Goal: Complete application form: Complete application form

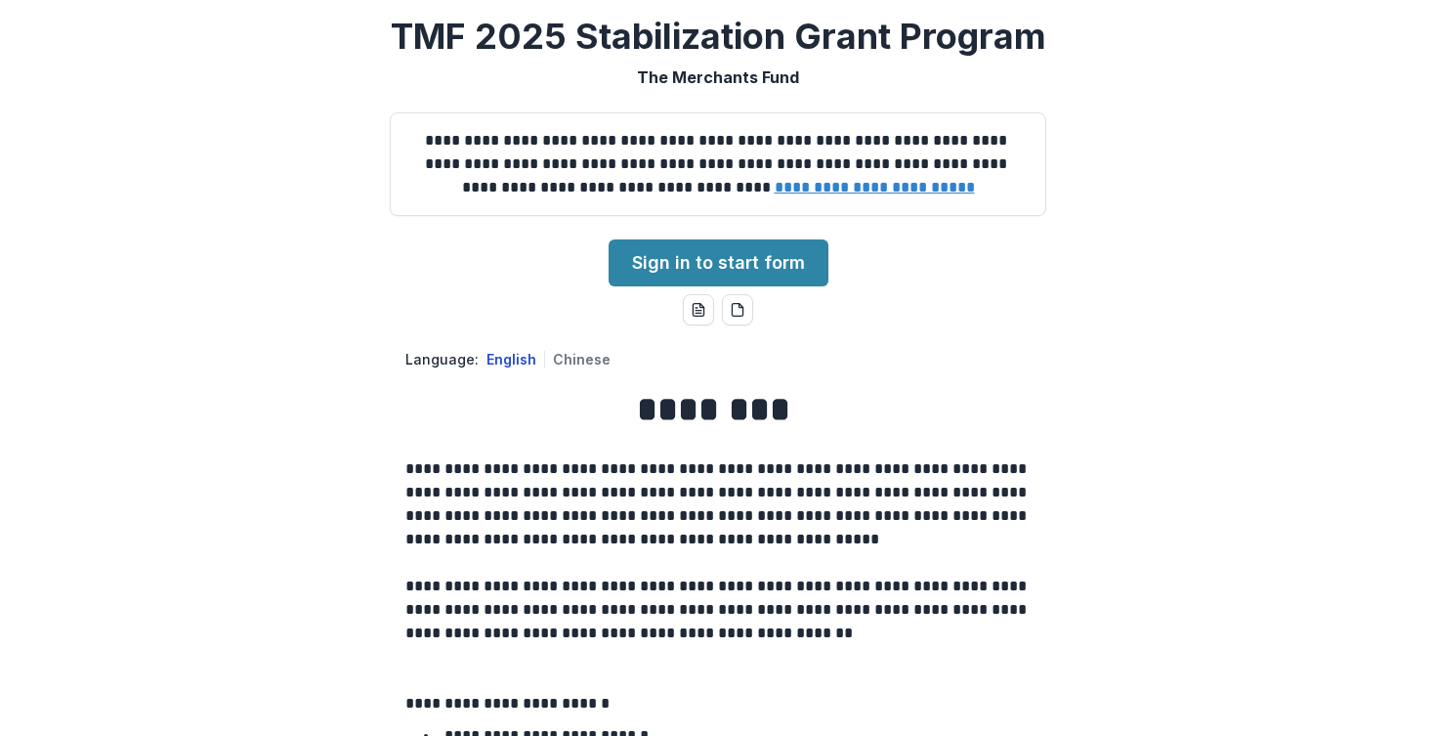
scroll to position [1, 0]
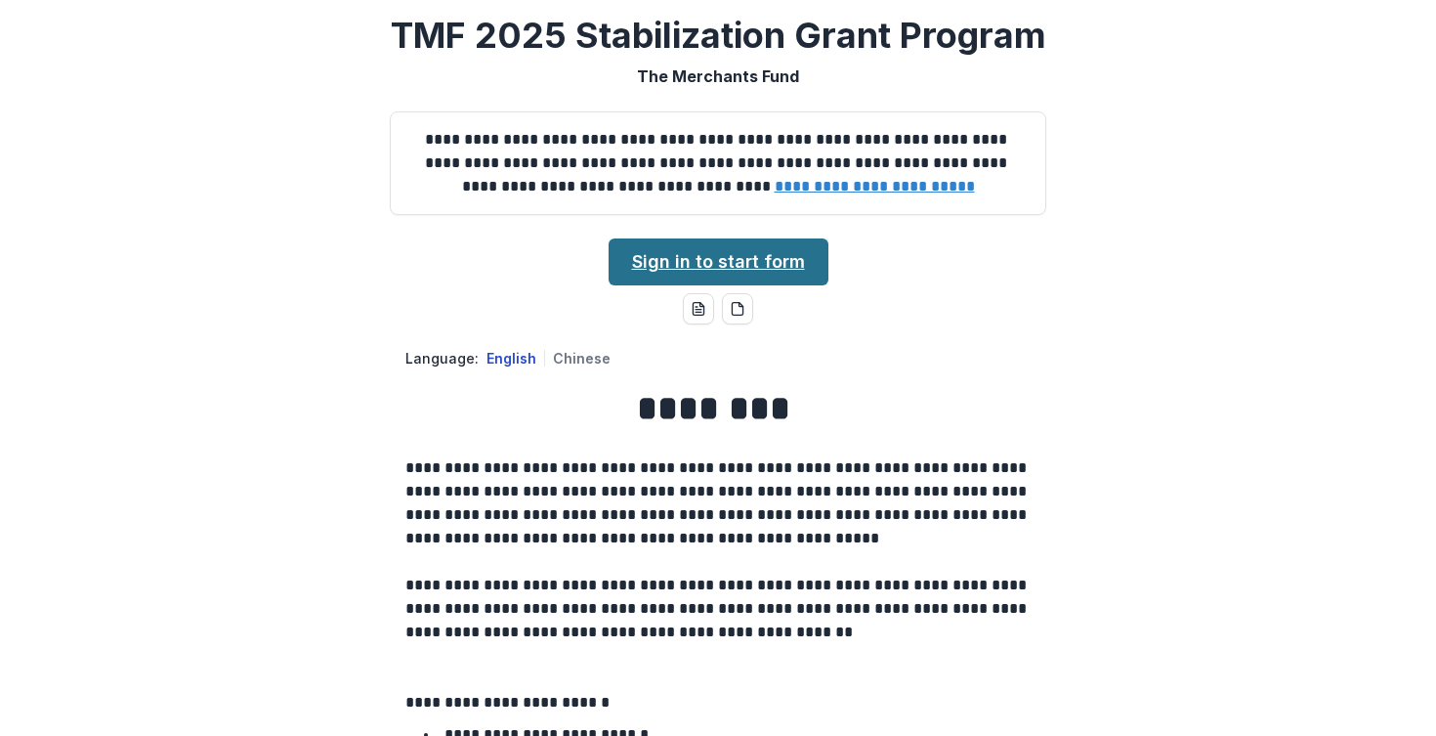
click at [739, 257] on link "Sign in to start form" at bounding box center [719, 261] width 220 height 47
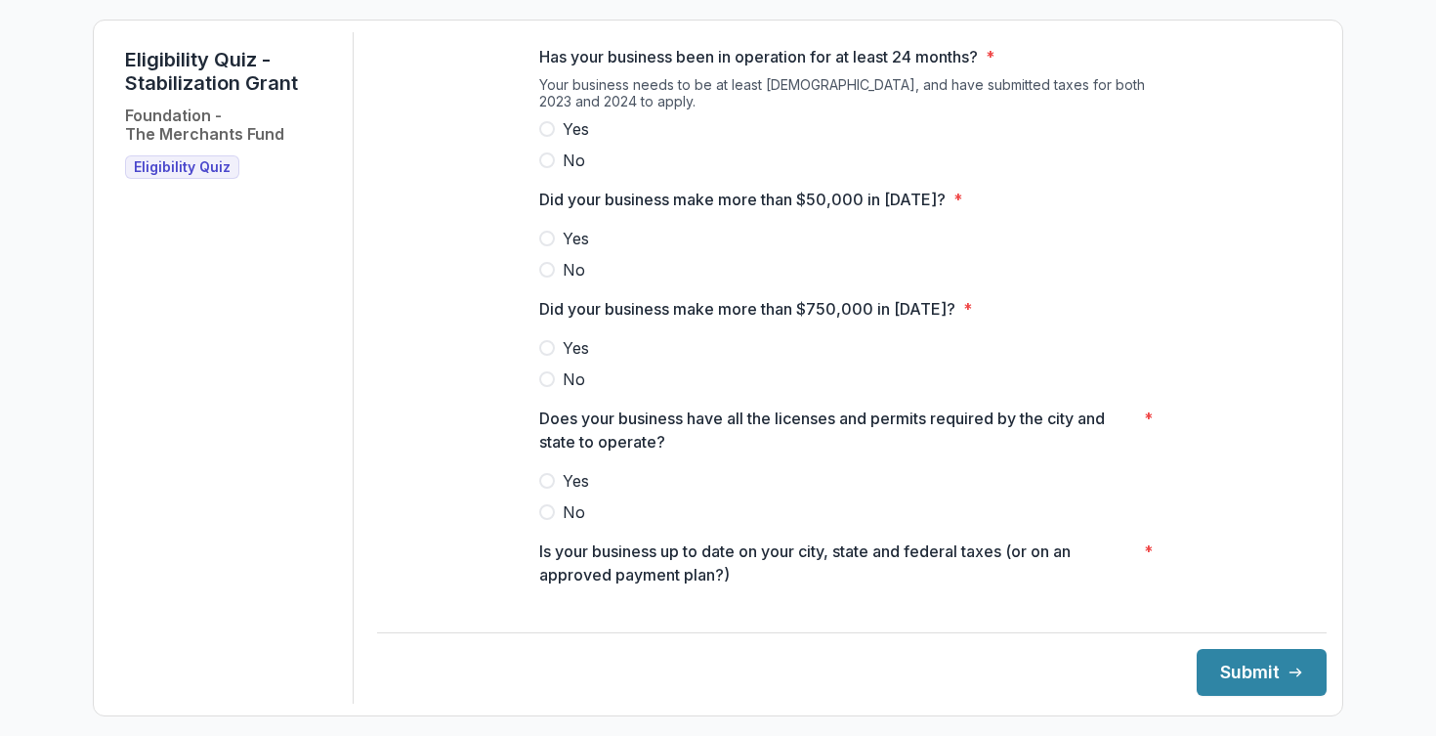
scroll to position [558, 0]
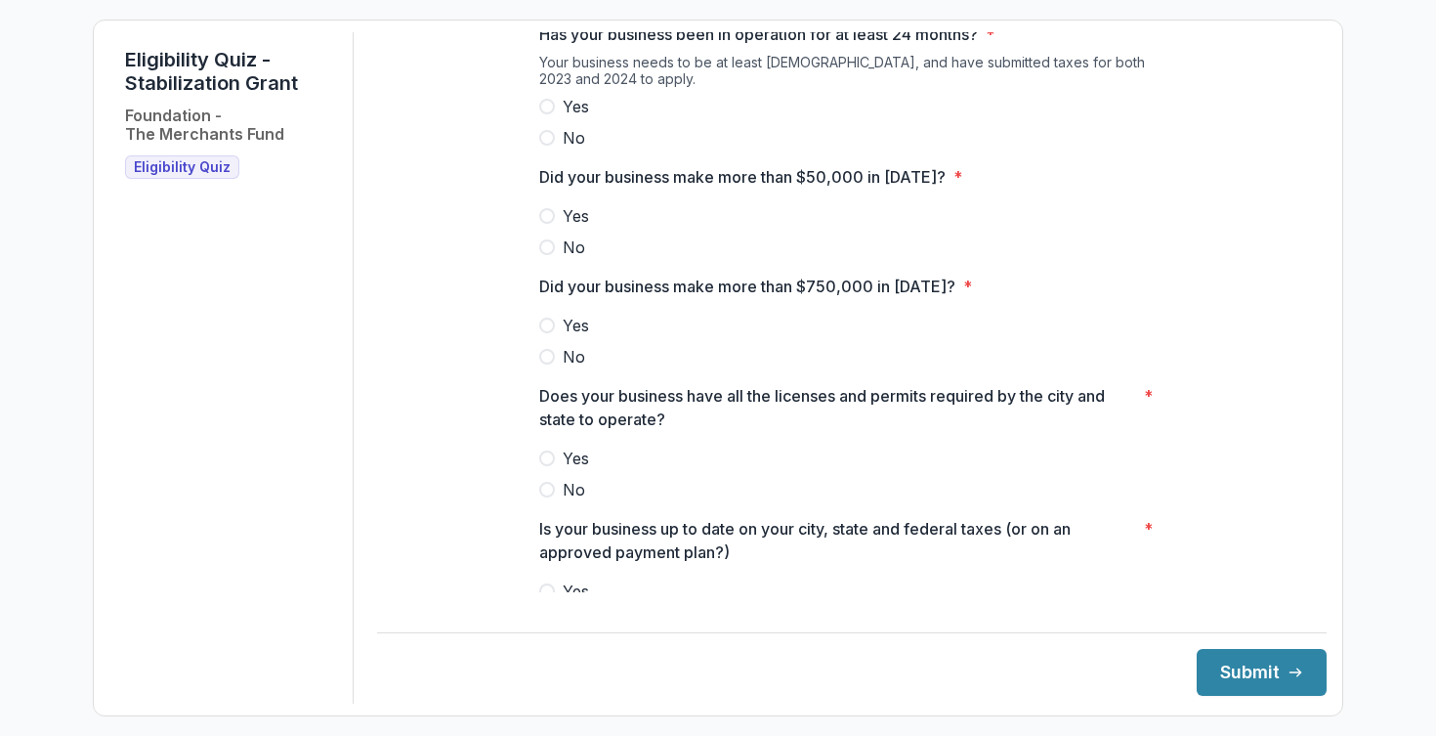
click at [549, 364] on span at bounding box center [547, 357] width 16 height 16
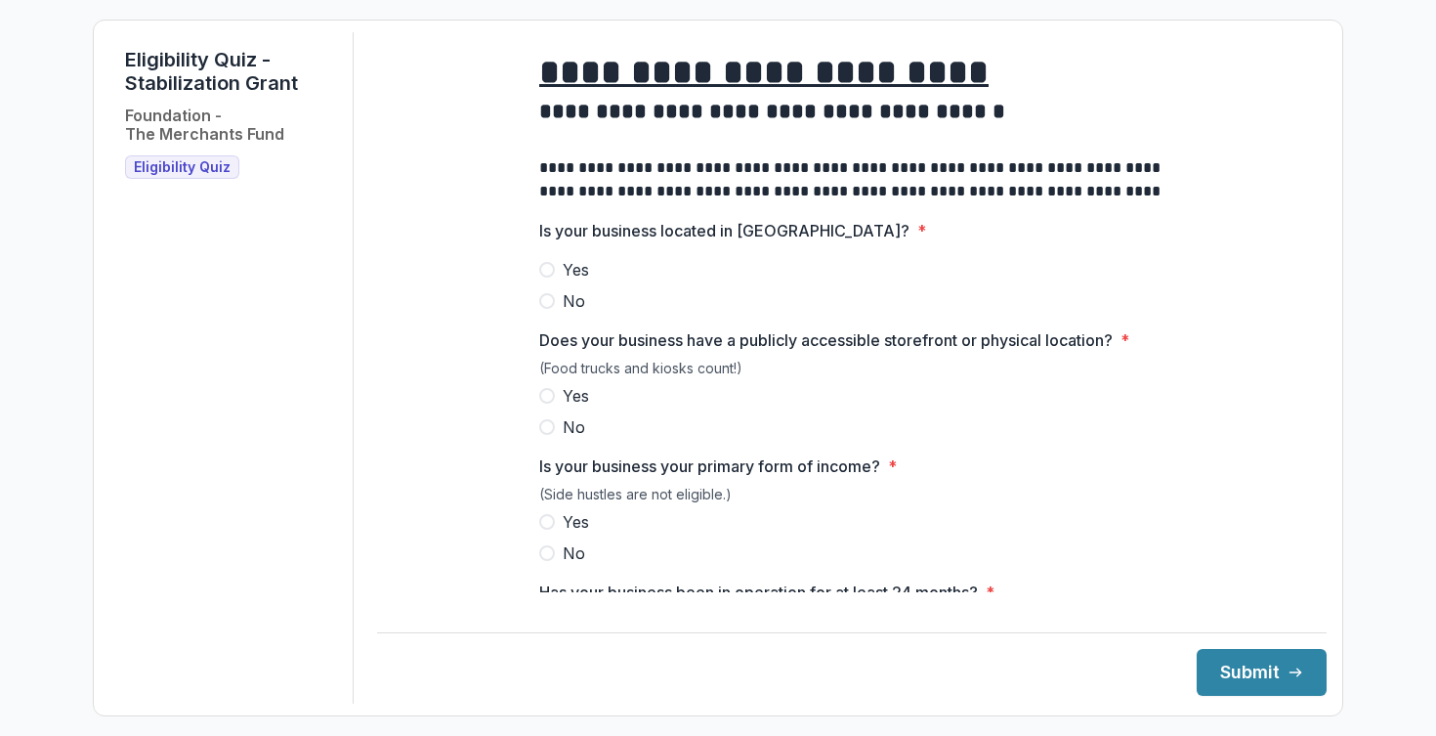
scroll to position [0, 0]
click at [546, 276] on span at bounding box center [547, 270] width 16 height 16
click at [543, 403] on span at bounding box center [547, 396] width 16 height 16
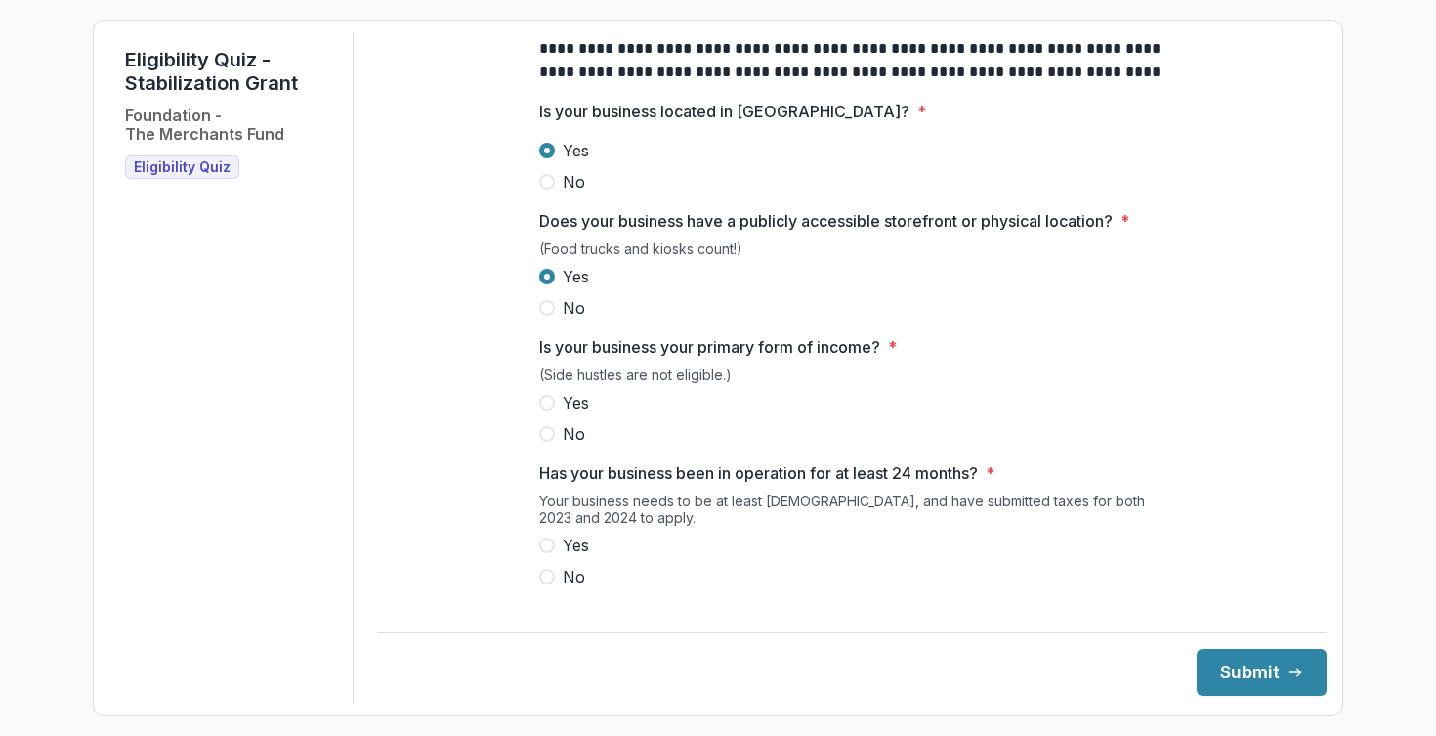
scroll to position [187, 0]
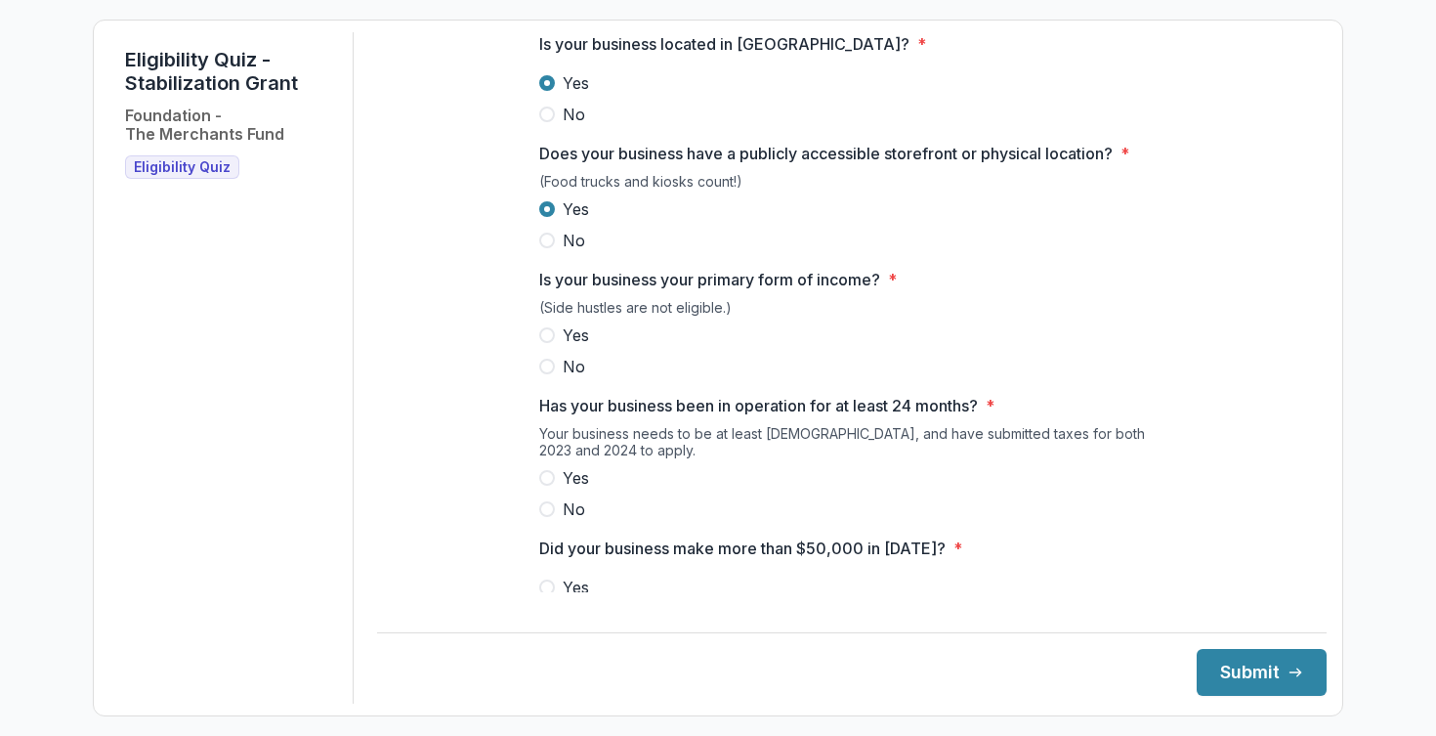
click at [542, 343] on span at bounding box center [547, 335] width 16 height 16
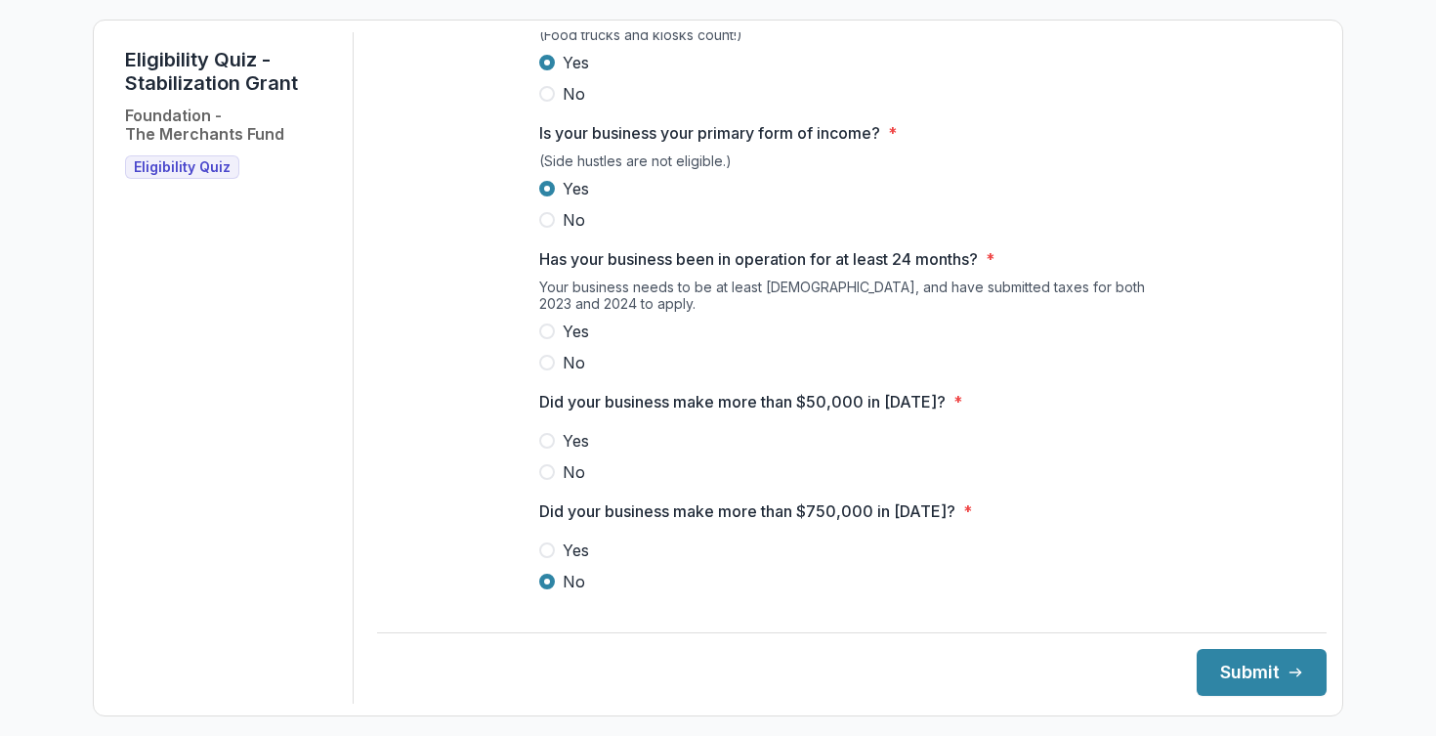
scroll to position [334, 0]
click at [546, 338] on span at bounding box center [547, 330] width 16 height 16
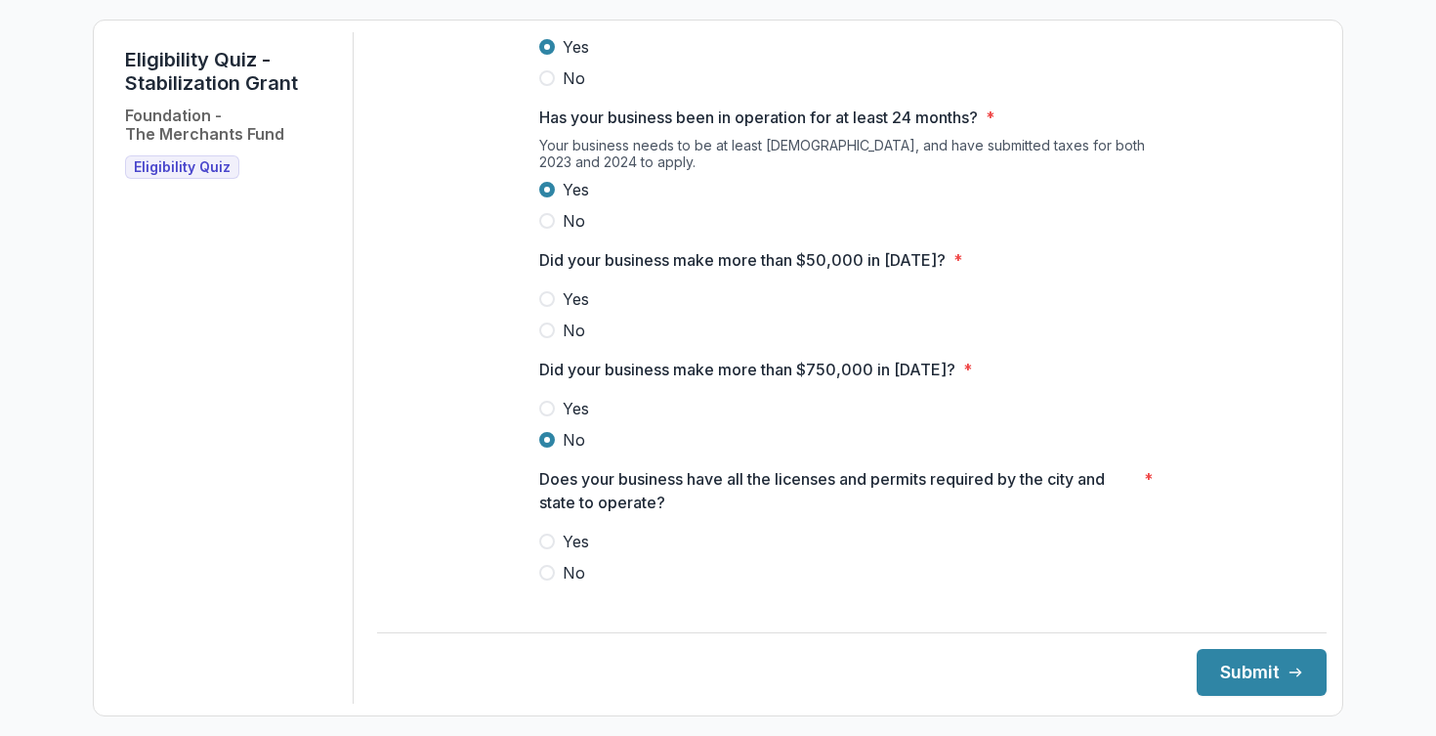
scroll to position [487, 0]
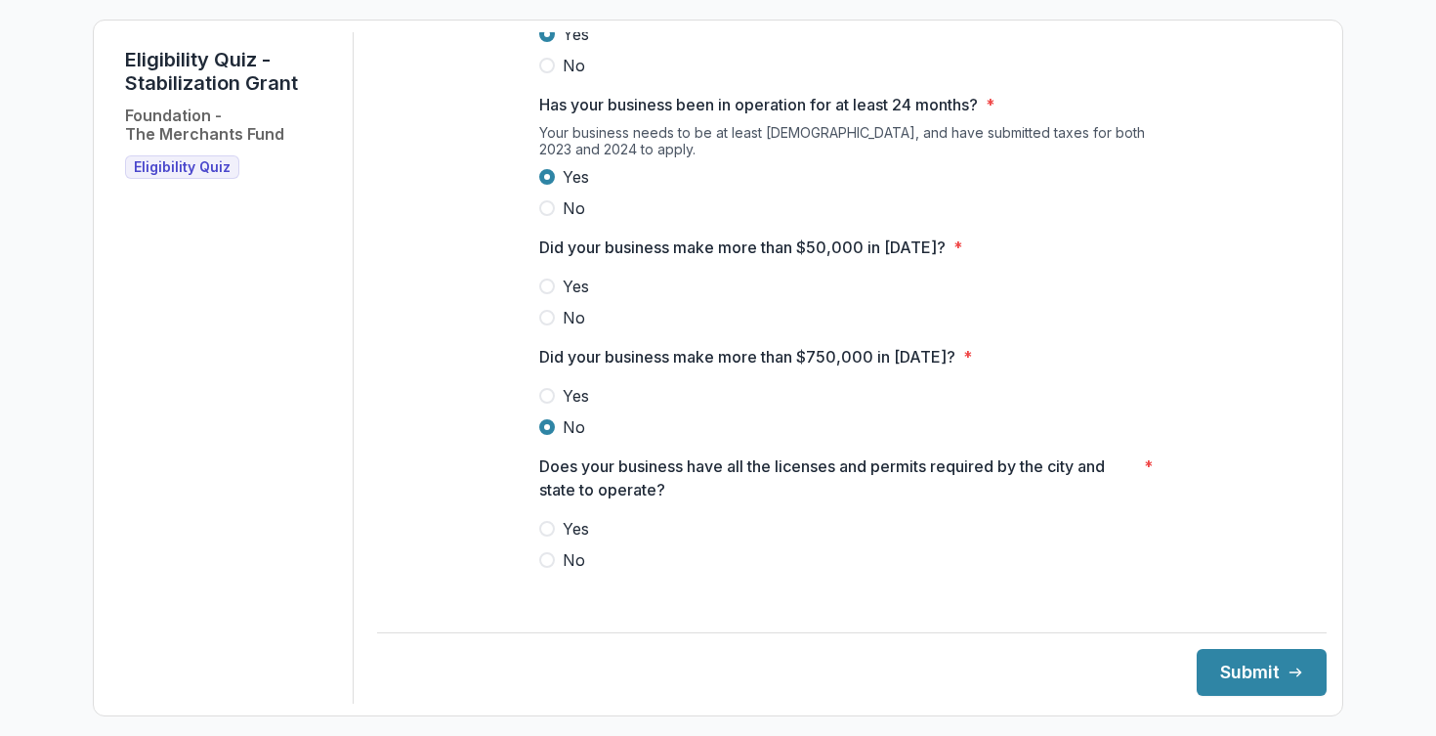
click at [544, 294] on span at bounding box center [547, 286] width 16 height 16
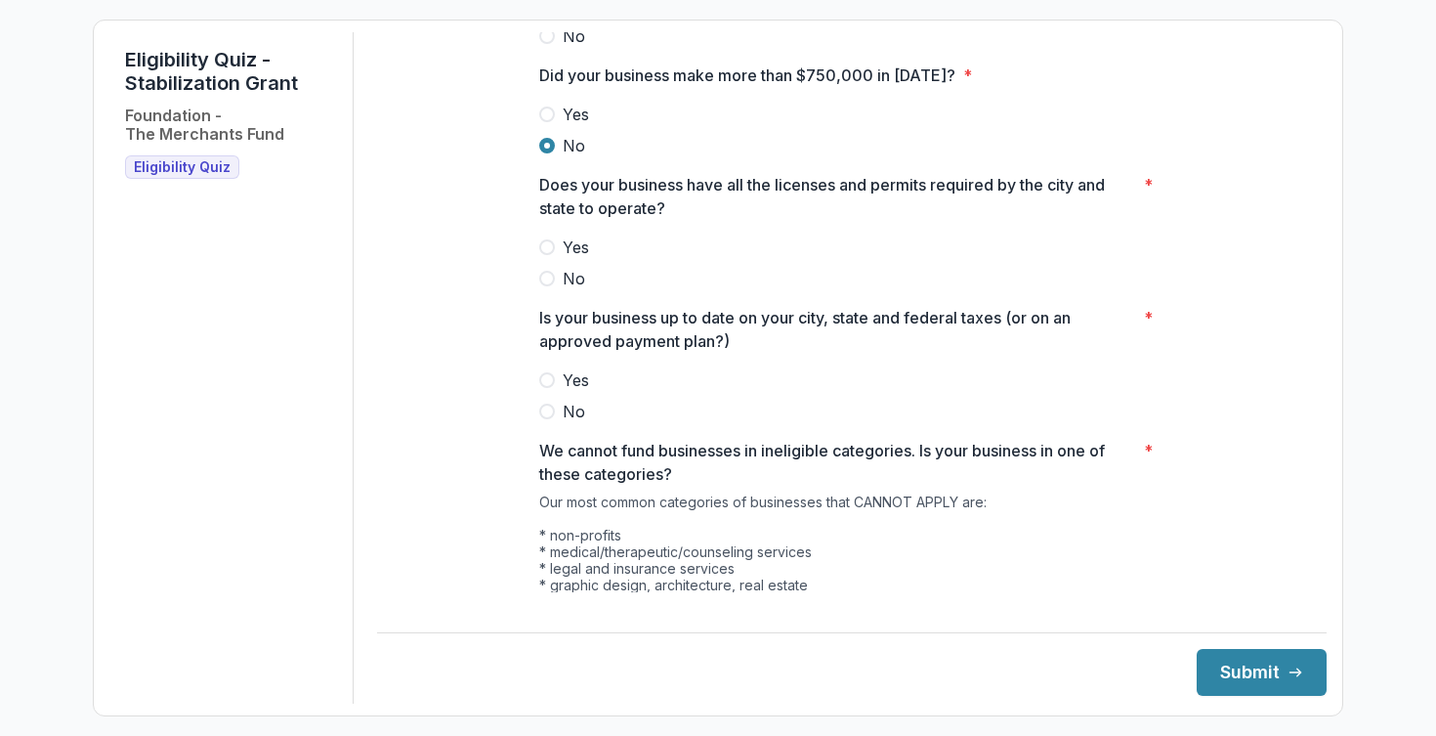
scroll to position [785, 0]
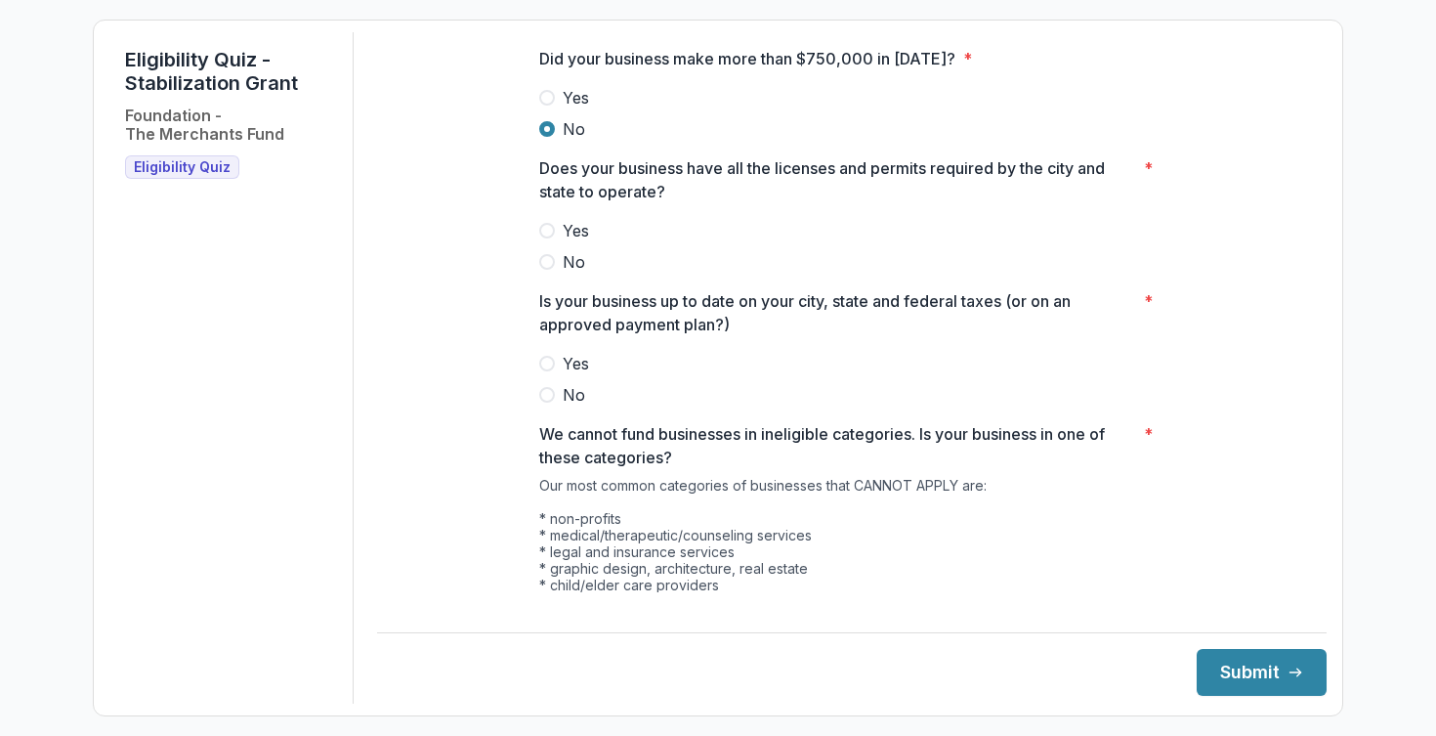
click at [548, 238] on span at bounding box center [547, 231] width 16 height 16
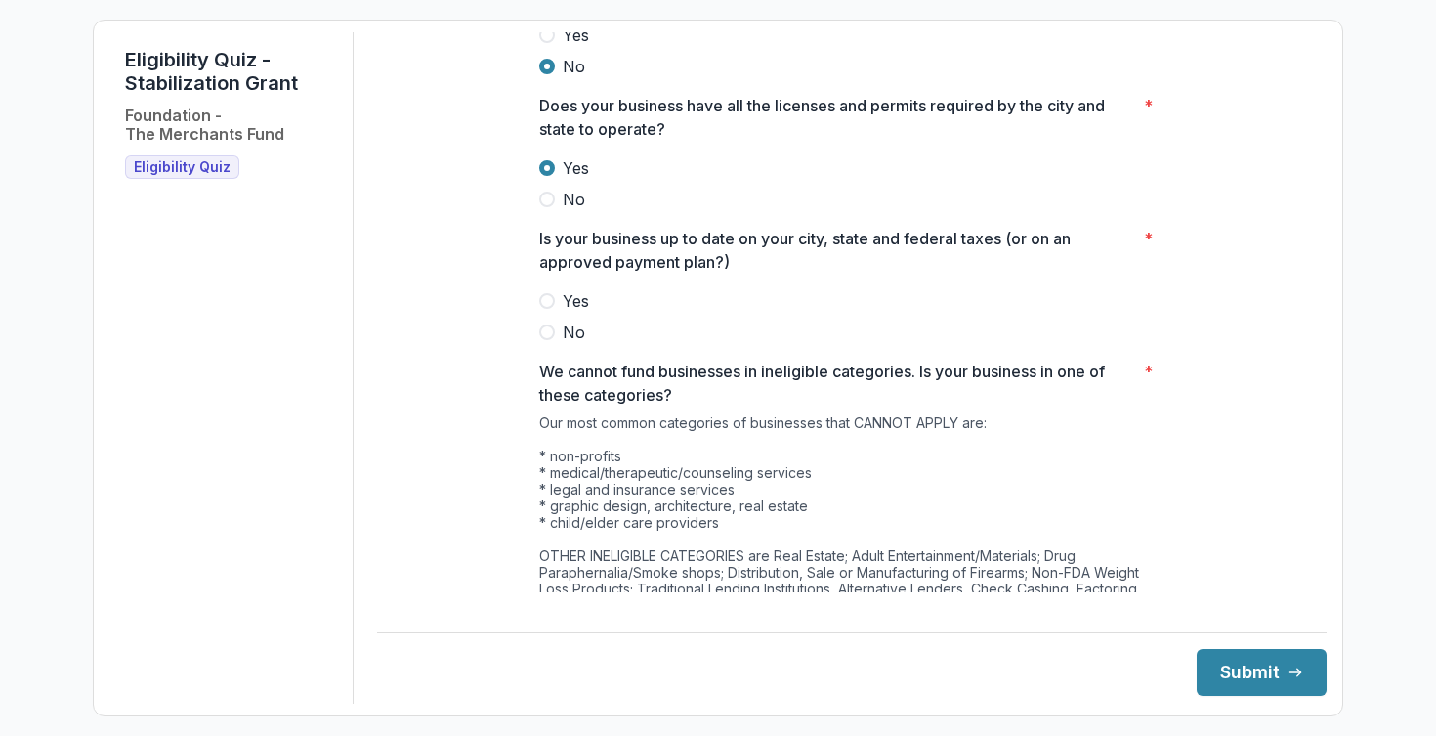
scroll to position [861, 0]
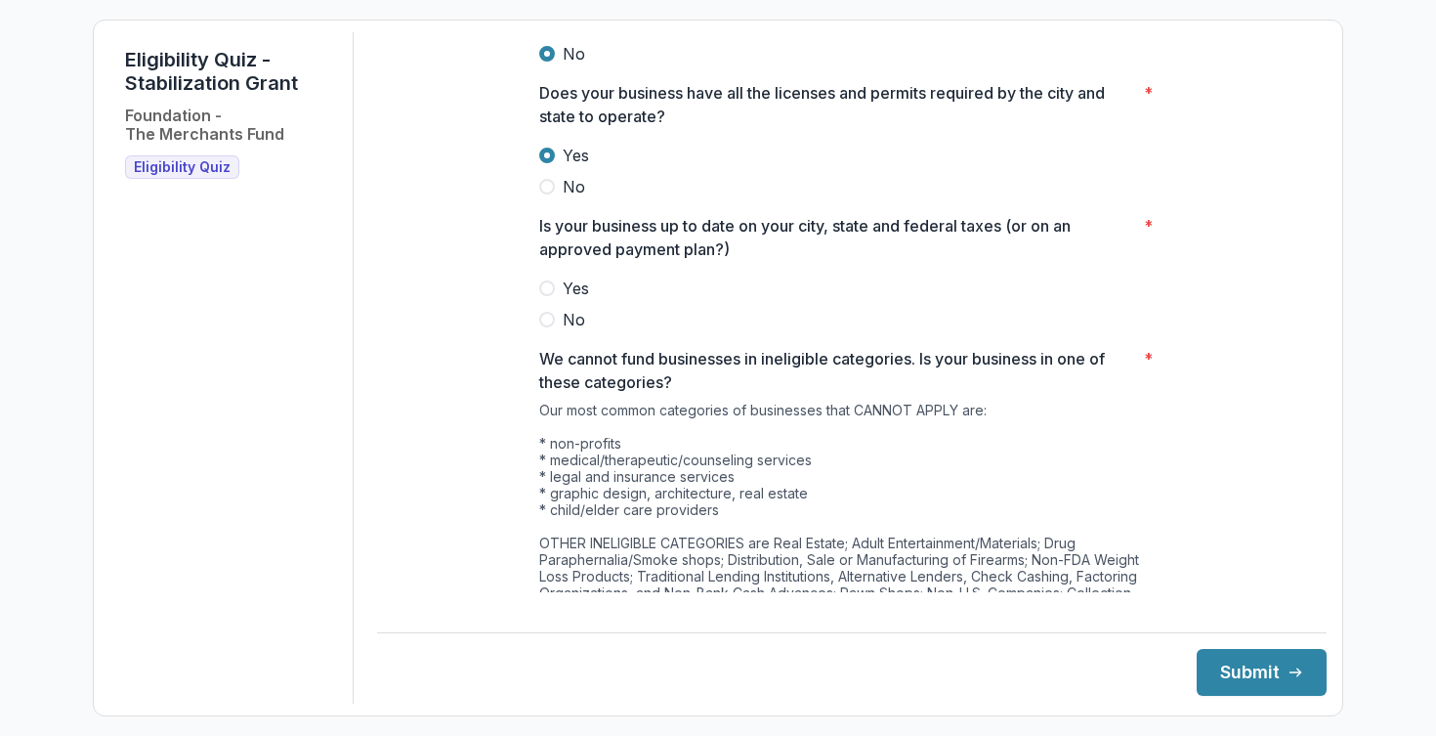
click at [547, 296] on span at bounding box center [547, 288] width 16 height 16
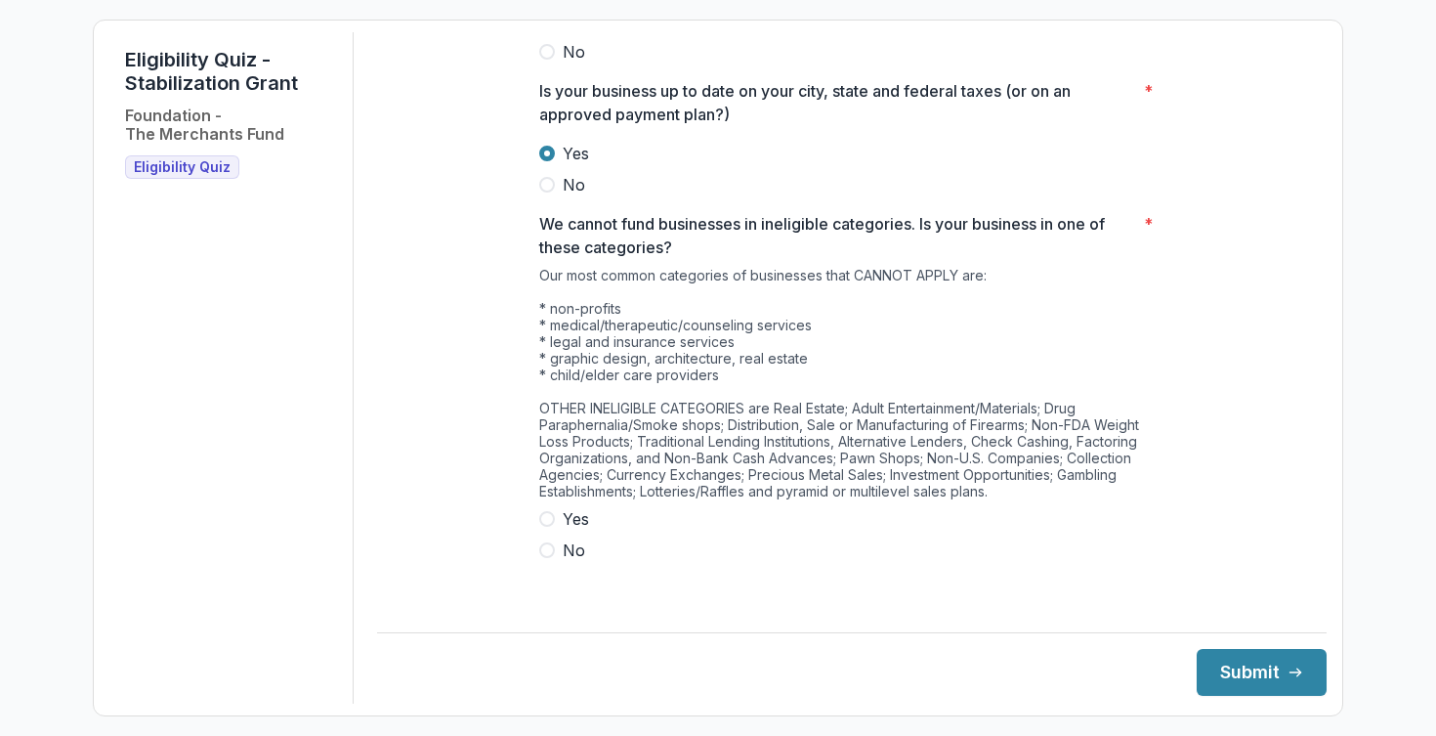
scroll to position [994, 0]
click at [546, 559] on span at bounding box center [547, 551] width 16 height 16
click at [1220, 661] on button "Submit" at bounding box center [1262, 672] width 130 height 47
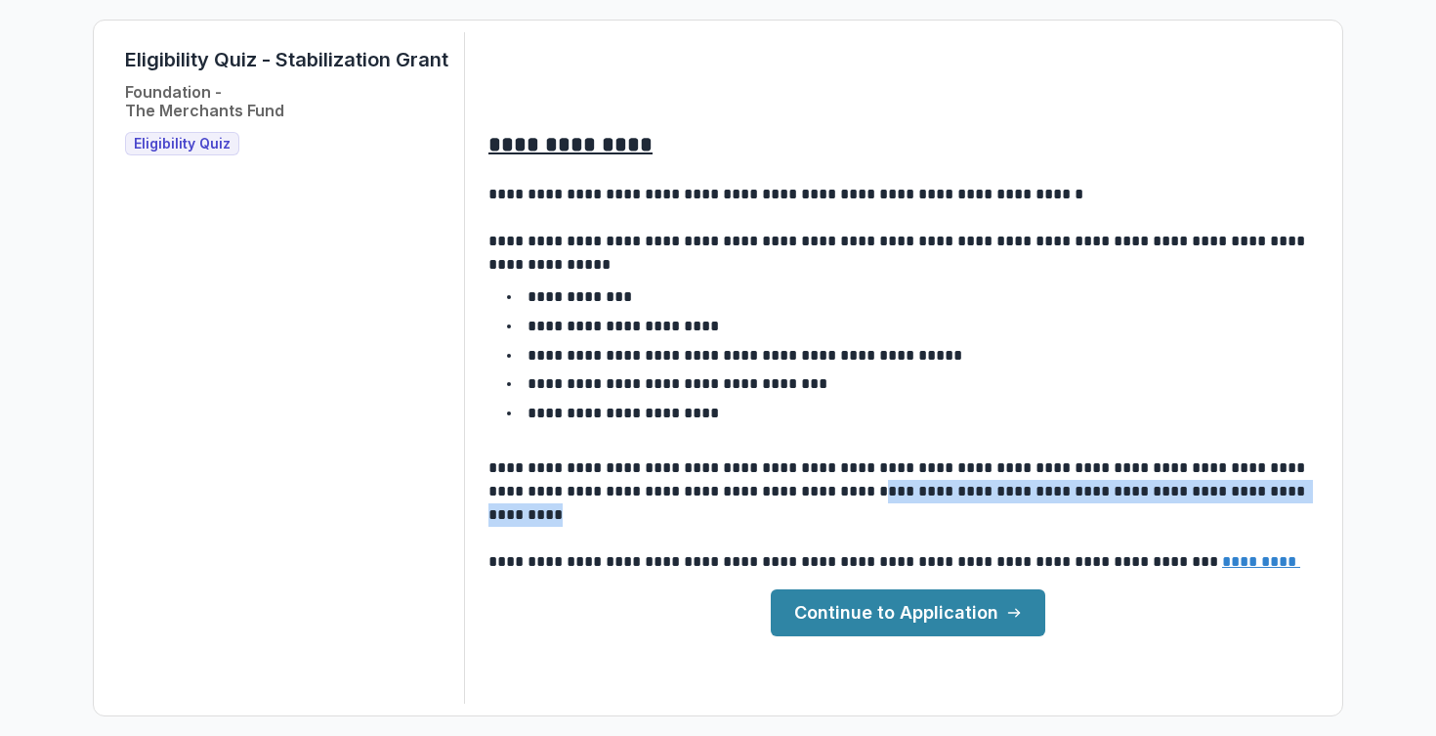
drag, startPoint x: 1246, startPoint y: 486, endPoint x: 771, endPoint y: 490, distance: 474.8
click at [771, 490] on p "**********" at bounding box center [905, 514] width 835 height 117
copy p "**********"
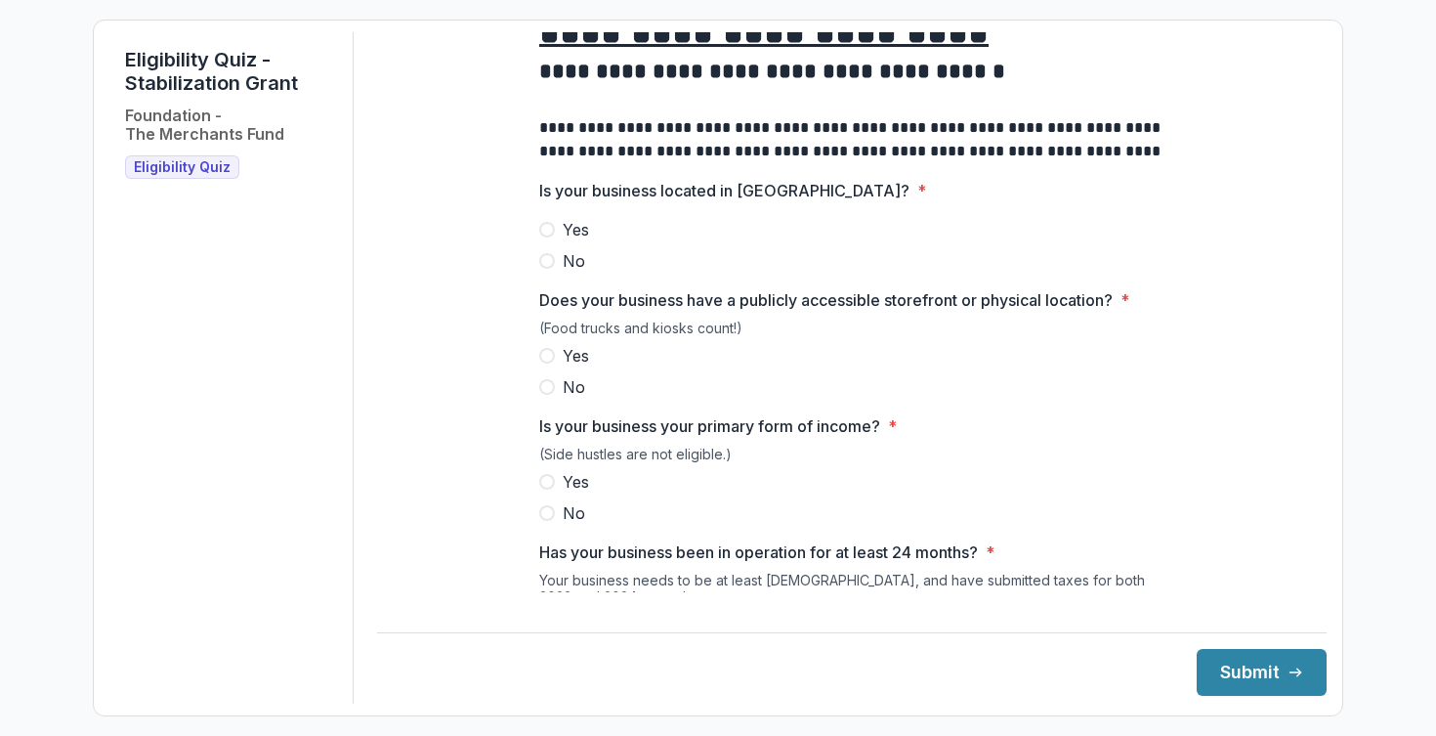
scroll to position [52, 0]
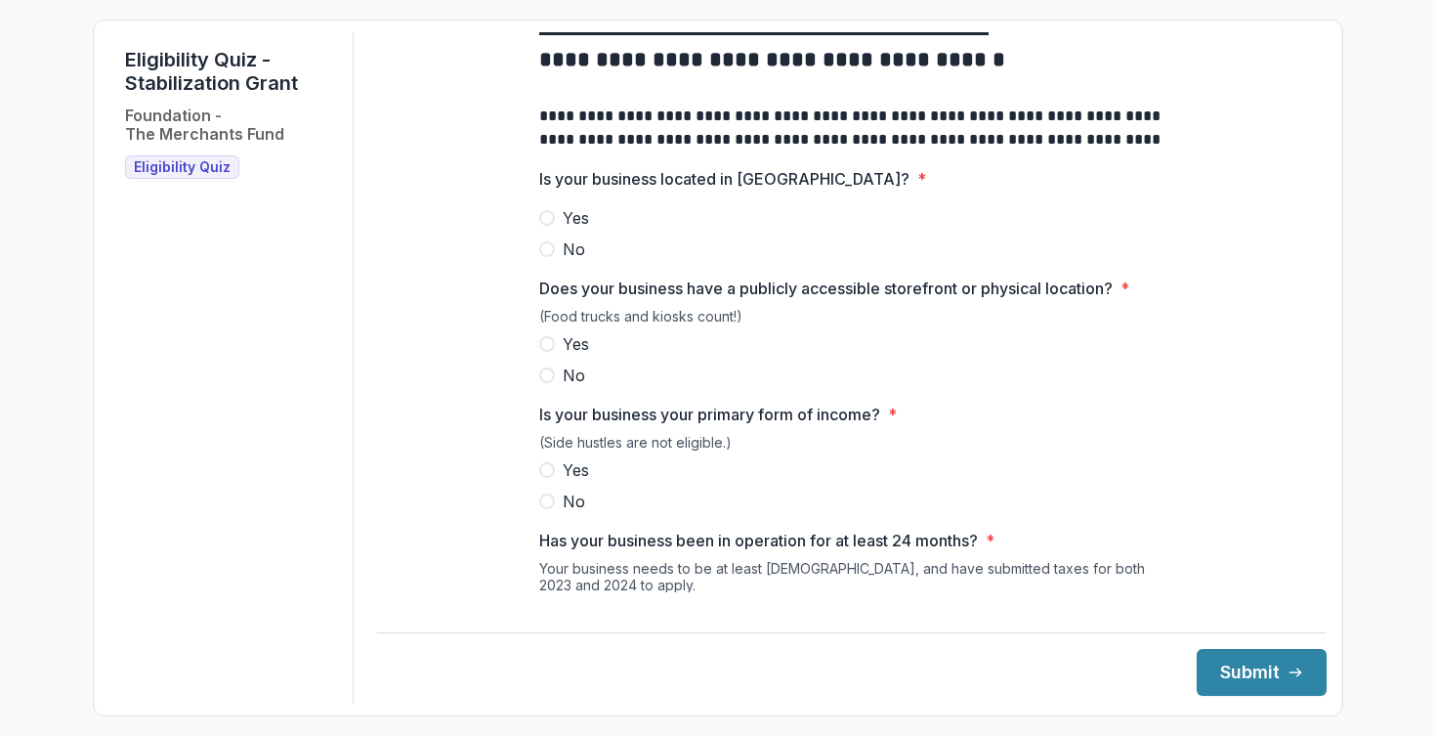
click at [542, 257] on span at bounding box center [547, 249] width 16 height 16
click at [542, 352] on span at bounding box center [547, 344] width 16 height 16
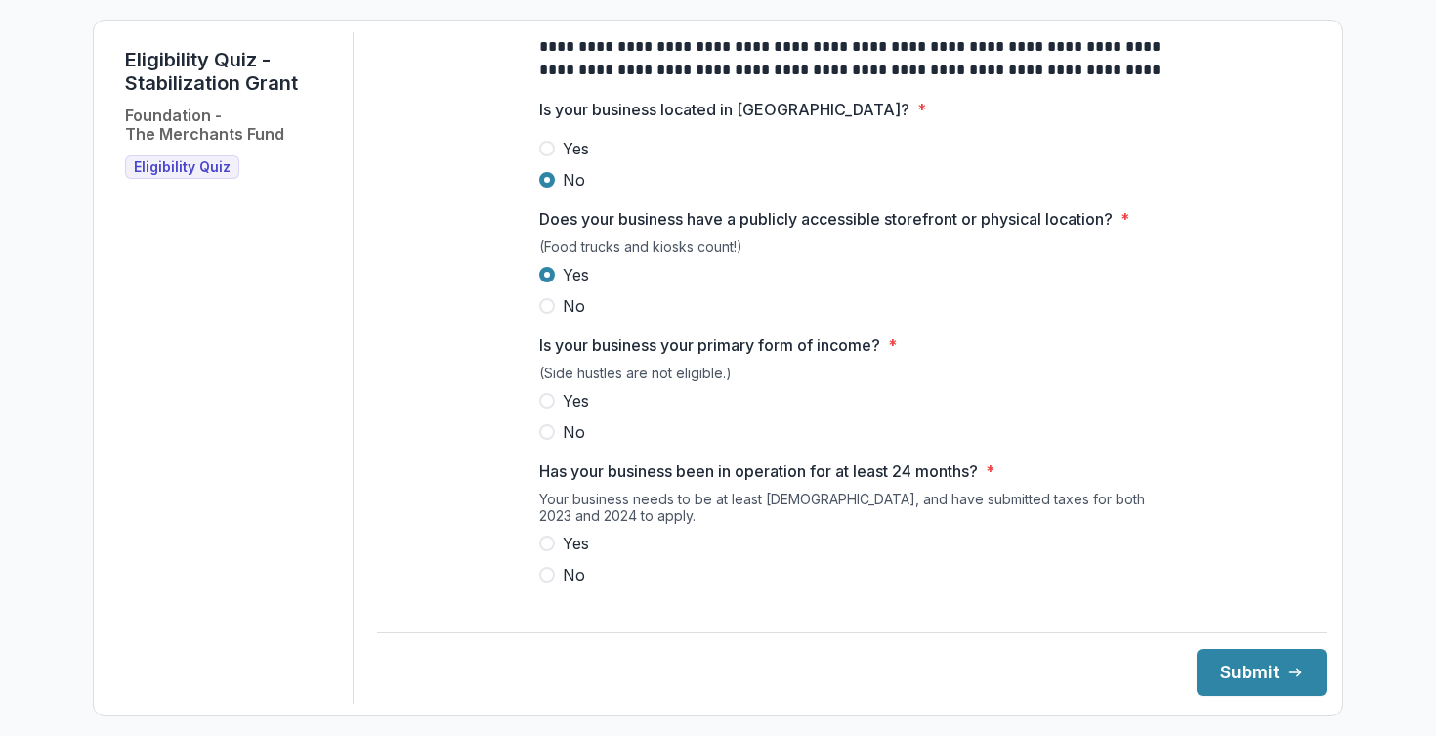
scroll to position [169, 0]
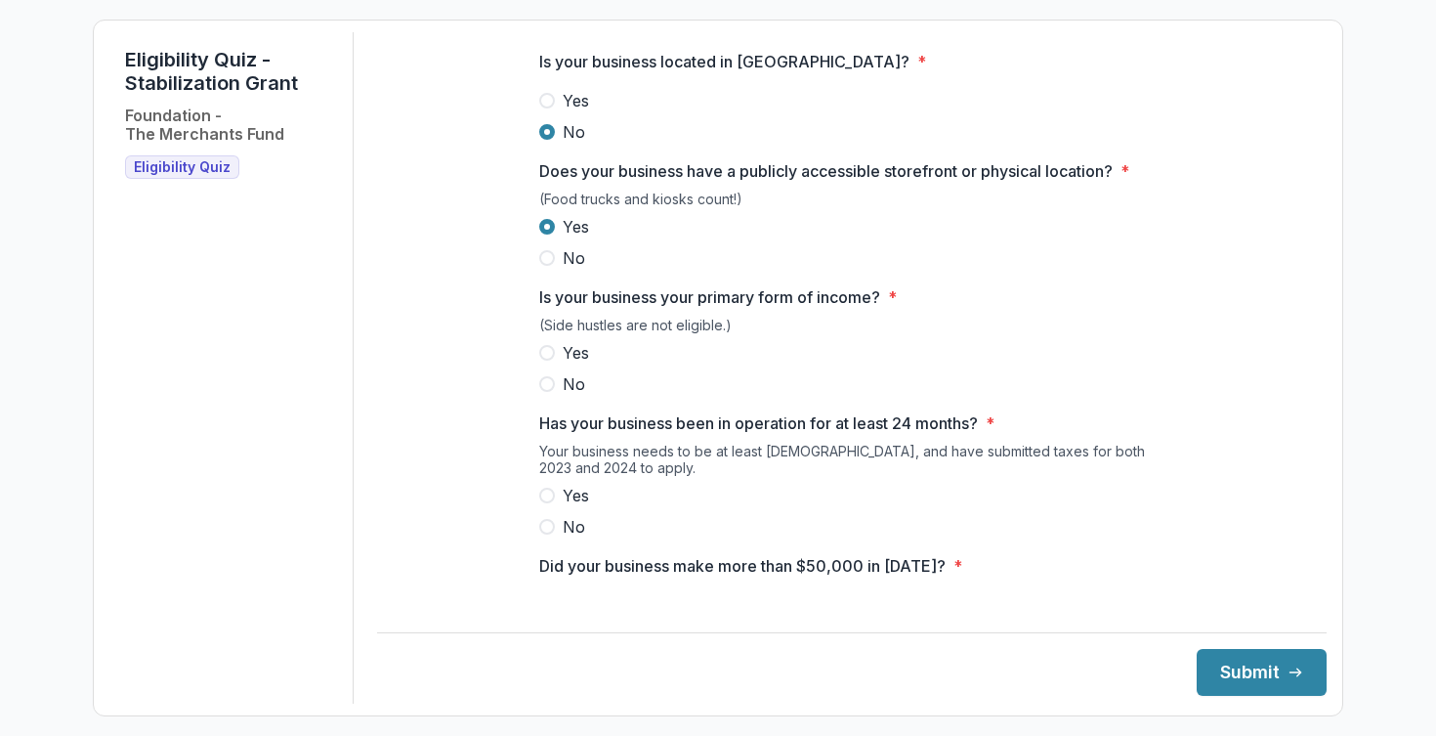
click at [540, 364] on label "Yes" at bounding box center [851, 352] width 625 height 23
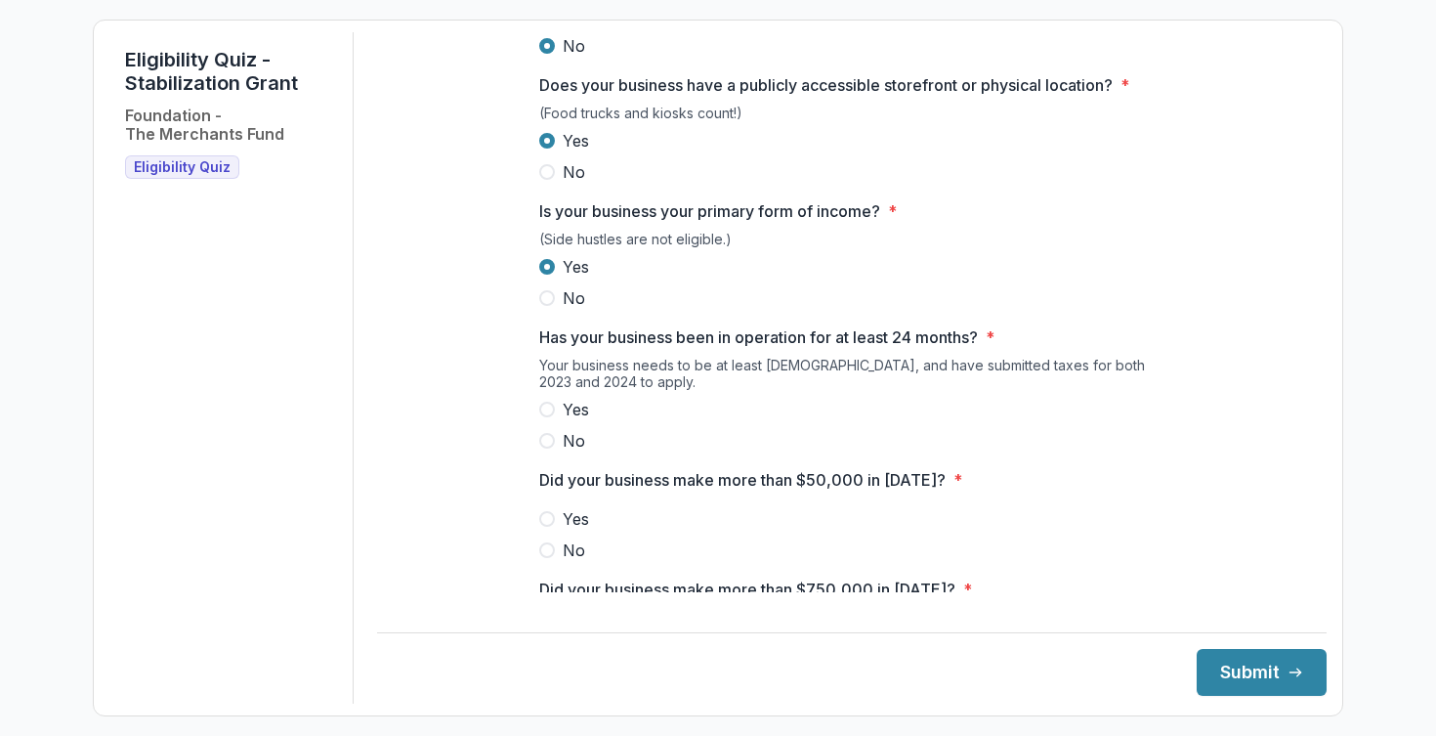
scroll to position [258, 0]
click at [539, 414] on span at bounding box center [547, 407] width 16 height 16
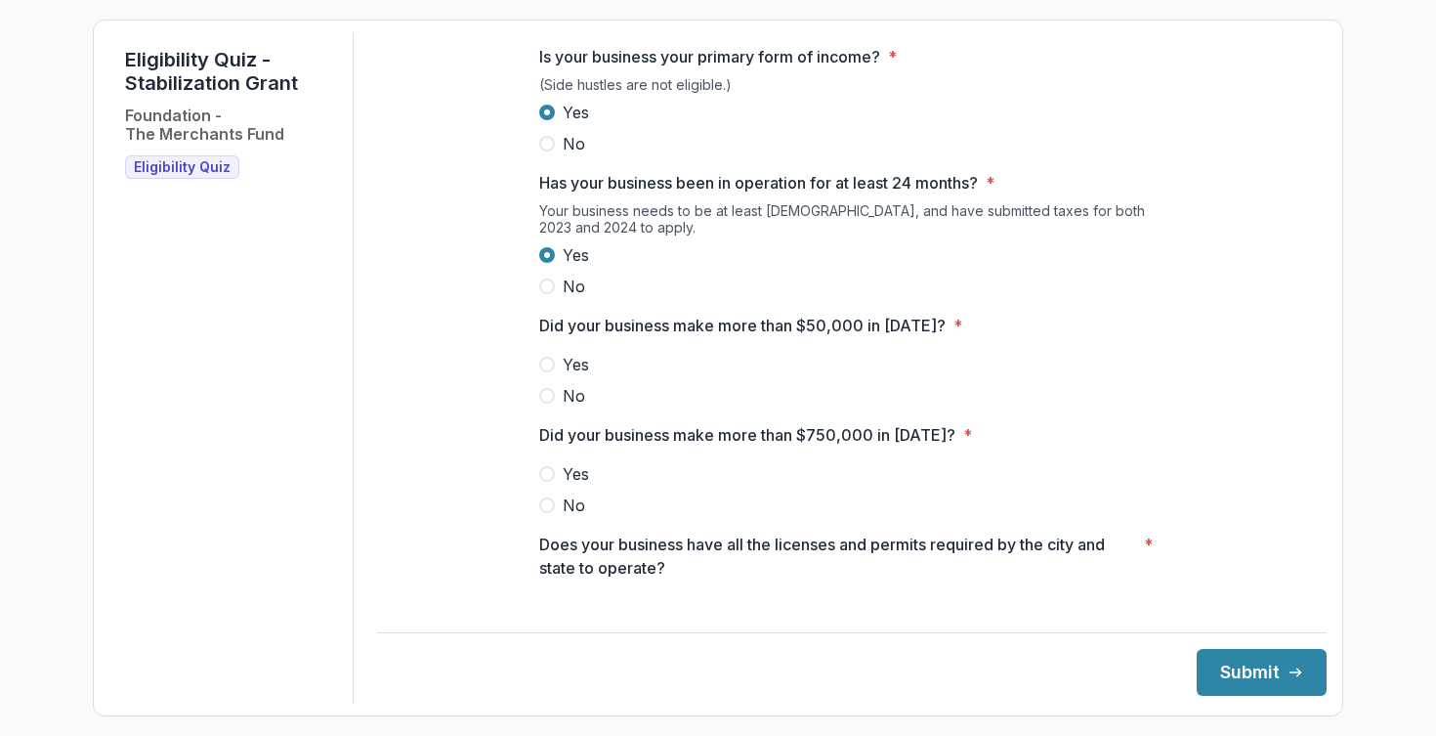
scroll to position [408, 0]
click at [543, 373] on span at bounding box center [547, 366] width 16 height 16
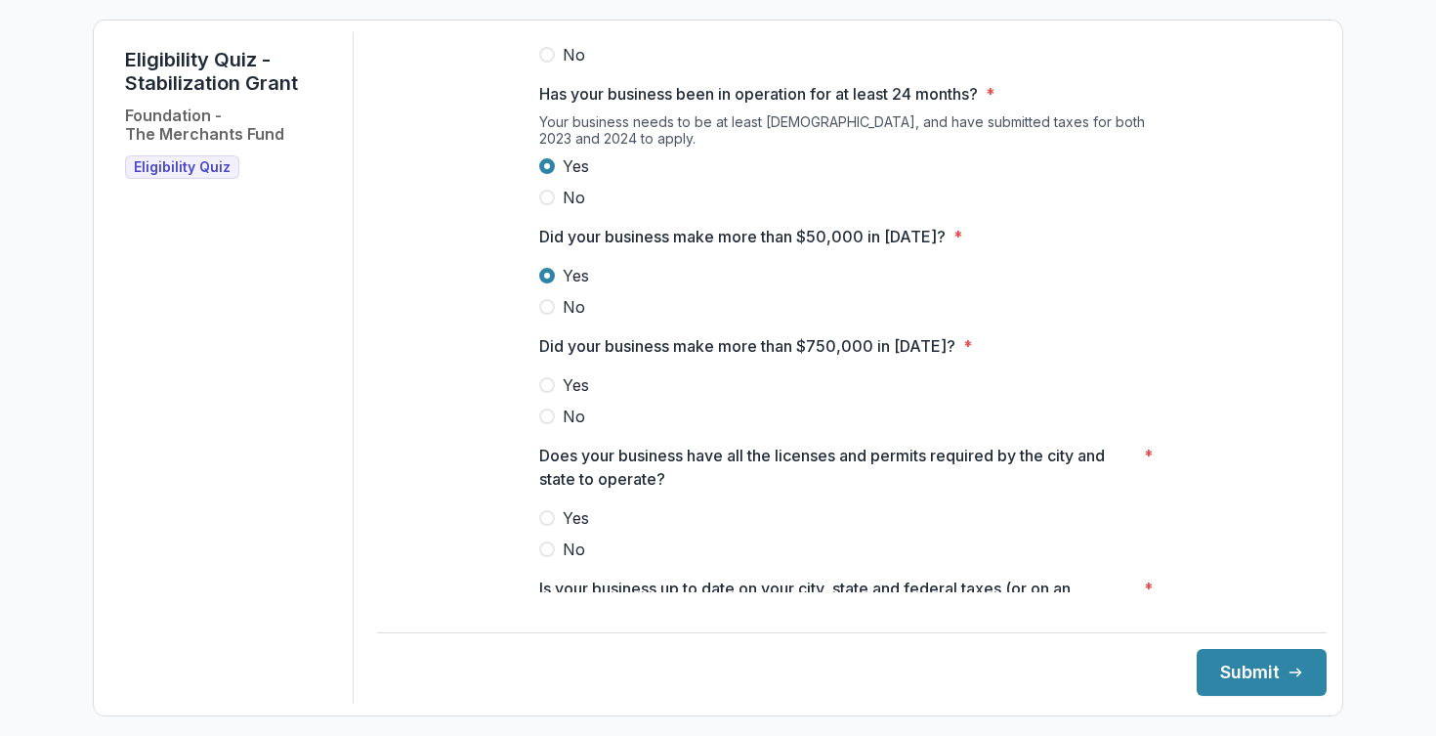
click at [542, 424] on span at bounding box center [547, 416] width 16 height 16
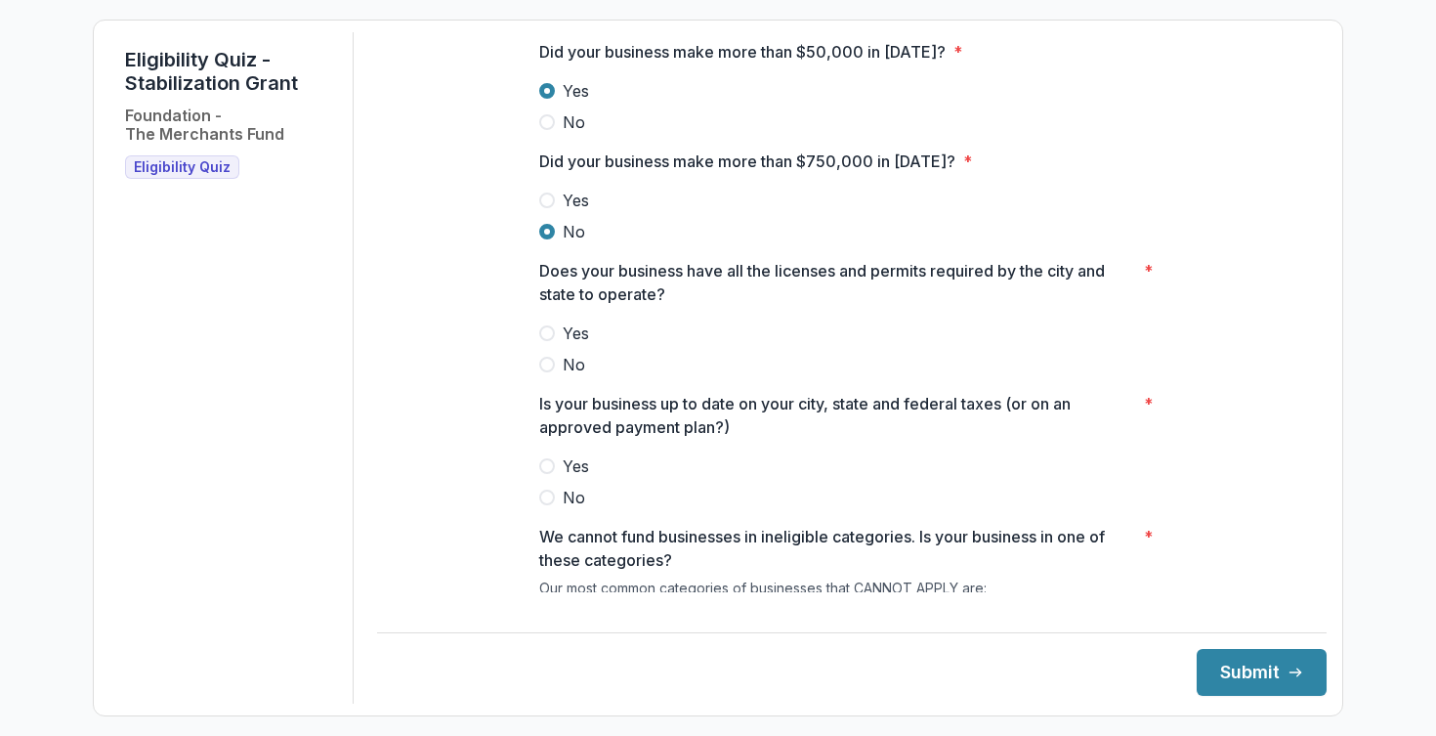
scroll to position [691, 0]
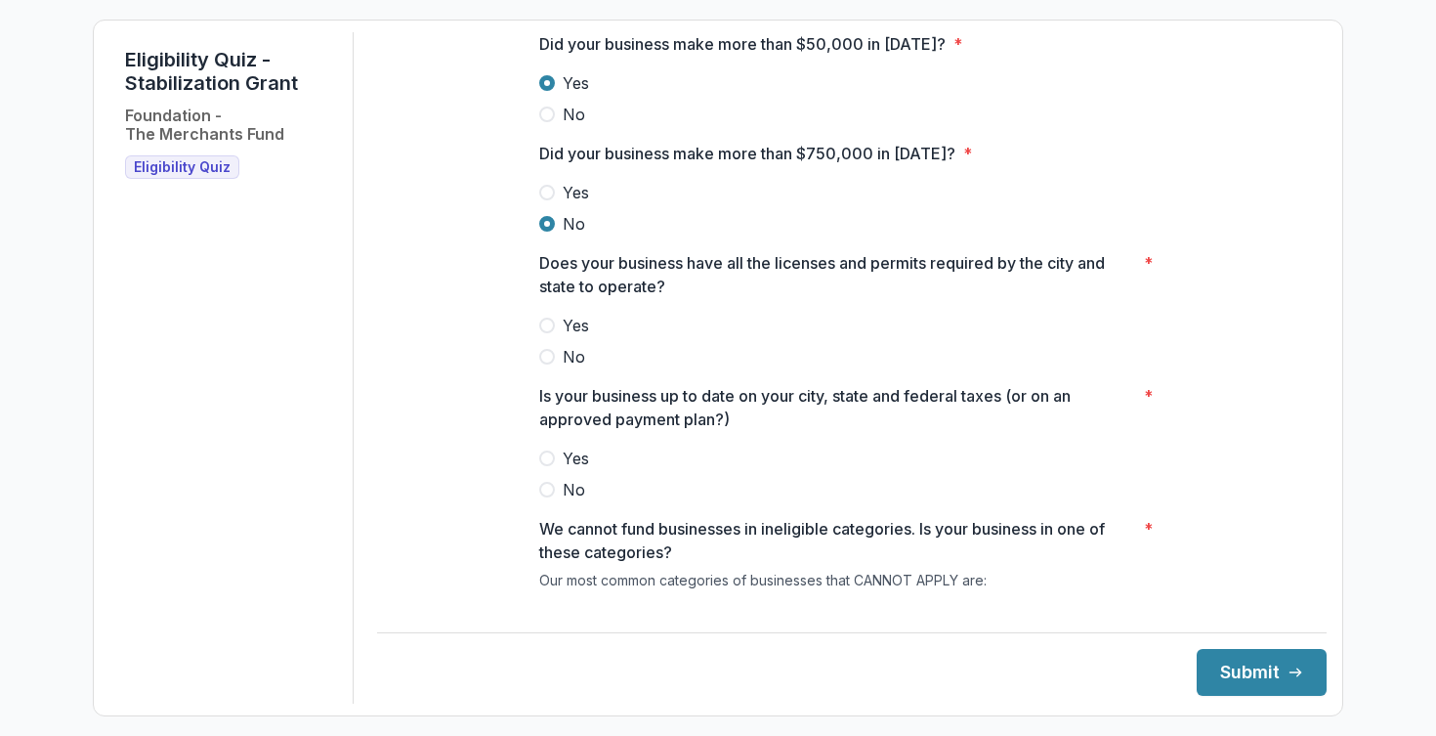
click at [547, 333] on span at bounding box center [547, 325] width 16 height 16
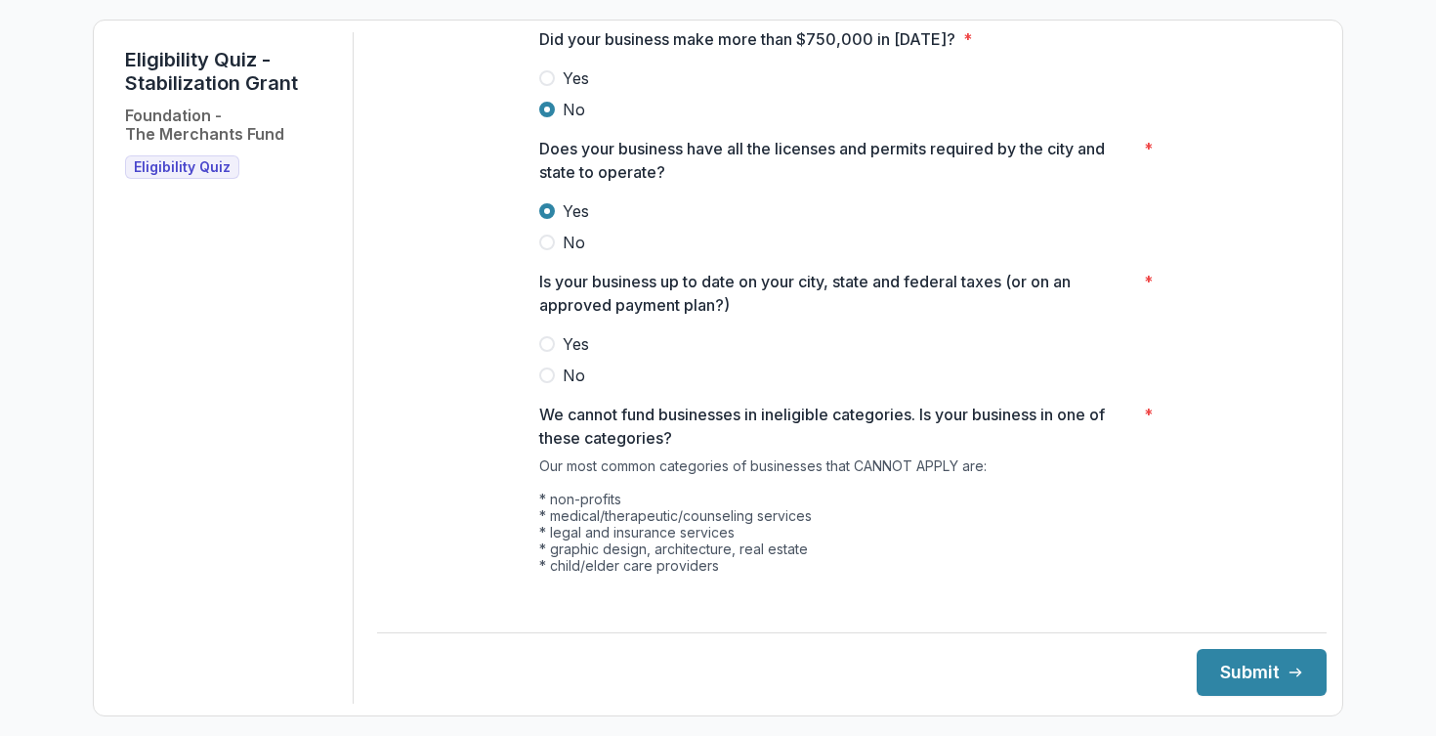
scroll to position [808, 0]
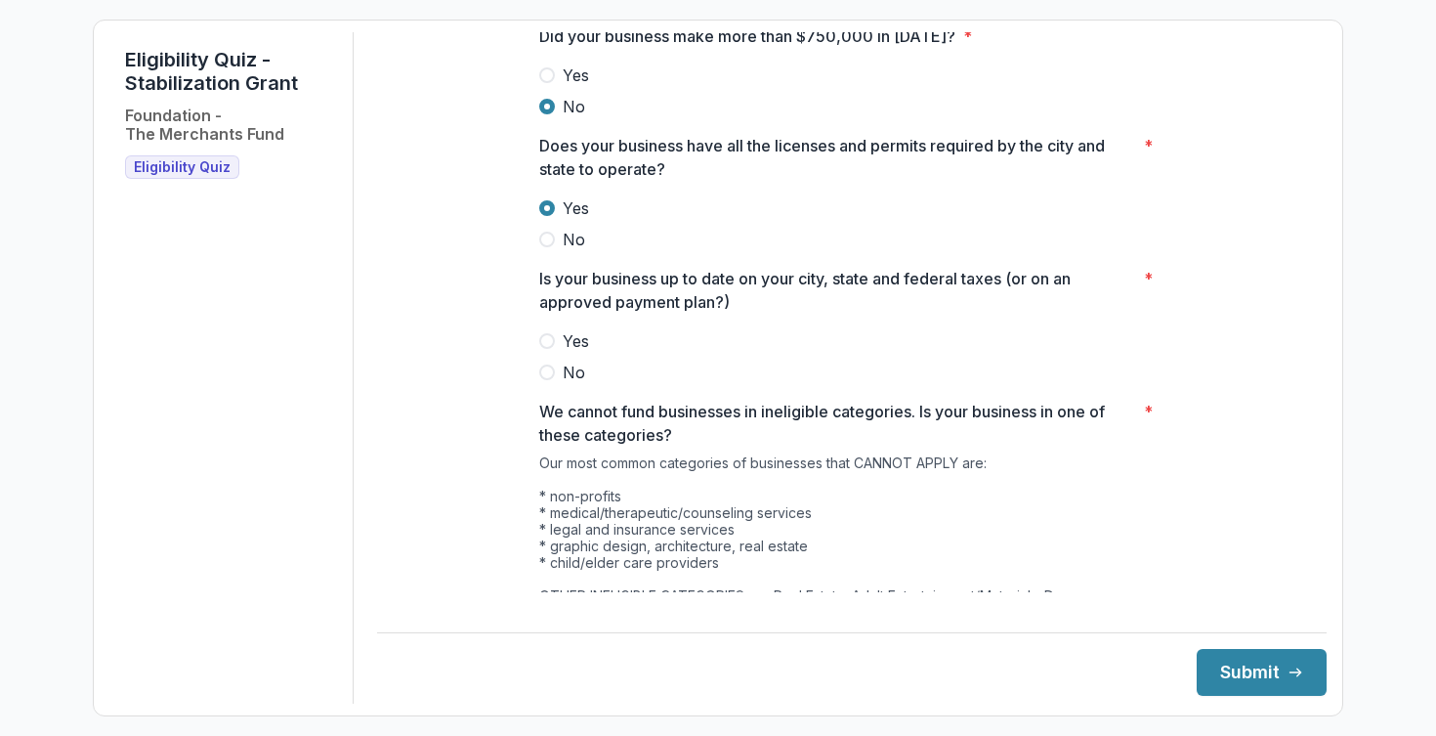
click at [545, 349] on span at bounding box center [547, 341] width 16 height 16
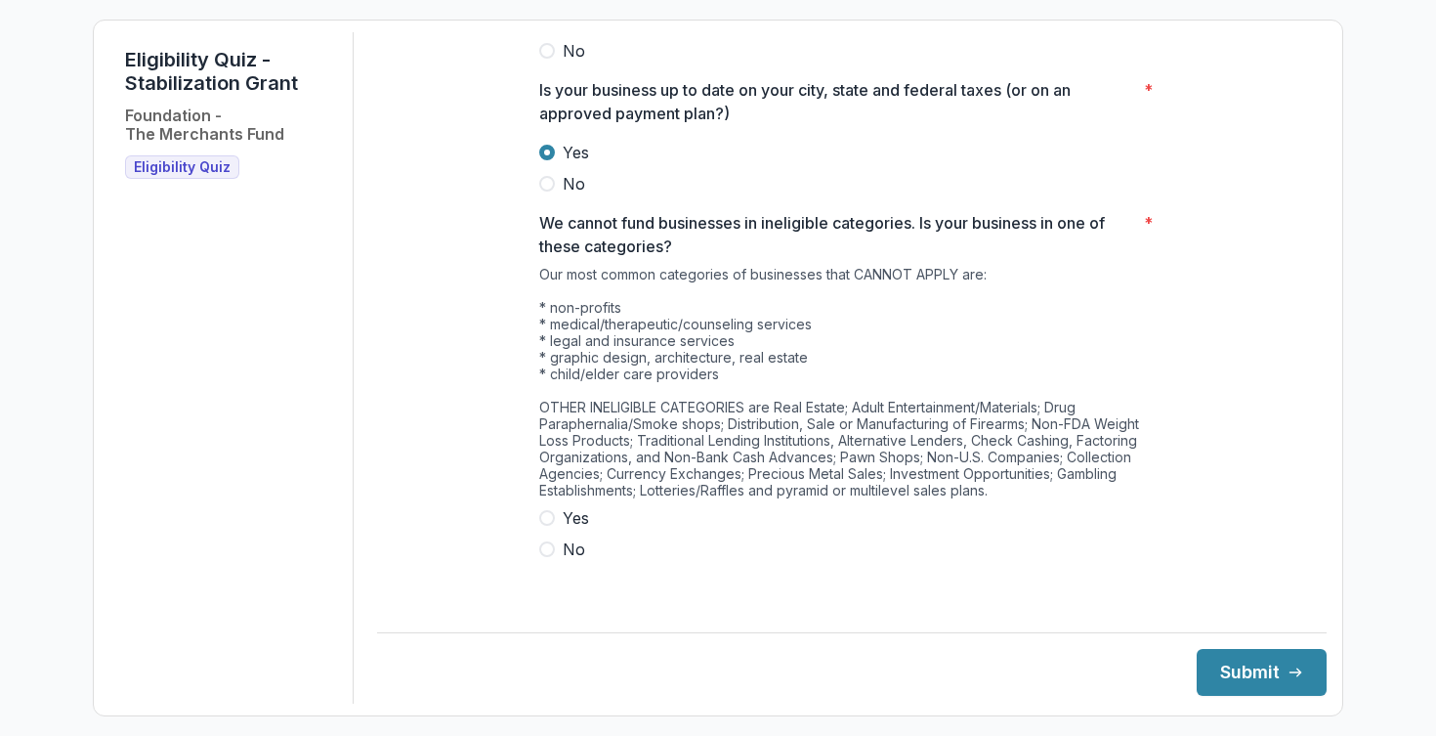
scroll to position [995, 0]
click at [543, 558] on span at bounding box center [547, 550] width 16 height 16
click at [1216, 679] on button "Submit" at bounding box center [1262, 672] width 130 height 47
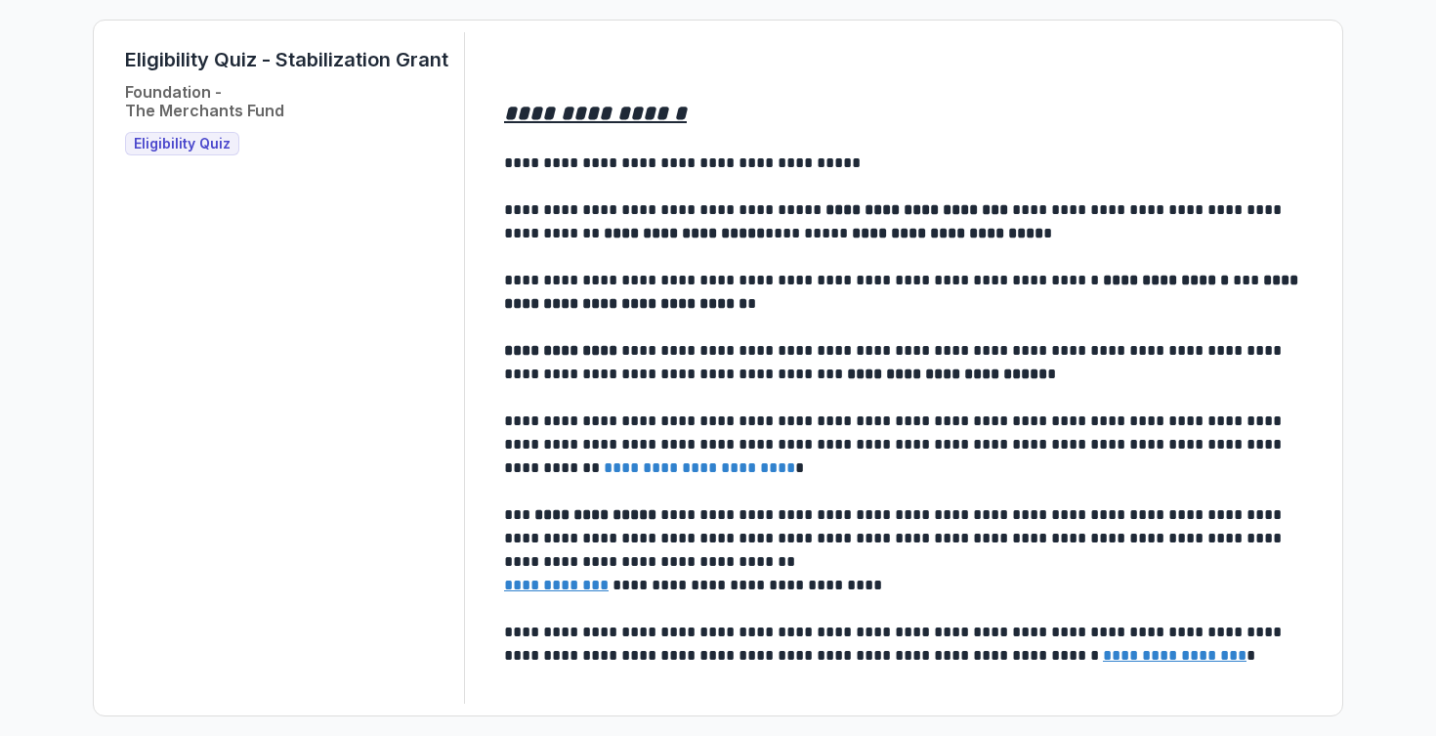
click at [588, 582] on u "**********" at bounding box center [556, 584] width 105 height 15
click at [1103, 653] on u "**********" at bounding box center [1175, 655] width 144 height 15
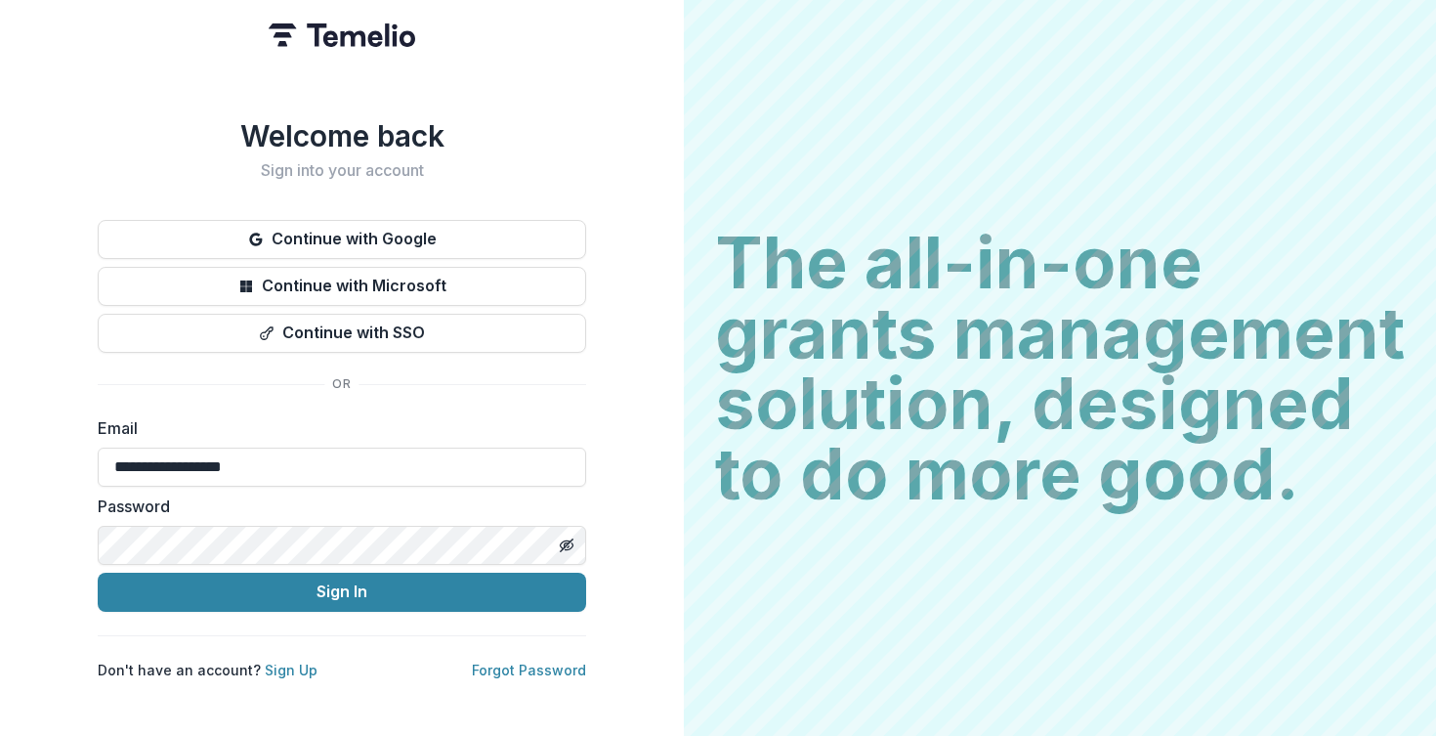
type input "**********"
click at [342, 583] on button "Sign In" at bounding box center [342, 591] width 488 height 39
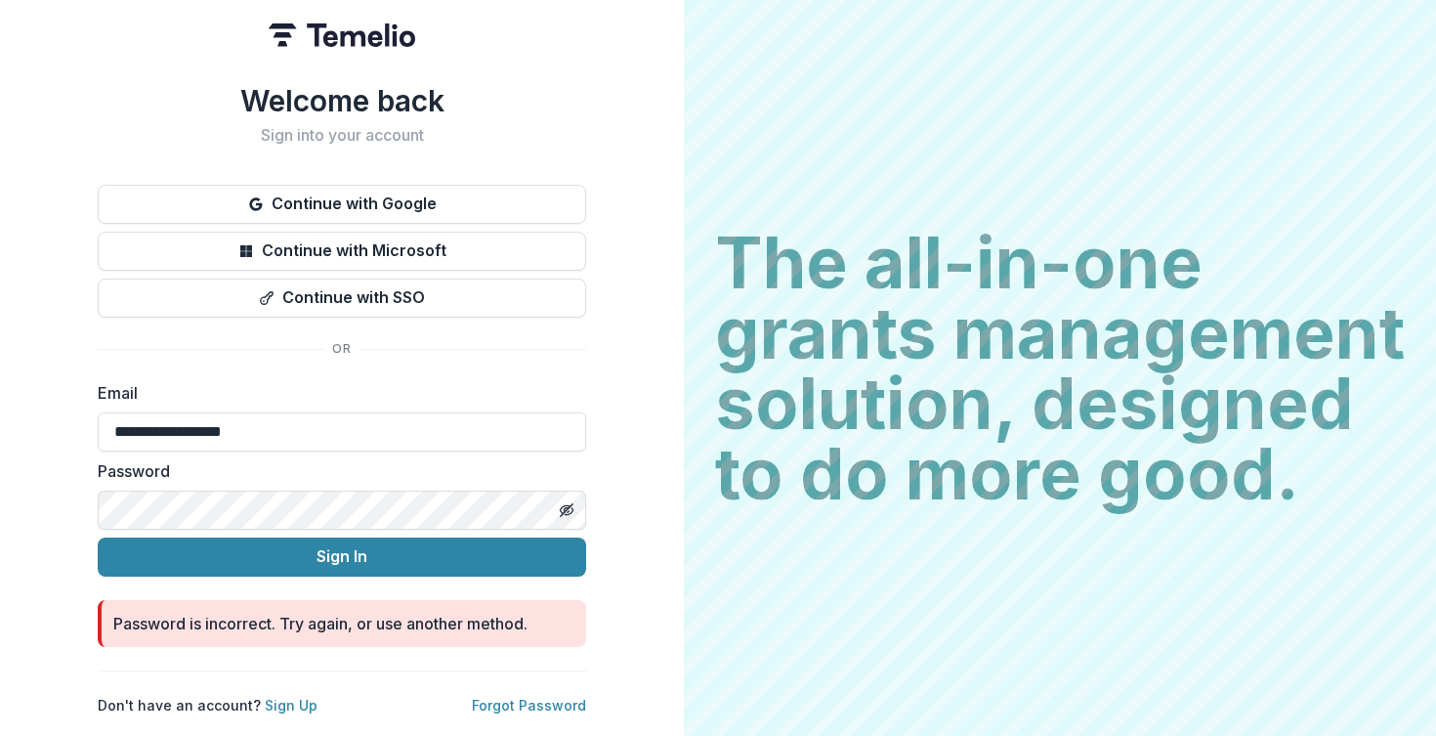
click at [342, 548] on button "Sign In" at bounding box center [342, 556] width 488 height 39
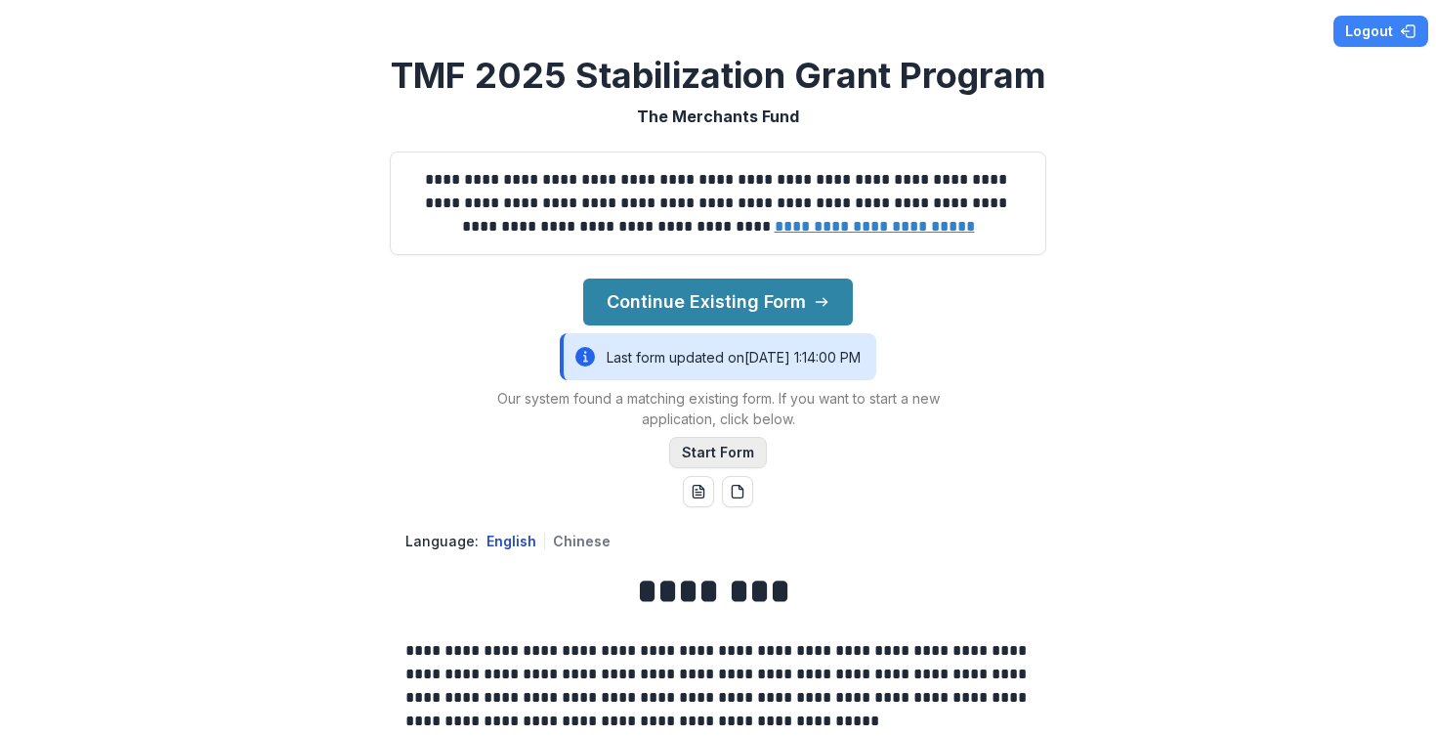
click at [730, 451] on button "Start Form" at bounding box center [718, 452] width 98 height 31
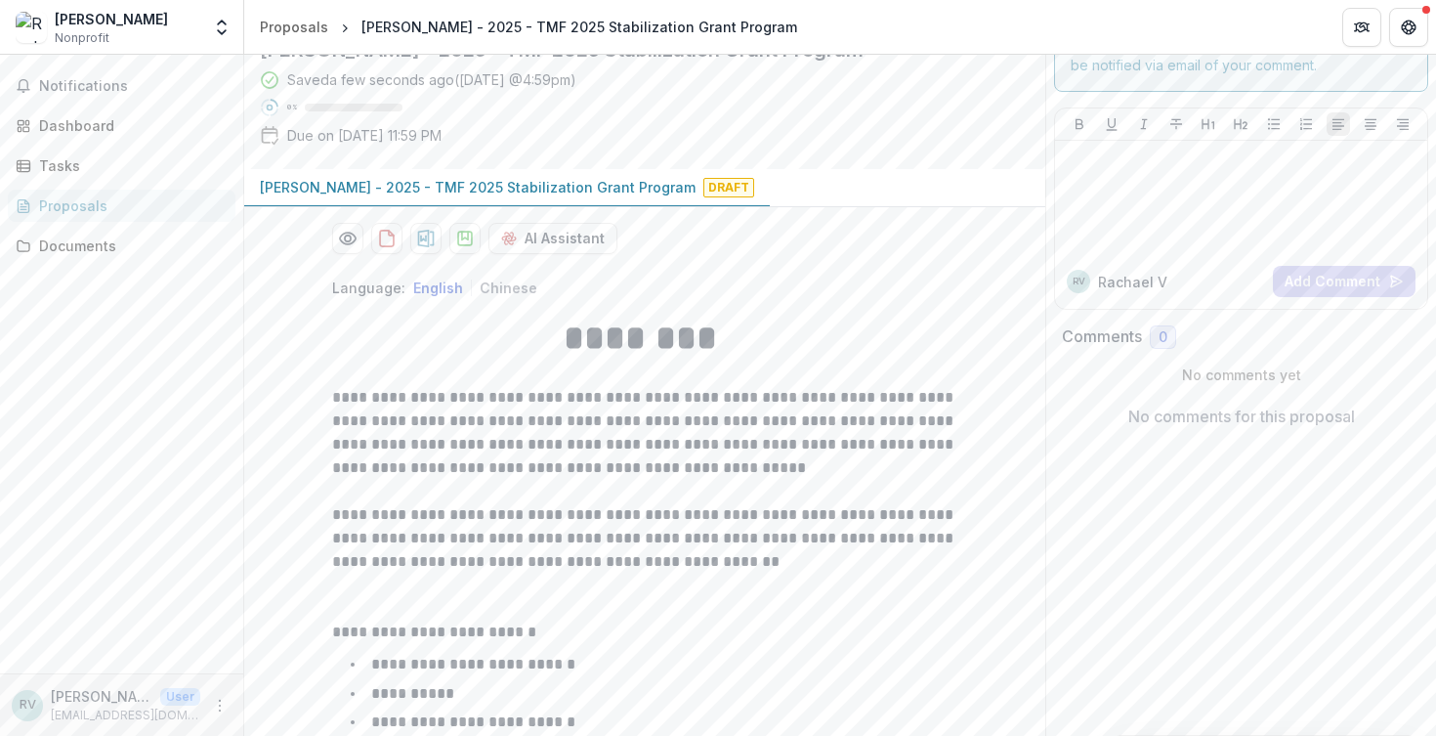
scroll to position [121, 0]
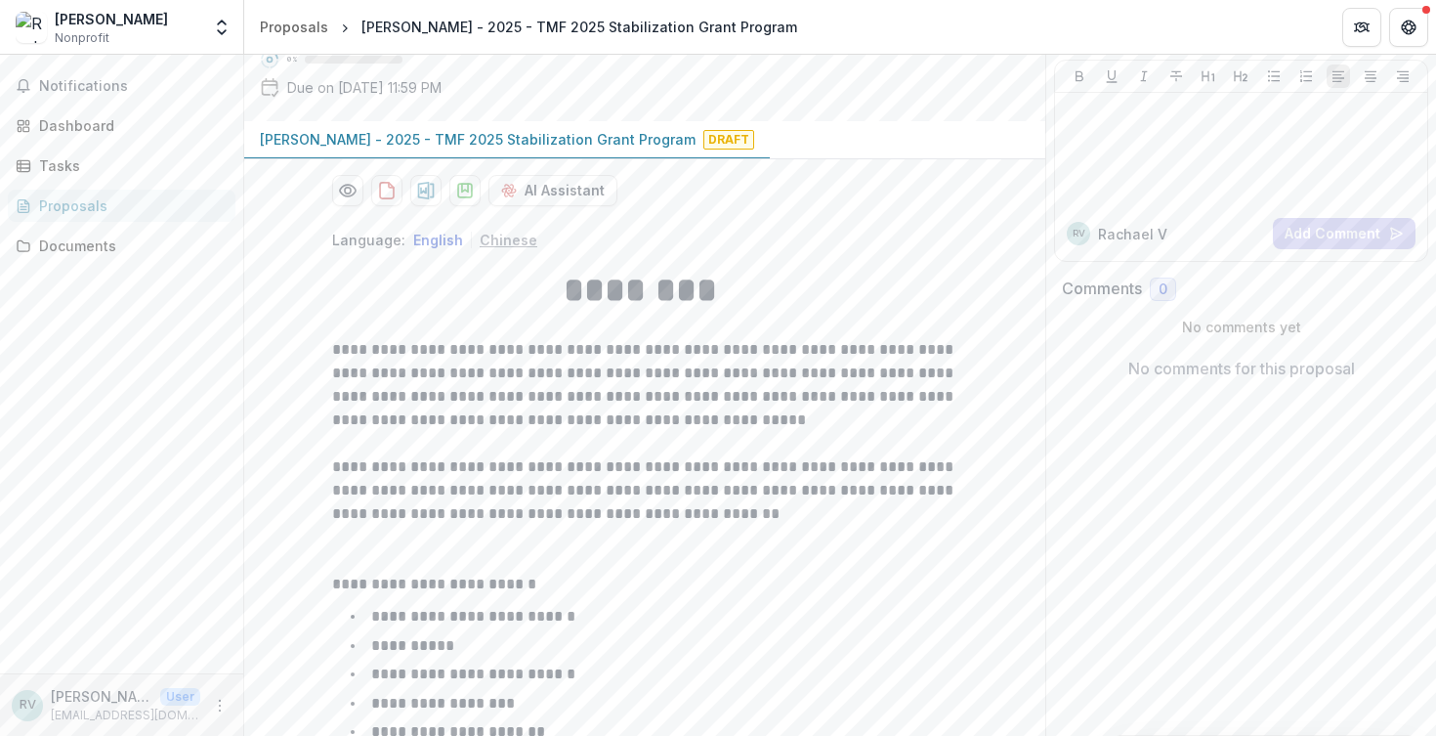
click at [502, 240] on button "Chinese" at bounding box center [509, 240] width 58 height 17
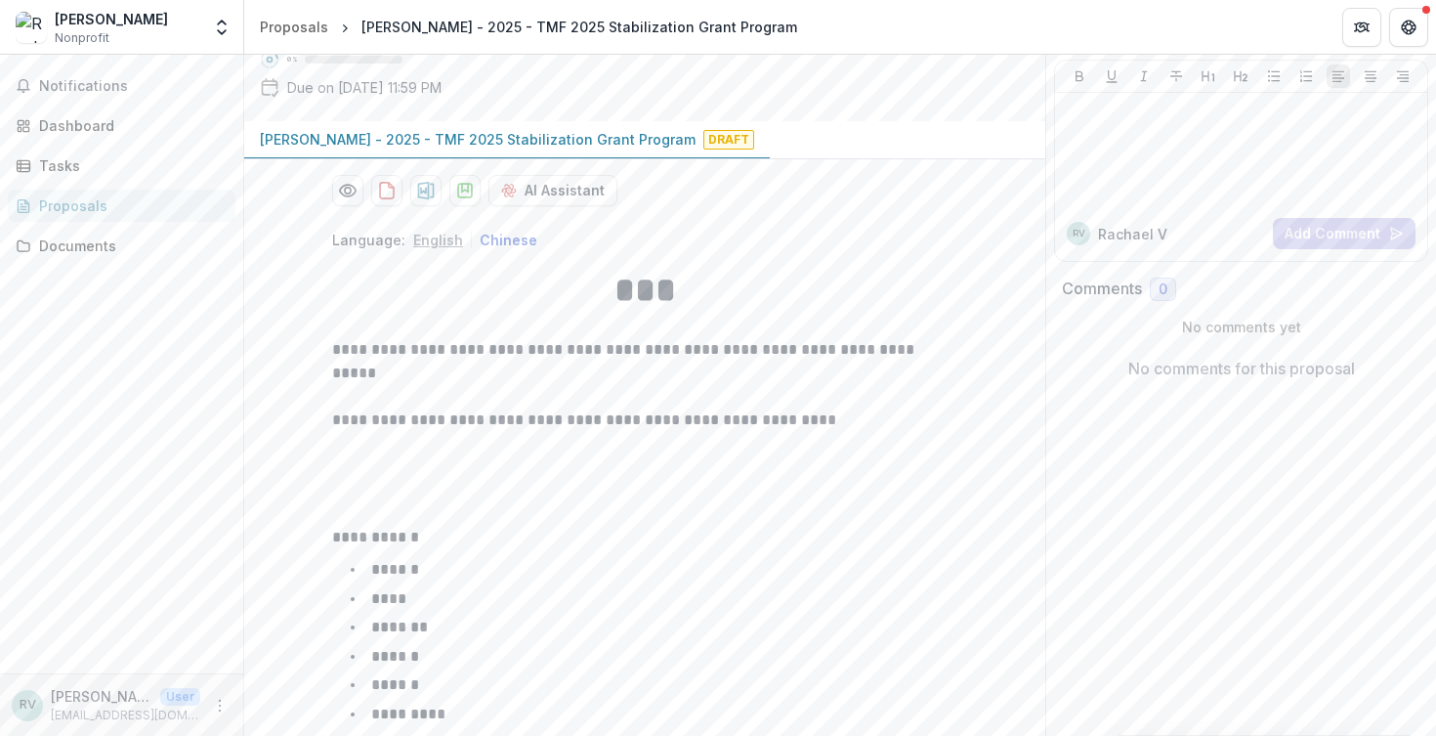
click at [439, 236] on button "English" at bounding box center [438, 240] width 50 height 17
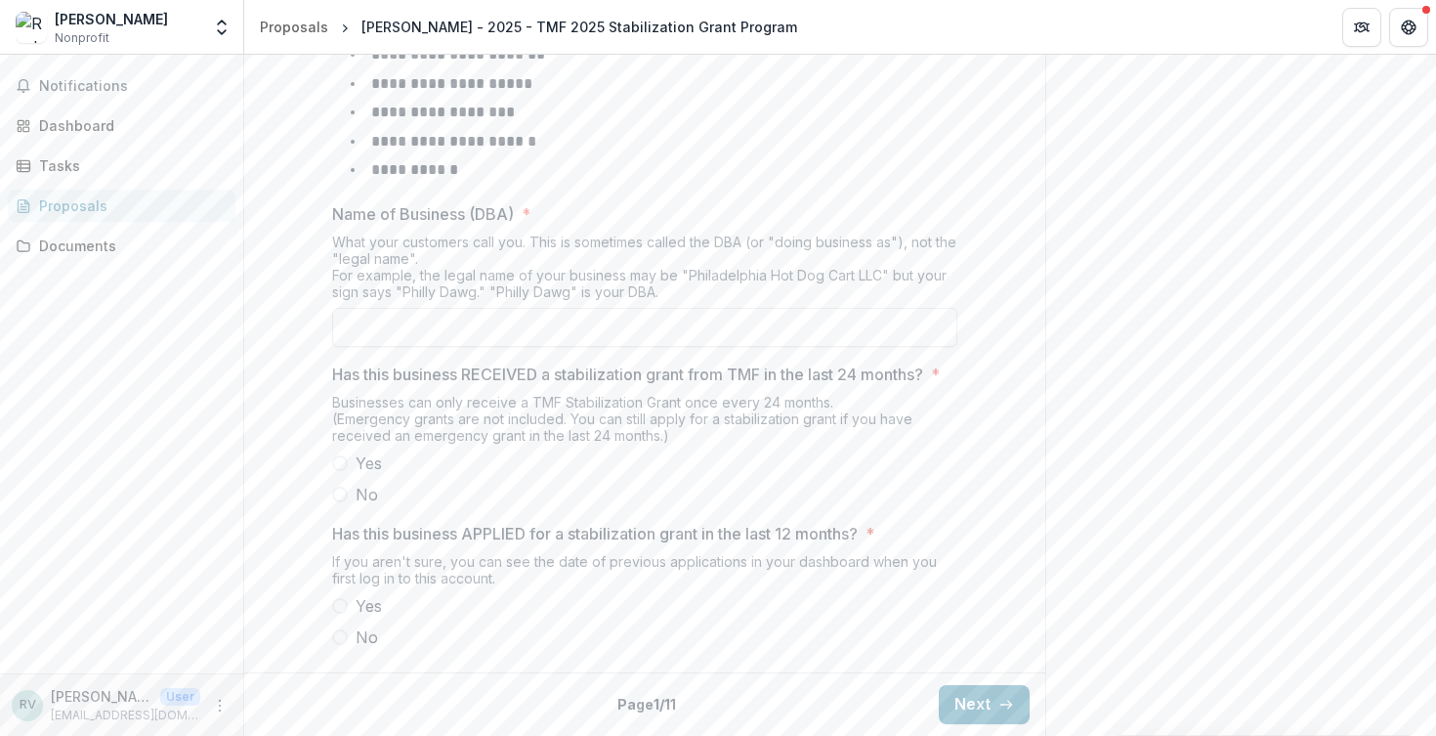
scroll to position [851, 0]
click at [340, 489] on span at bounding box center [340, 494] width 16 height 16
click at [335, 642] on span at bounding box center [340, 637] width 16 height 16
click at [967, 699] on button "Next" at bounding box center [984, 704] width 91 height 39
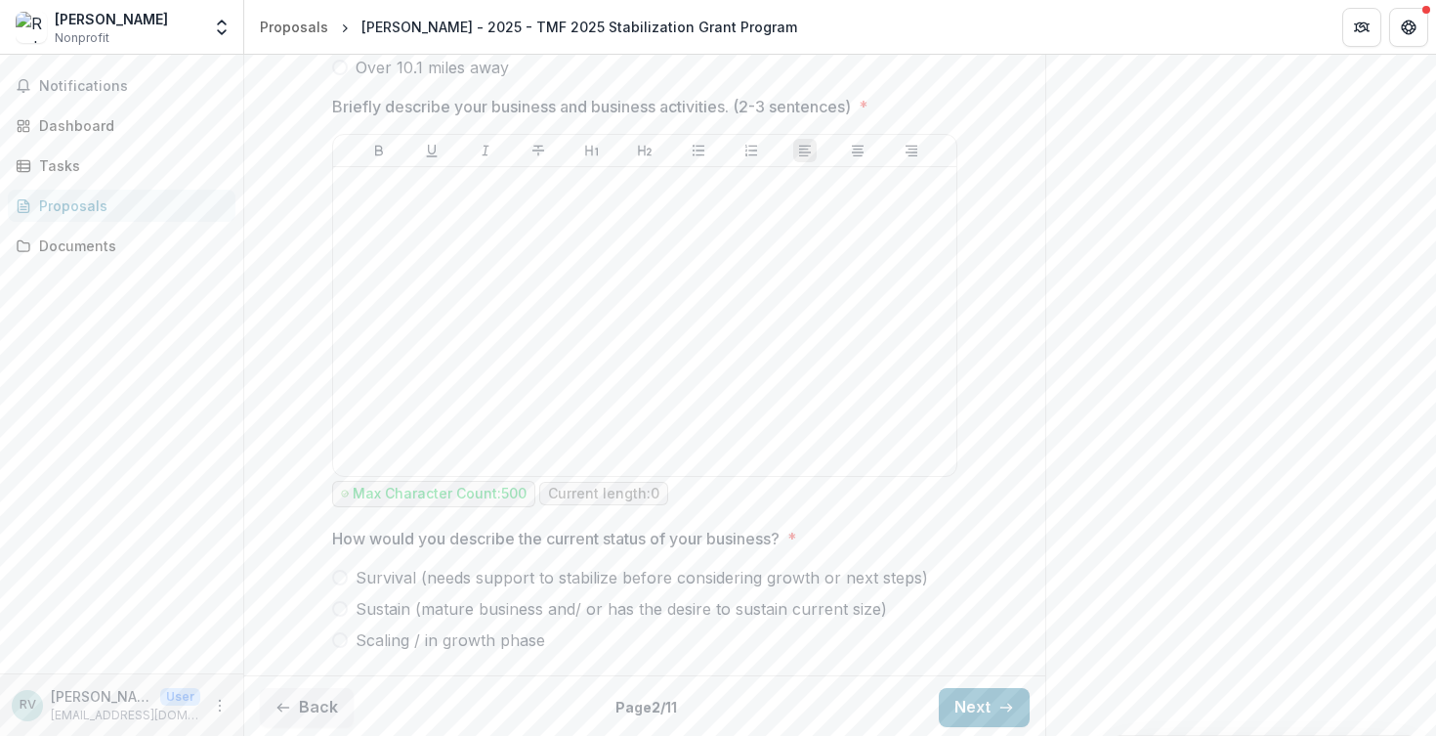
scroll to position [963, 0]
click at [998, 706] on icon "button" at bounding box center [1006, 708] width 16 height 16
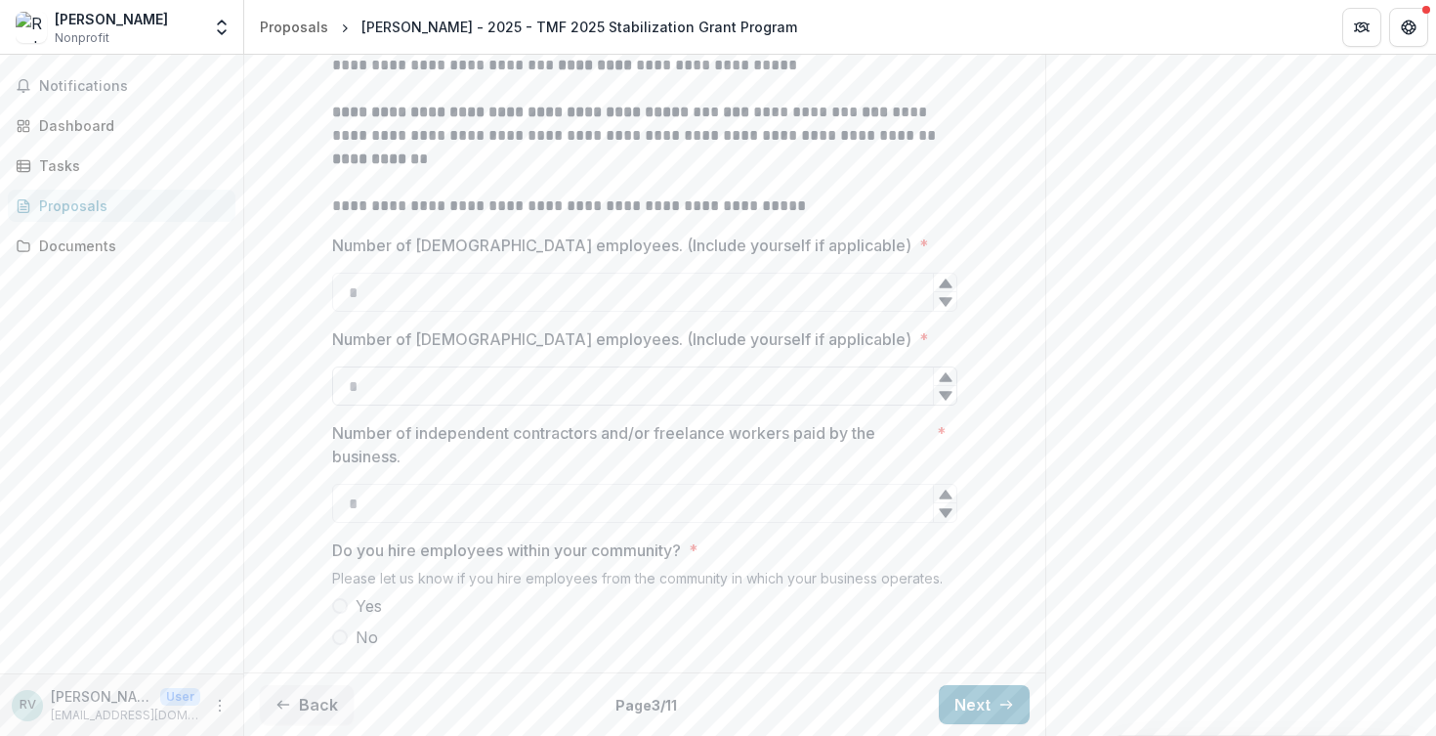
scroll to position [549, 0]
click at [967, 703] on button "Next" at bounding box center [984, 704] width 91 height 39
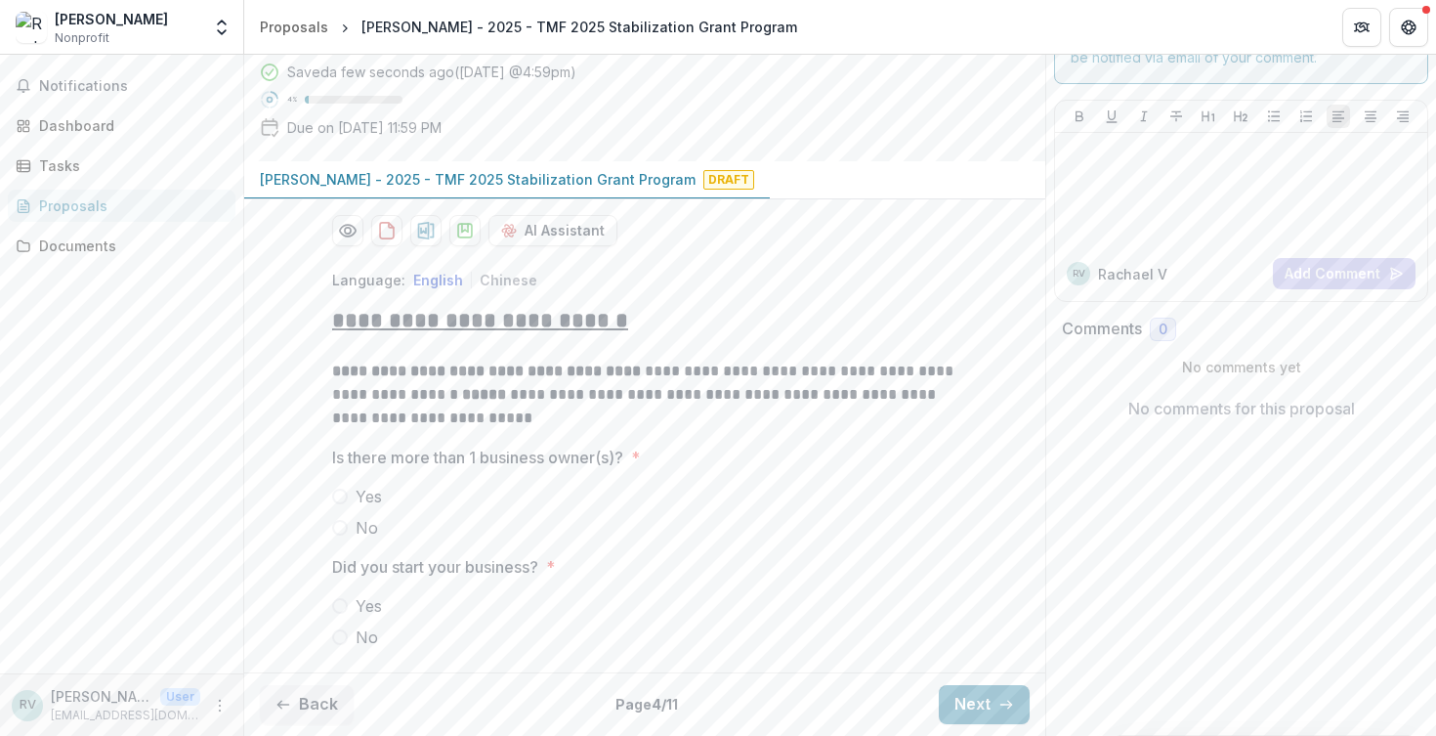
scroll to position [80, 0]
click at [336, 500] on span at bounding box center [340, 497] width 16 height 16
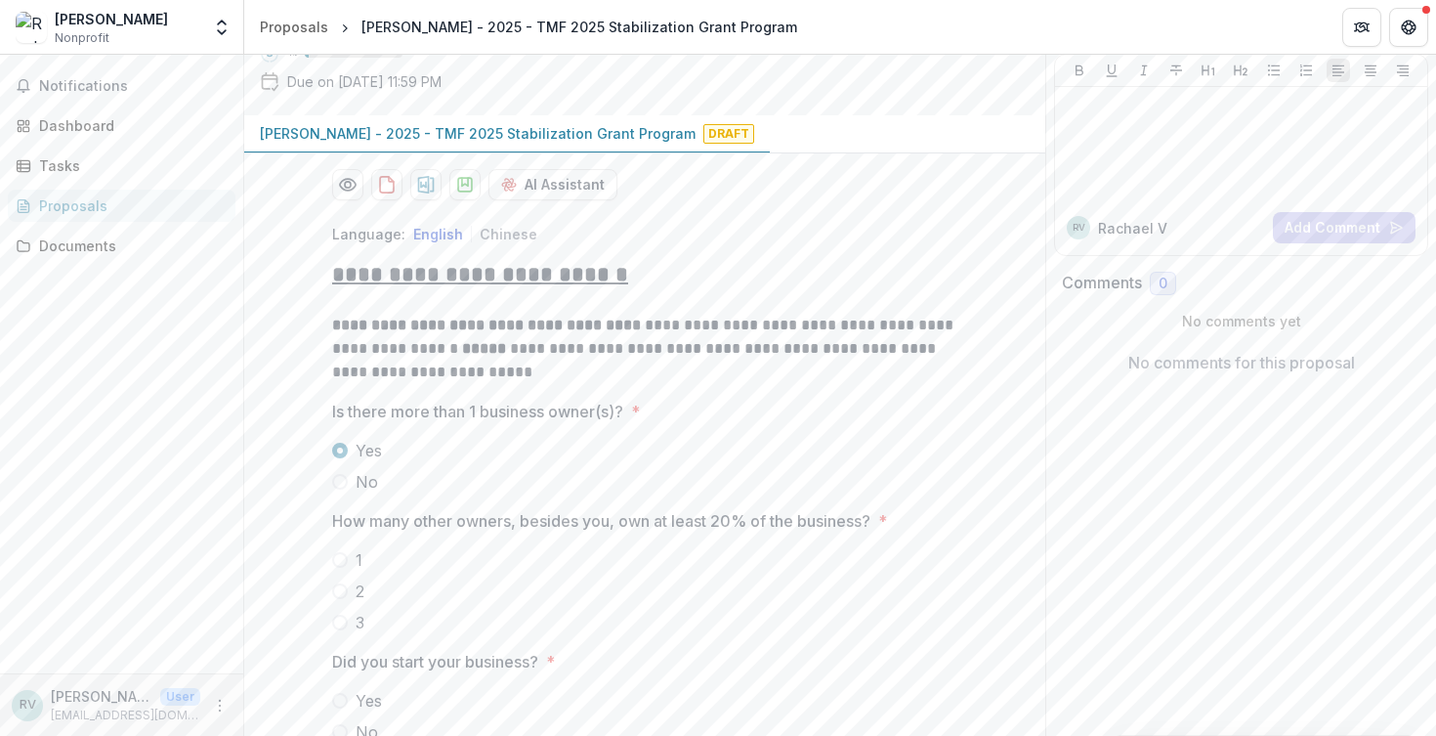
scroll to position [152, 0]
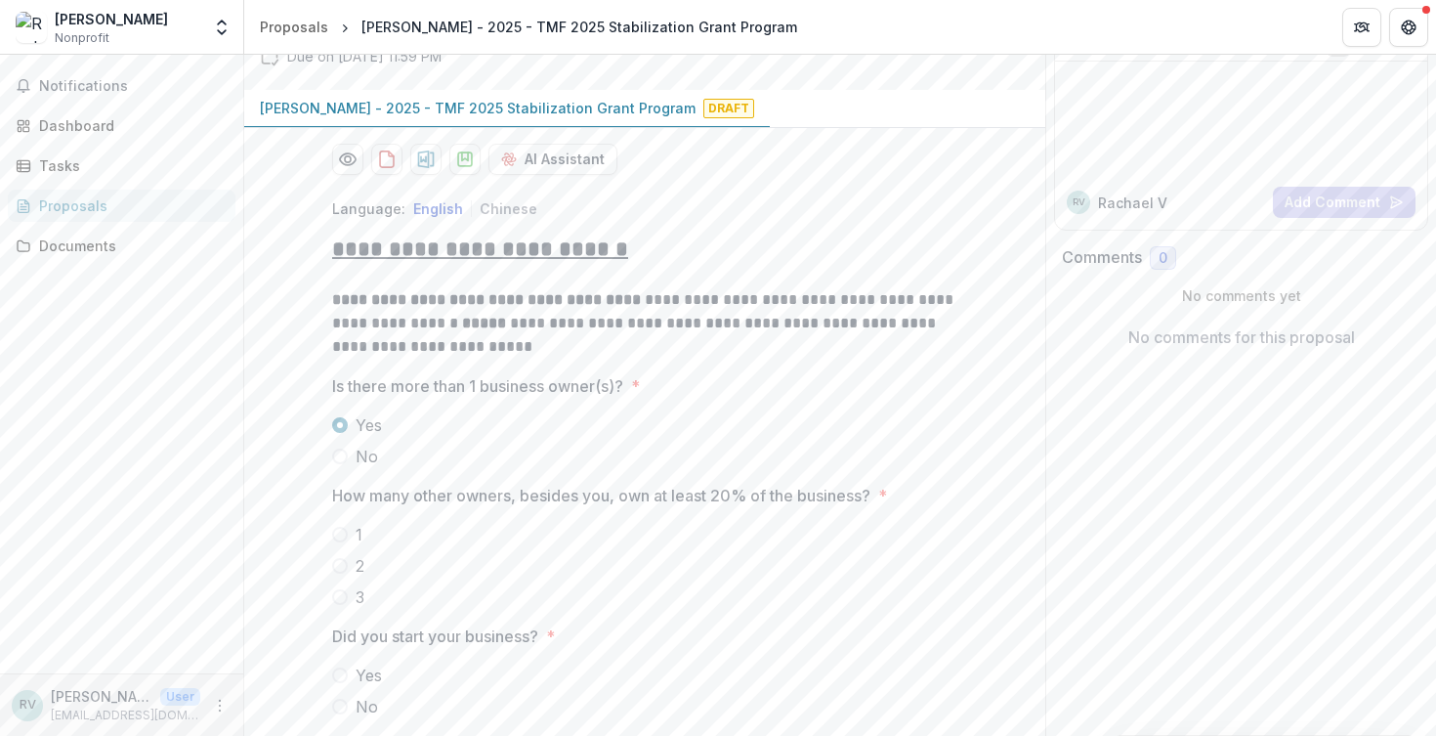
click at [337, 534] on span at bounding box center [340, 535] width 16 height 16
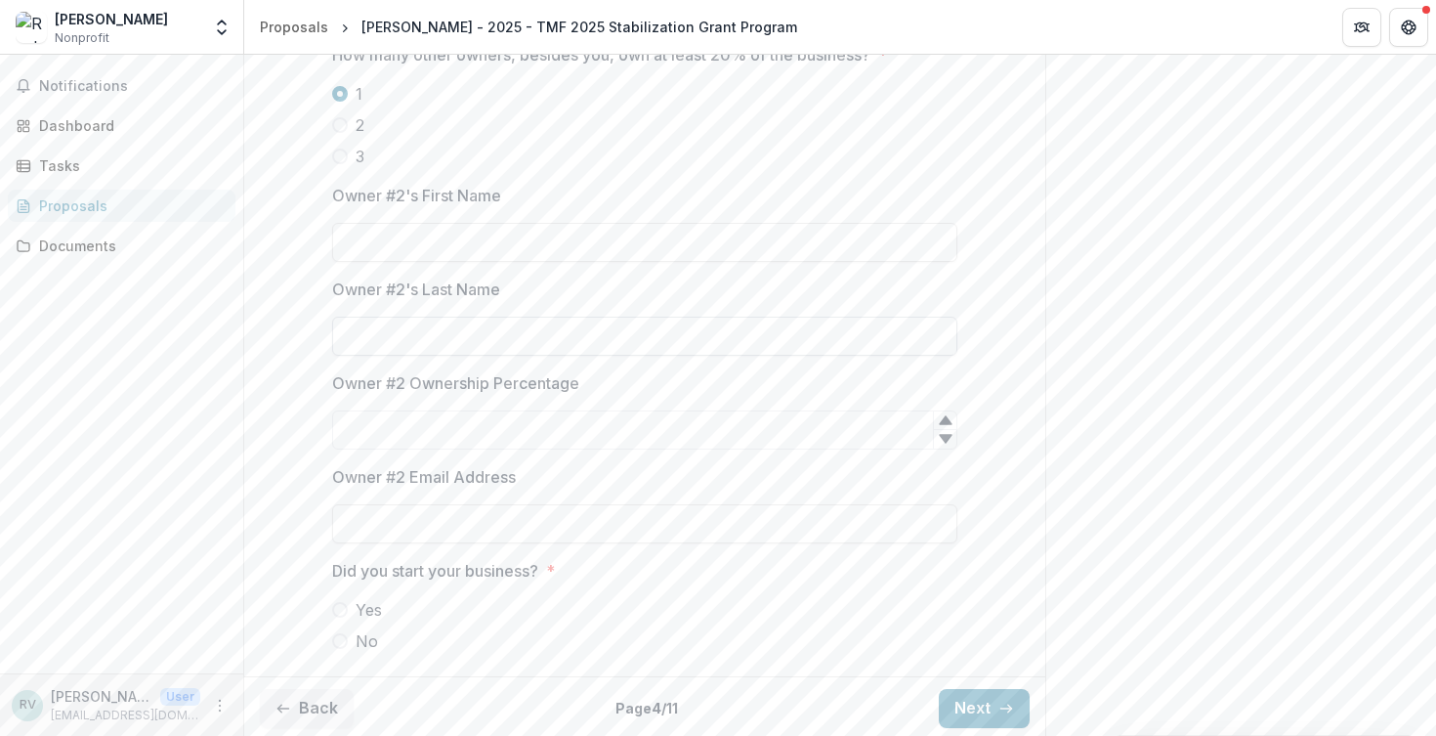
scroll to position [514, 0]
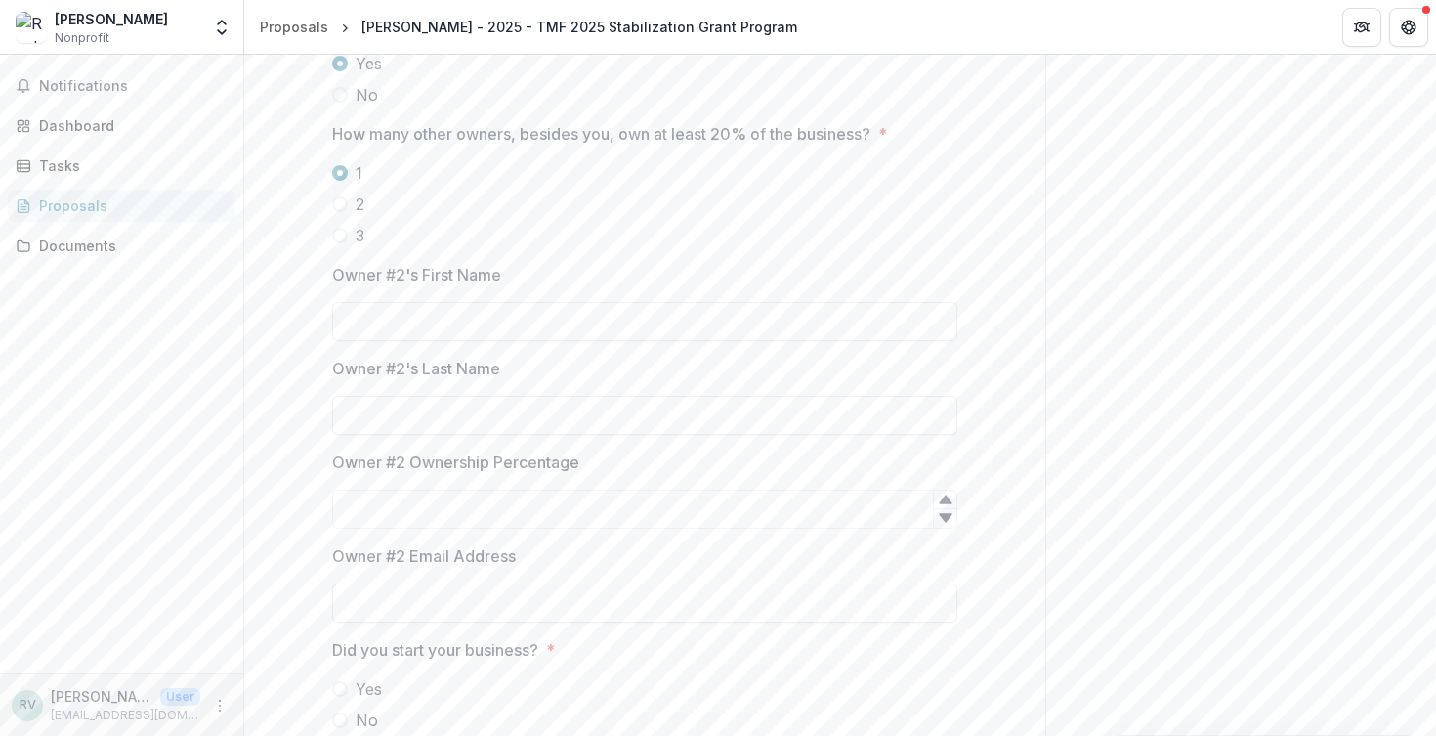
click at [338, 206] on span at bounding box center [340, 204] width 16 height 16
click at [337, 234] on span at bounding box center [340, 236] width 16 height 16
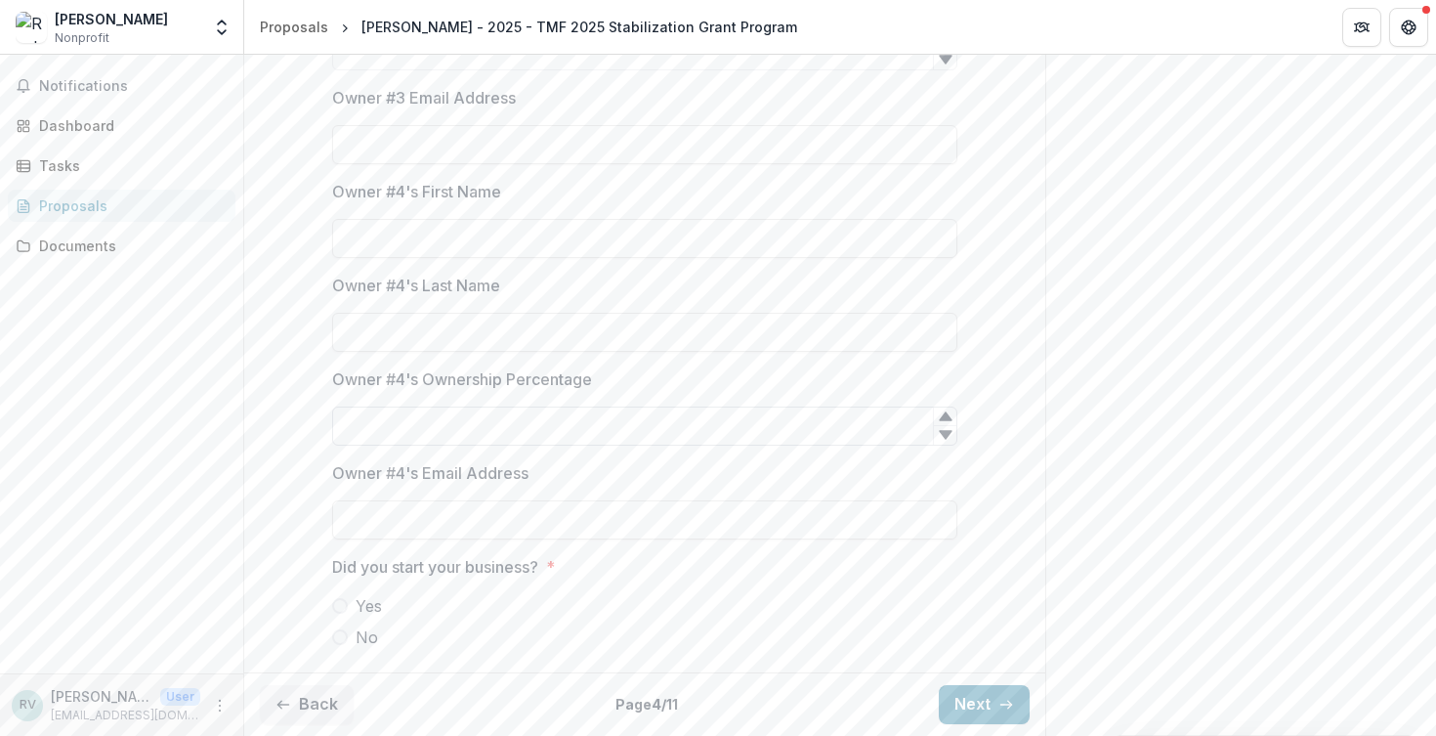
scroll to position [1346, 0]
click at [999, 711] on icon "button" at bounding box center [1006, 706] width 16 height 16
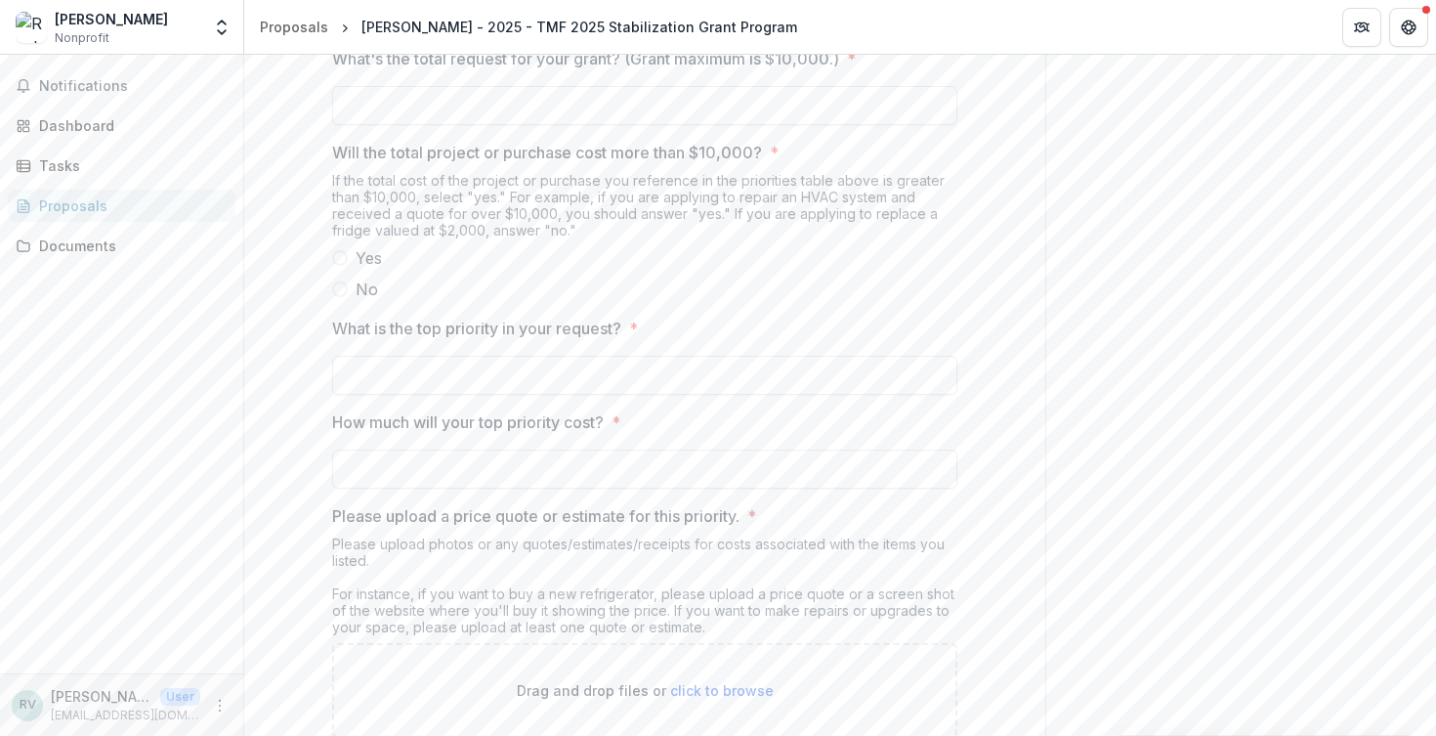
scroll to position [1671, 0]
click at [340, 258] on span at bounding box center [340, 266] width 16 height 16
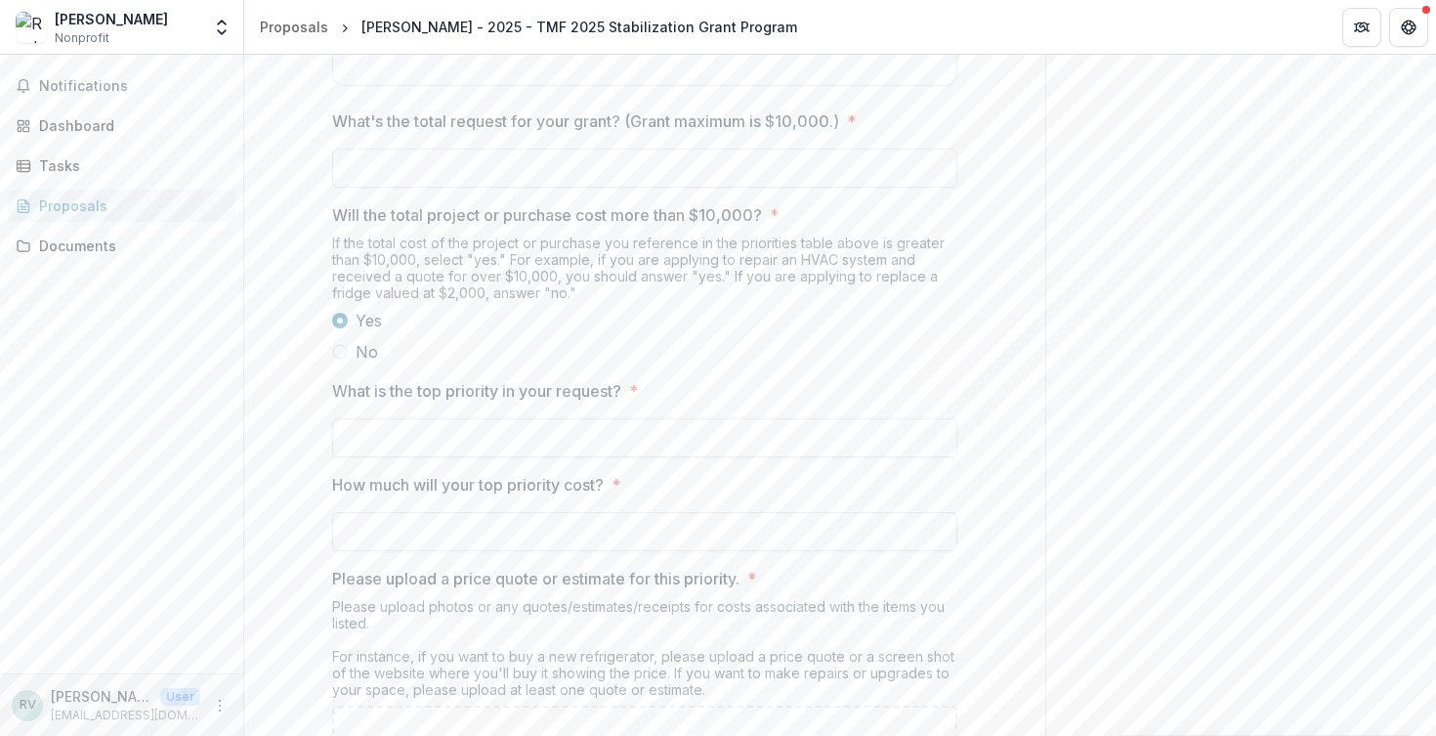
scroll to position [1586, 0]
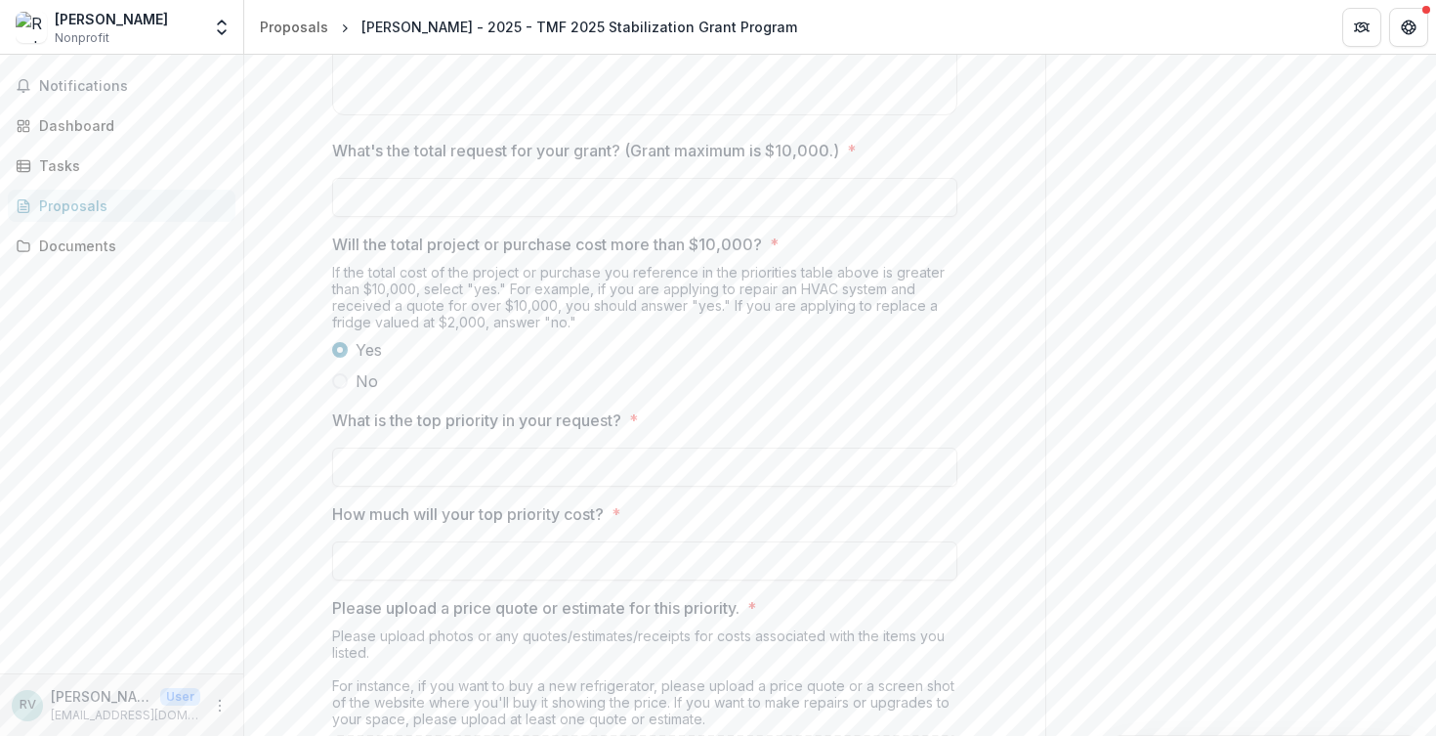
click at [339, 373] on span at bounding box center [340, 381] width 16 height 16
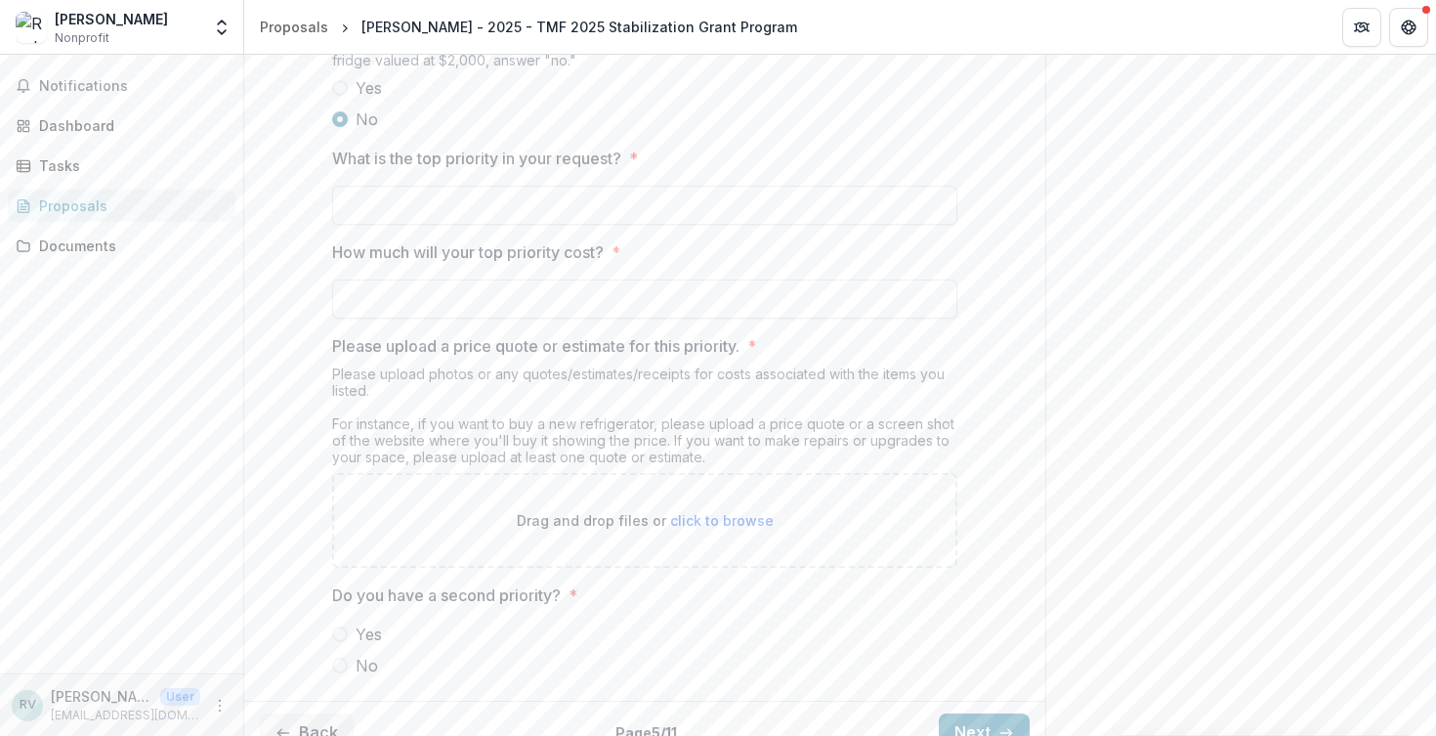
scroll to position [1847, 0]
click at [968, 714] on button "Next" at bounding box center [984, 733] width 91 height 39
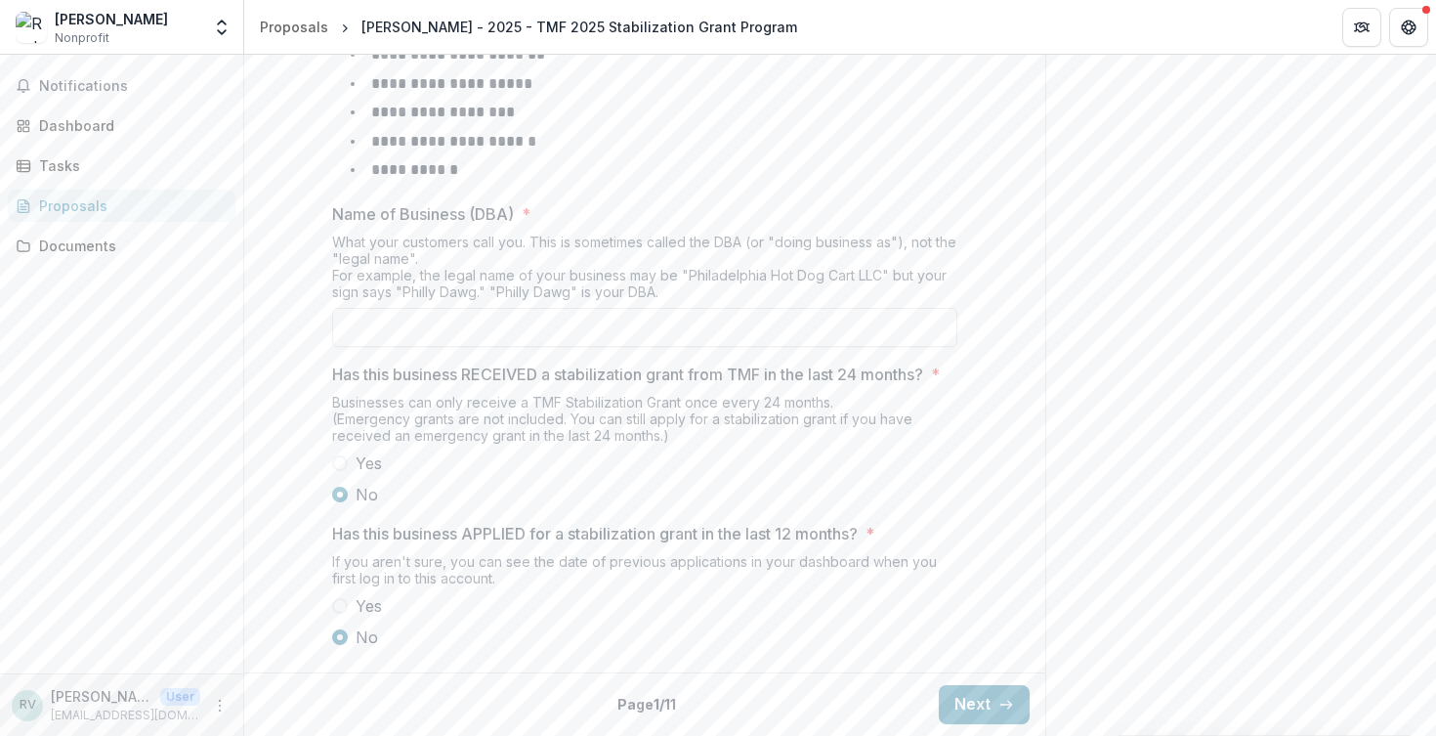
scroll to position [851, 0]
click at [983, 704] on button "Next" at bounding box center [984, 704] width 91 height 39
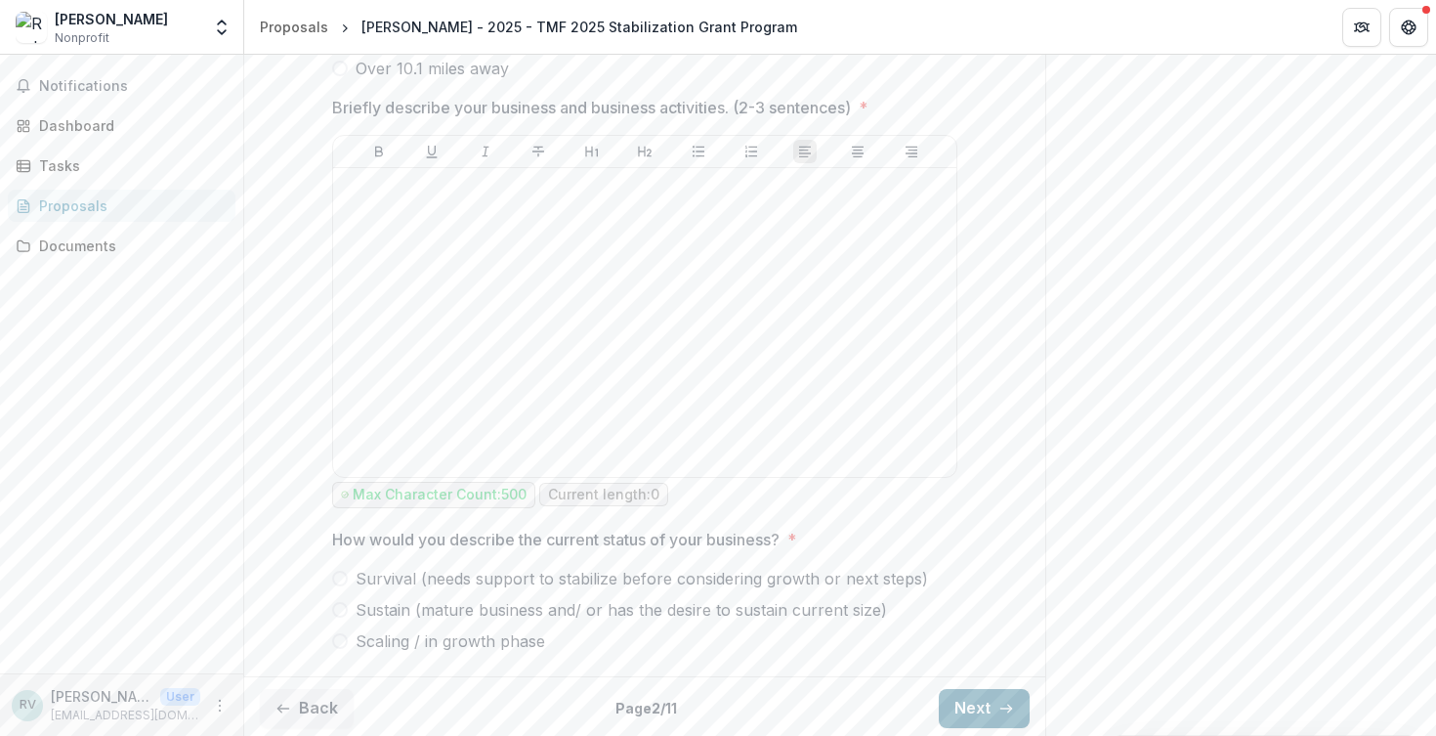
click at [968, 694] on button "Next" at bounding box center [984, 708] width 91 height 39
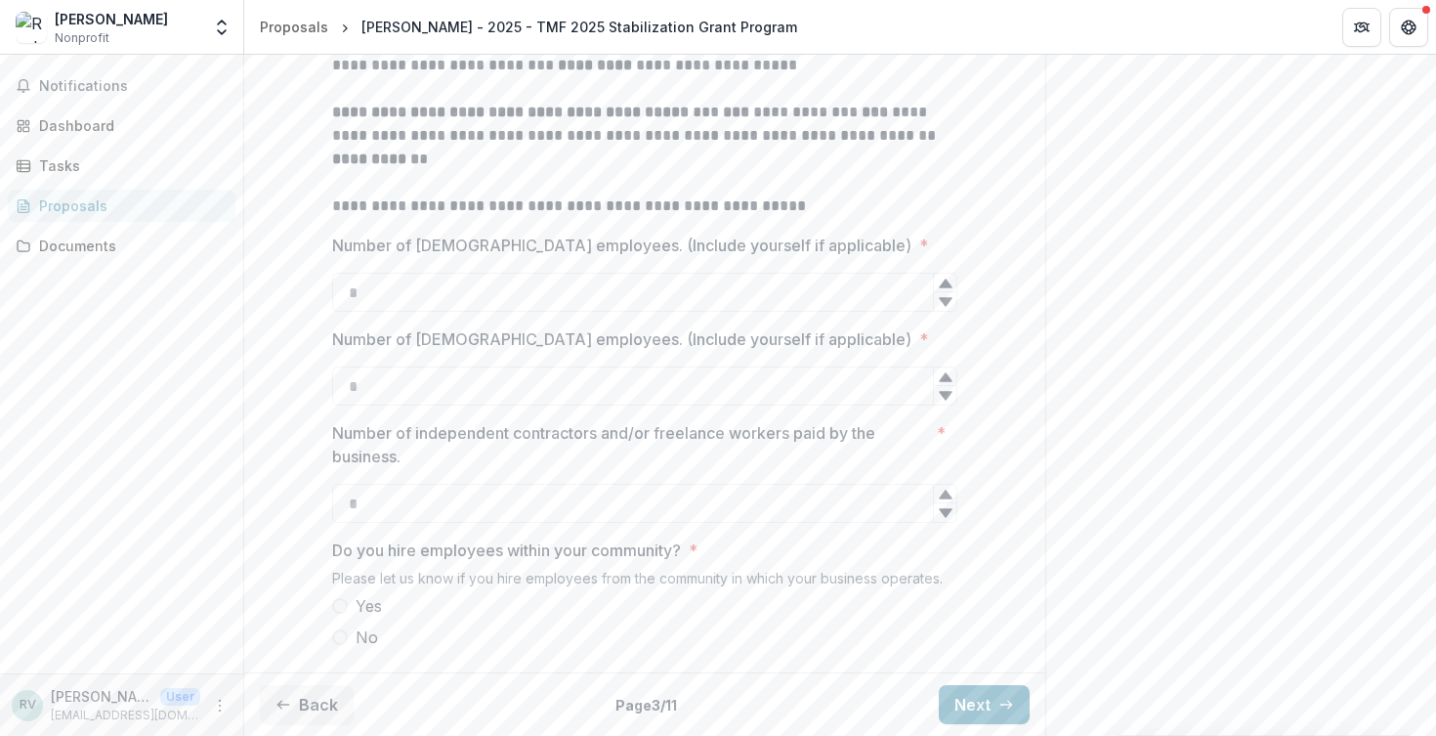
scroll to position [549, 0]
click at [954, 704] on button "Next" at bounding box center [984, 704] width 91 height 39
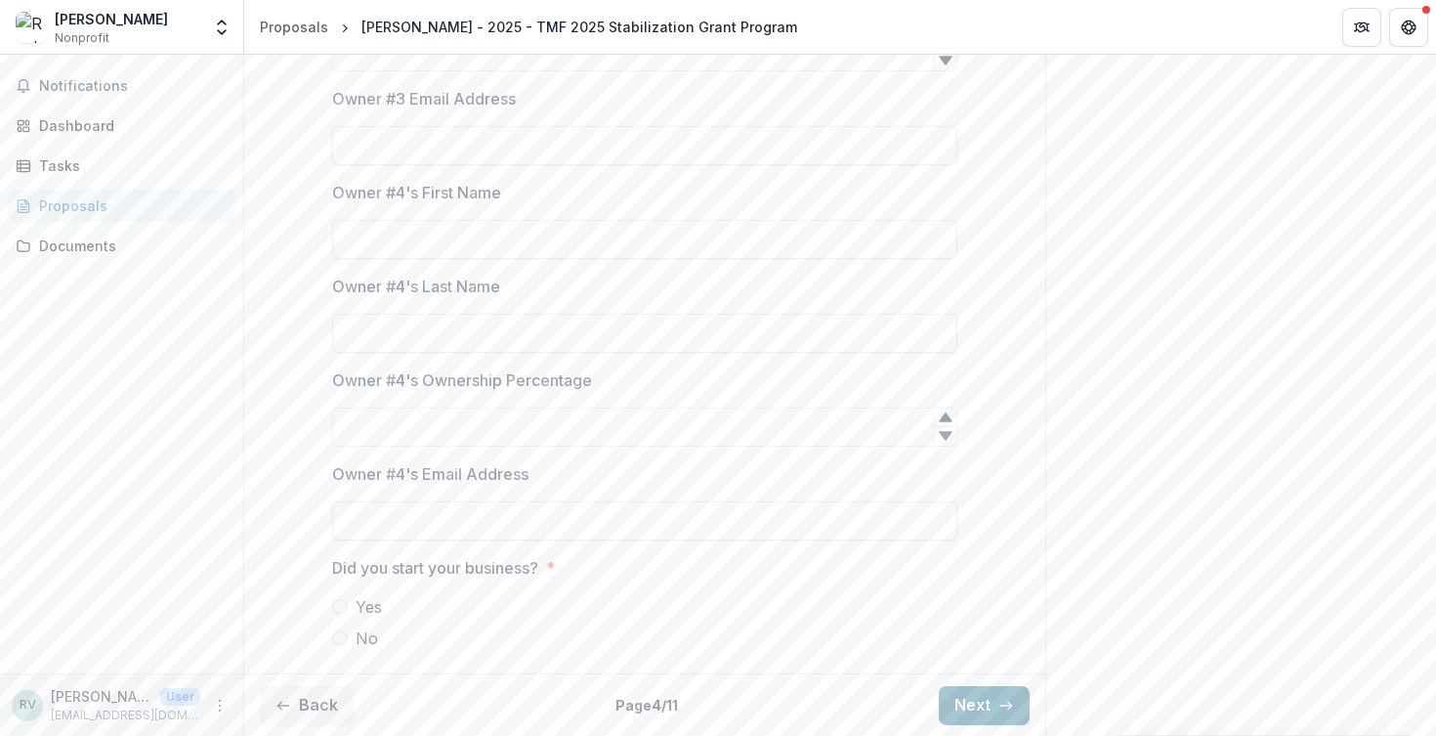
click at [972, 709] on button "Next" at bounding box center [984, 705] width 91 height 39
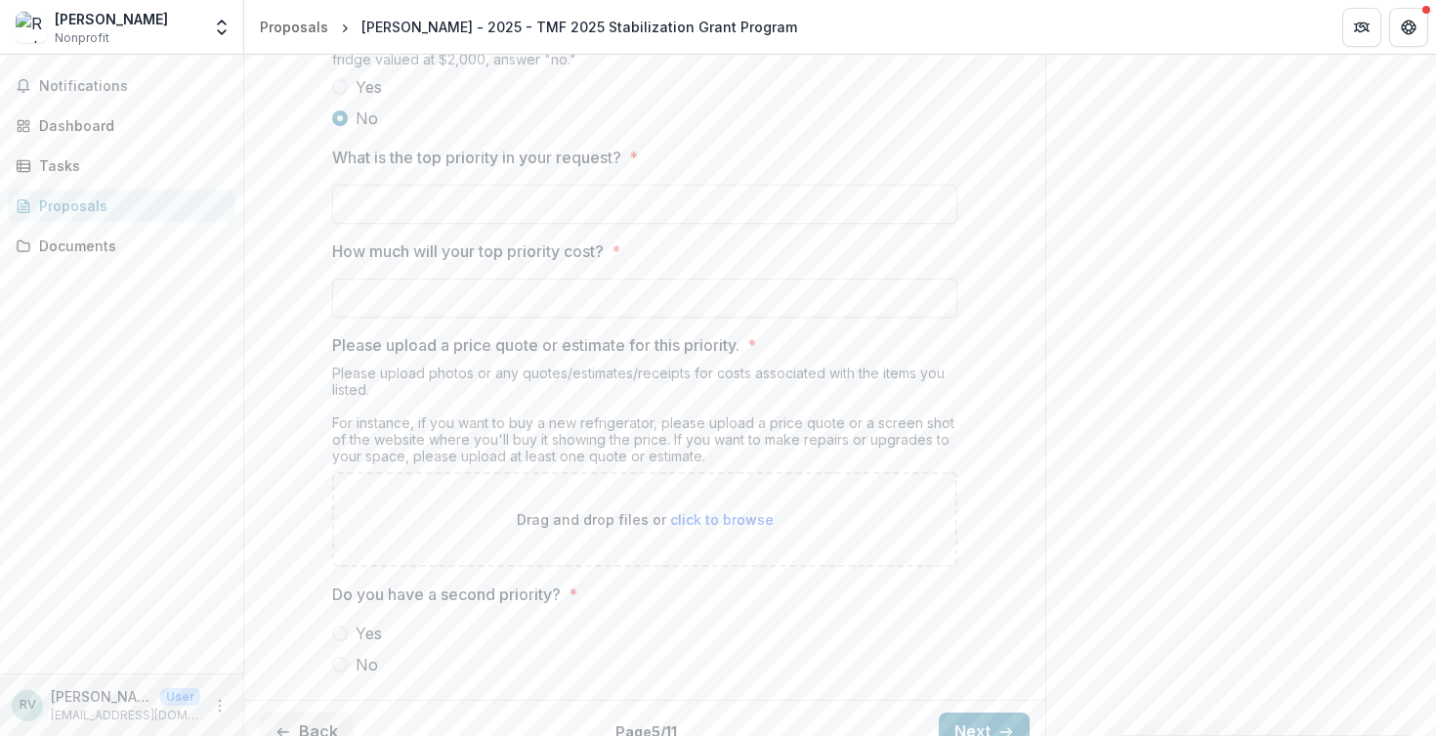
scroll to position [1848, 0]
click at [985, 713] on button "Next" at bounding box center [984, 732] width 91 height 39
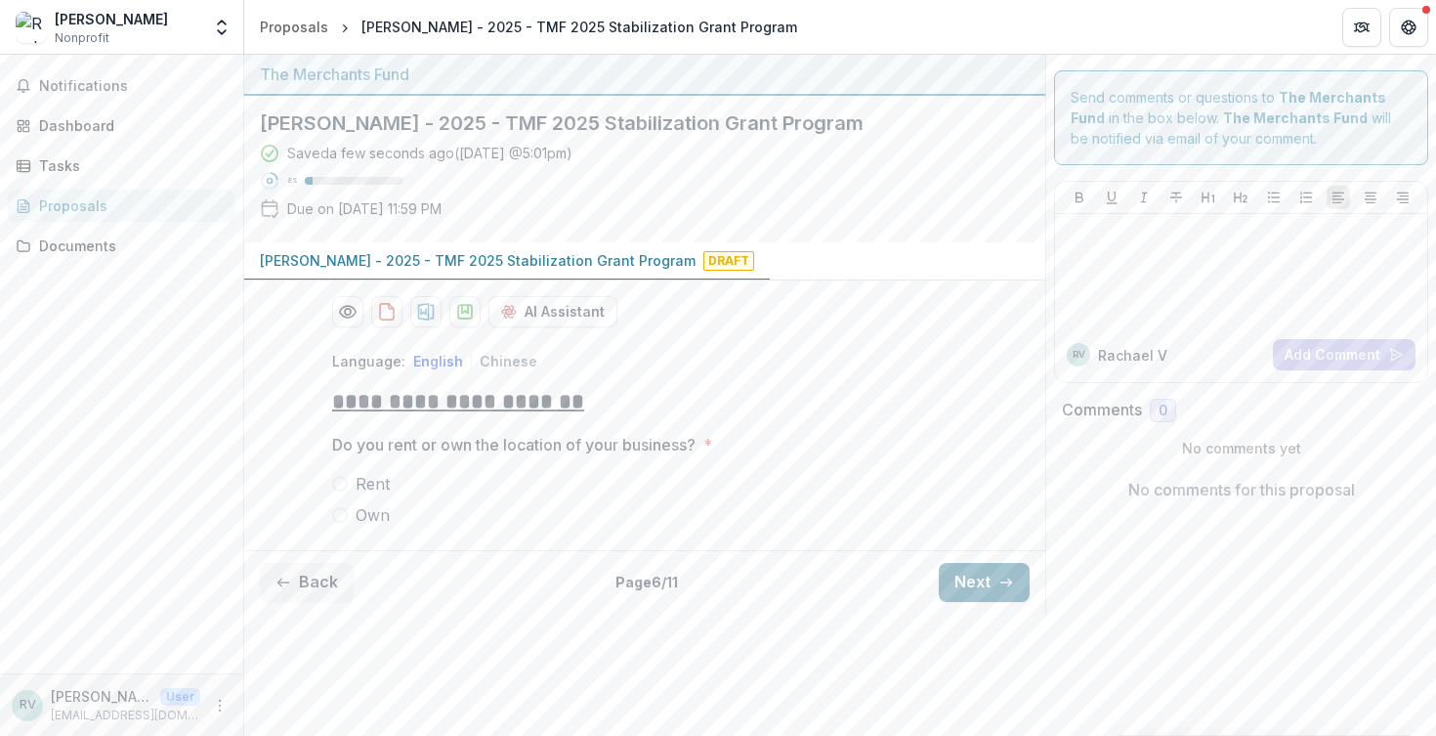
scroll to position [0, 0]
click at [344, 483] on span at bounding box center [340, 484] width 16 height 16
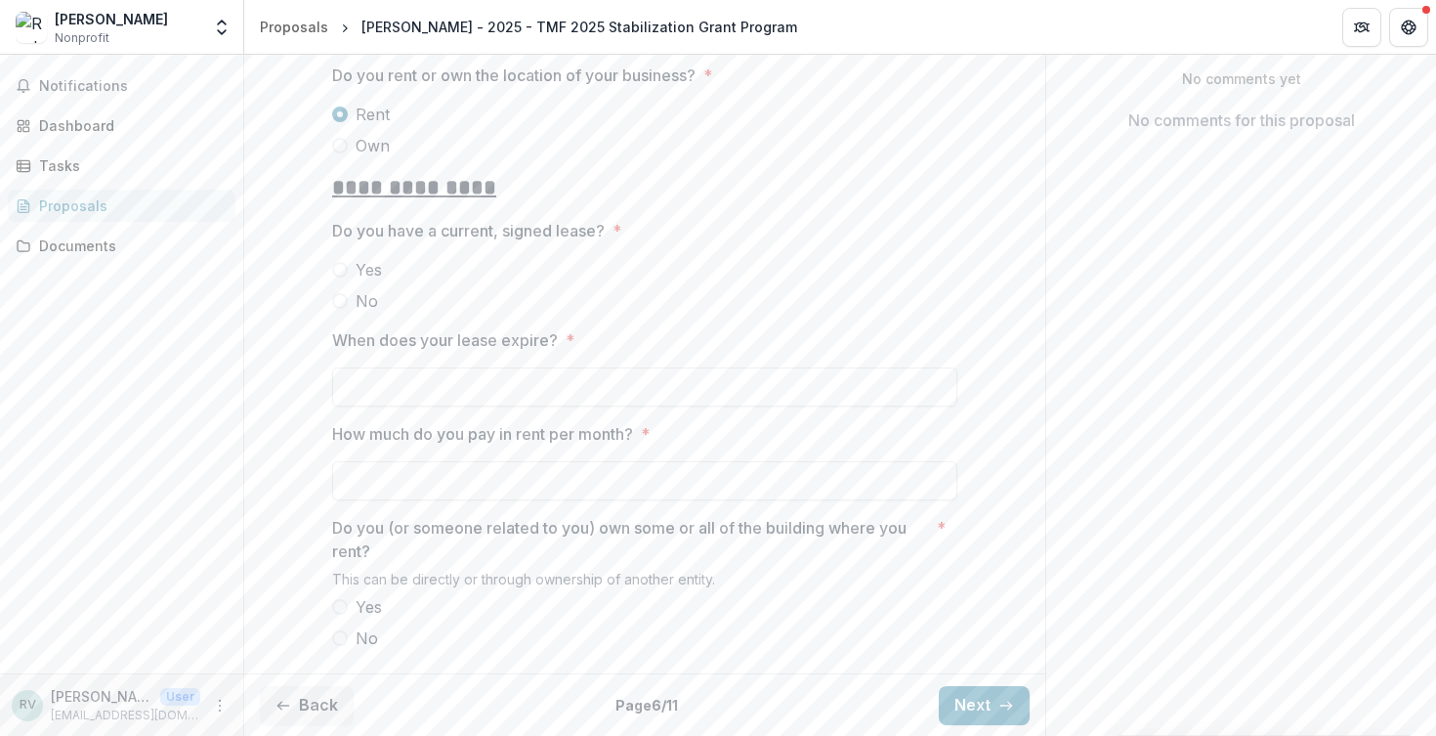
scroll to position [368, 0]
click at [952, 703] on button "Next" at bounding box center [984, 706] width 91 height 39
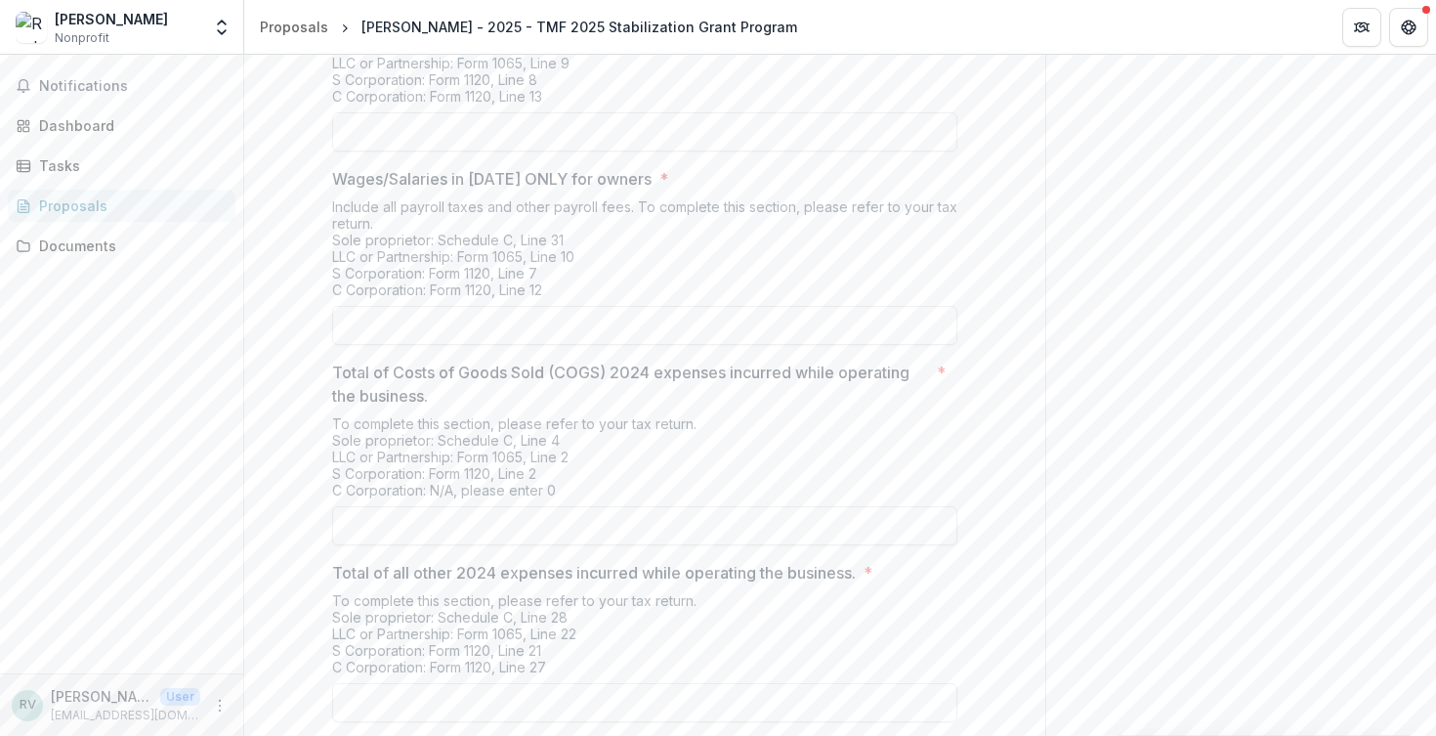
scroll to position [732, 0]
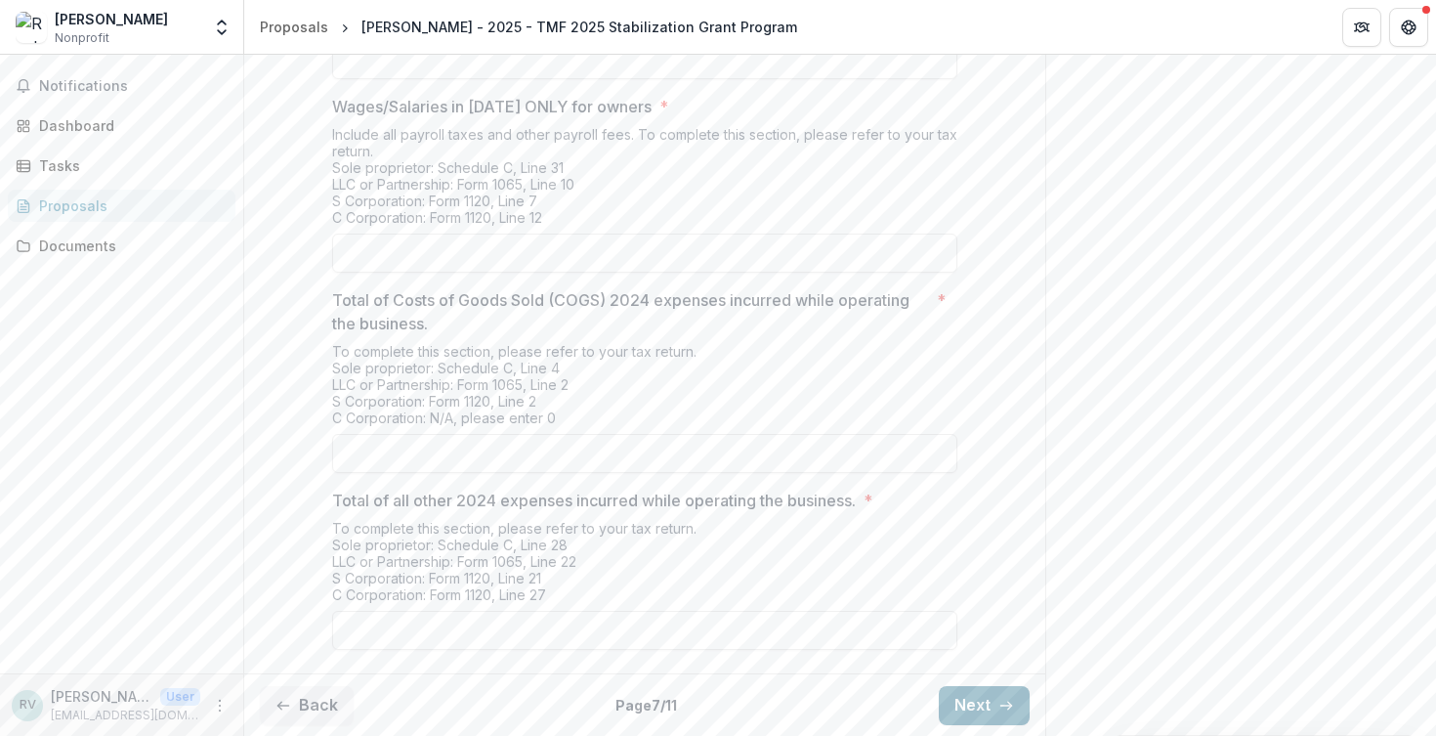
click at [973, 708] on button "Next" at bounding box center [984, 705] width 91 height 39
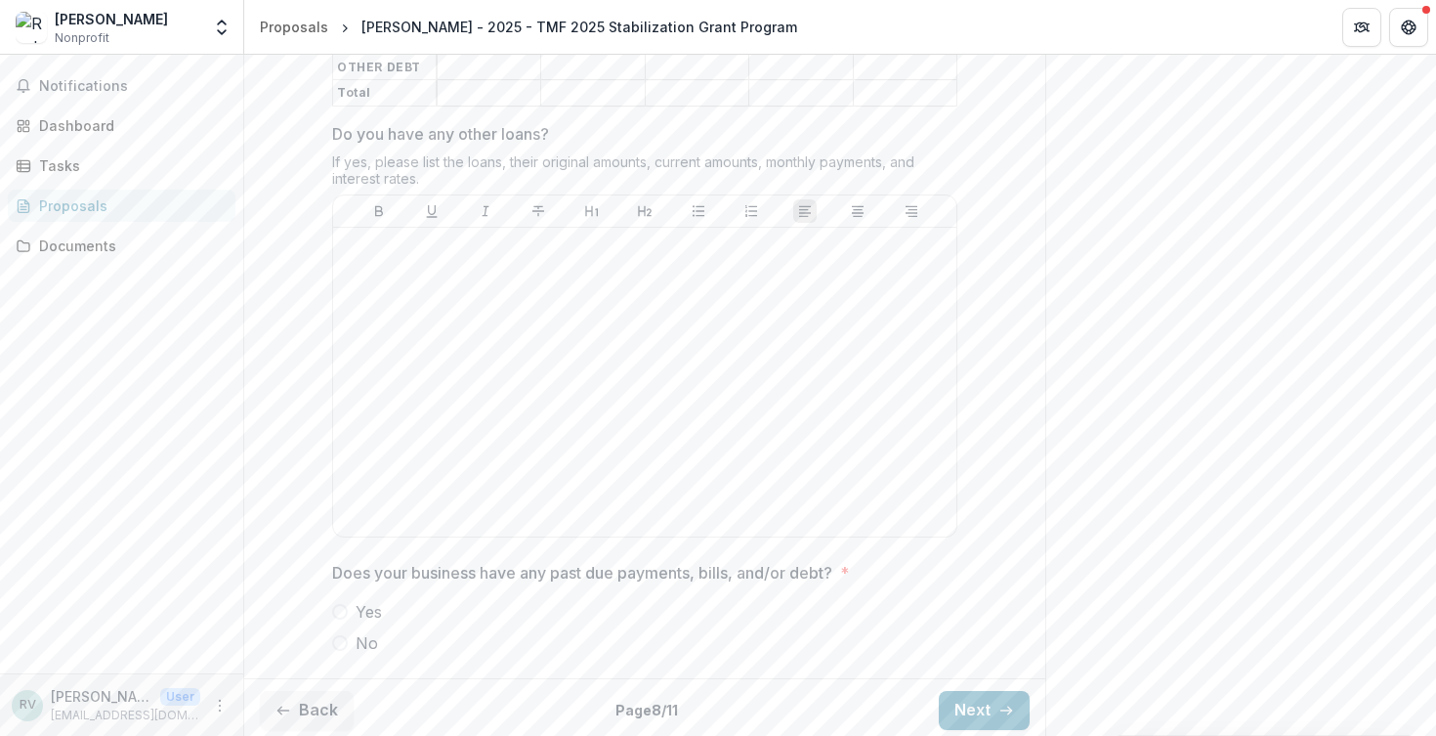
scroll to position [1071, 0]
click at [968, 697] on button "Next" at bounding box center [984, 712] width 91 height 39
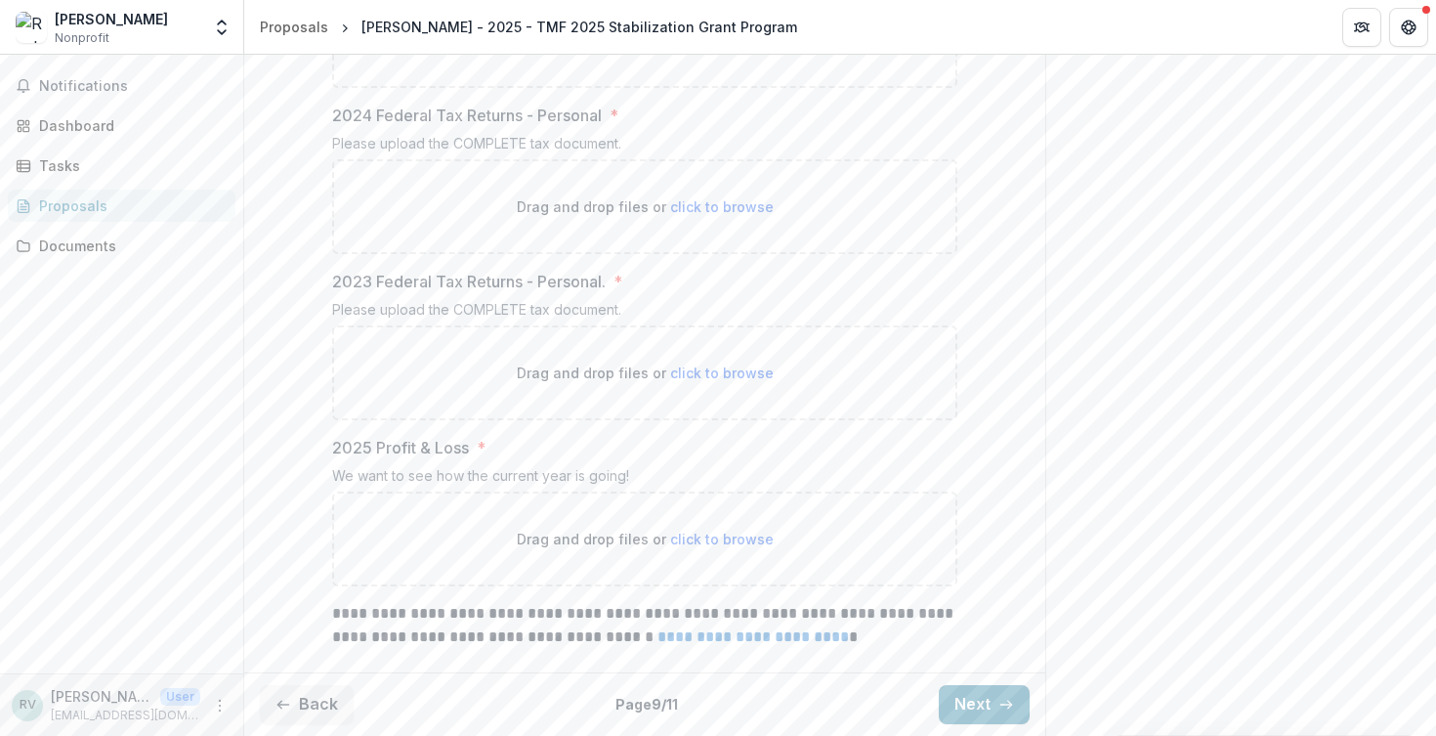
scroll to position [943, 0]
click at [967, 699] on button "Next" at bounding box center [984, 704] width 91 height 39
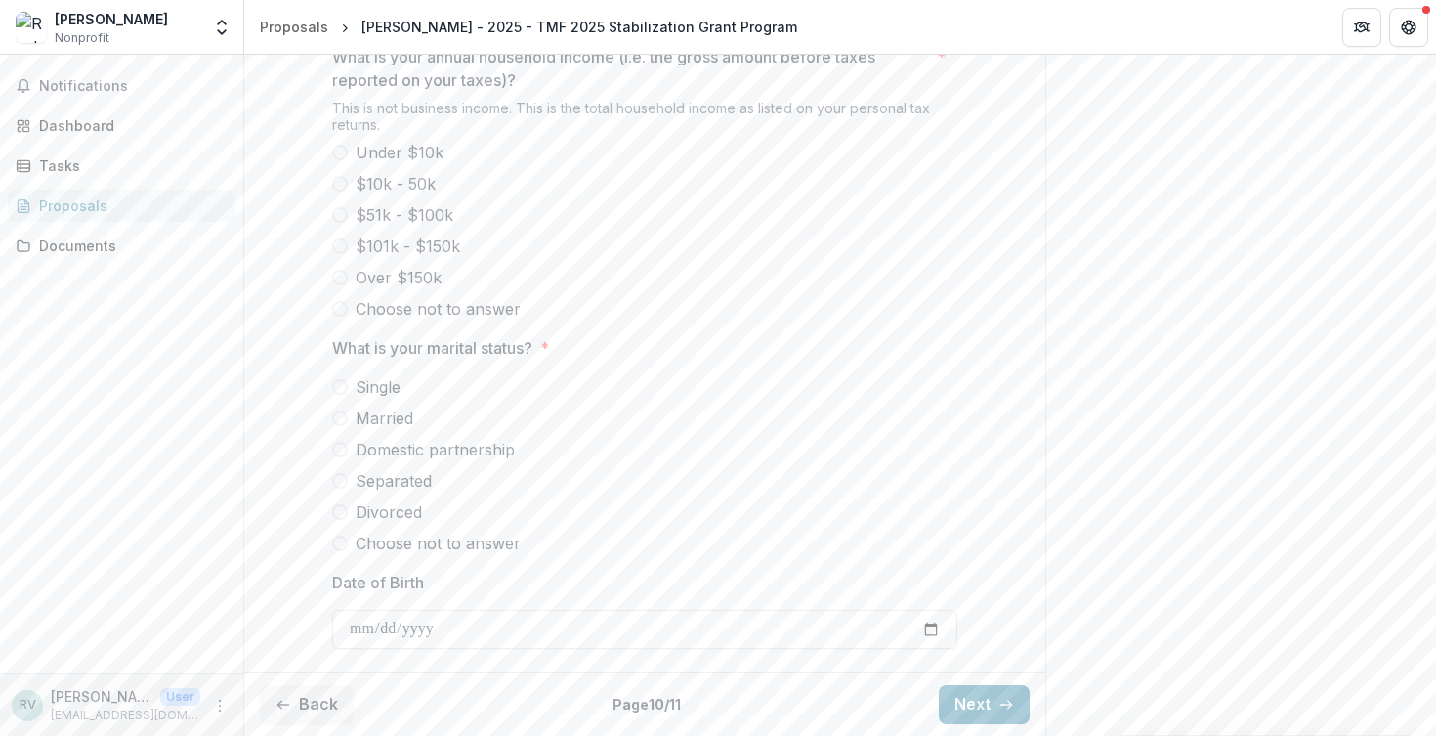
scroll to position [832, 0]
click at [976, 703] on button "Next" at bounding box center [984, 705] width 91 height 39
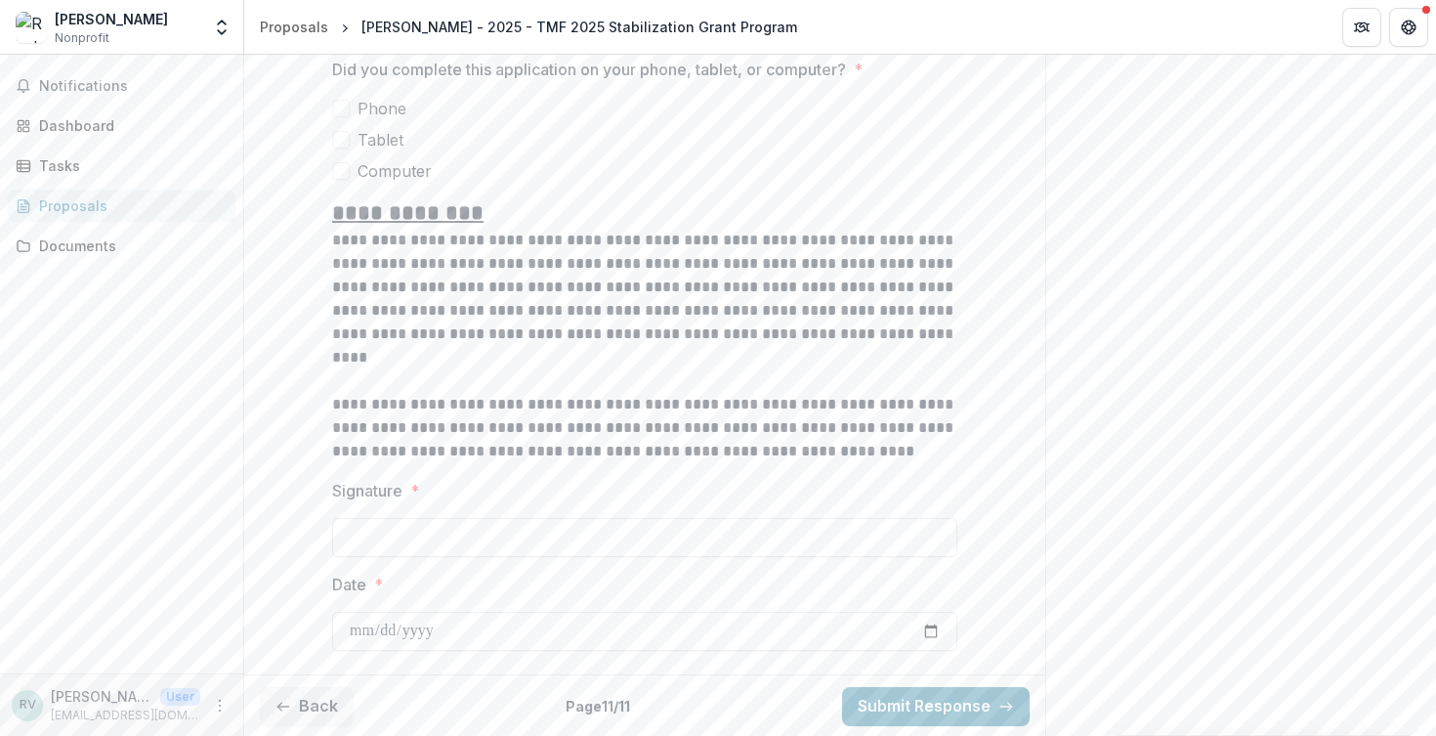
scroll to position [1541, 0]
click at [339, 696] on button "Back" at bounding box center [307, 707] width 94 height 39
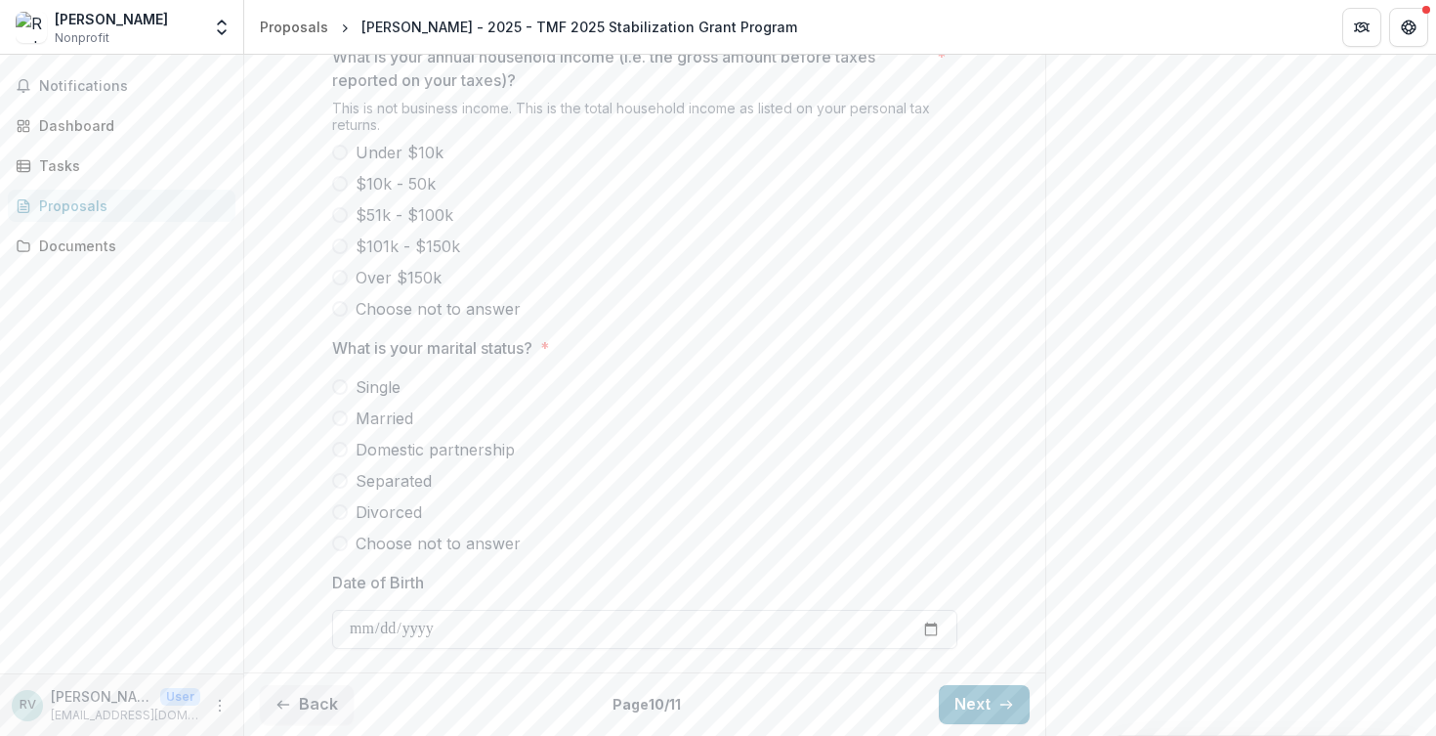
scroll to position [832, 0]
click at [327, 698] on button "Back" at bounding box center [307, 705] width 94 height 39
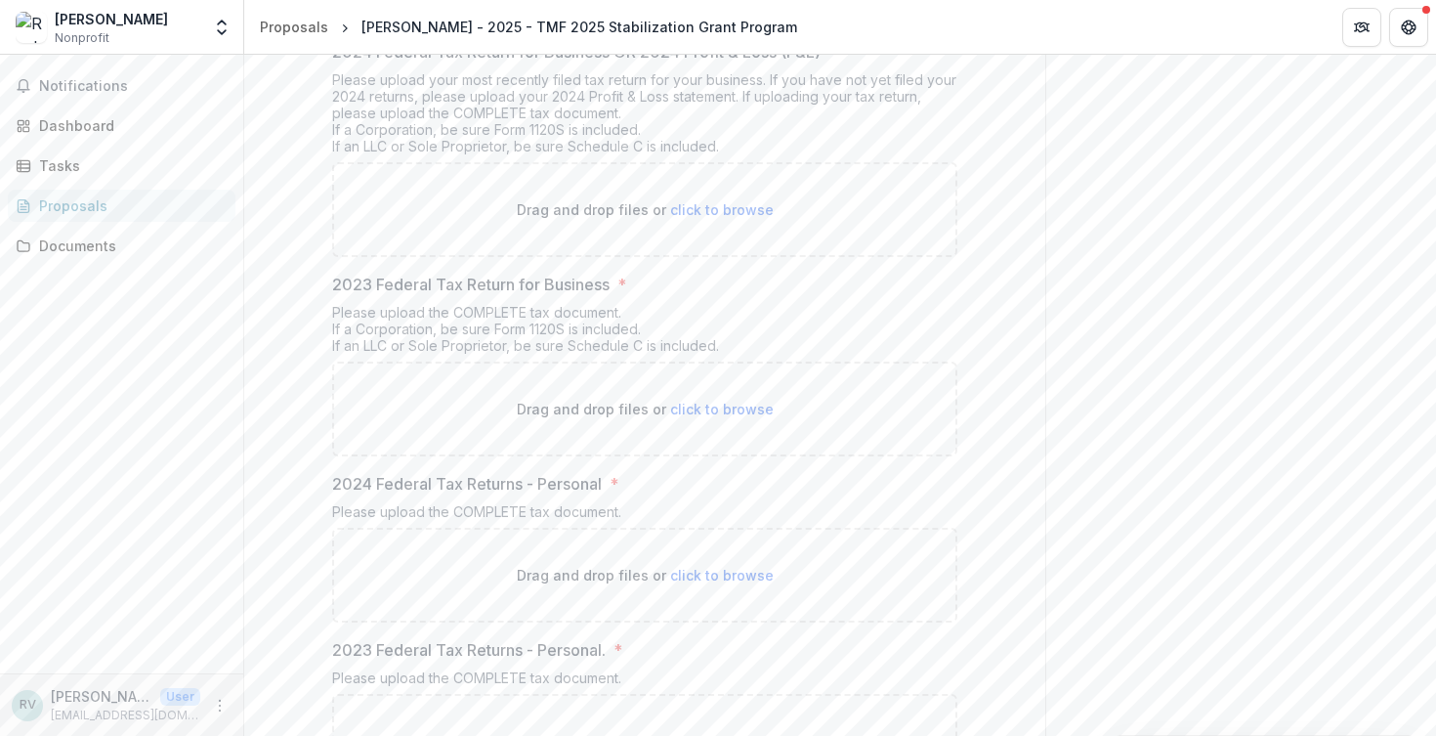
scroll to position [561, 0]
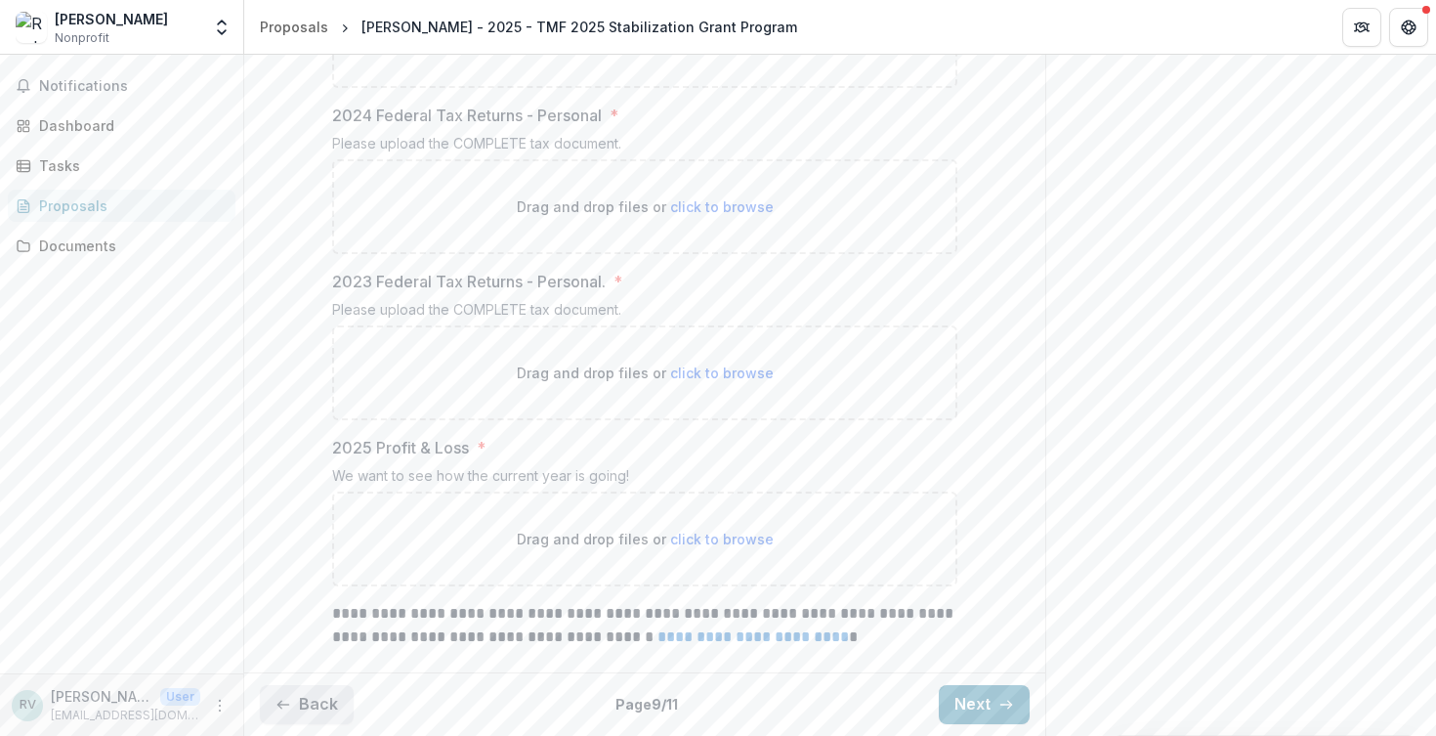
click at [304, 700] on button "Back" at bounding box center [307, 704] width 94 height 39
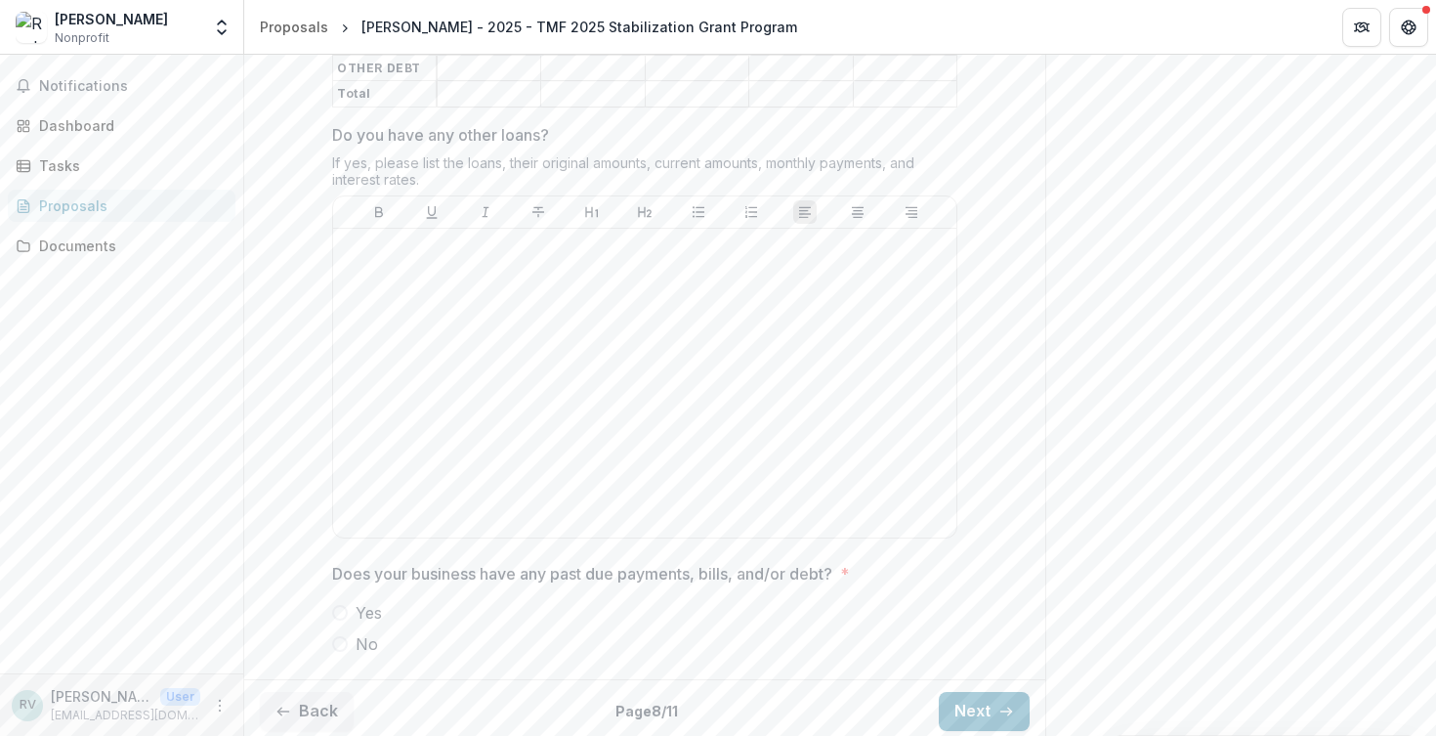
scroll to position [1071, 0]
click at [989, 703] on button "Next" at bounding box center [984, 712] width 91 height 39
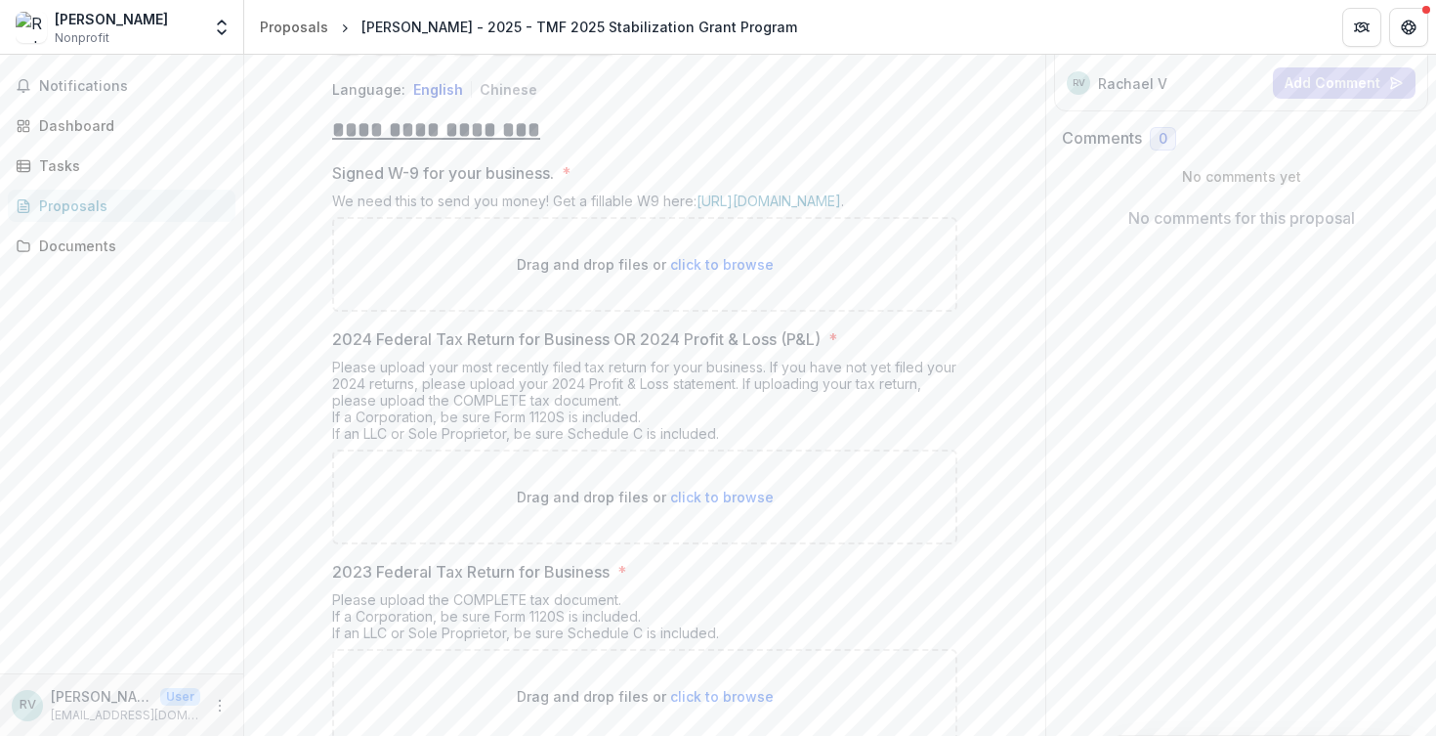
scroll to position [277, 0]
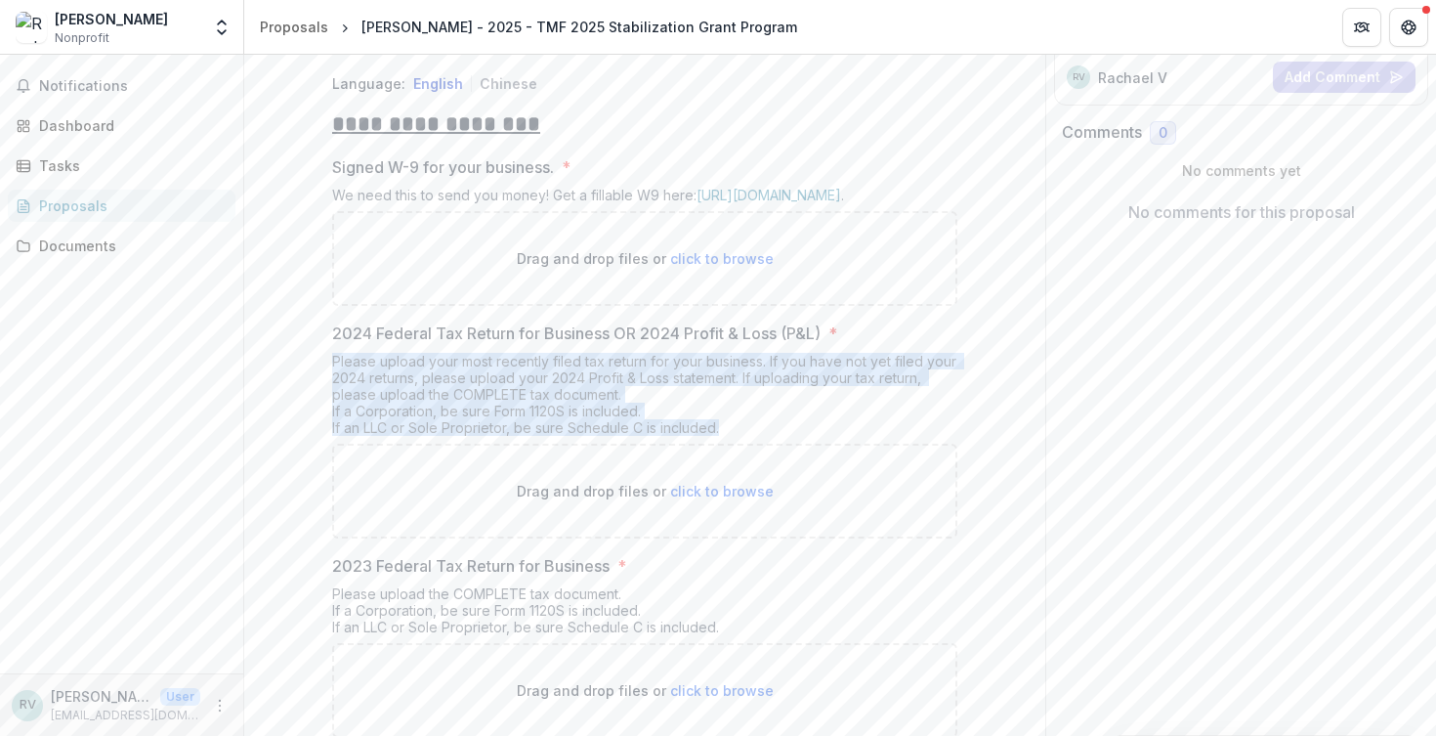
drag, startPoint x: 718, startPoint y: 437, endPoint x: 322, endPoint y: 376, distance: 400.3
click at [322, 376] on div "**********" at bounding box center [645, 686] width 656 height 1256
copy div "Please upload your most recently filed tax return for your business. If you hav…"
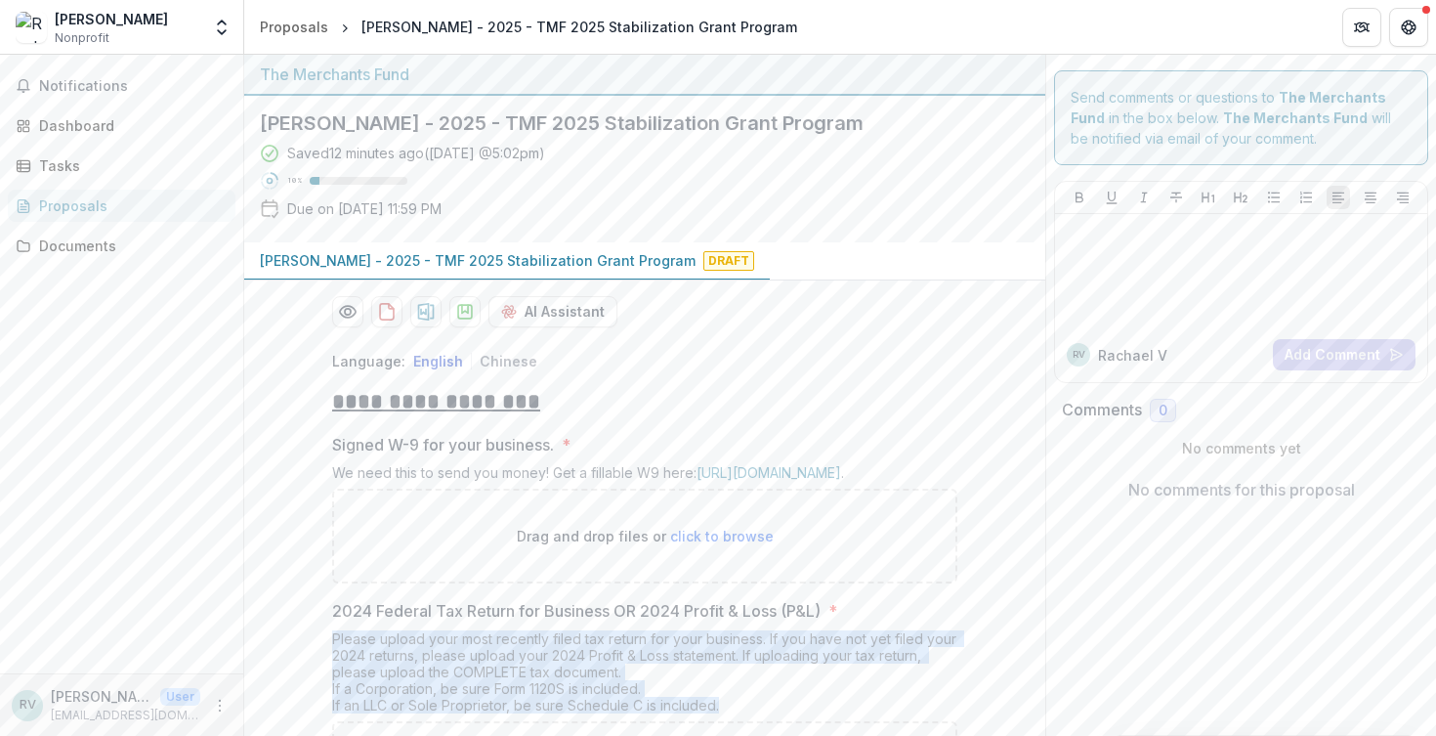
scroll to position [0, 0]
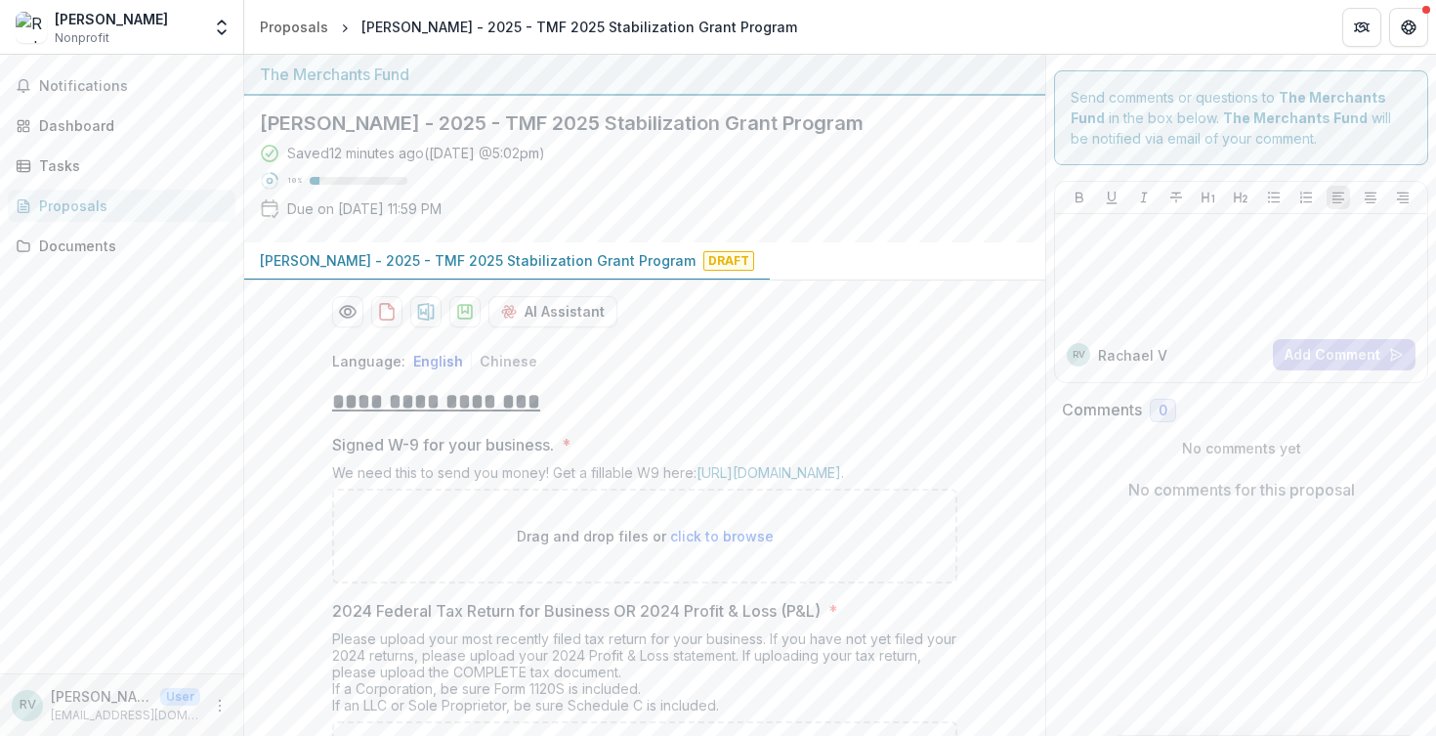
click at [84, 211] on div "Proposals" at bounding box center [129, 205] width 181 height 21
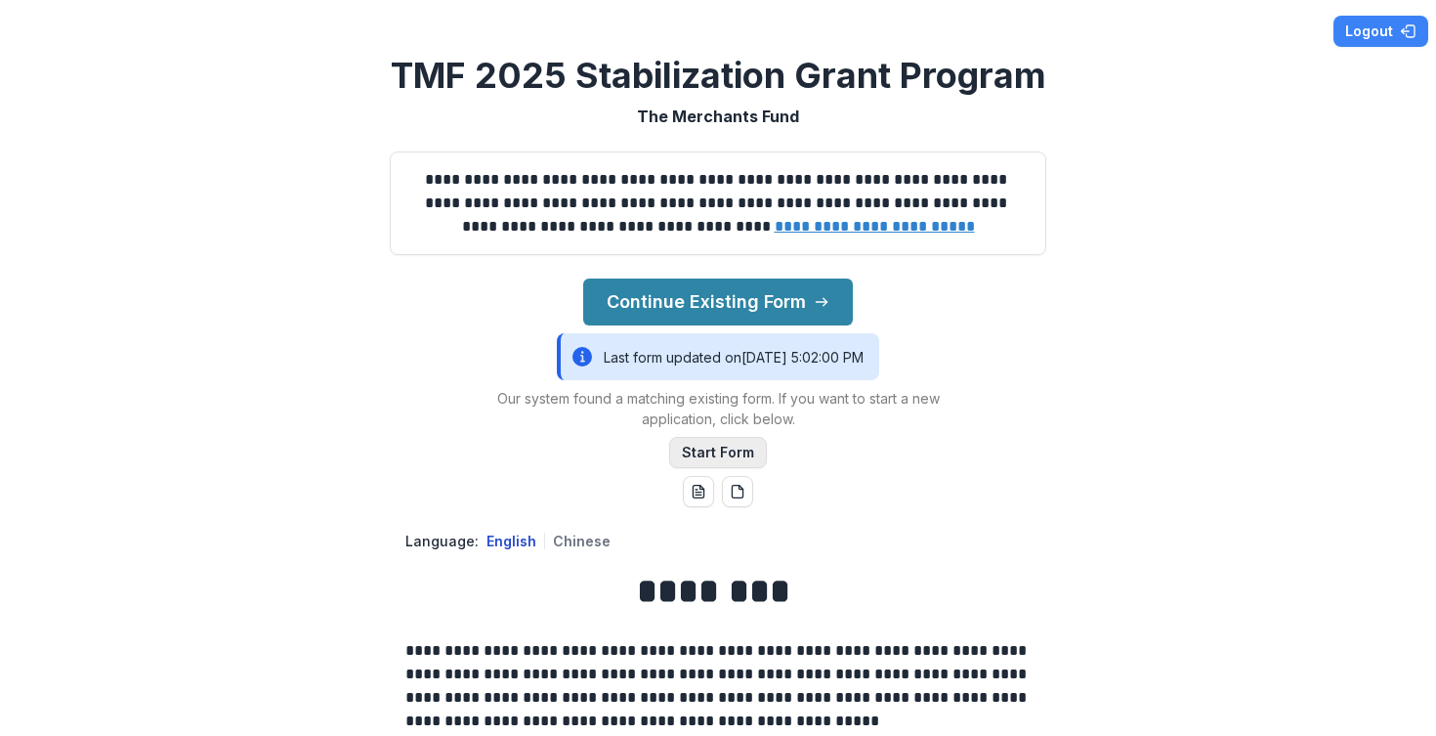
click at [744, 449] on button "Start Form" at bounding box center [718, 452] width 98 height 31
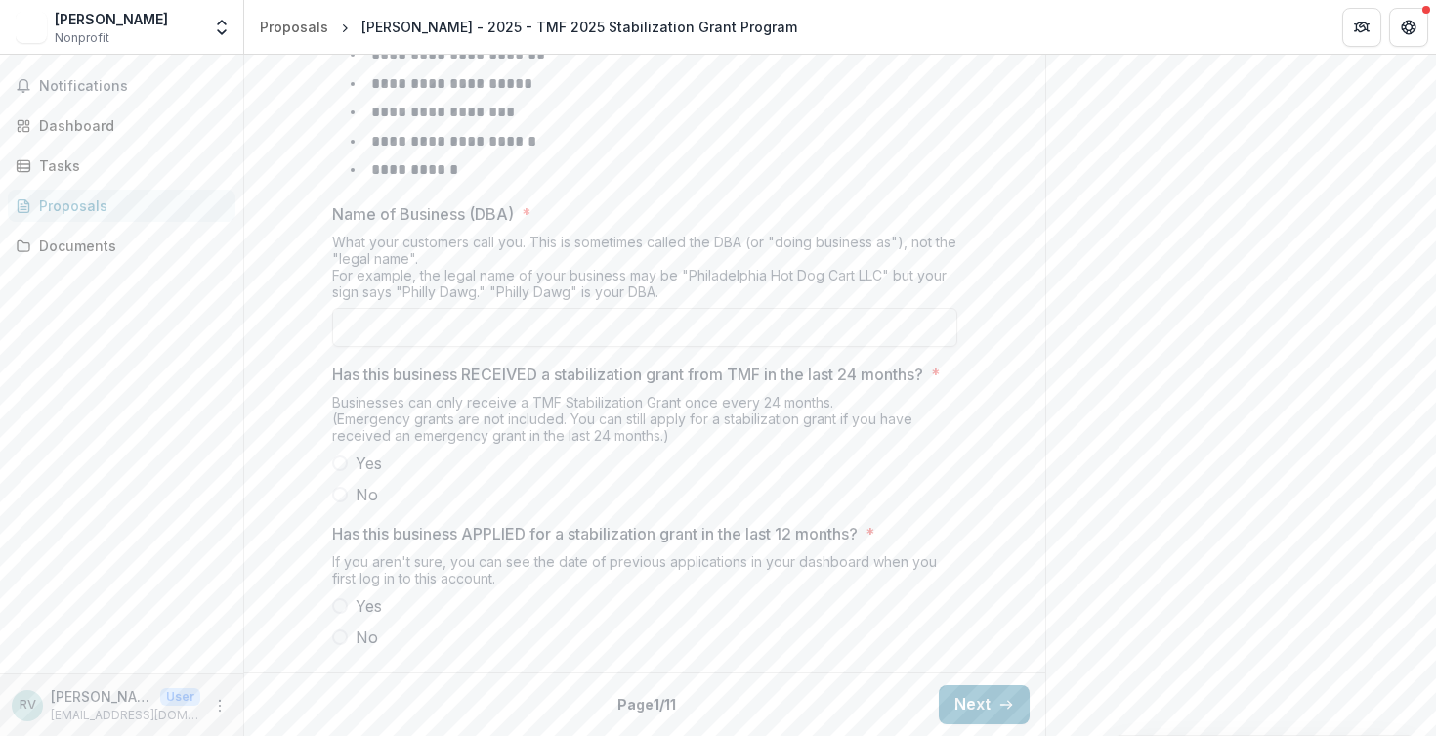
scroll to position [851, 0]
click at [334, 613] on label "Yes" at bounding box center [644, 605] width 625 height 23
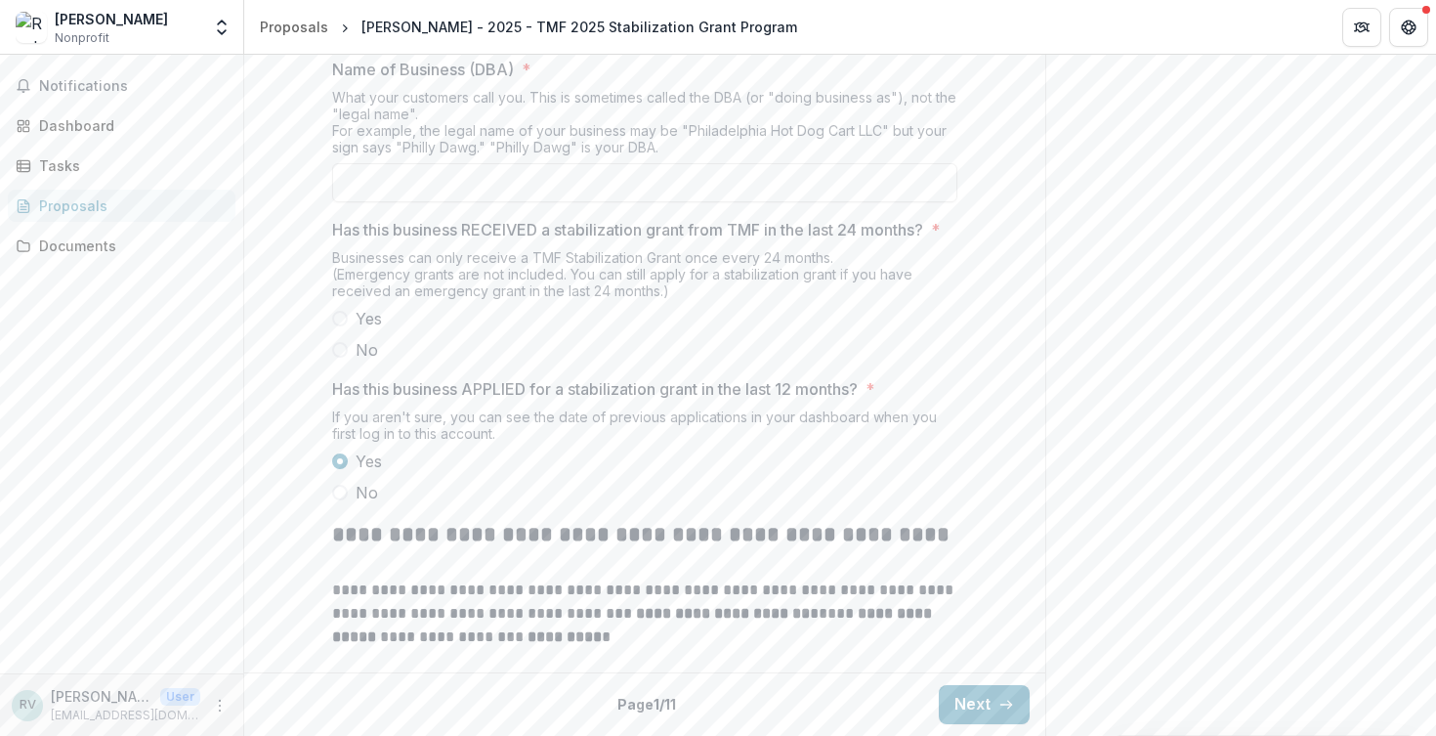
scroll to position [985, 0]
click at [333, 500] on span at bounding box center [340, 493] width 16 height 16
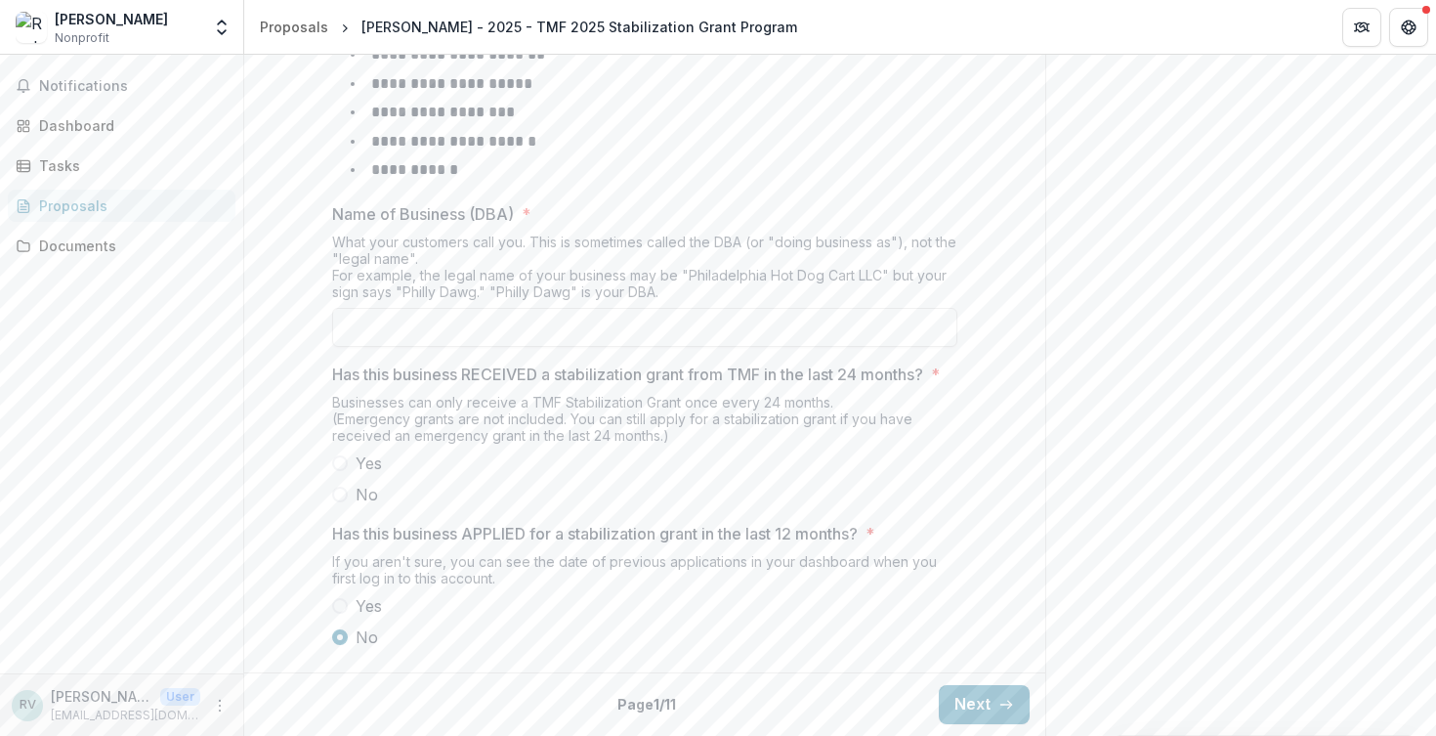
click at [344, 451] on label "Yes" at bounding box center [644, 462] width 625 height 23
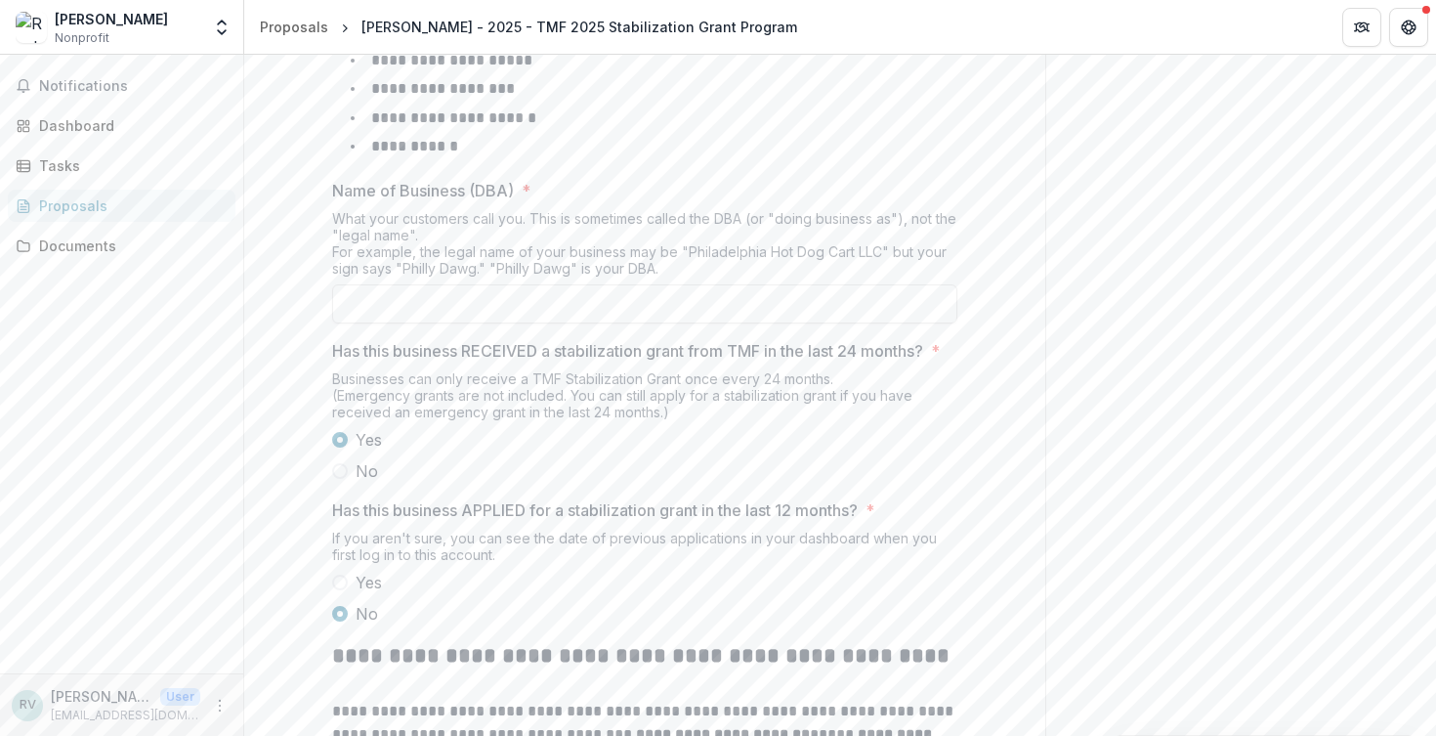
click at [333, 479] on span at bounding box center [340, 471] width 16 height 16
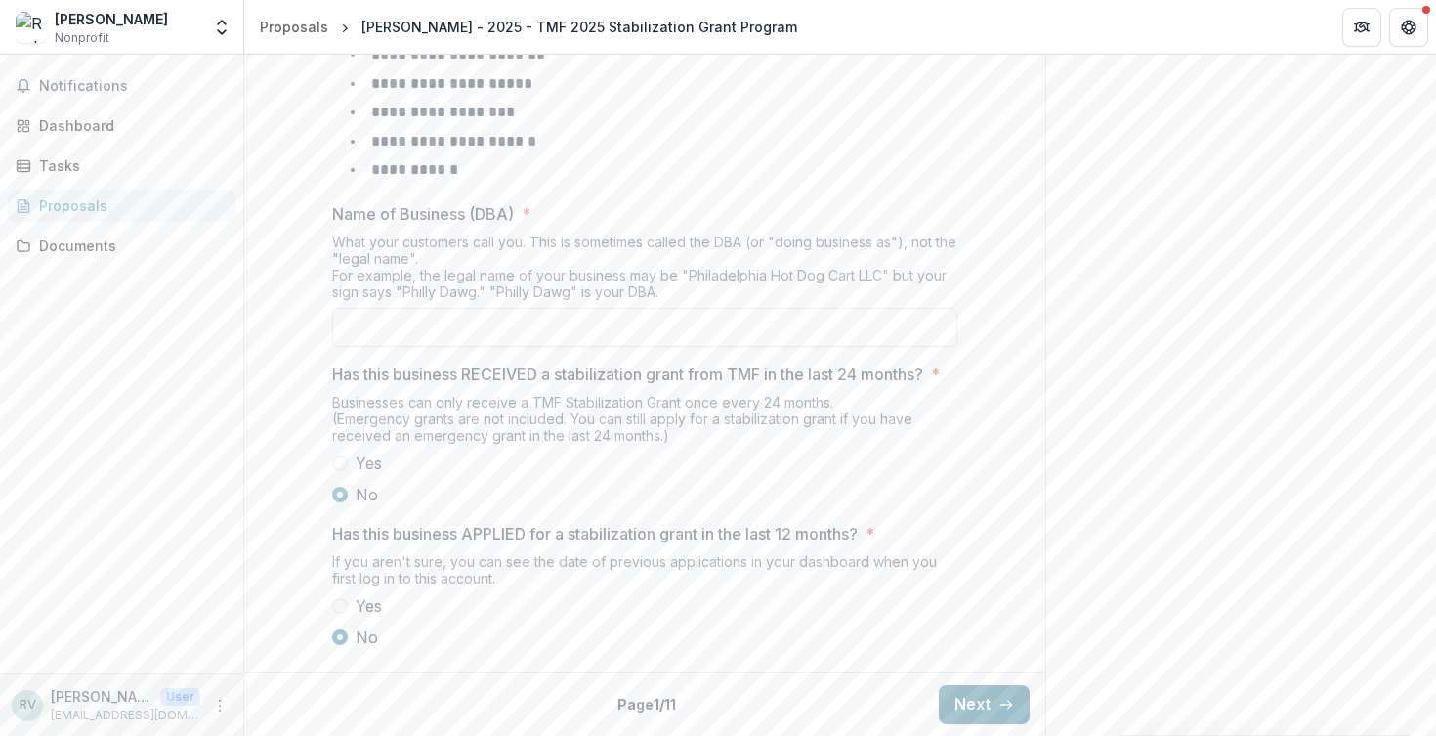
click at [982, 701] on button "Next" at bounding box center [984, 704] width 91 height 39
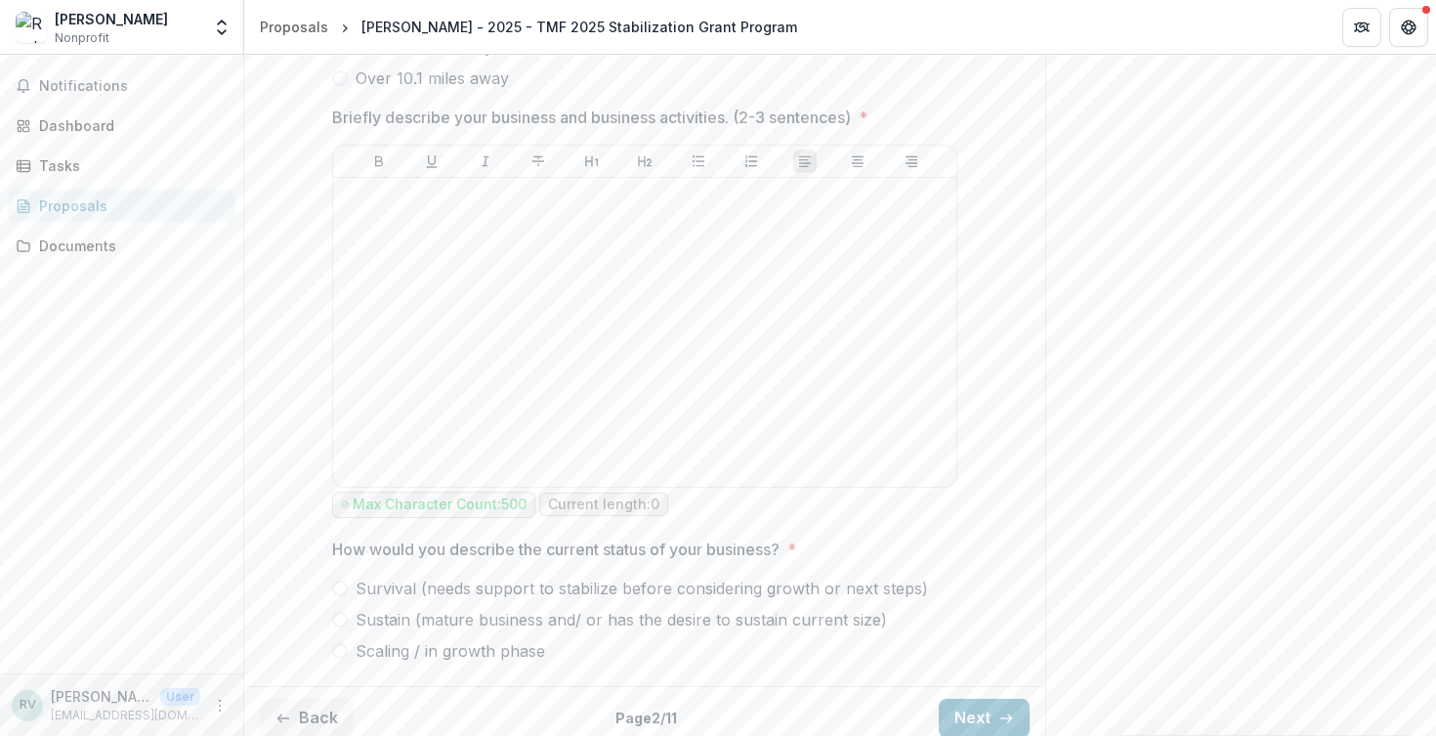
scroll to position [1013, 0]
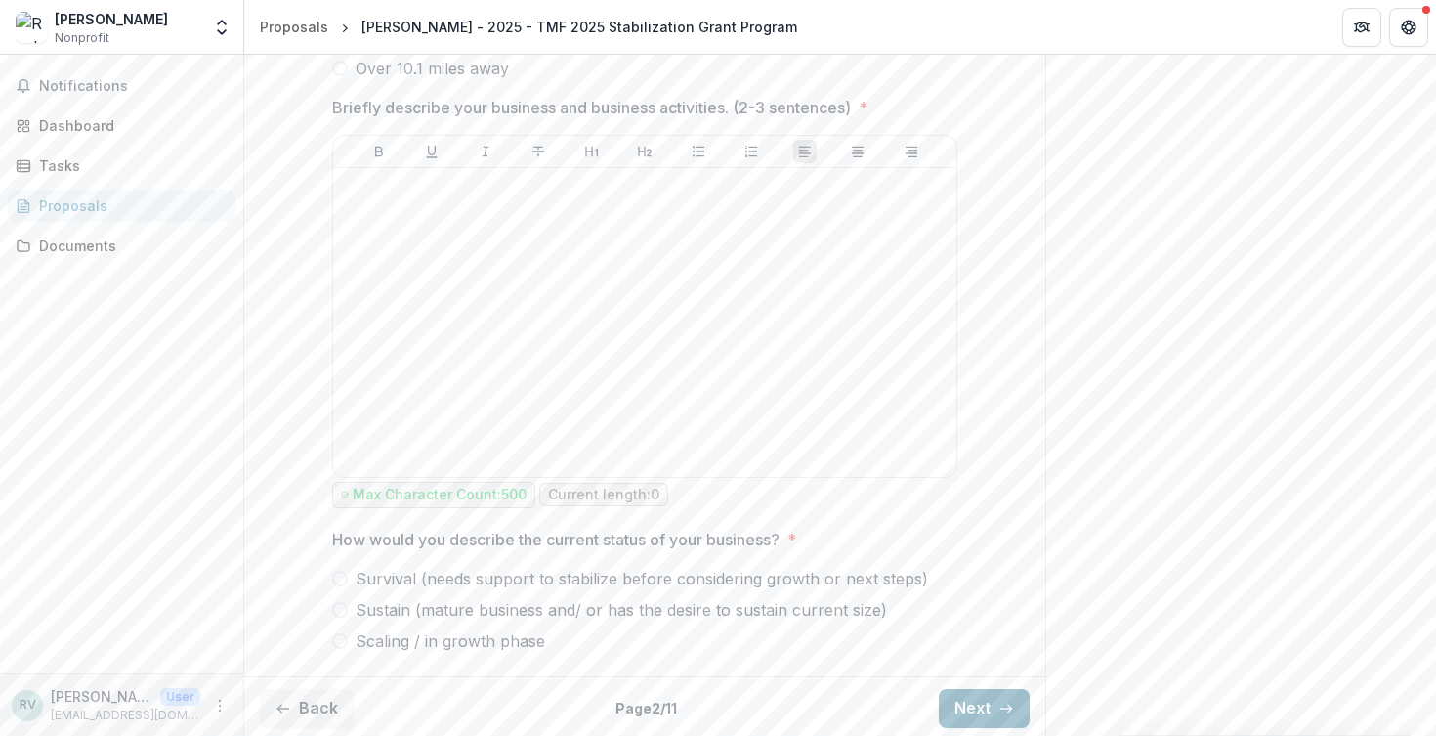
click at [982, 707] on button "Next" at bounding box center [984, 708] width 91 height 39
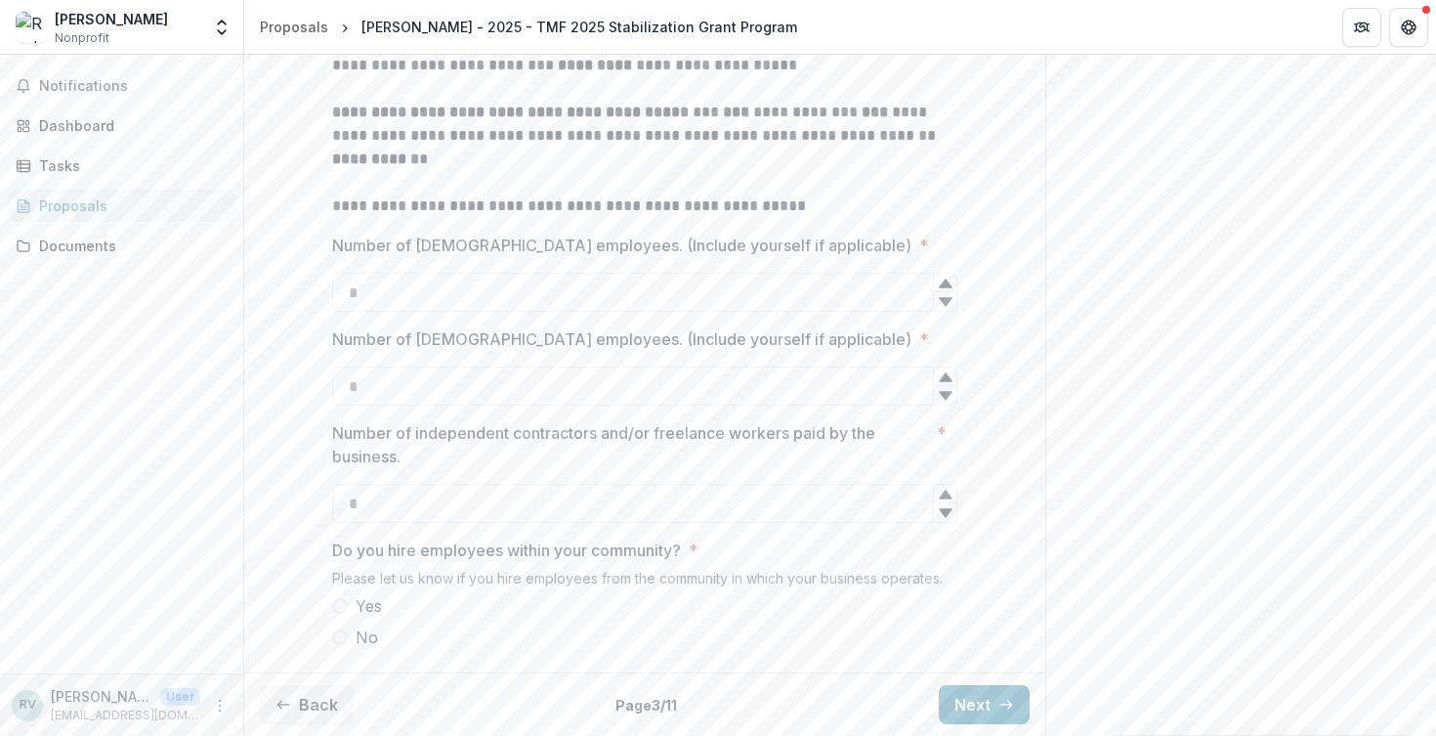
scroll to position [549, 0]
click at [980, 703] on button "Next" at bounding box center [984, 704] width 91 height 39
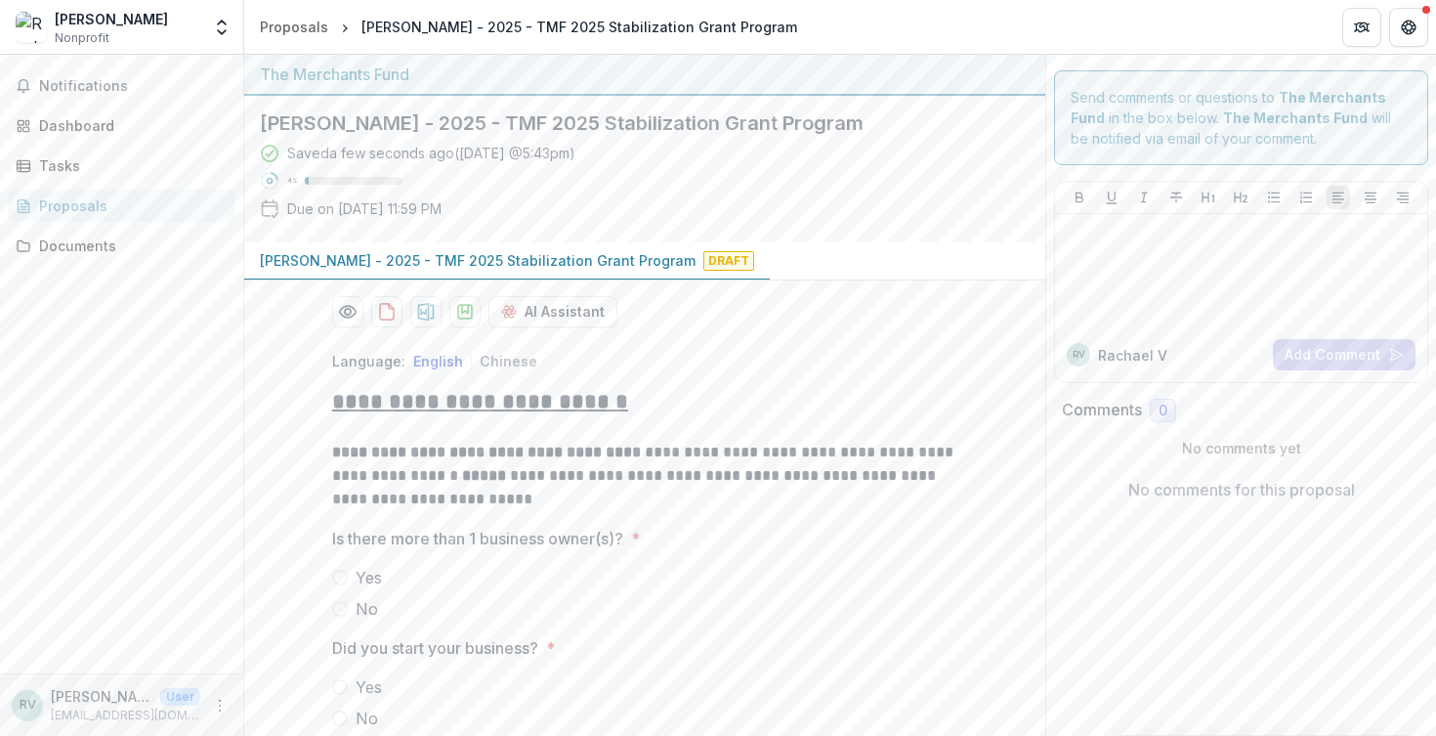
scroll to position [80, 0]
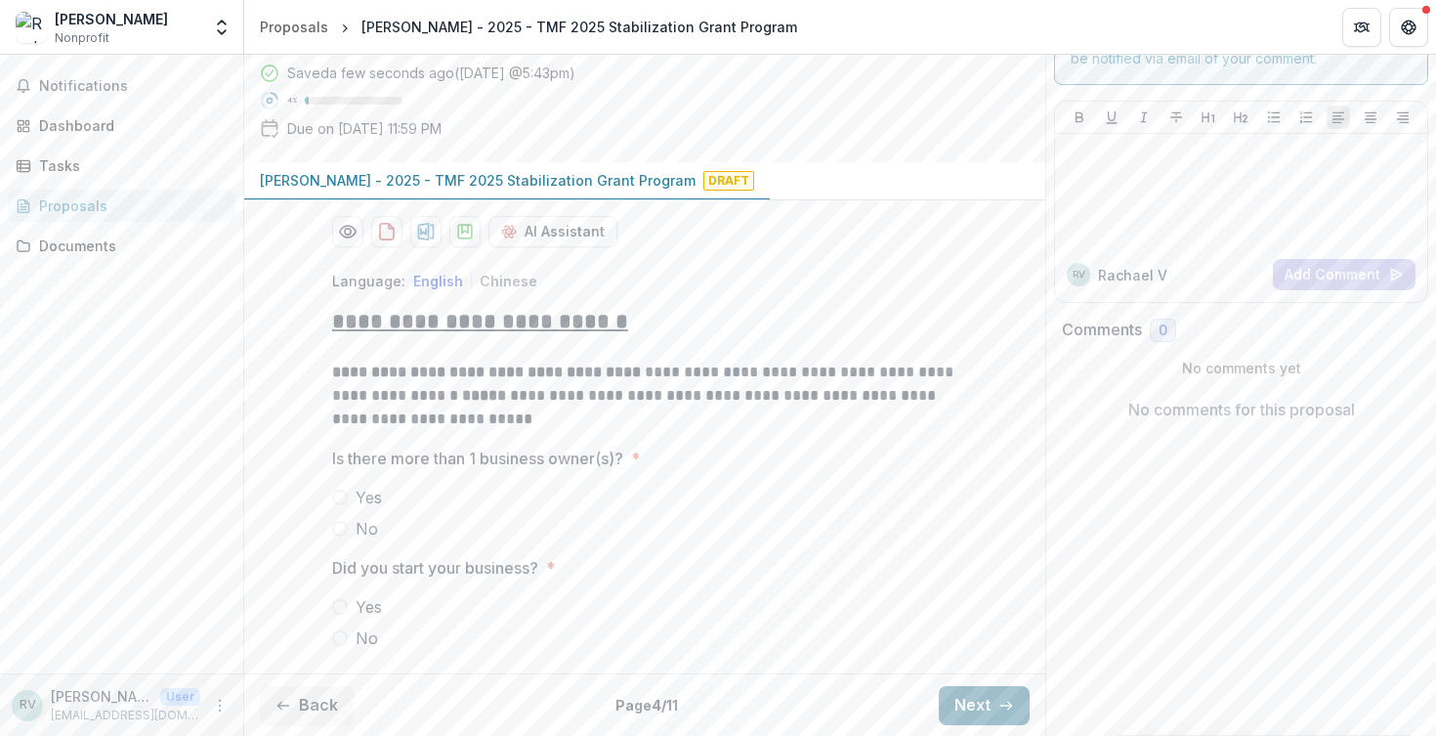
click at [974, 697] on button "Next" at bounding box center [984, 705] width 91 height 39
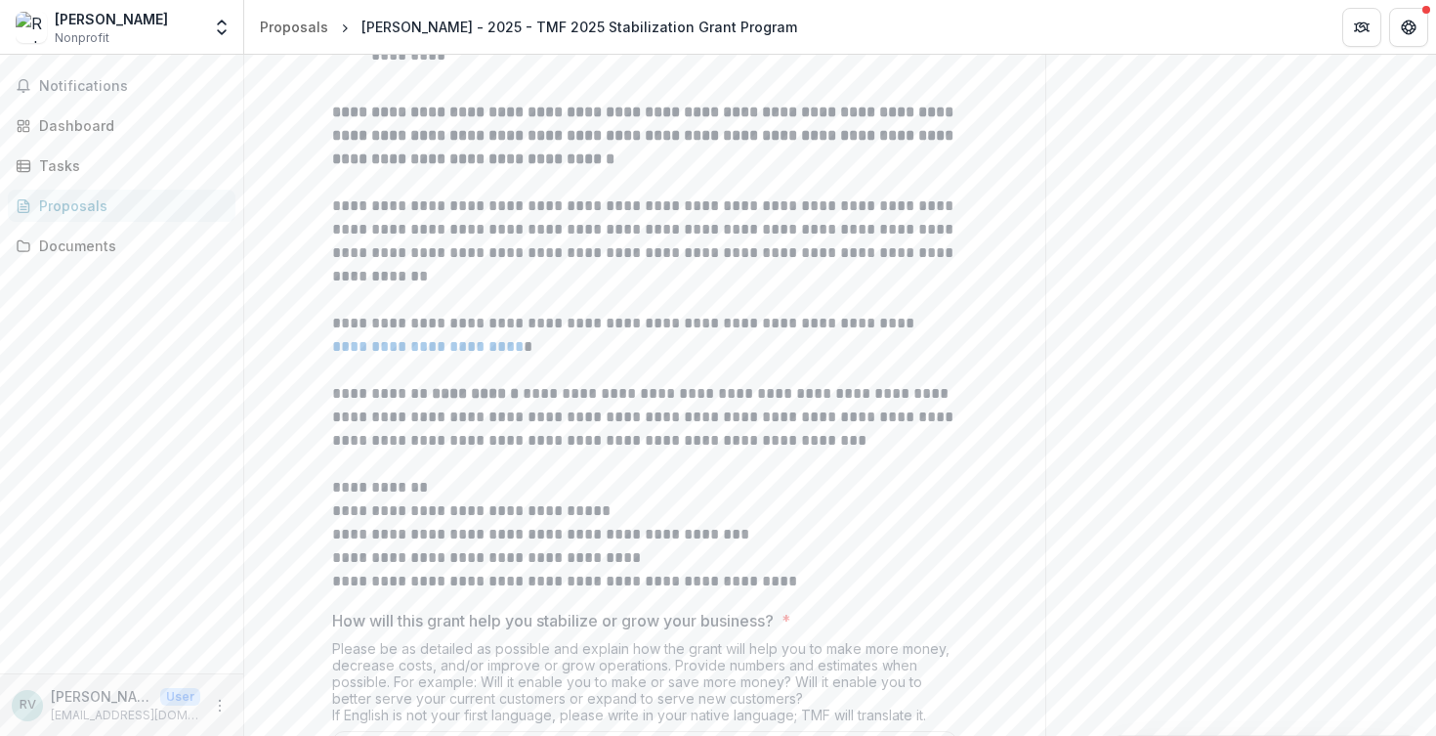
scroll to position [360, 0]
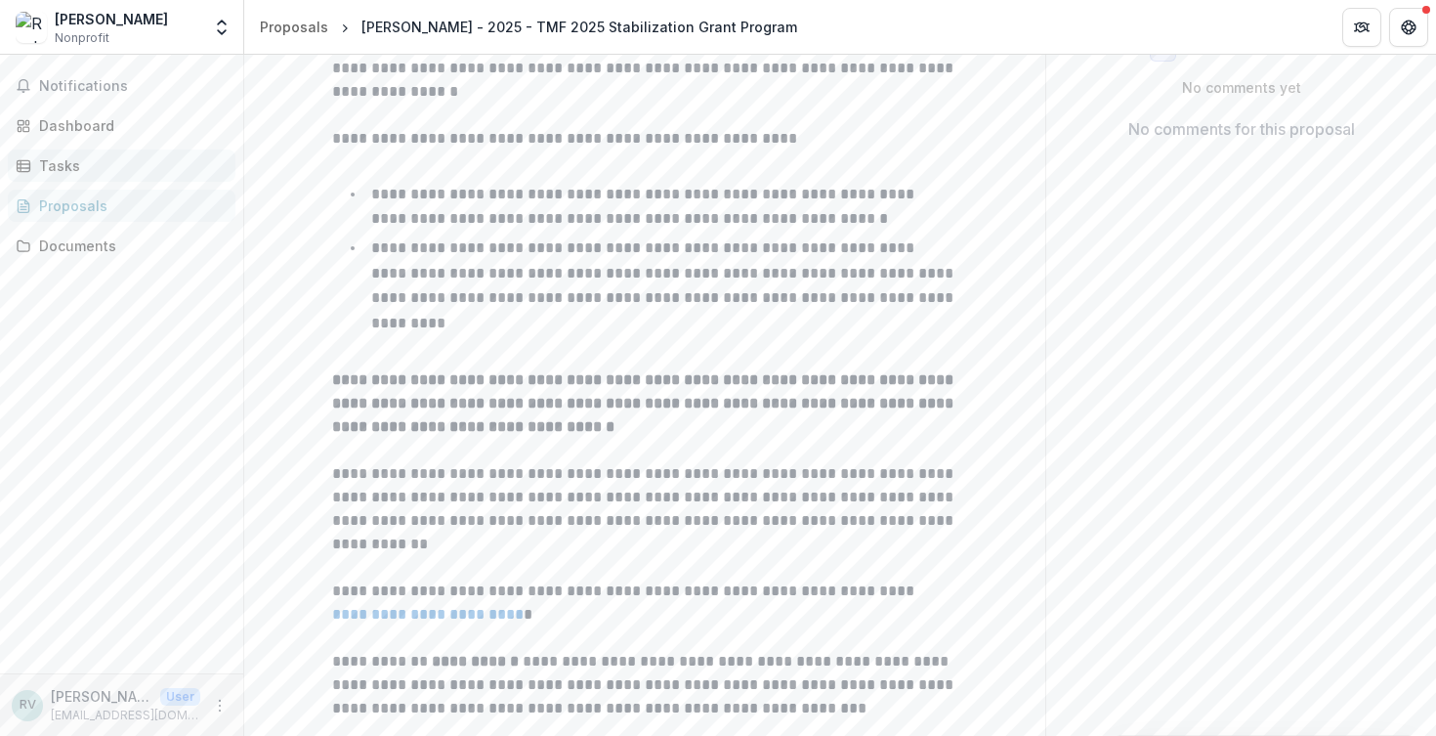
click at [112, 165] on div "Tasks" at bounding box center [129, 165] width 181 height 21
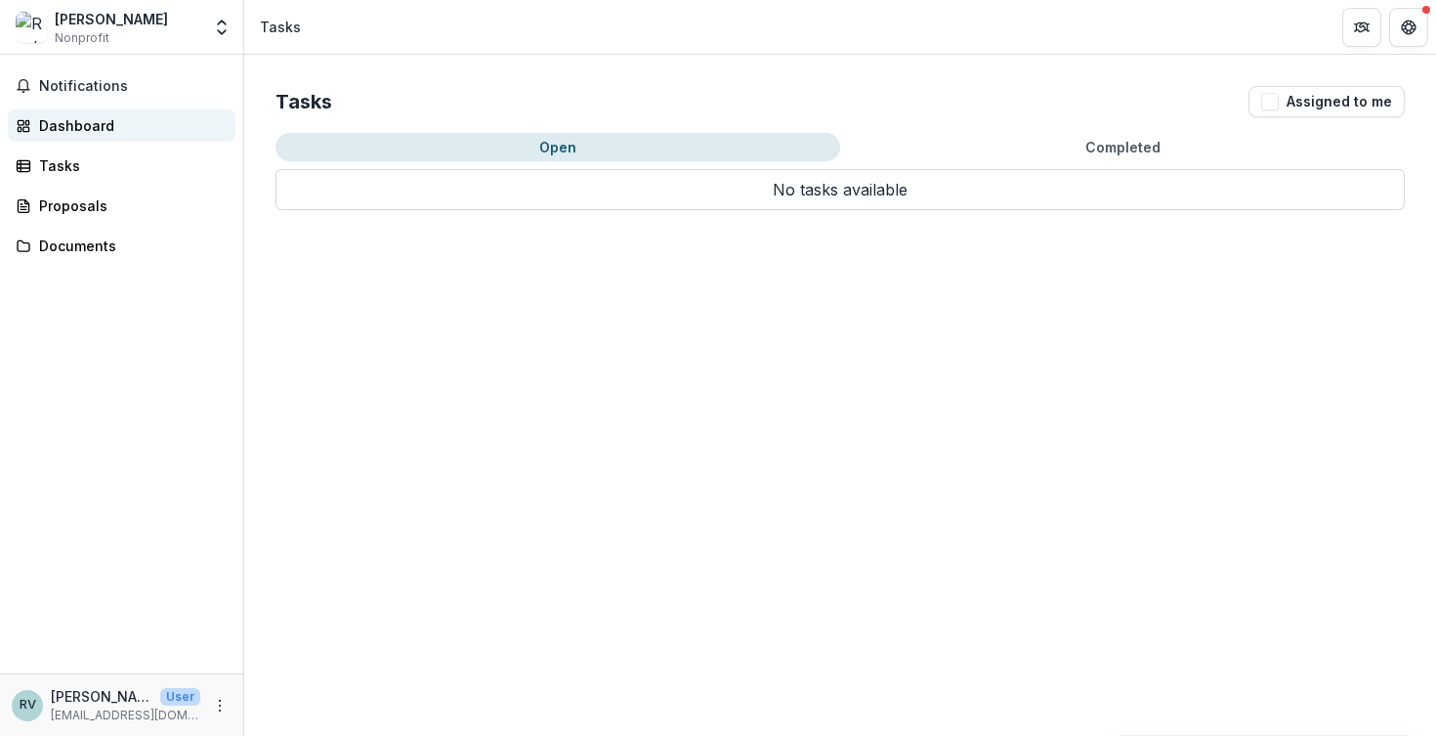
click at [121, 122] on div "Dashboard" at bounding box center [129, 125] width 181 height 21
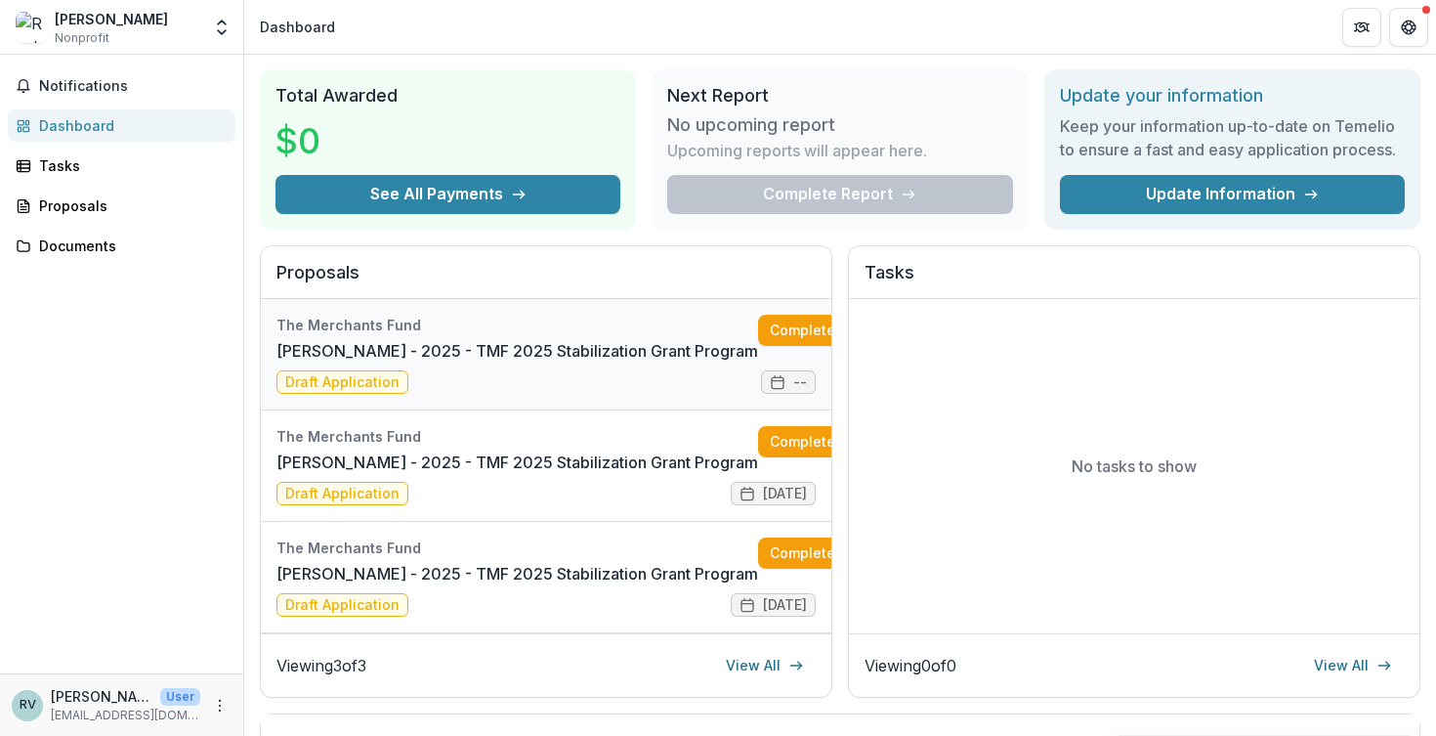
click at [600, 362] on link "[PERSON_NAME] - 2025 - TMF 2025 Stabilization Grant Program" at bounding box center [517, 350] width 482 height 23
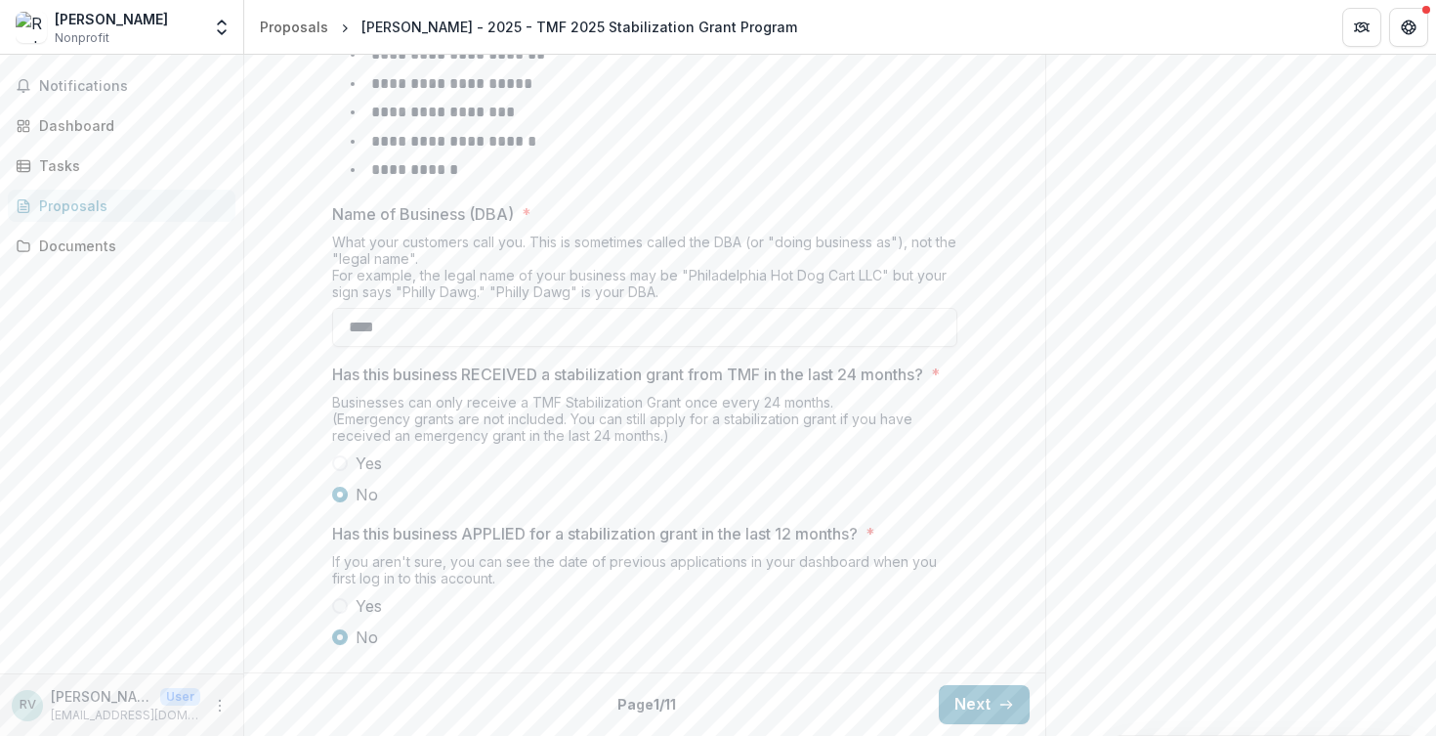
scroll to position [815, 0]
click at [985, 706] on button "Next" at bounding box center [984, 704] width 91 height 39
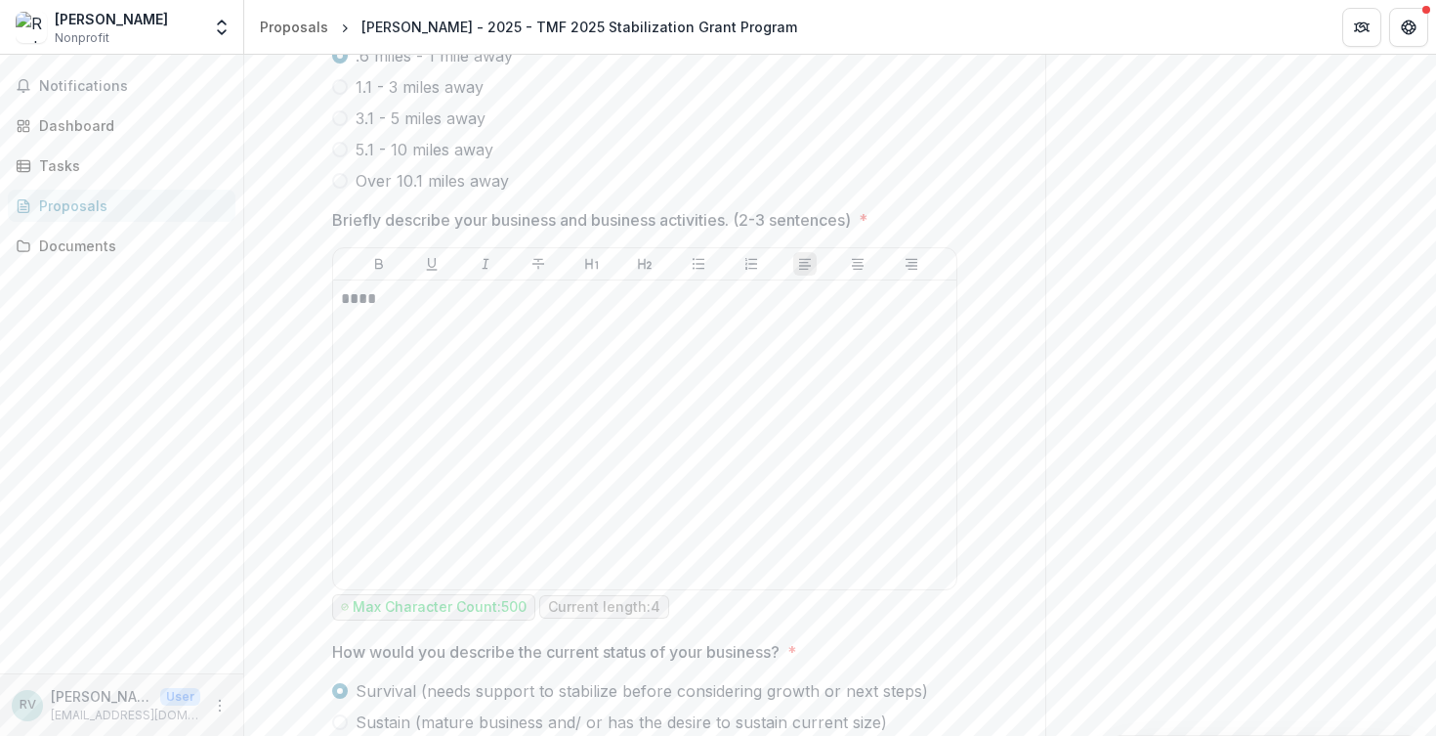
click at [126, 214] on div "Proposals" at bounding box center [129, 205] width 181 height 21
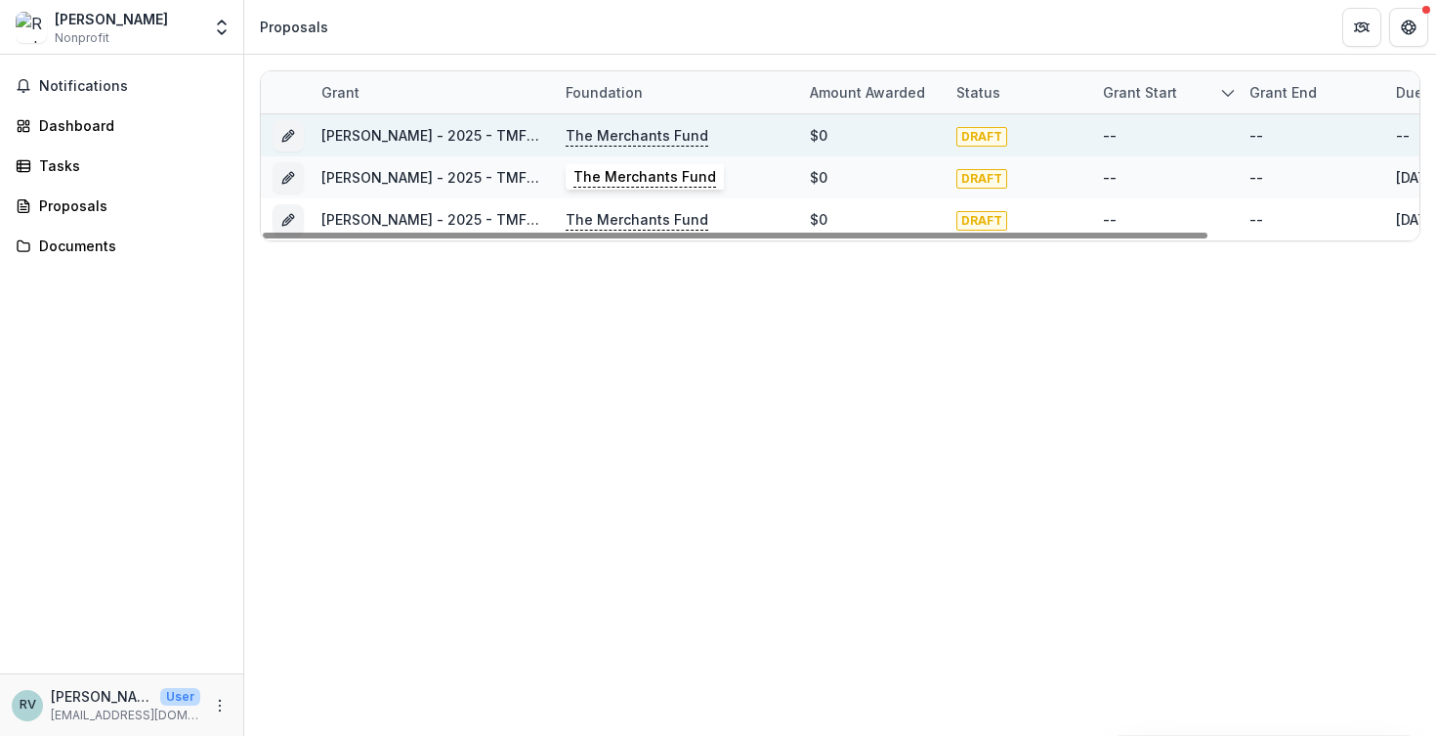
click at [588, 135] on p "The Merchants Fund" at bounding box center [637, 135] width 143 height 21
click at [616, 135] on p "The Merchants Fund" at bounding box center [637, 135] width 143 height 21
click at [485, 134] on link "[PERSON_NAME] - 2025 - TMF 2025 Stabilization Grant Program" at bounding box center [539, 135] width 436 height 17
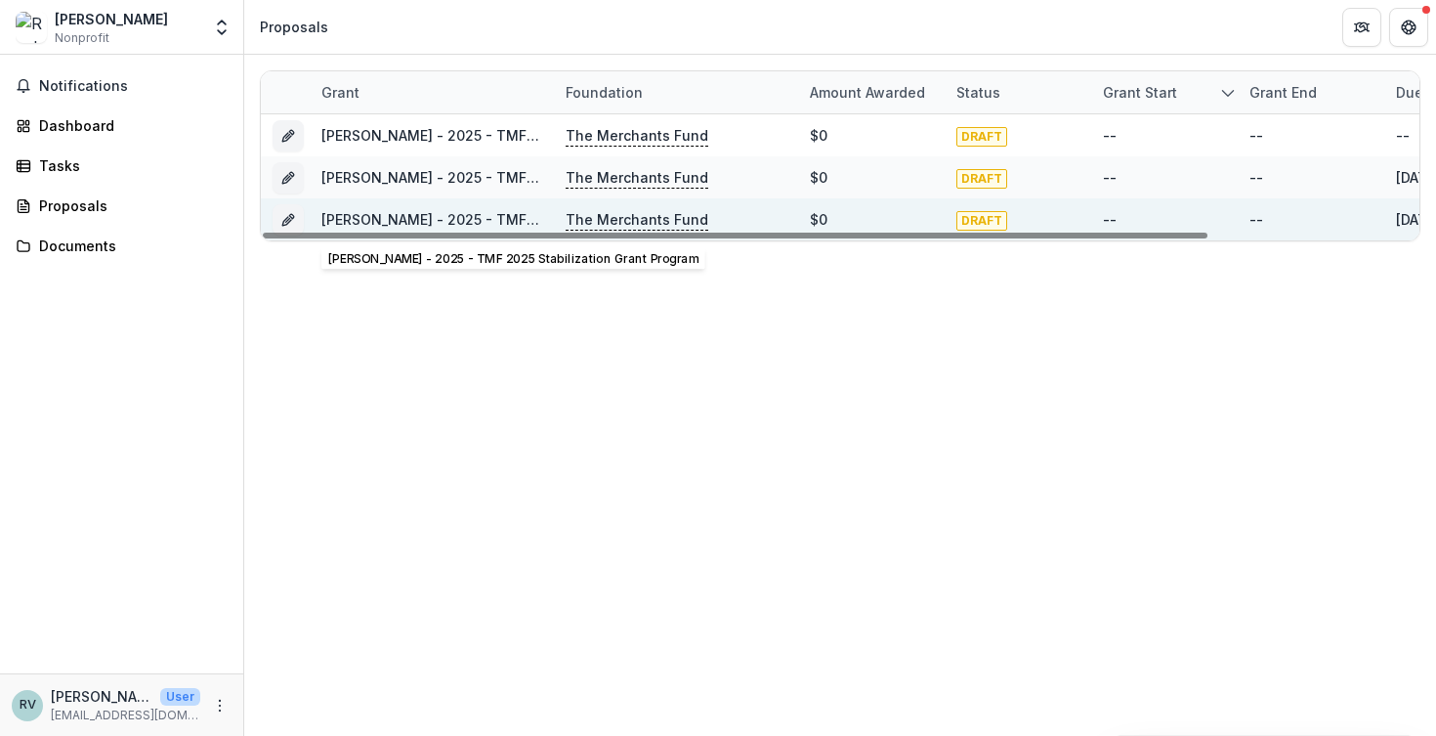
click at [433, 222] on link "[PERSON_NAME] - 2025 - TMF 2025 Stabilization Grant Program" at bounding box center [539, 219] width 436 height 17
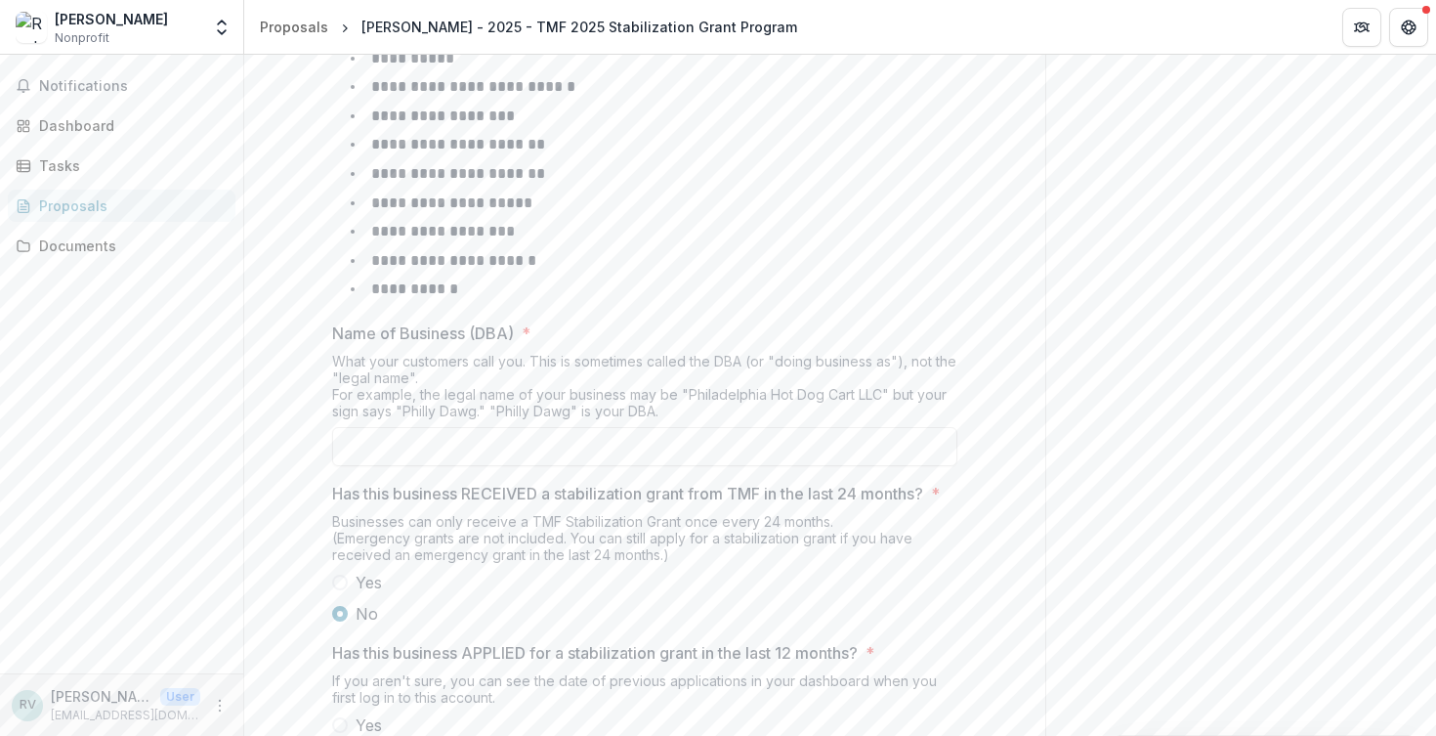
scroll to position [851, 0]
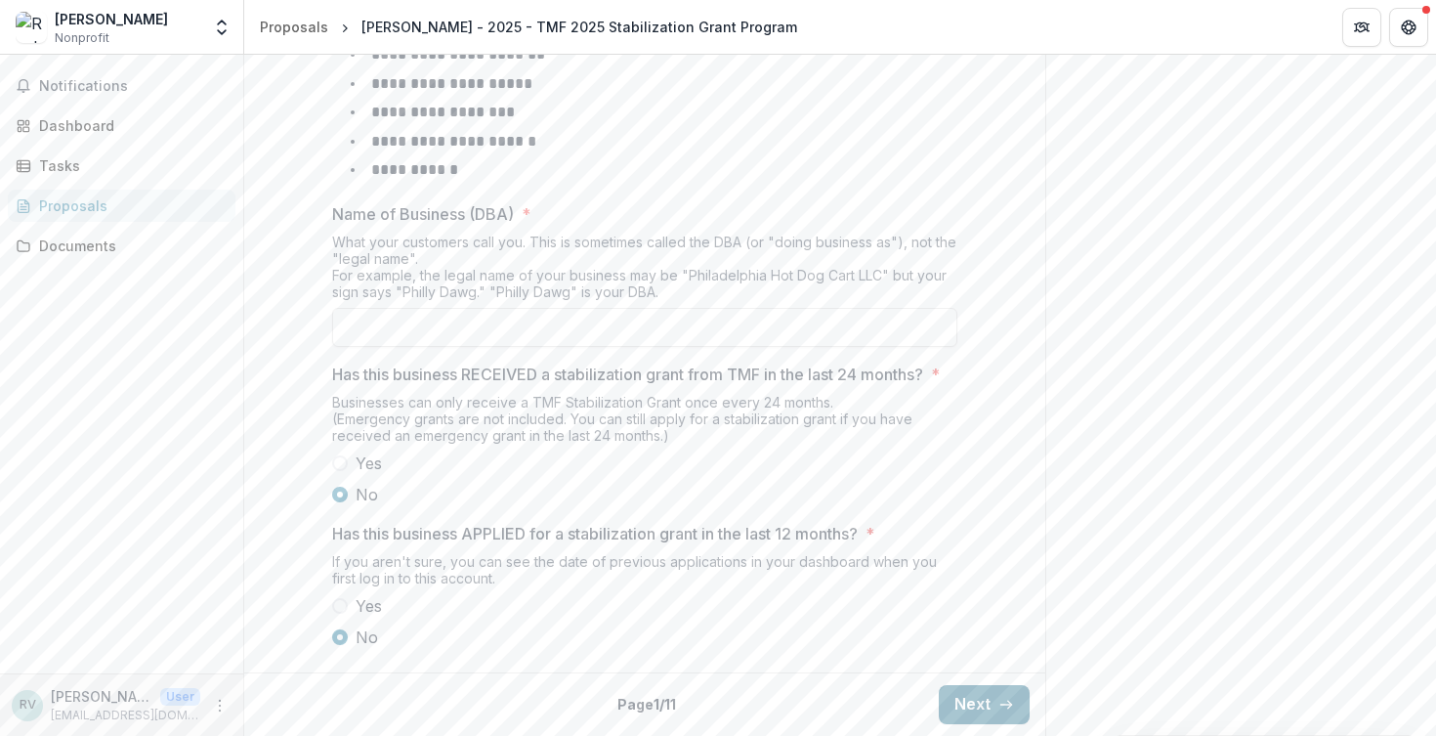
click at [974, 706] on button "Next" at bounding box center [984, 704] width 91 height 39
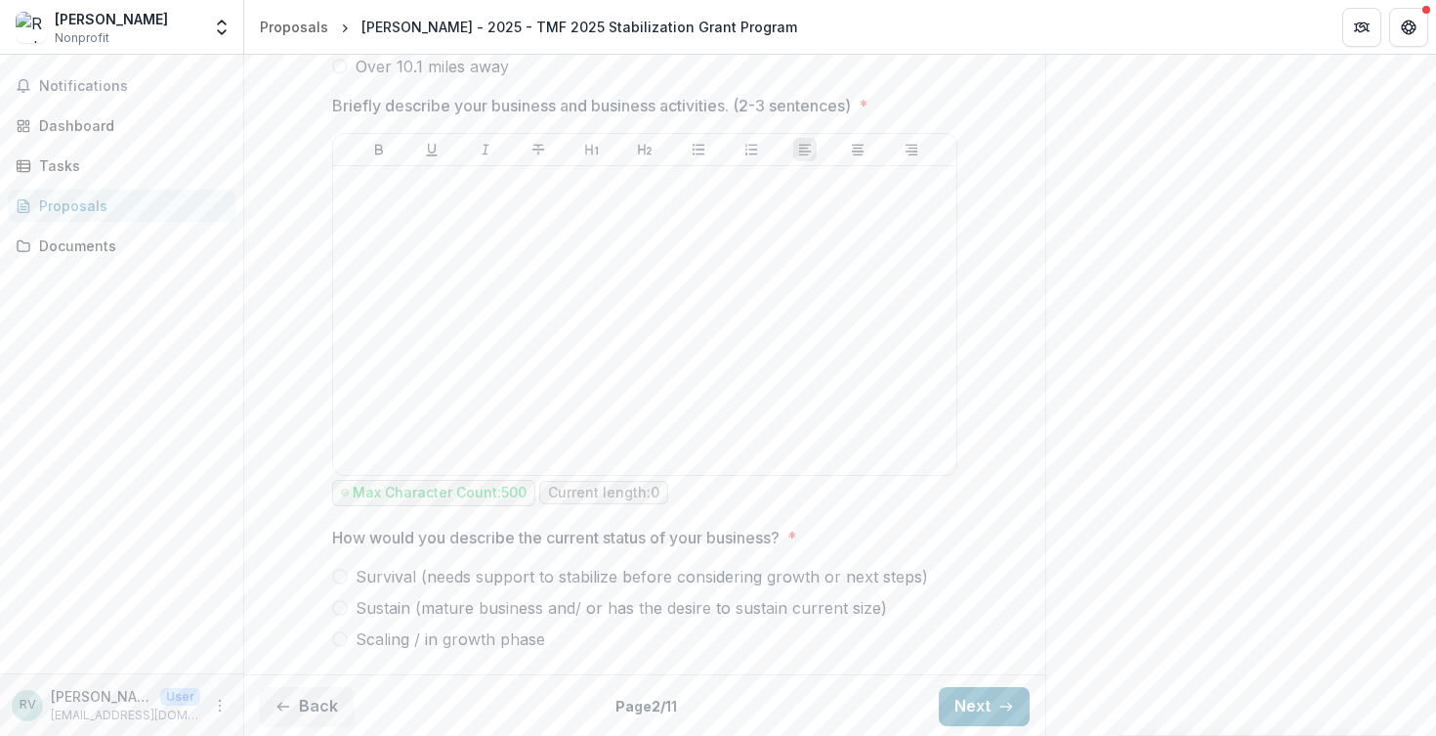
scroll to position [1013, 0]
click at [963, 696] on button "Next" at bounding box center [984, 708] width 91 height 39
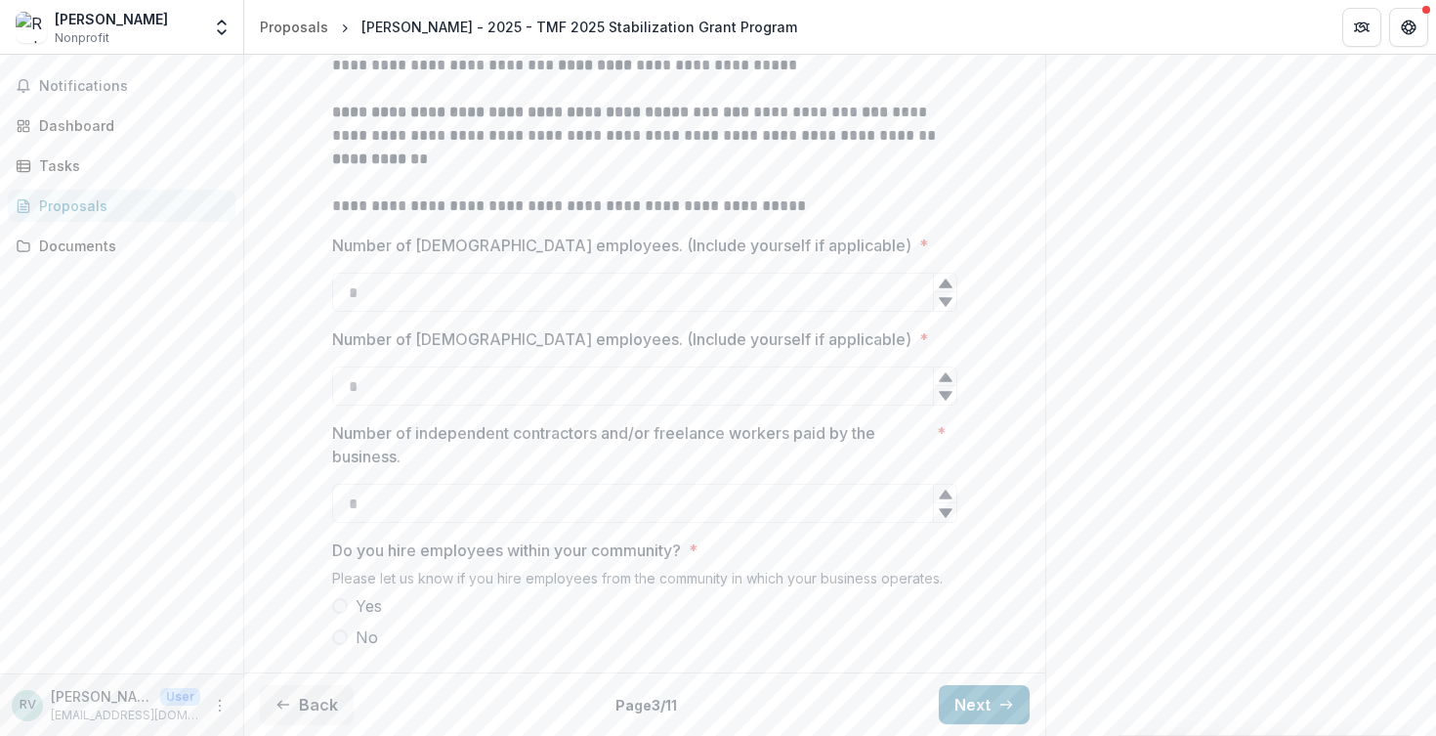
scroll to position [549, 0]
click at [975, 703] on button "Next" at bounding box center [984, 704] width 91 height 39
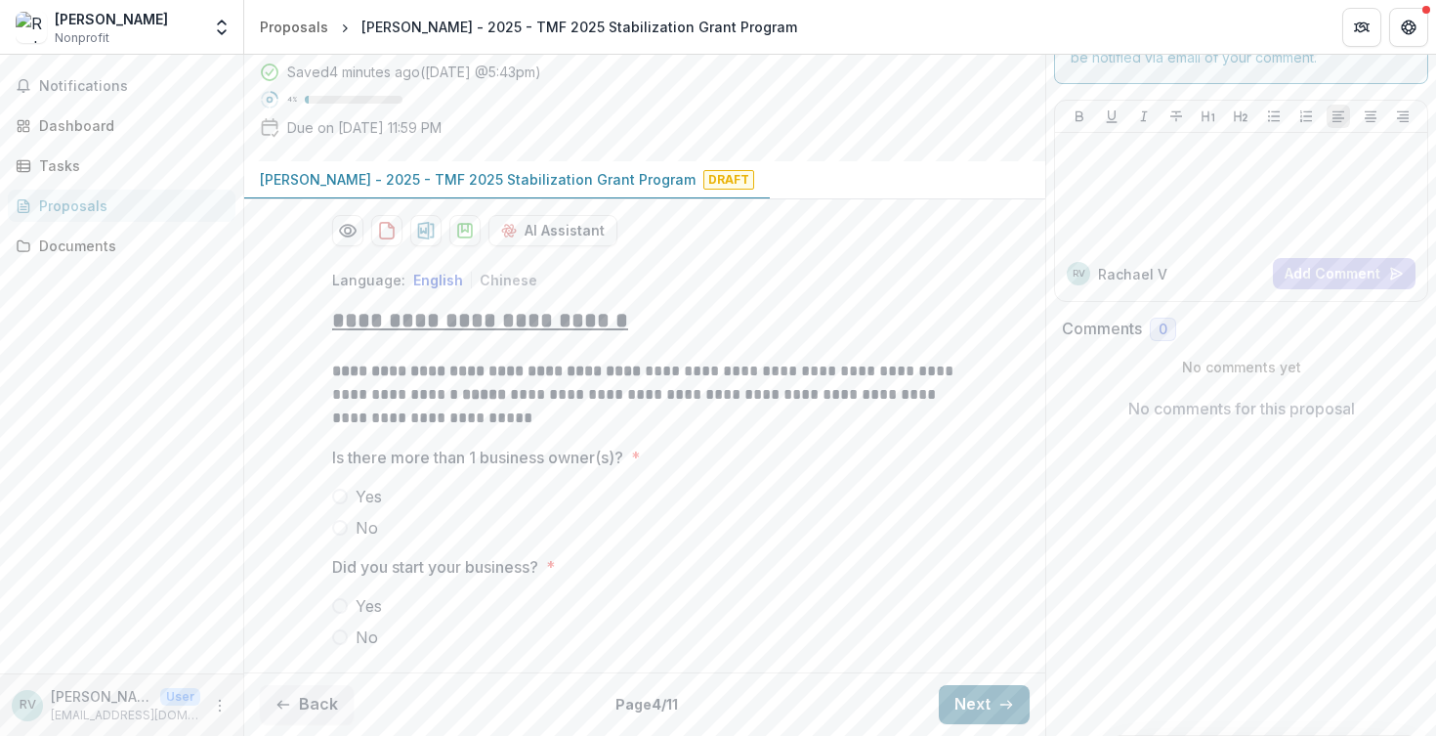
scroll to position [80, 0]
click at [978, 698] on button "Next" at bounding box center [984, 705] width 91 height 39
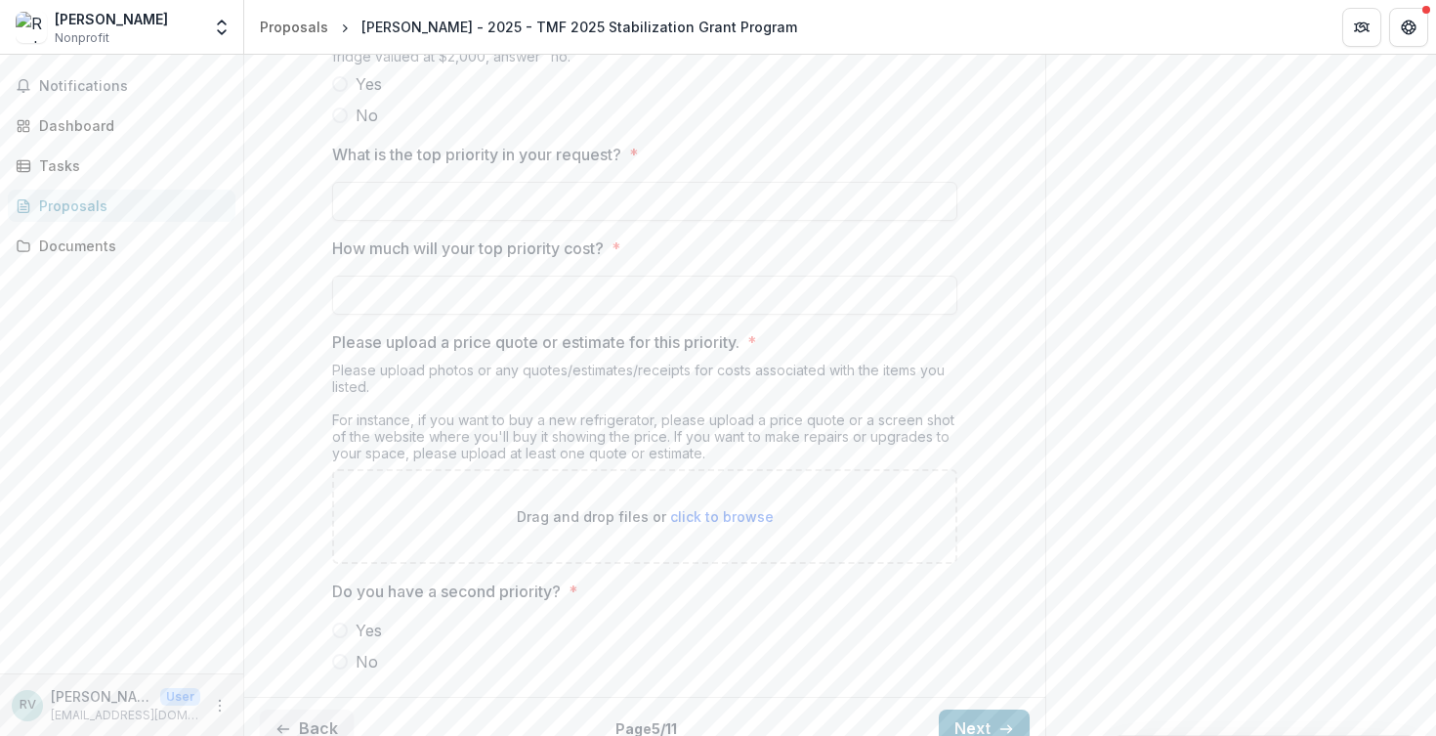
scroll to position [1848, 0]
click at [968, 713] on button "Next" at bounding box center [984, 732] width 91 height 39
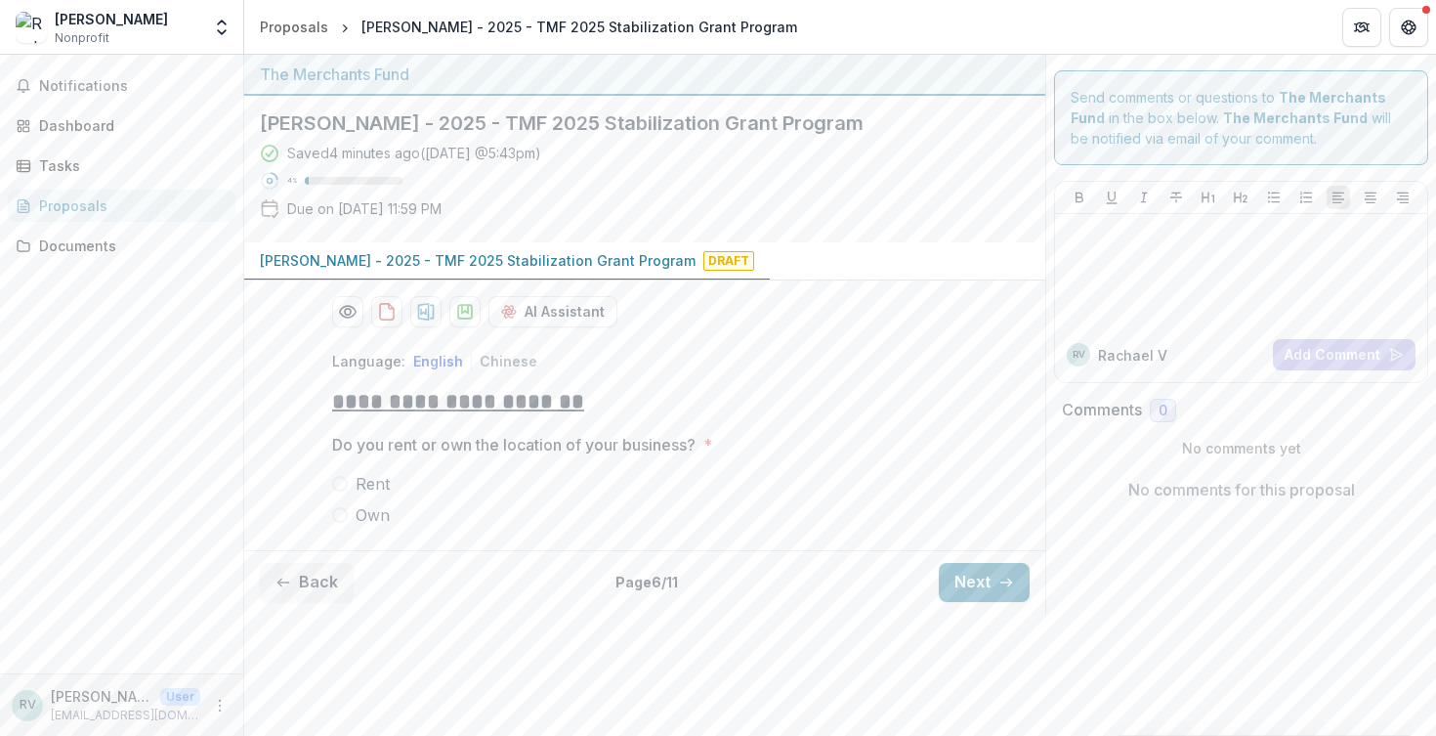
scroll to position [0, 0]
click at [952, 581] on button "Next" at bounding box center [984, 582] width 91 height 39
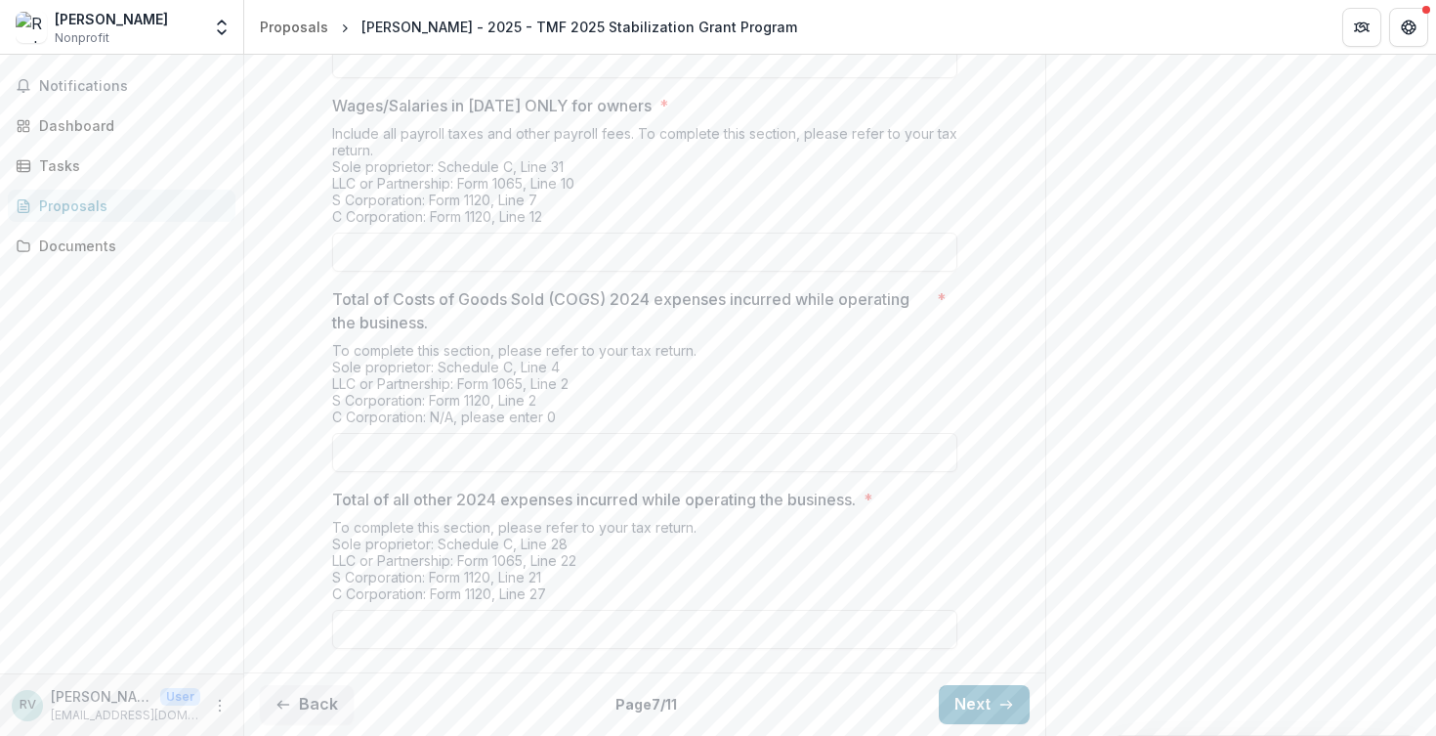
scroll to position [732, 0]
click at [967, 698] on button "Next" at bounding box center [984, 705] width 91 height 39
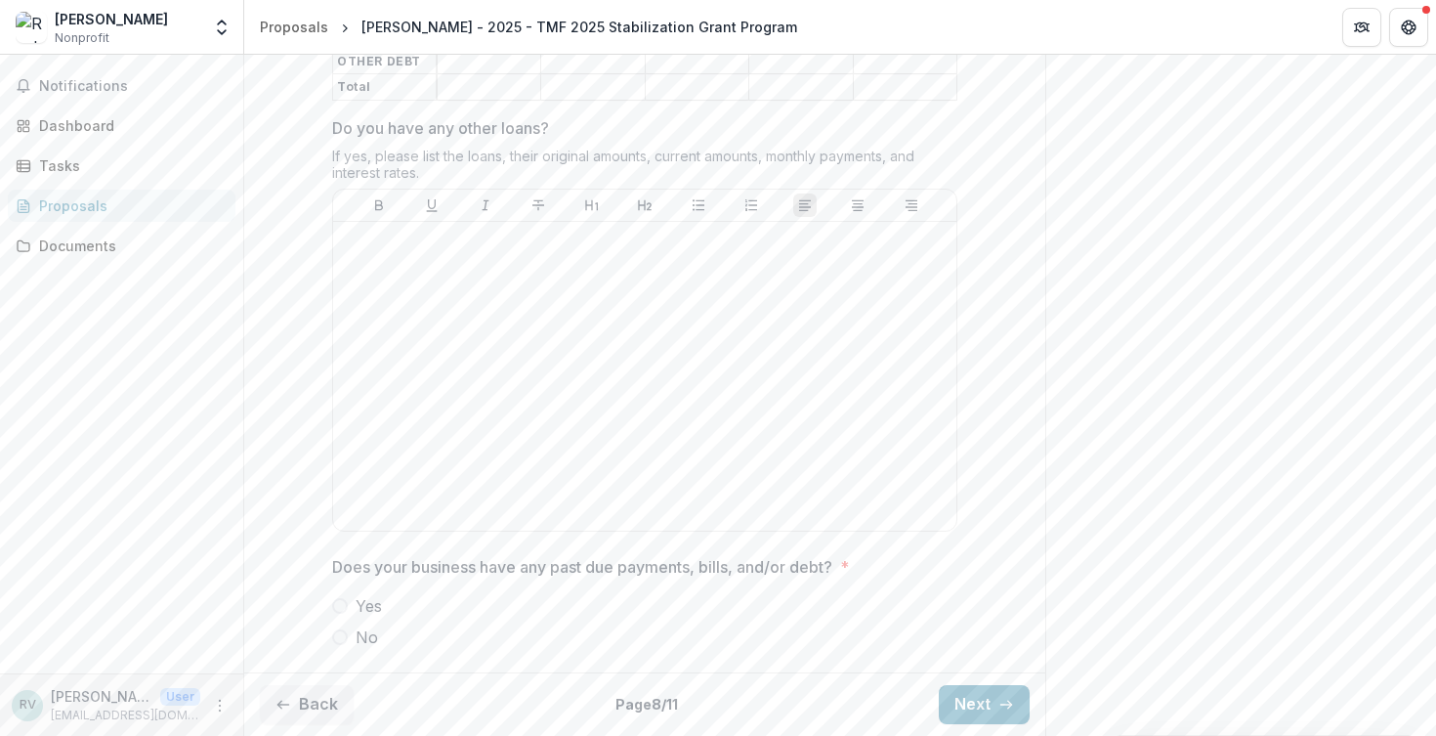
scroll to position [1071, 0]
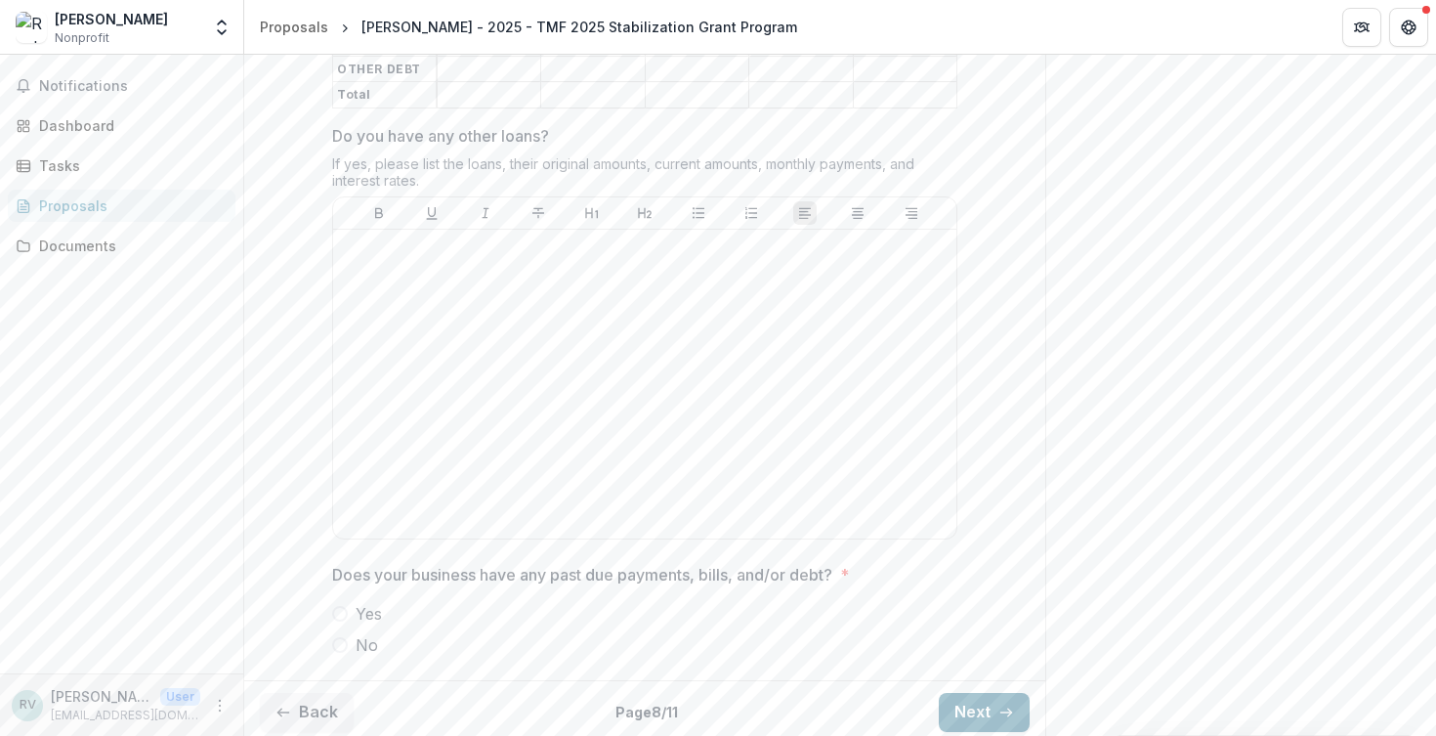
click at [948, 698] on button "Next" at bounding box center [984, 712] width 91 height 39
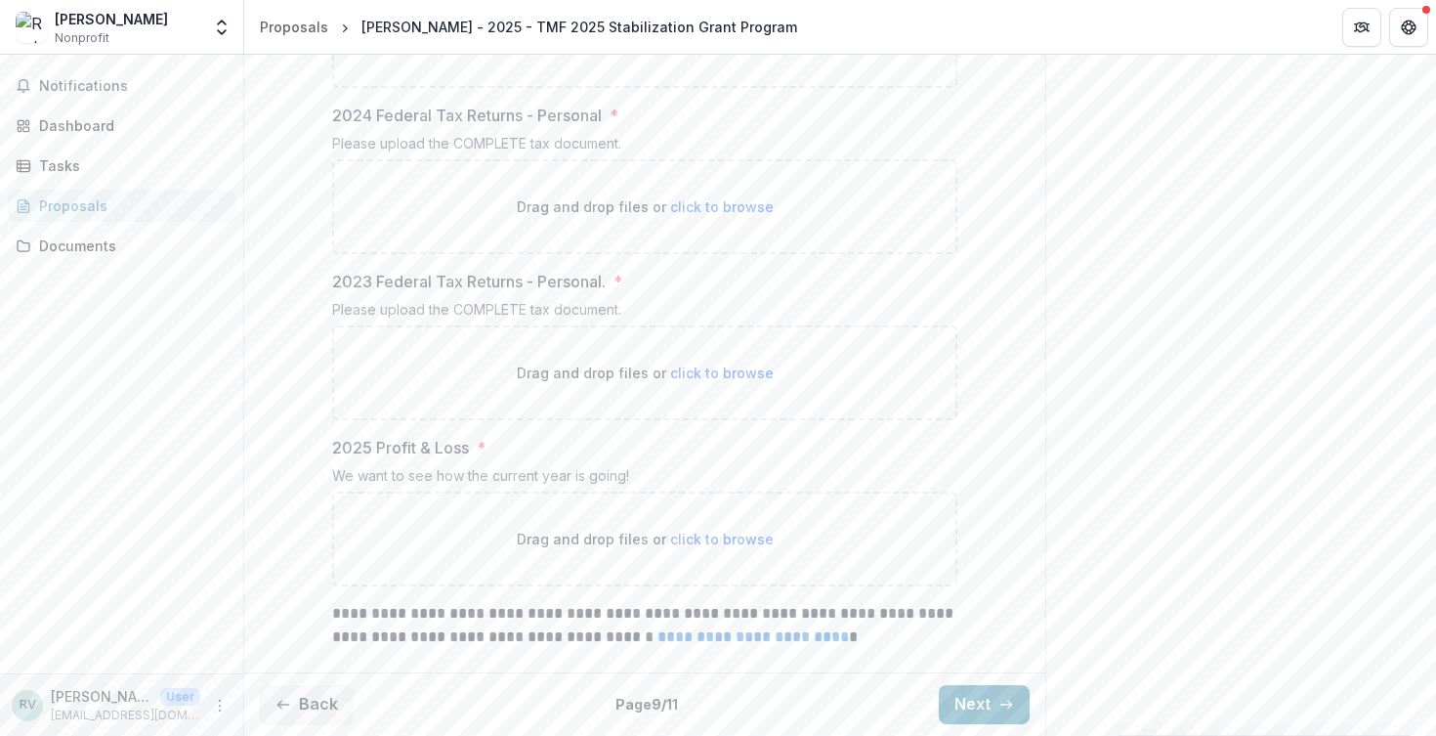
scroll to position [943, 0]
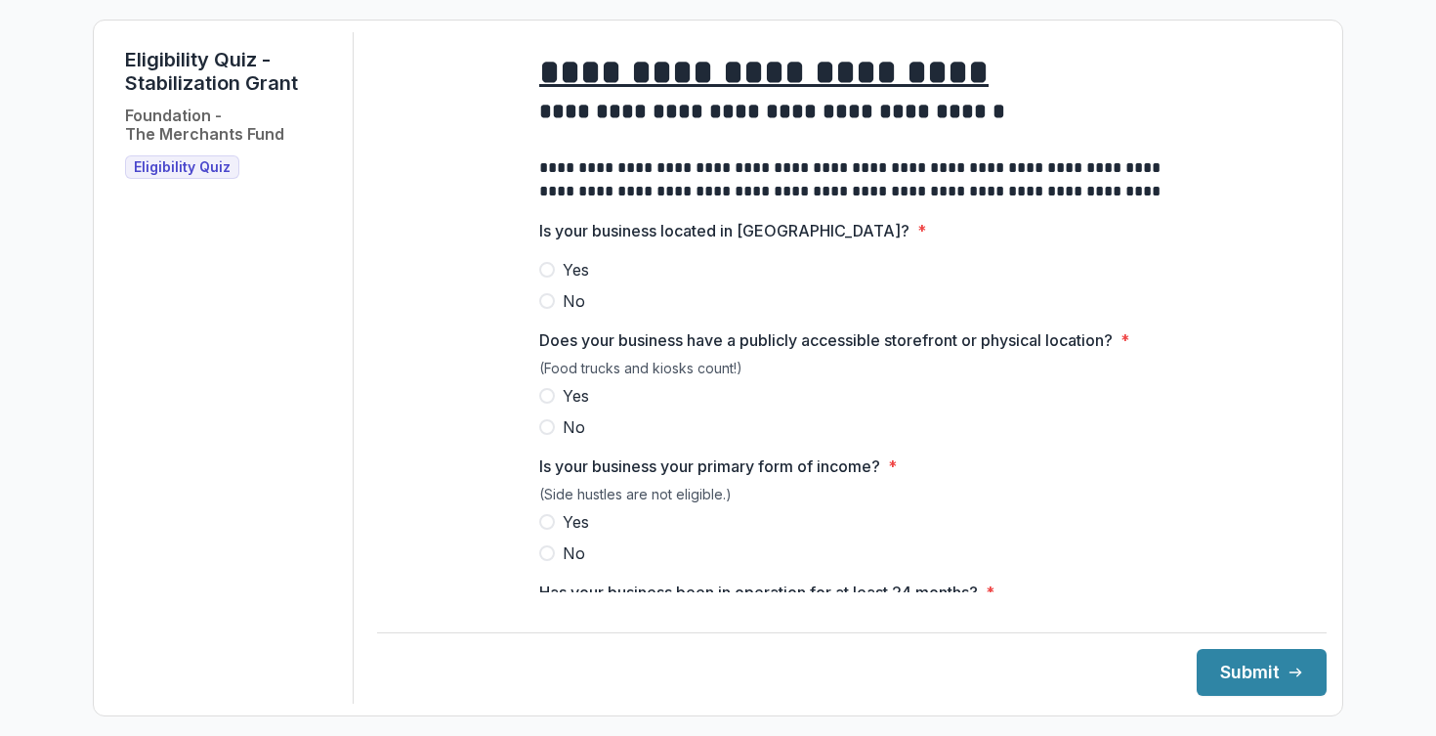
scroll to position [-2, 0]
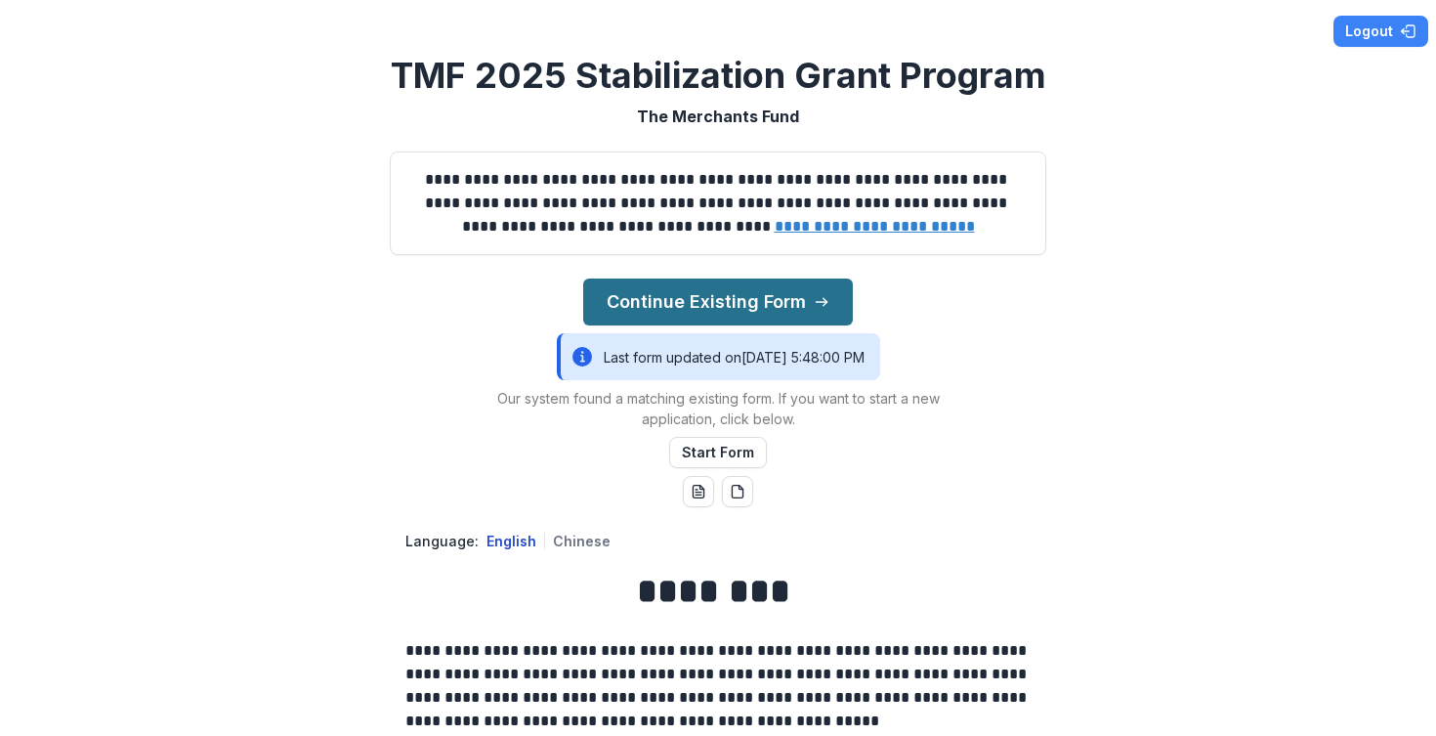
click at [797, 296] on button "Continue Existing Form" at bounding box center [718, 301] width 270 height 47
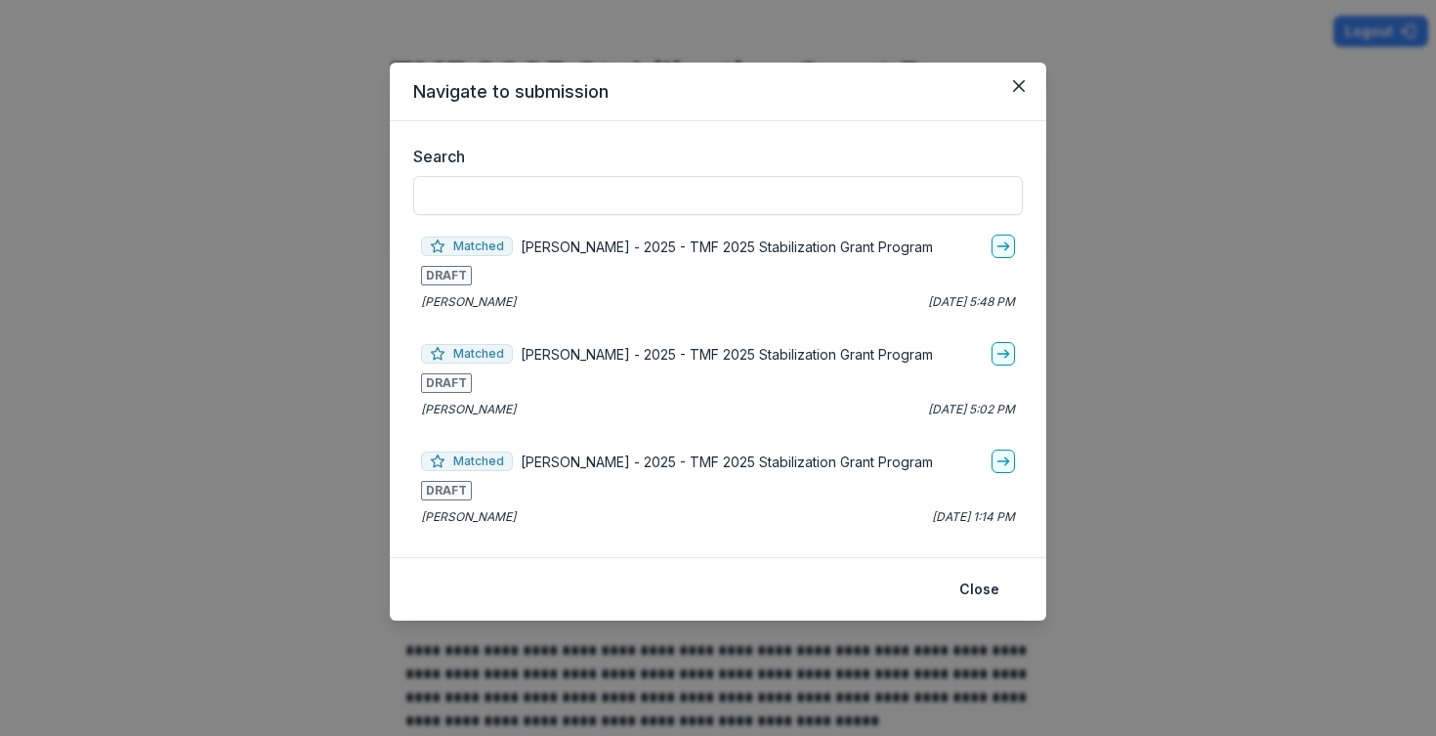
click at [743, 244] on p "[PERSON_NAME] - 2025 - TMF 2025 Stabilization Grant Program" at bounding box center [727, 246] width 412 height 21
click at [1006, 250] on icon "go-to" at bounding box center [1003, 246] width 16 height 16
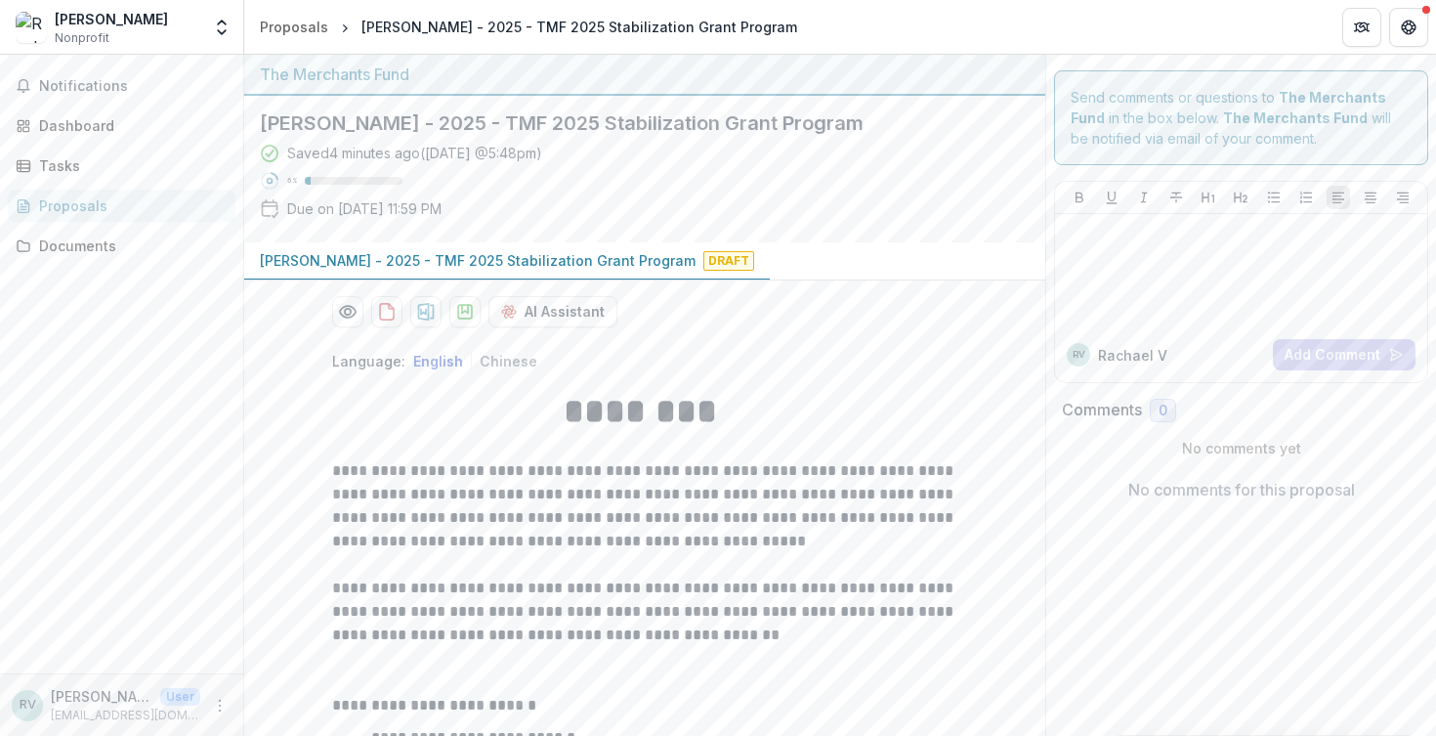
click at [158, 32] on div "[PERSON_NAME] Nonprofit" at bounding box center [111, 28] width 113 height 38
click at [226, 17] on button "Open entity switcher" at bounding box center [221, 27] width 27 height 39
click at [202, 77] on link "Team Settings" at bounding box center [122, 76] width 234 height 32
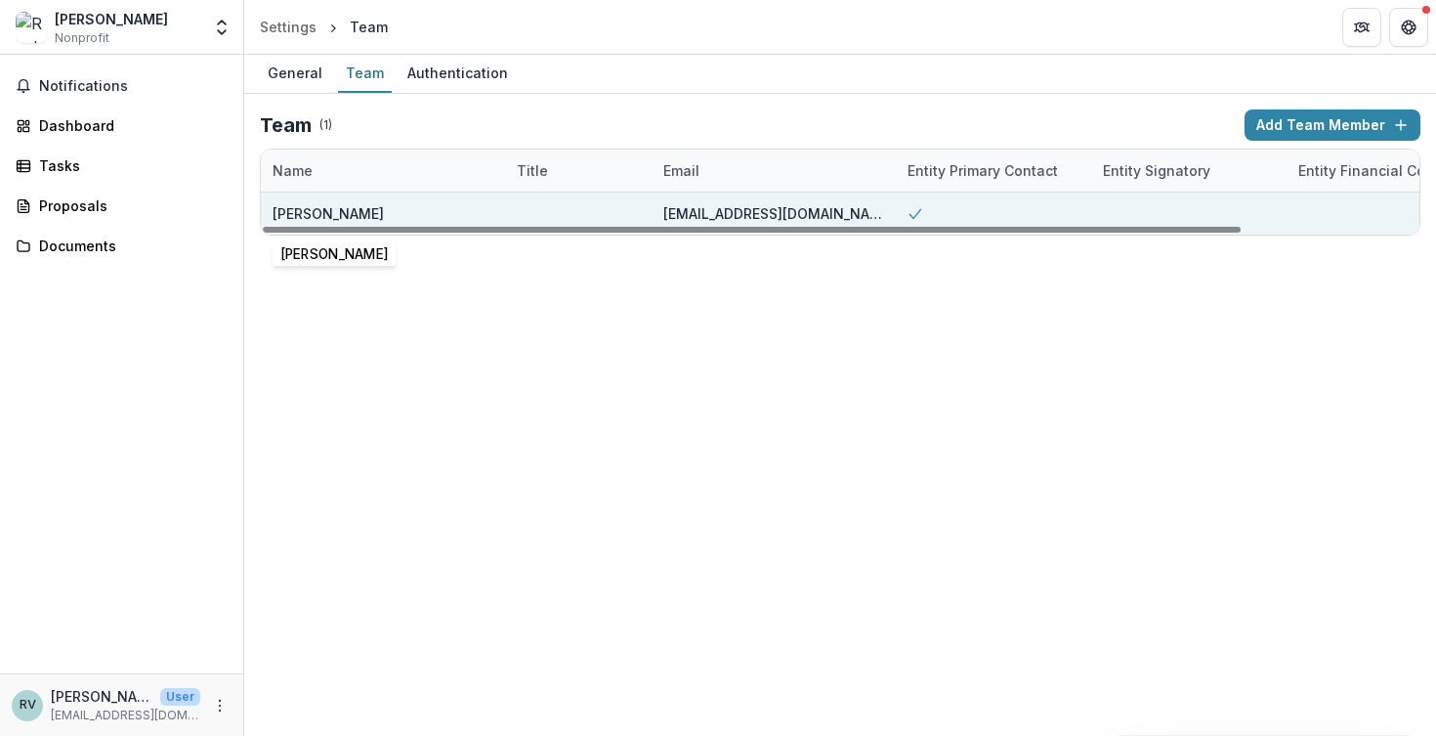
scroll to position [0, 209]
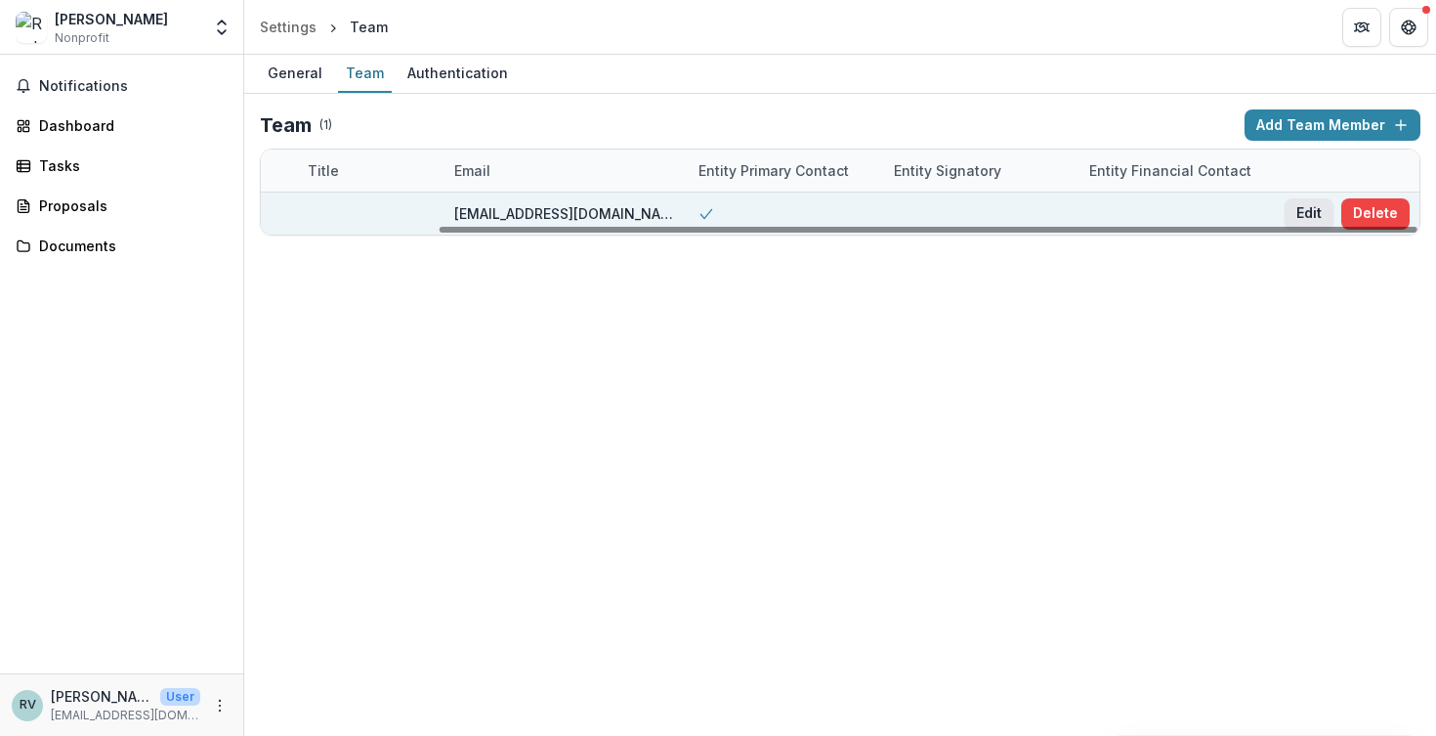
click at [1299, 208] on button "Edit" at bounding box center [1309, 213] width 49 height 31
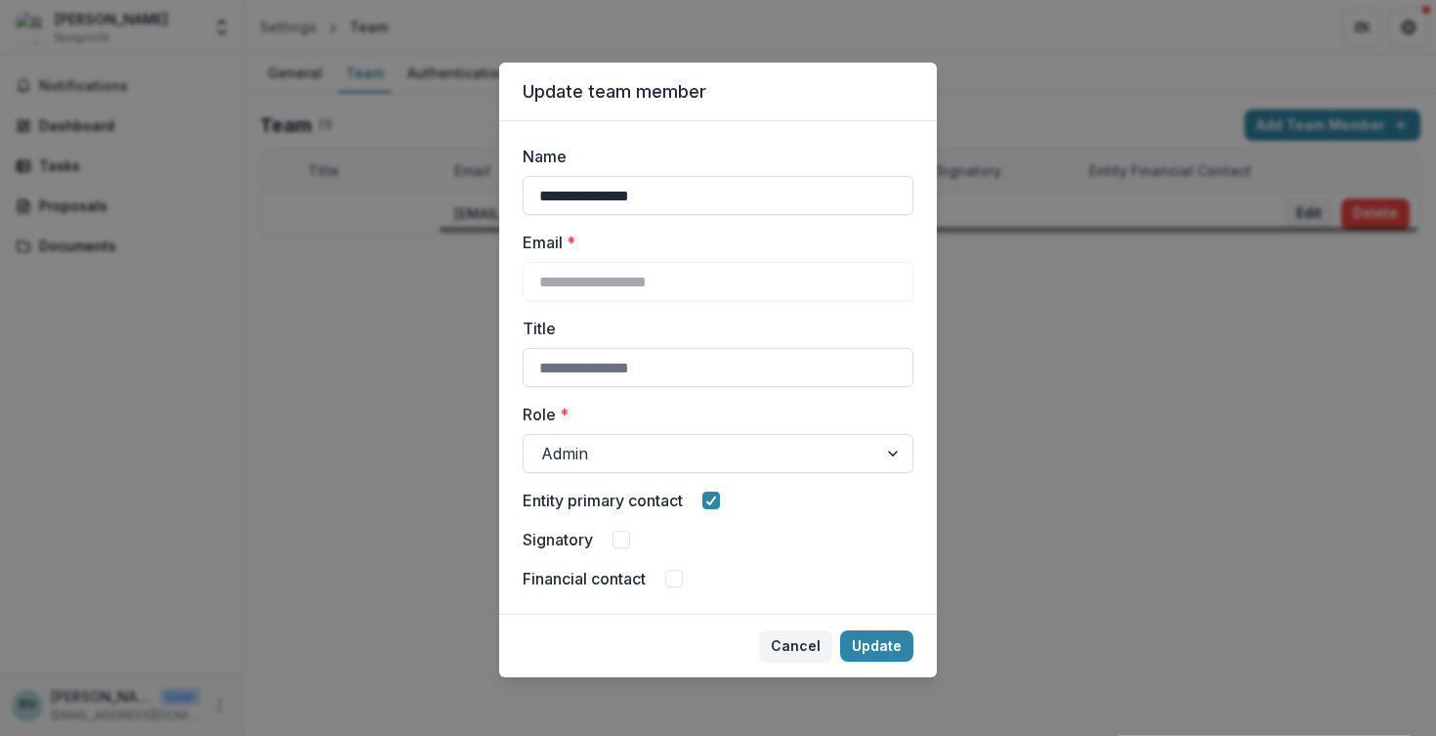
scroll to position [4, 0]
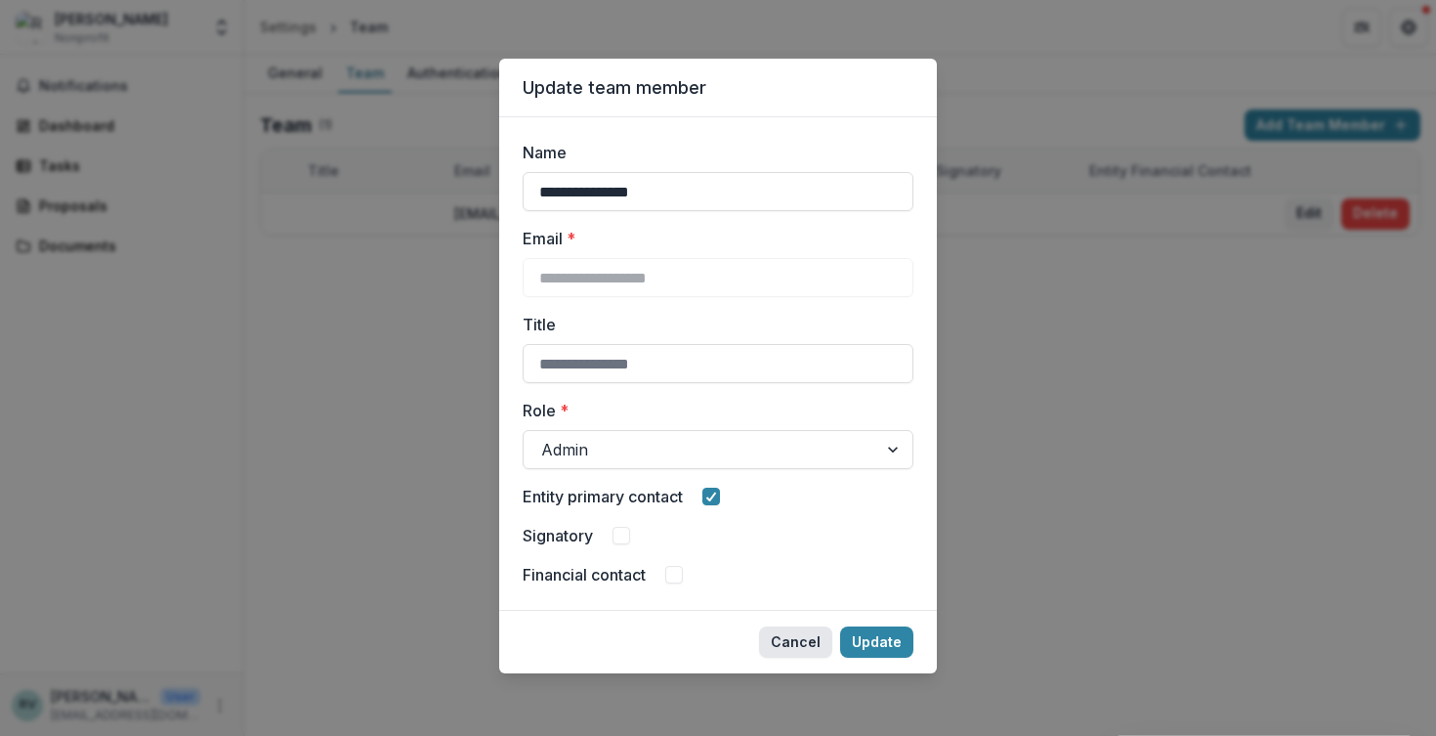
click at [792, 647] on button "Cancel" at bounding box center [795, 641] width 73 height 31
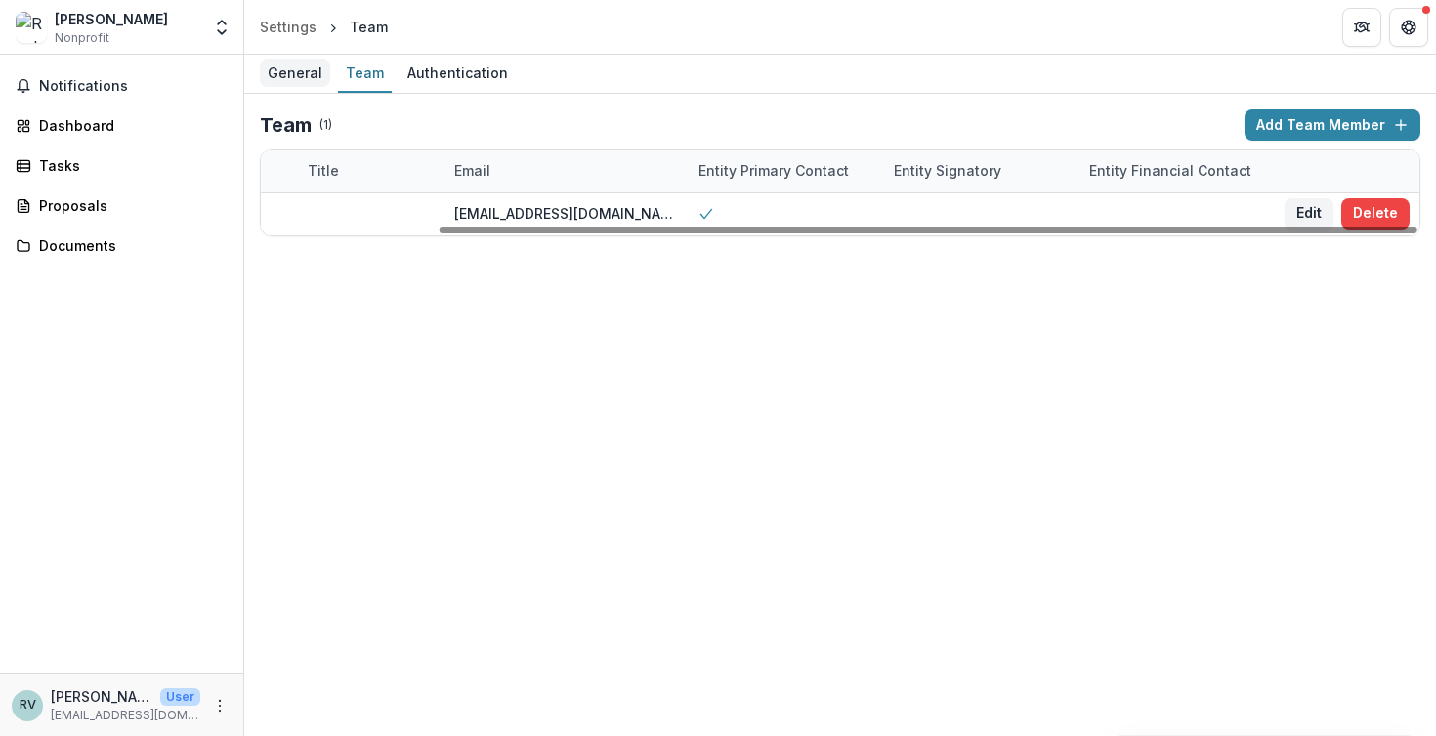
click at [296, 69] on div "General" at bounding box center [295, 73] width 70 height 28
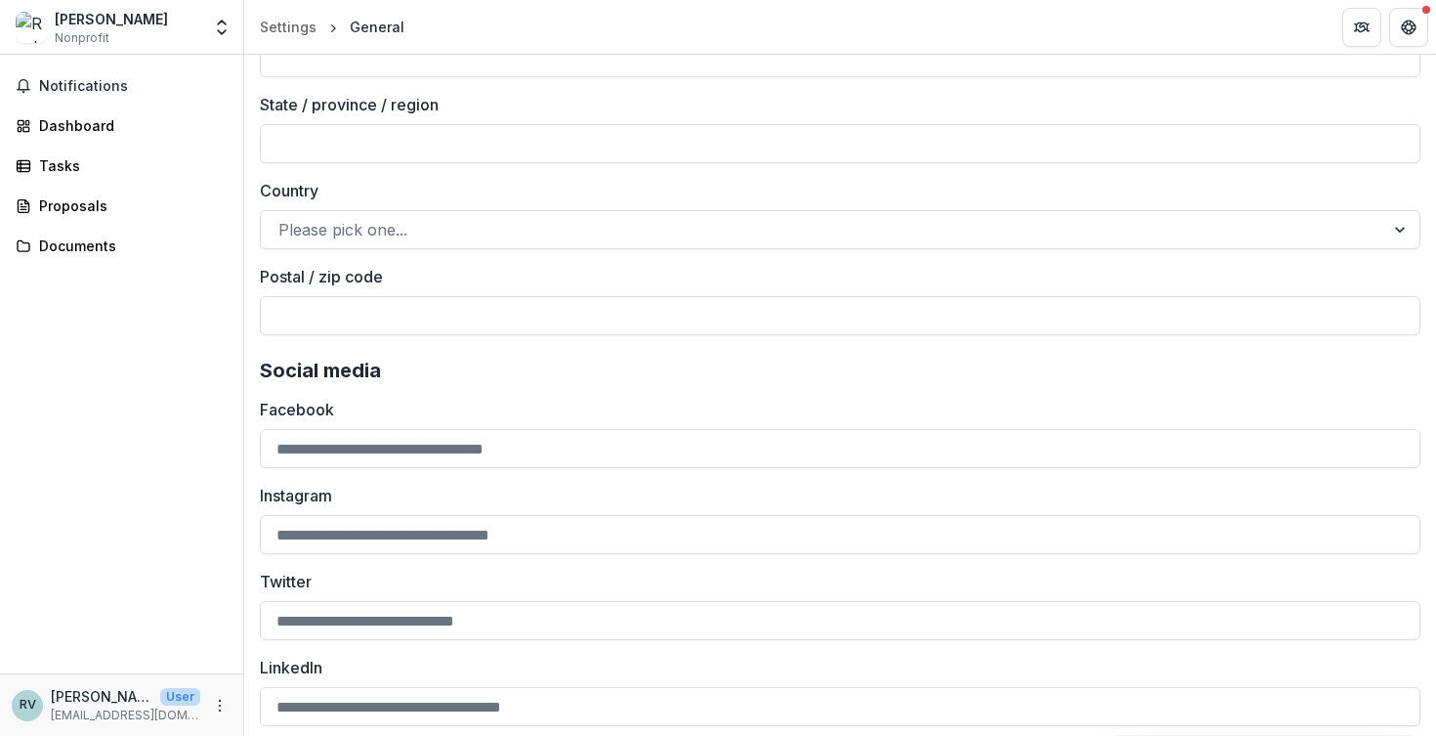
scroll to position [1493, 0]
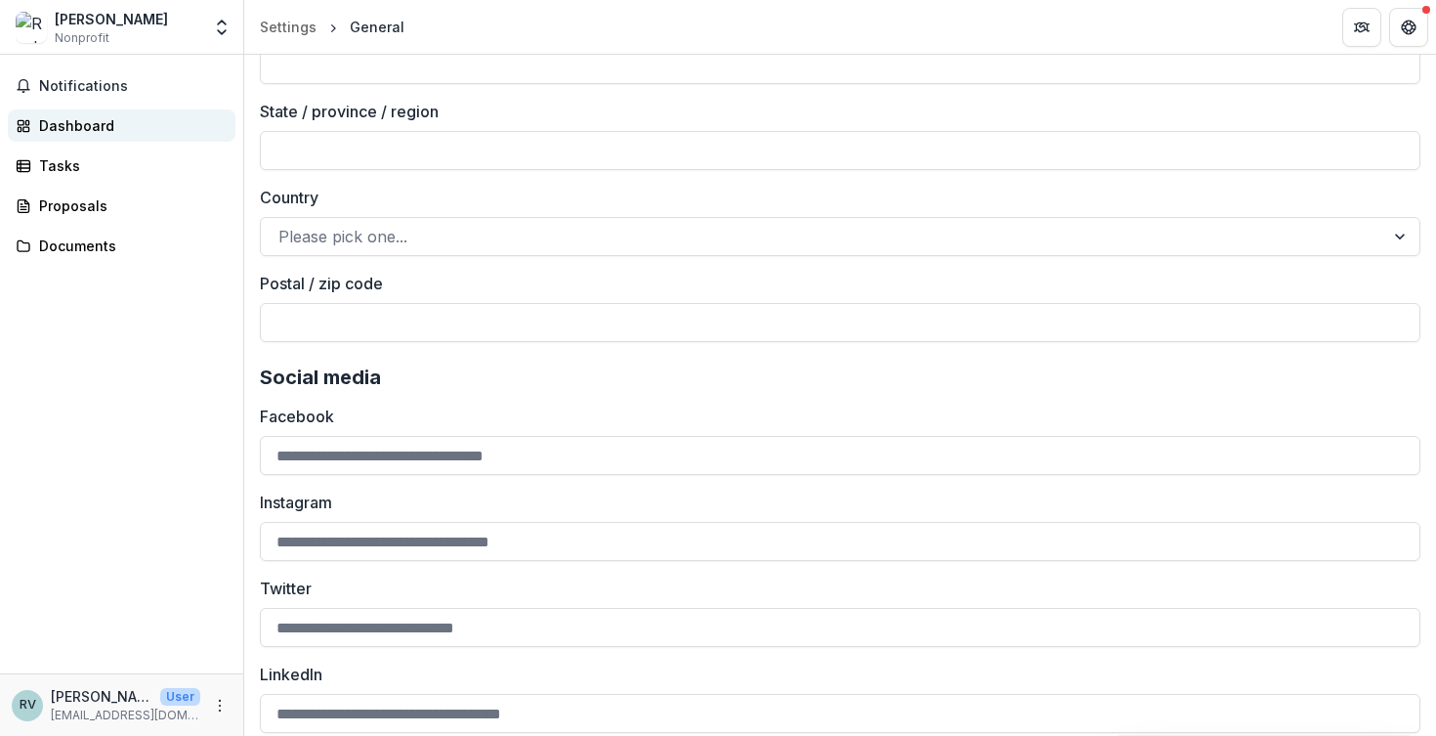
click at [100, 121] on div "Dashboard" at bounding box center [129, 125] width 181 height 21
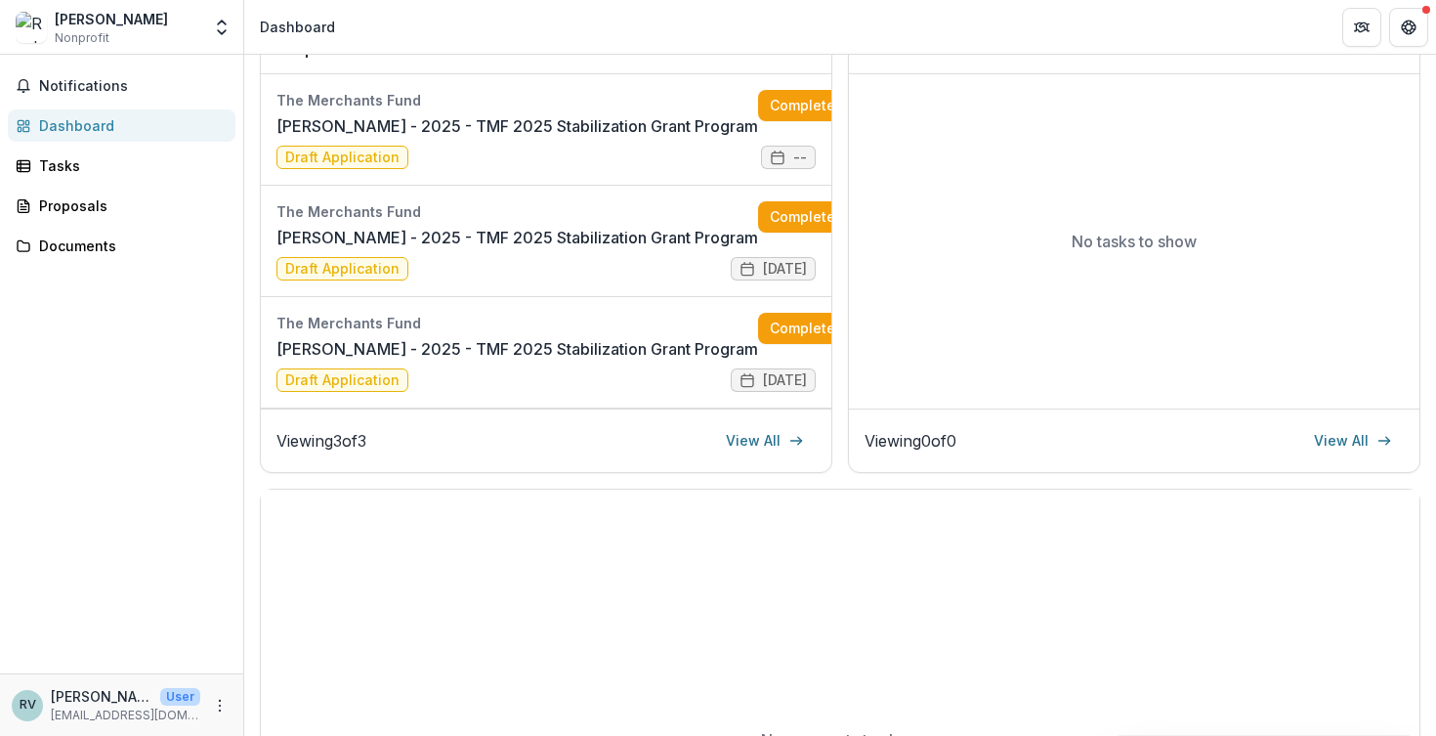
scroll to position [264, 0]
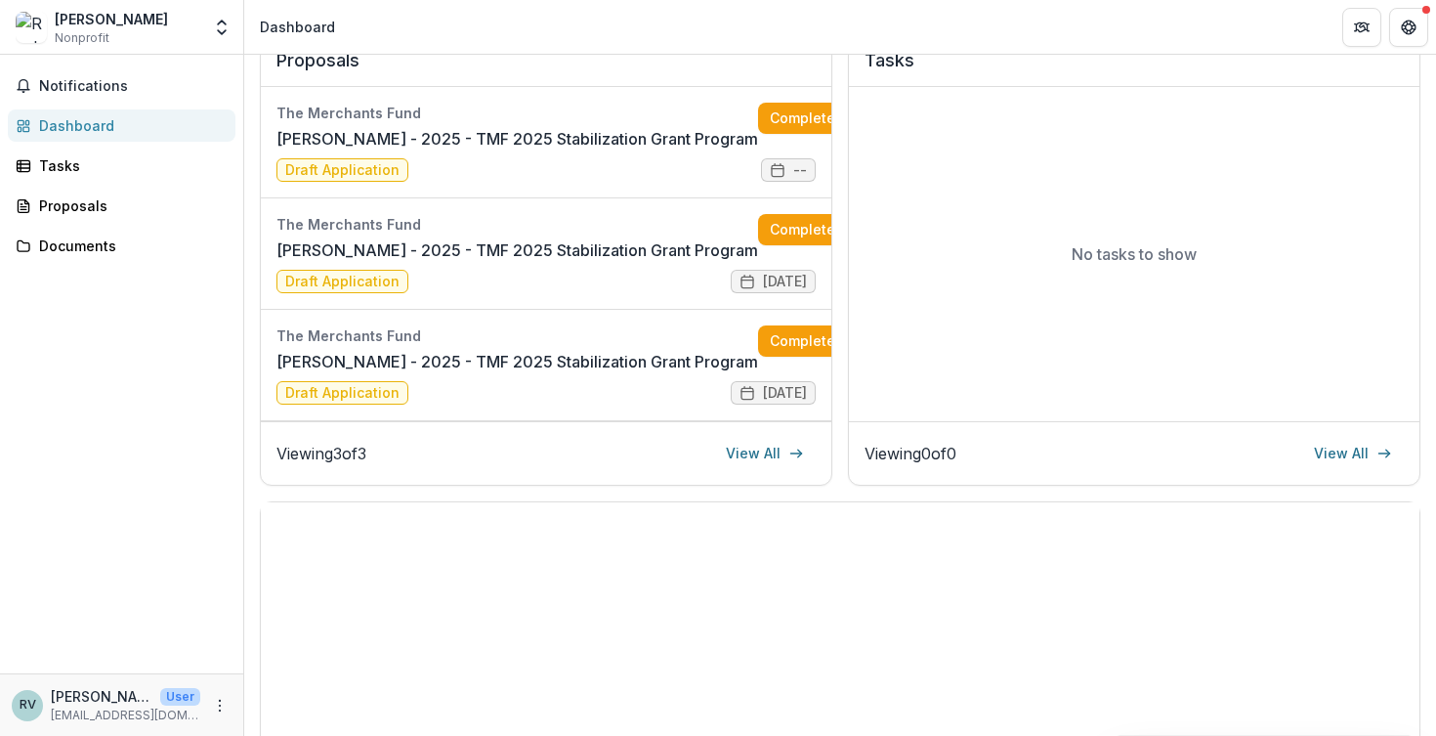
click at [183, 34] on div "[PERSON_NAME] Nonprofit" at bounding box center [108, 28] width 185 height 38
click at [229, 29] on icon "Open entity switcher" at bounding box center [222, 28] width 20 height 20
click at [150, 360] on div "Notifications Dashboard Tasks Proposals Documents" at bounding box center [121, 364] width 243 height 618
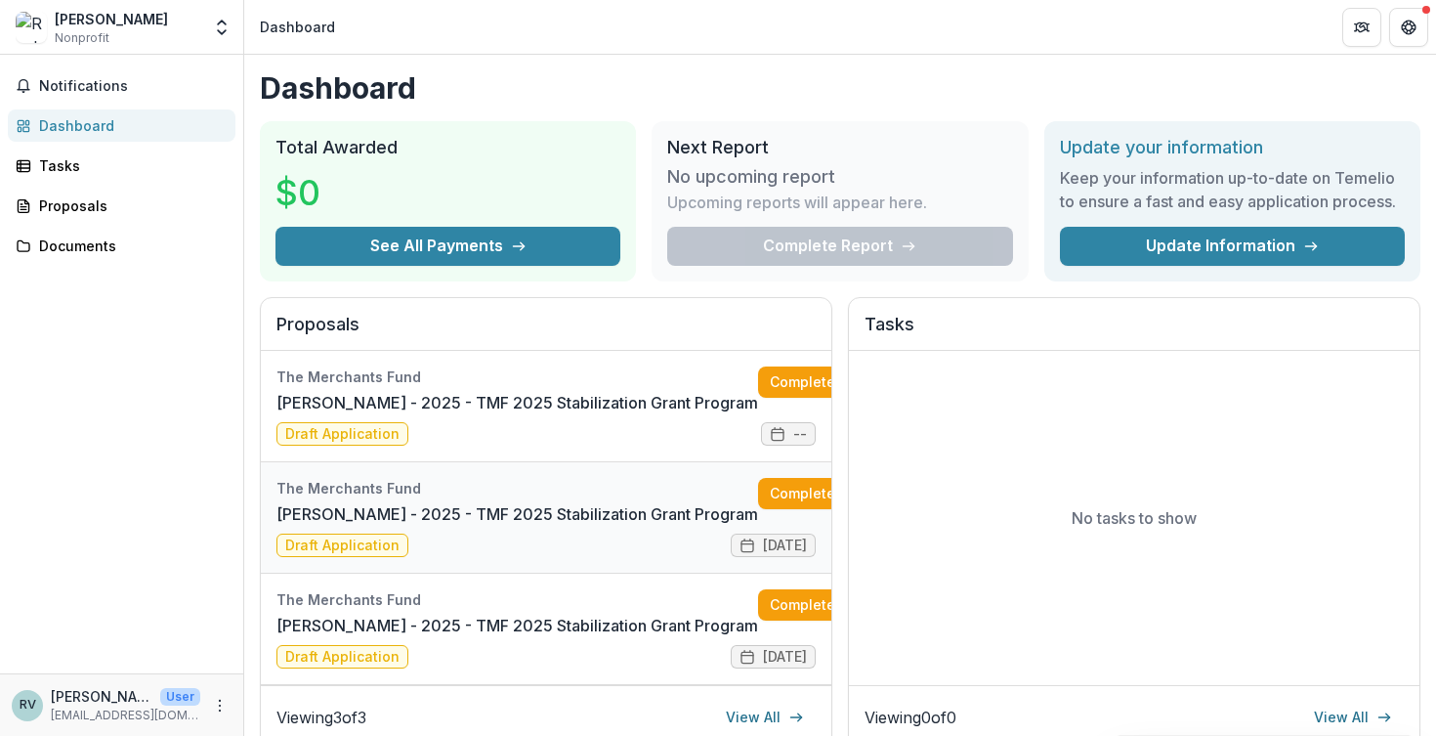
scroll to position [0, 0]
click at [1115, 245] on link "Update Information" at bounding box center [1232, 246] width 345 height 39
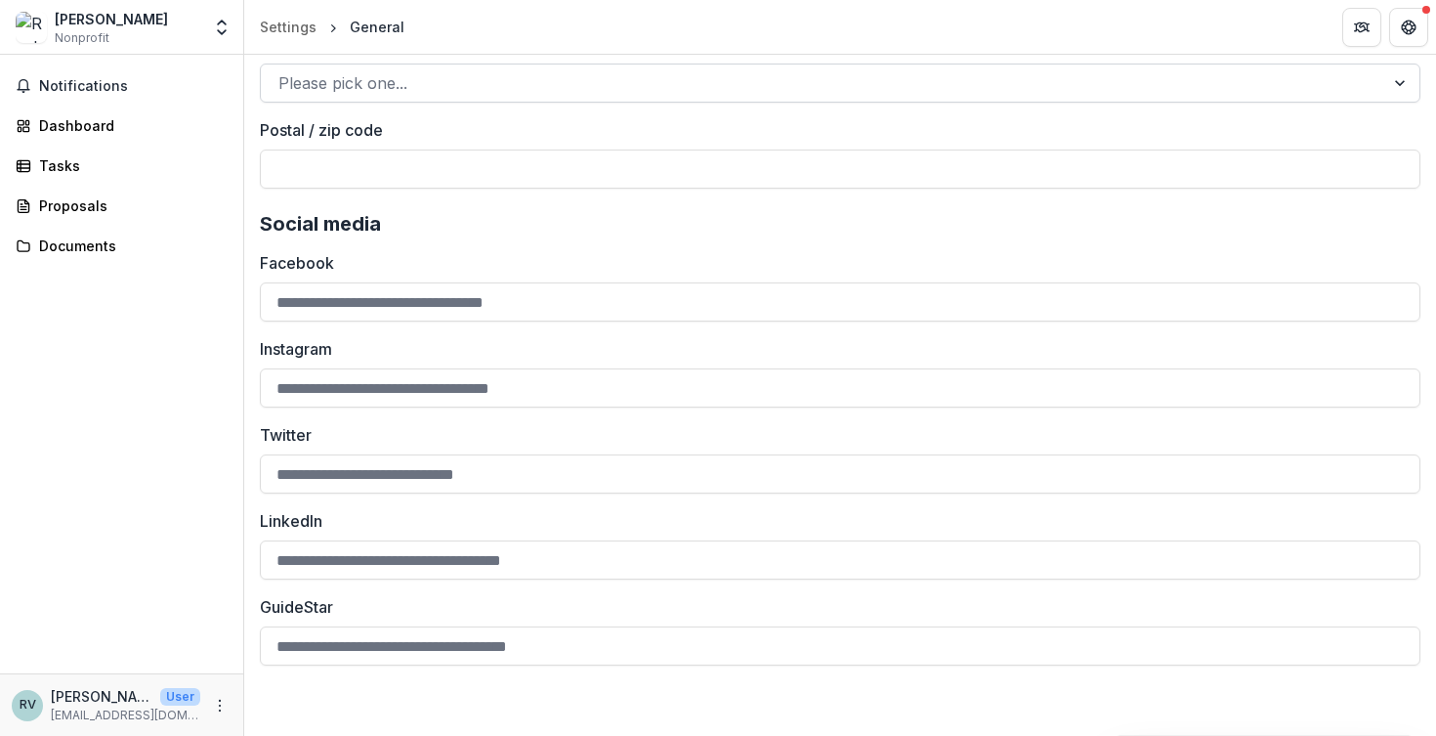
scroll to position [1646, 0]
click at [80, 241] on div "Documents" at bounding box center [129, 245] width 181 height 21
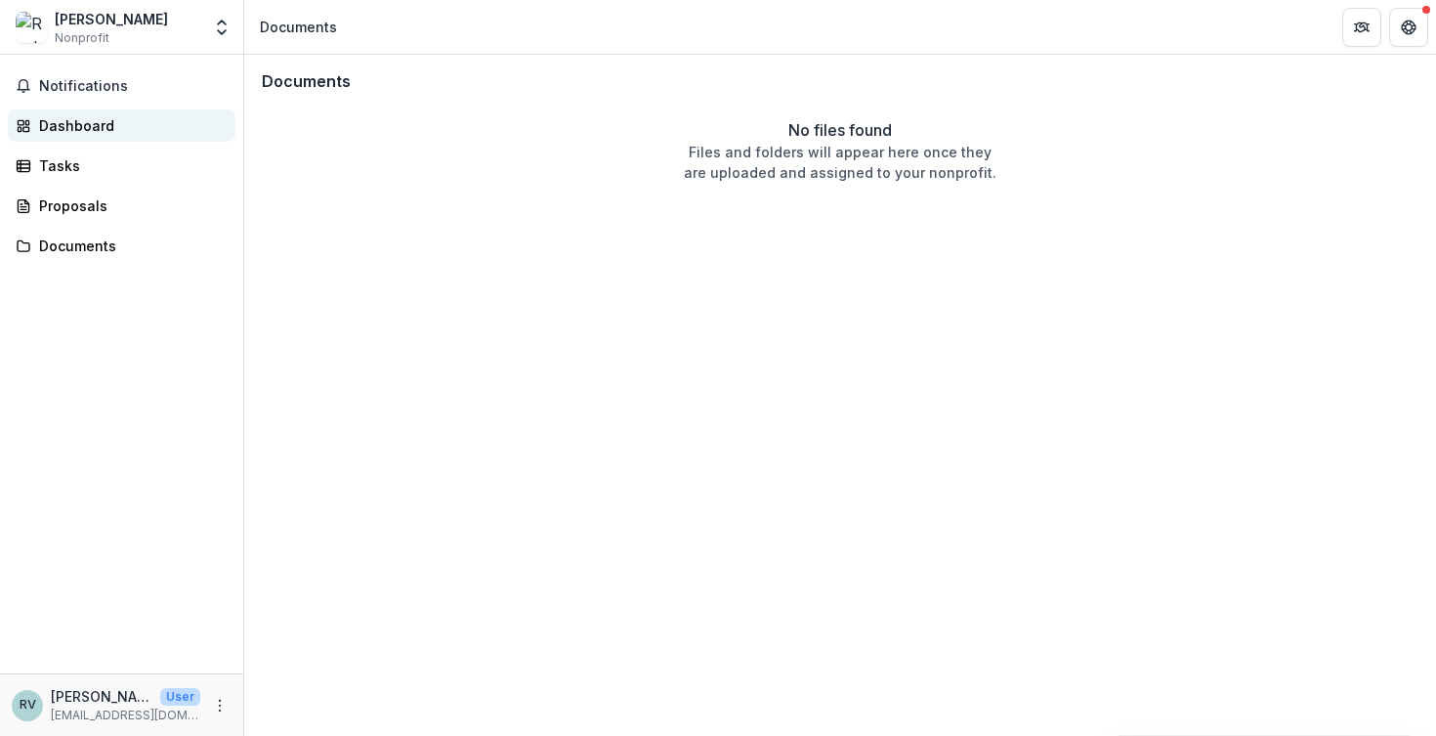
click at [86, 117] on div "Dashboard" at bounding box center [129, 125] width 181 height 21
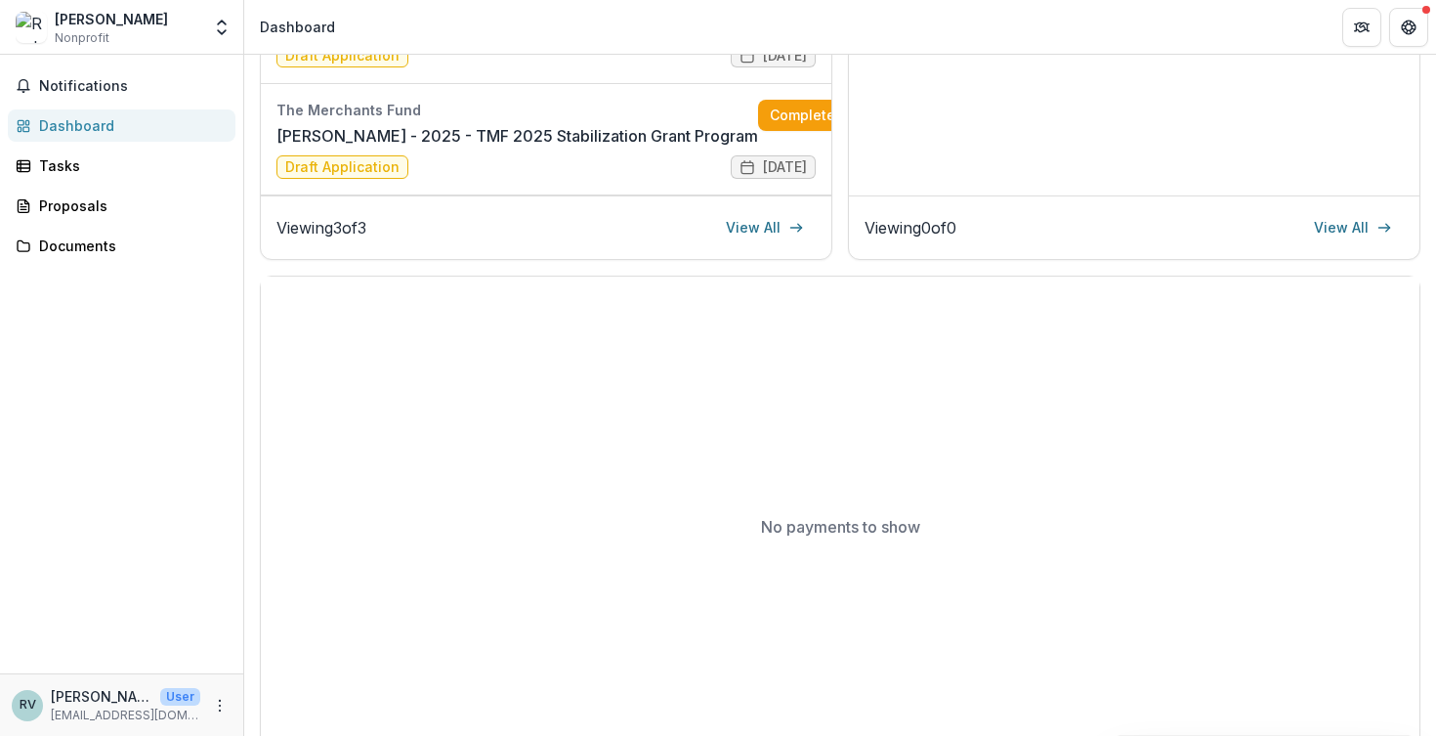
scroll to position [545, 0]
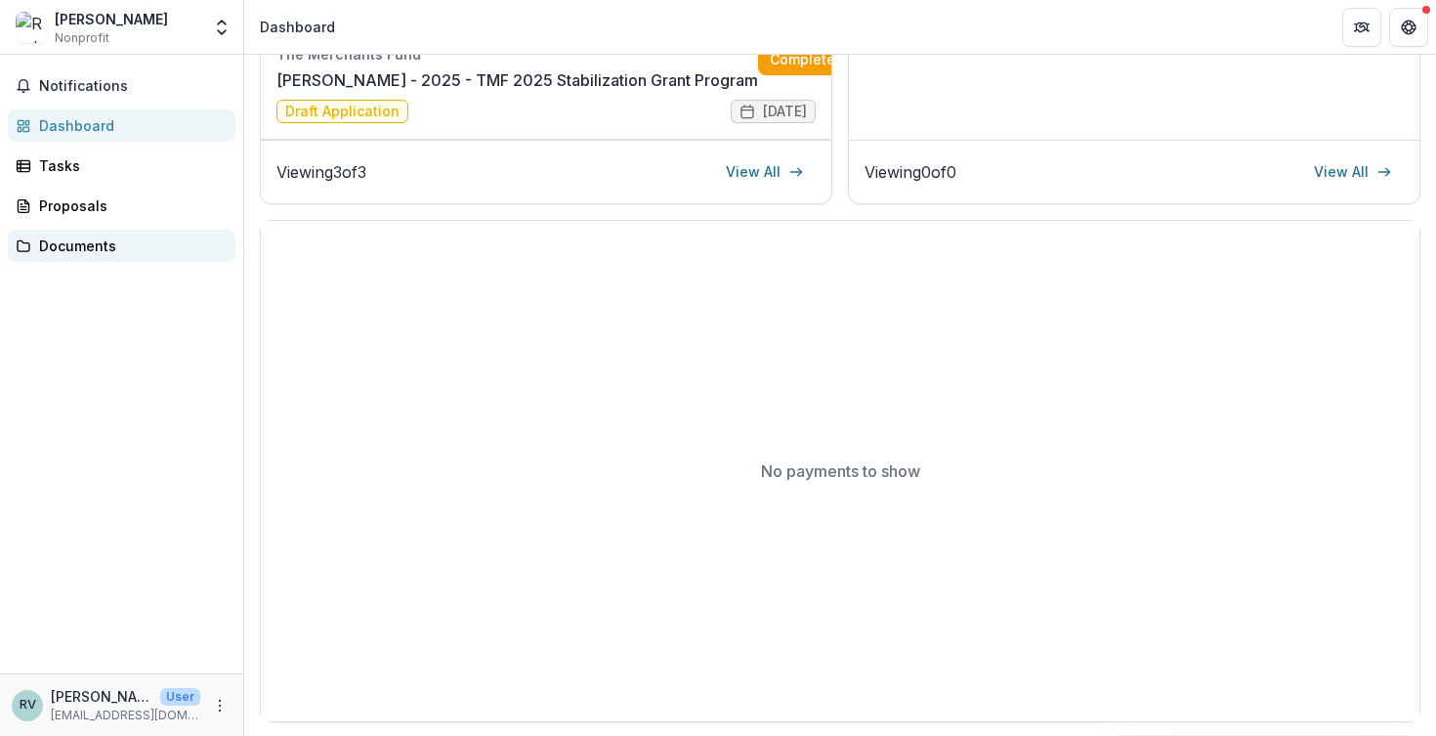
click at [116, 244] on div "Documents" at bounding box center [129, 245] width 181 height 21
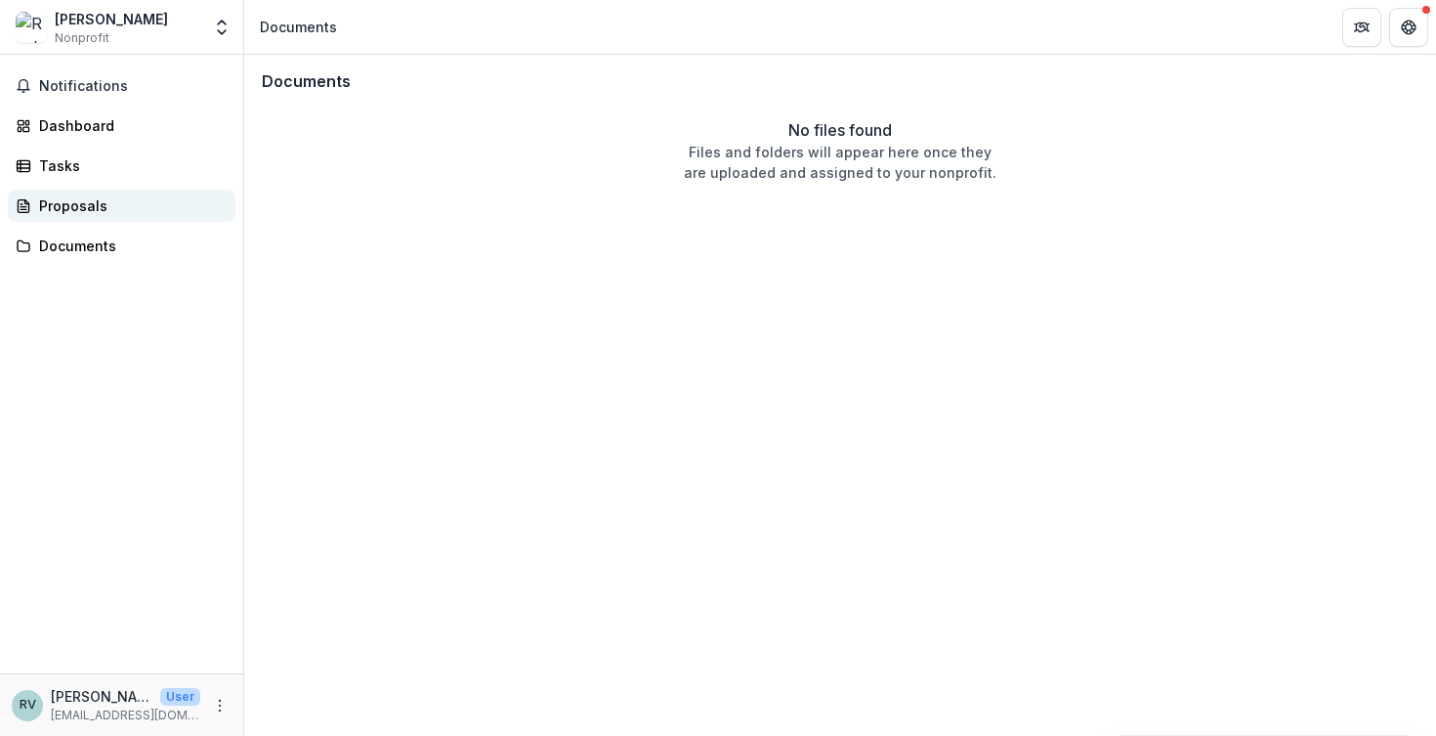
click at [108, 205] on div "Proposals" at bounding box center [129, 205] width 181 height 21
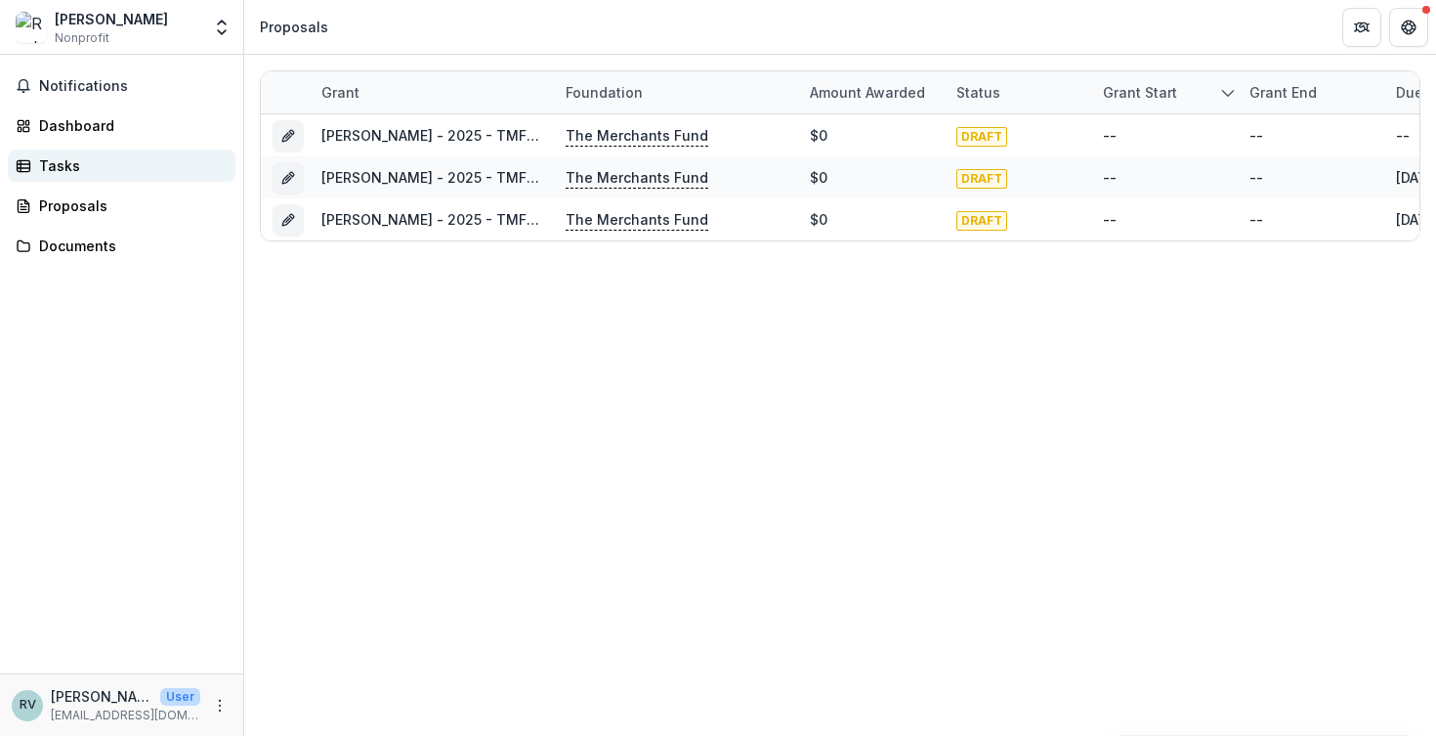
click at [106, 161] on div "Tasks" at bounding box center [129, 165] width 181 height 21
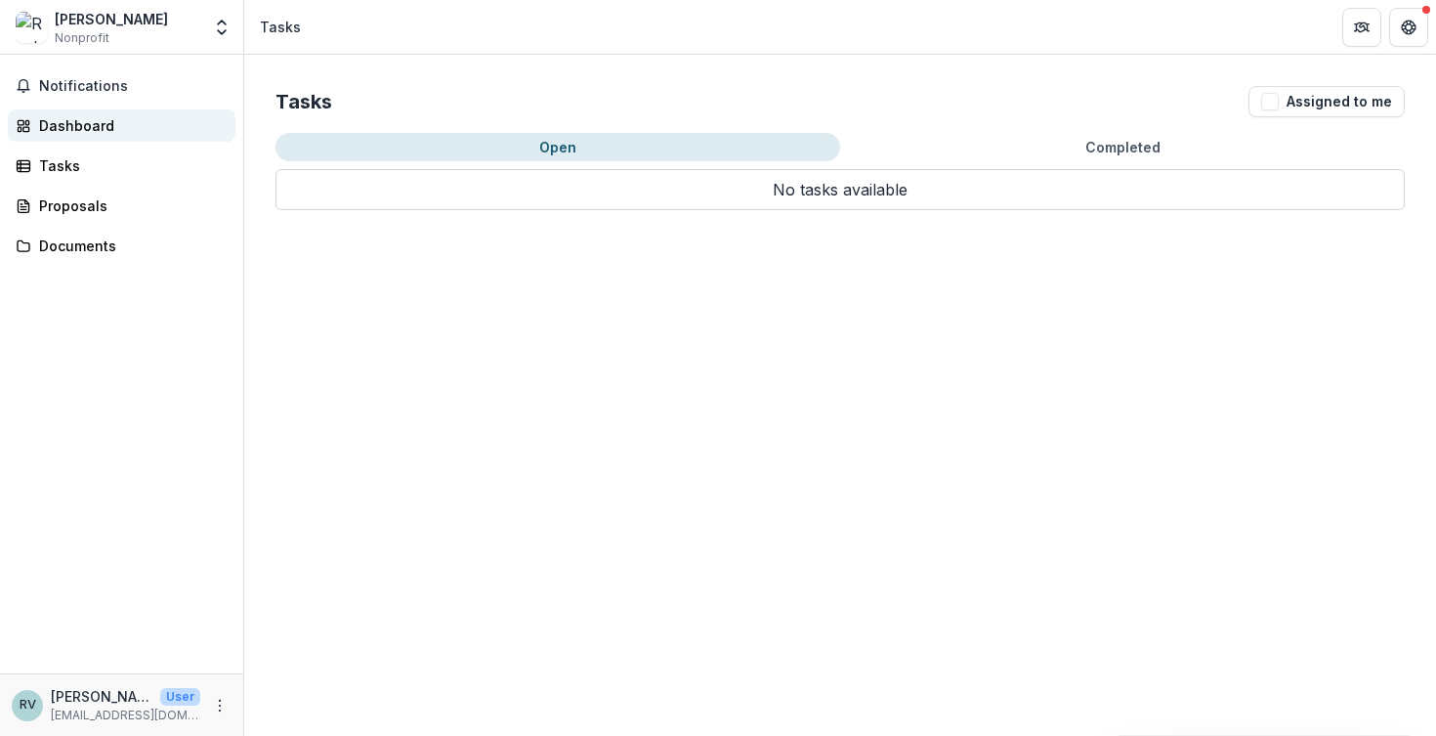
click at [113, 126] on div "Dashboard" at bounding box center [129, 125] width 181 height 21
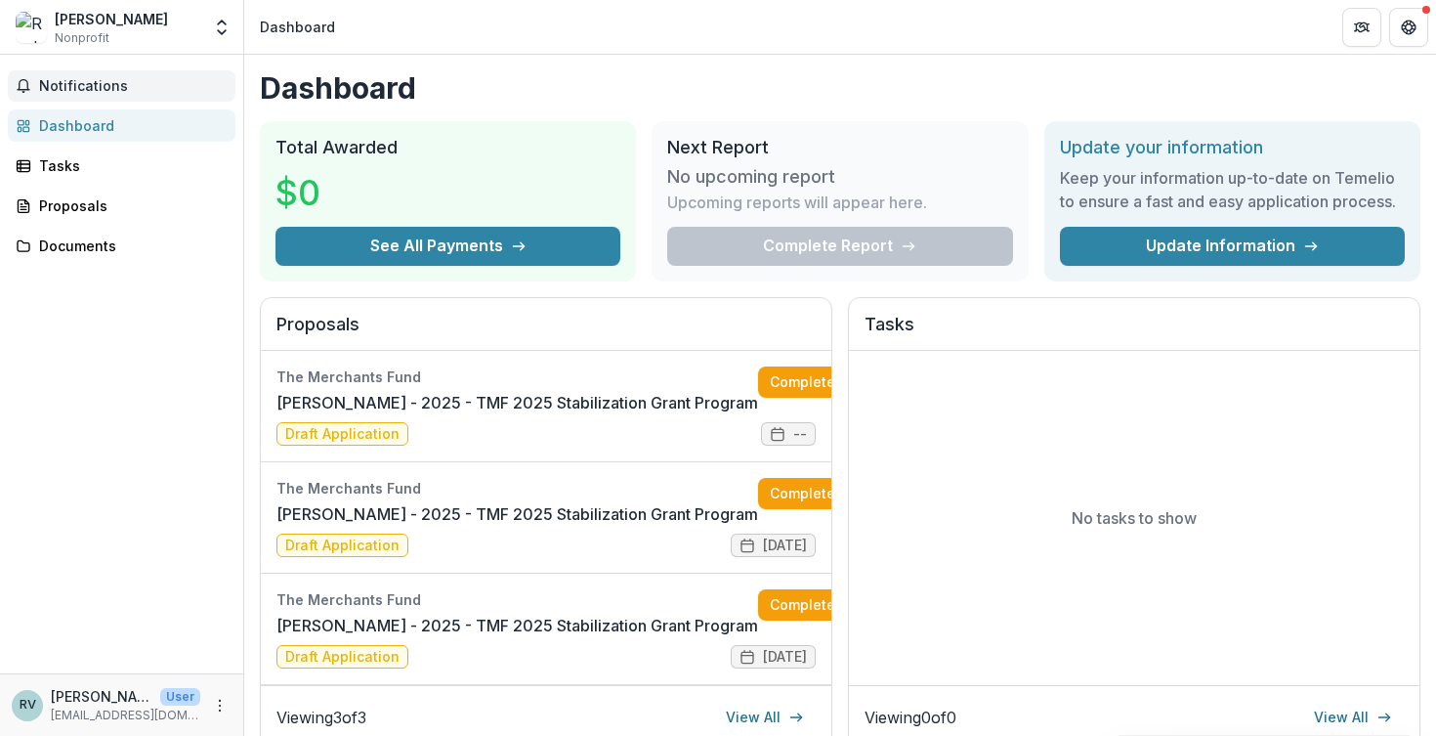
click at [111, 90] on span "Notifications" at bounding box center [133, 86] width 189 height 17
click at [106, 111] on link "Dashboard" at bounding box center [122, 125] width 228 height 32
click at [232, 22] on button "Open entity switcher" at bounding box center [221, 27] width 27 height 39
click at [174, 77] on link "Team Settings" at bounding box center [122, 76] width 234 height 32
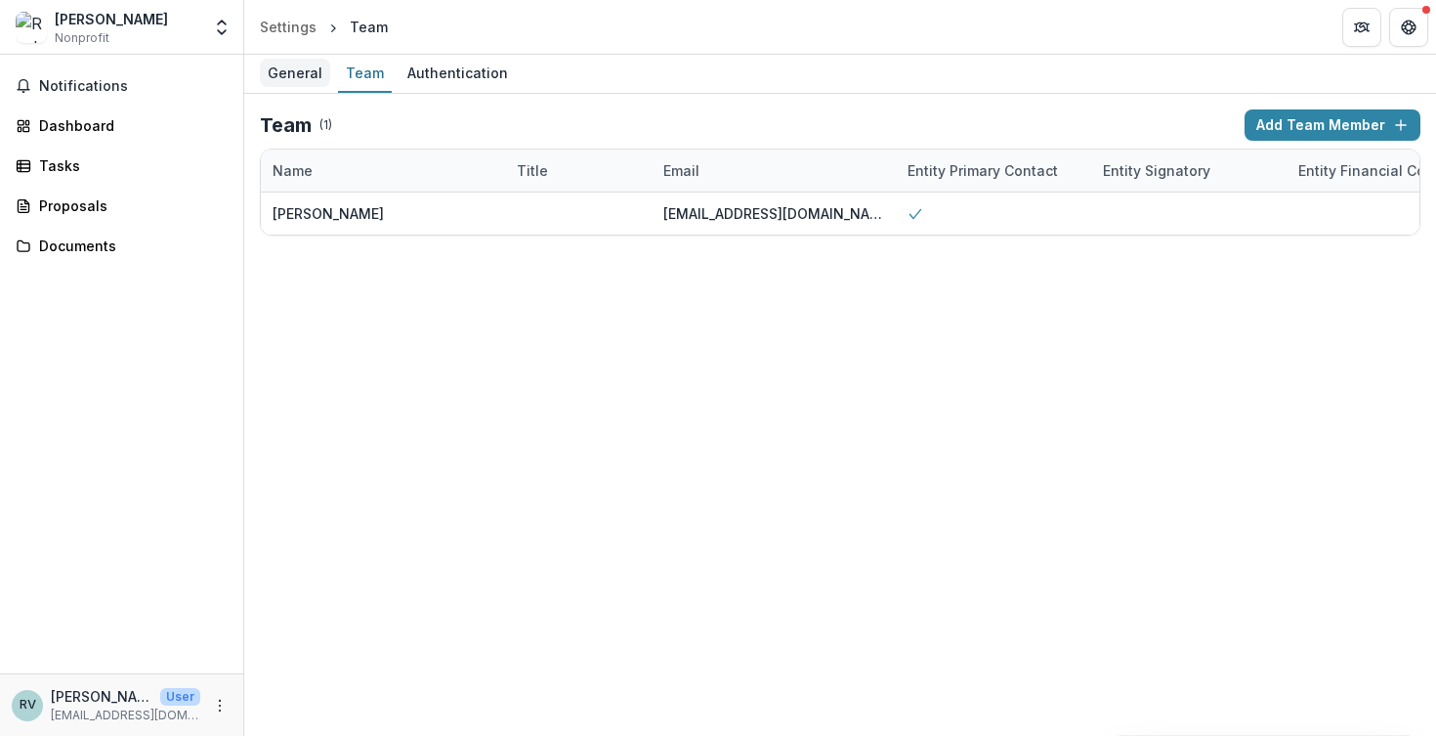
click at [305, 77] on div "General" at bounding box center [295, 73] width 70 height 28
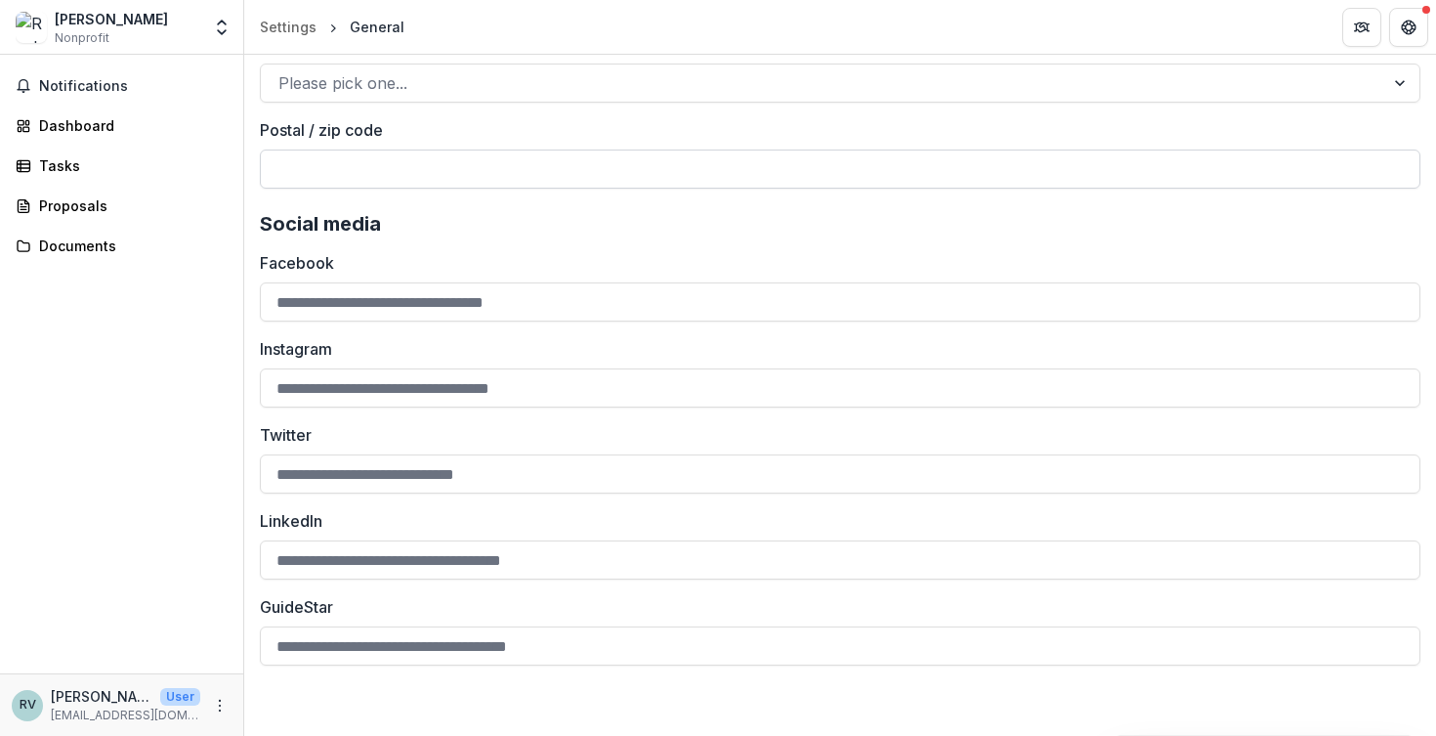
scroll to position [1646, 0]
click at [131, 708] on p "[EMAIL_ADDRESS][DOMAIN_NAME]" at bounding box center [125, 715] width 149 height 18
click at [103, 6] on div "Rachael Viscidy Nonprofit Team Settings Settings" at bounding box center [122, 27] width 244 height 54
click at [102, 25] on div "[PERSON_NAME]" at bounding box center [111, 19] width 113 height 21
click at [222, 706] on icon "More" at bounding box center [220, 706] width 16 height 16
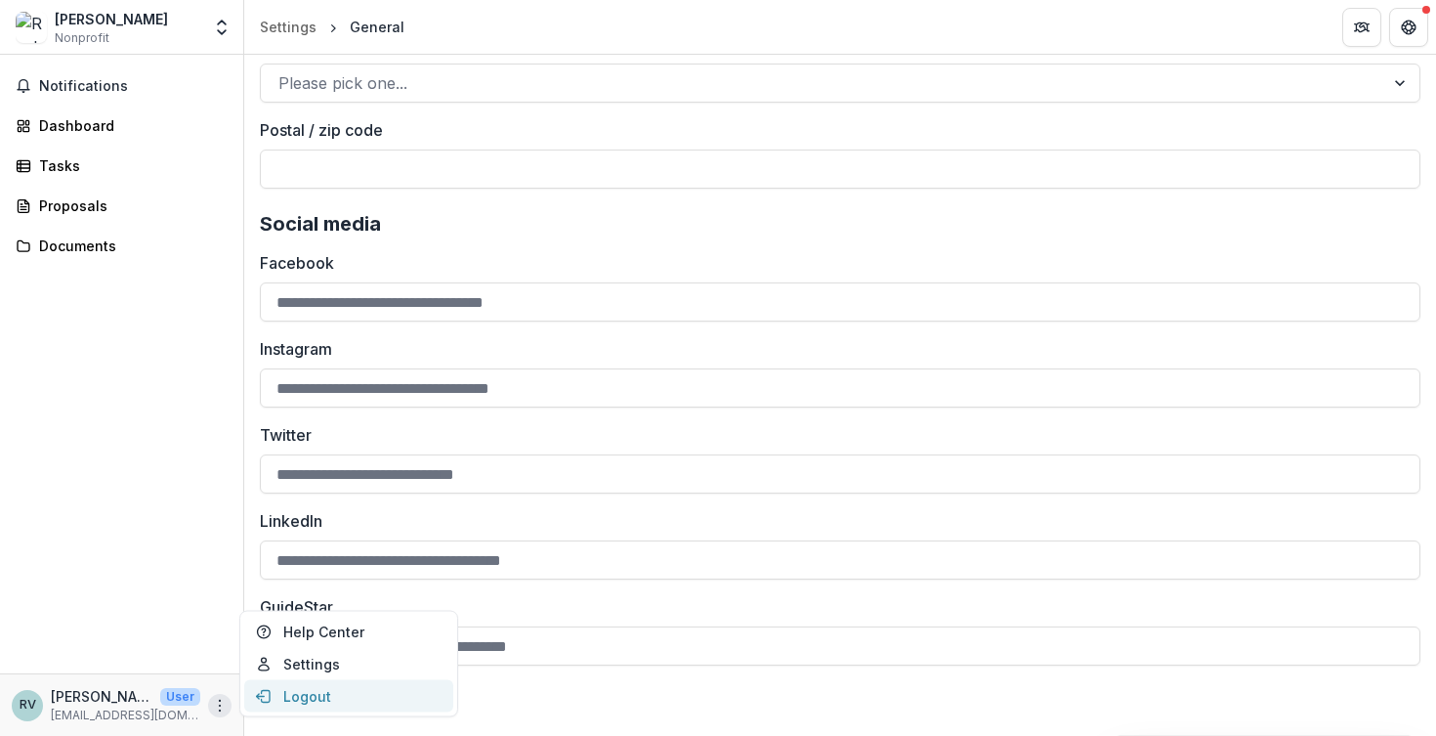
click at [303, 690] on button "Logout" at bounding box center [348, 696] width 209 height 32
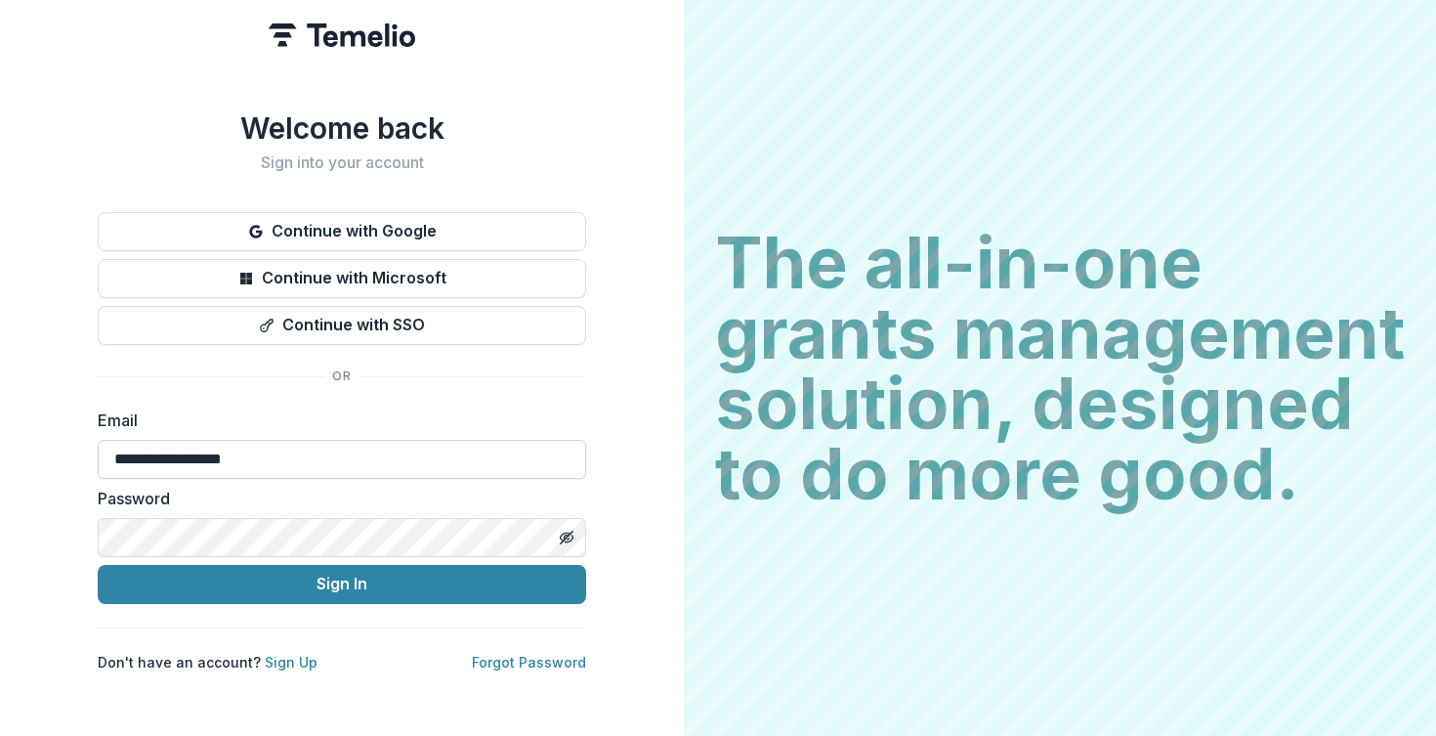
type input "**********"
click at [342, 583] on button "Sign In" at bounding box center [342, 584] width 488 height 39
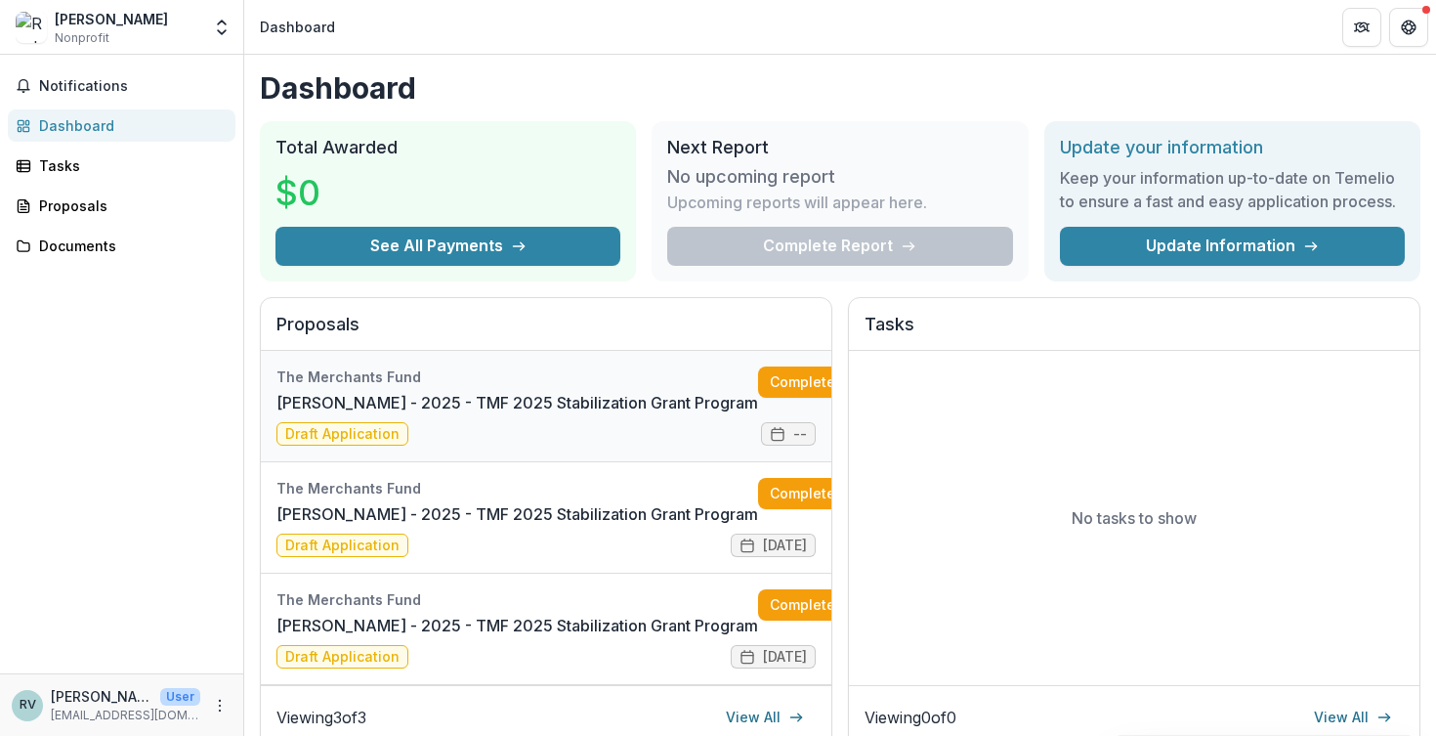
click at [582, 414] on link "[PERSON_NAME] - 2025 - TMF 2025 Stabilization Grant Program" at bounding box center [517, 402] width 482 height 23
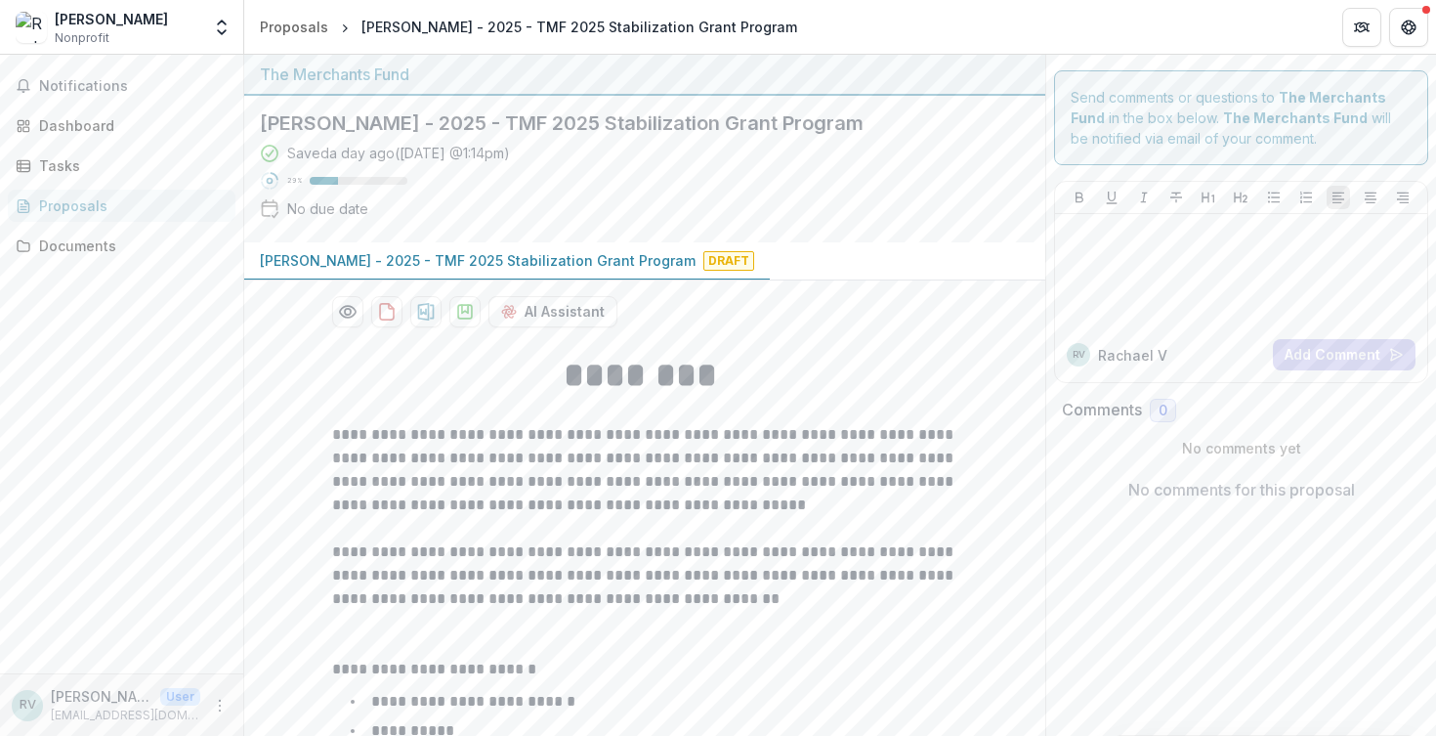
click at [414, 122] on h2 "[PERSON_NAME] - 2025 - TMF 2025 Stabilization Grant Program" at bounding box center [629, 122] width 739 height 23
click at [400, 256] on p "[PERSON_NAME] - 2025 - TMF 2025 Stabilization Grant Program" at bounding box center [478, 260] width 436 height 21
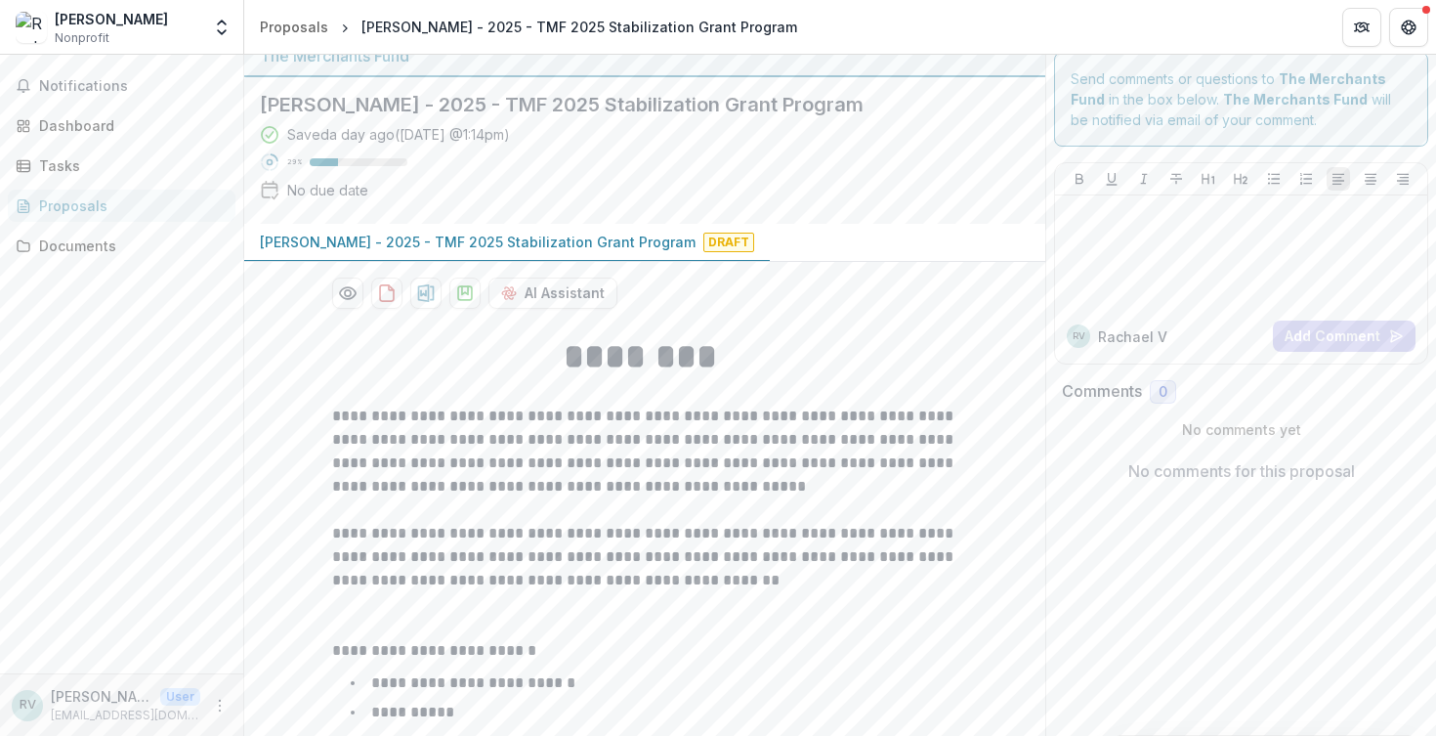
scroll to position [21, 0]
click at [165, 96] on button "Notifications" at bounding box center [122, 85] width 228 height 31
click at [149, 128] on div "Dashboard" at bounding box center [129, 125] width 181 height 21
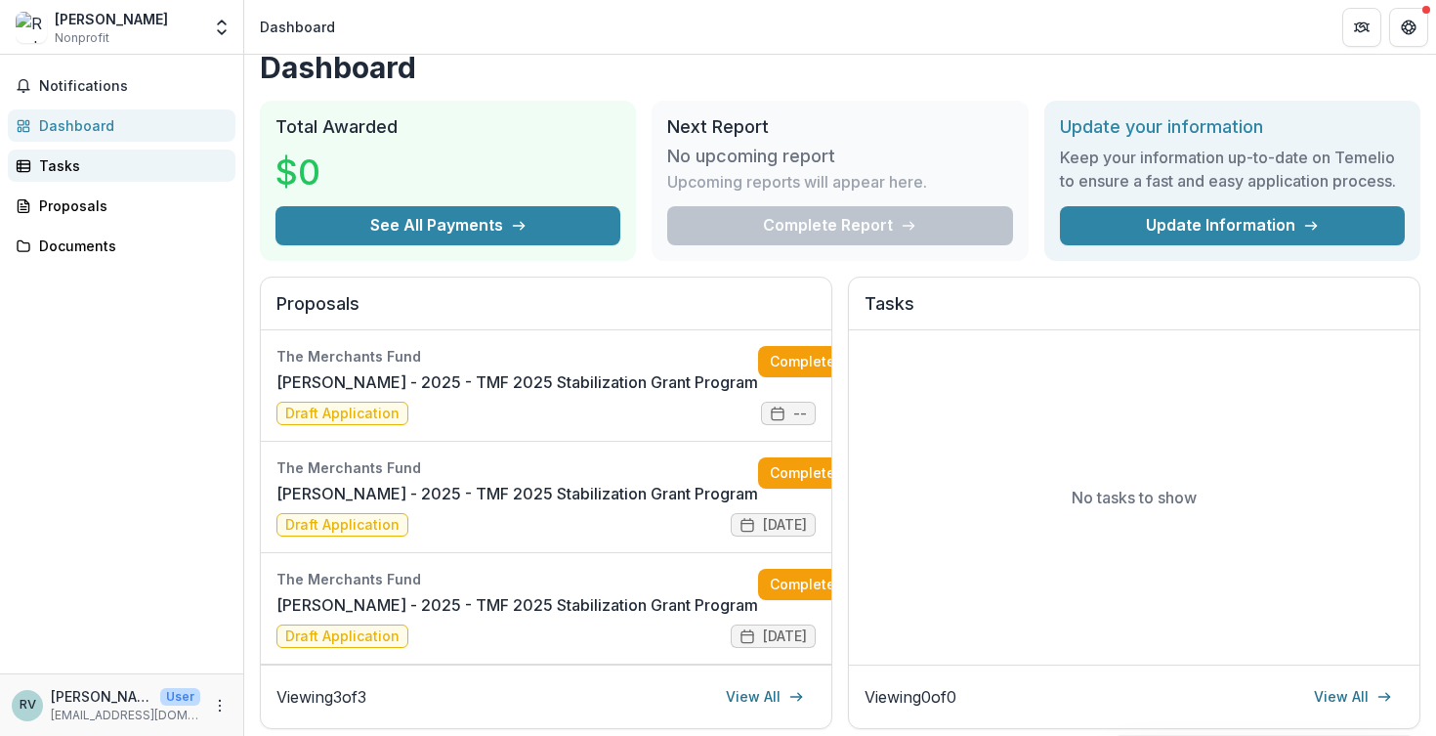
click at [136, 162] on div "Tasks" at bounding box center [129, 165] width 181 height 21
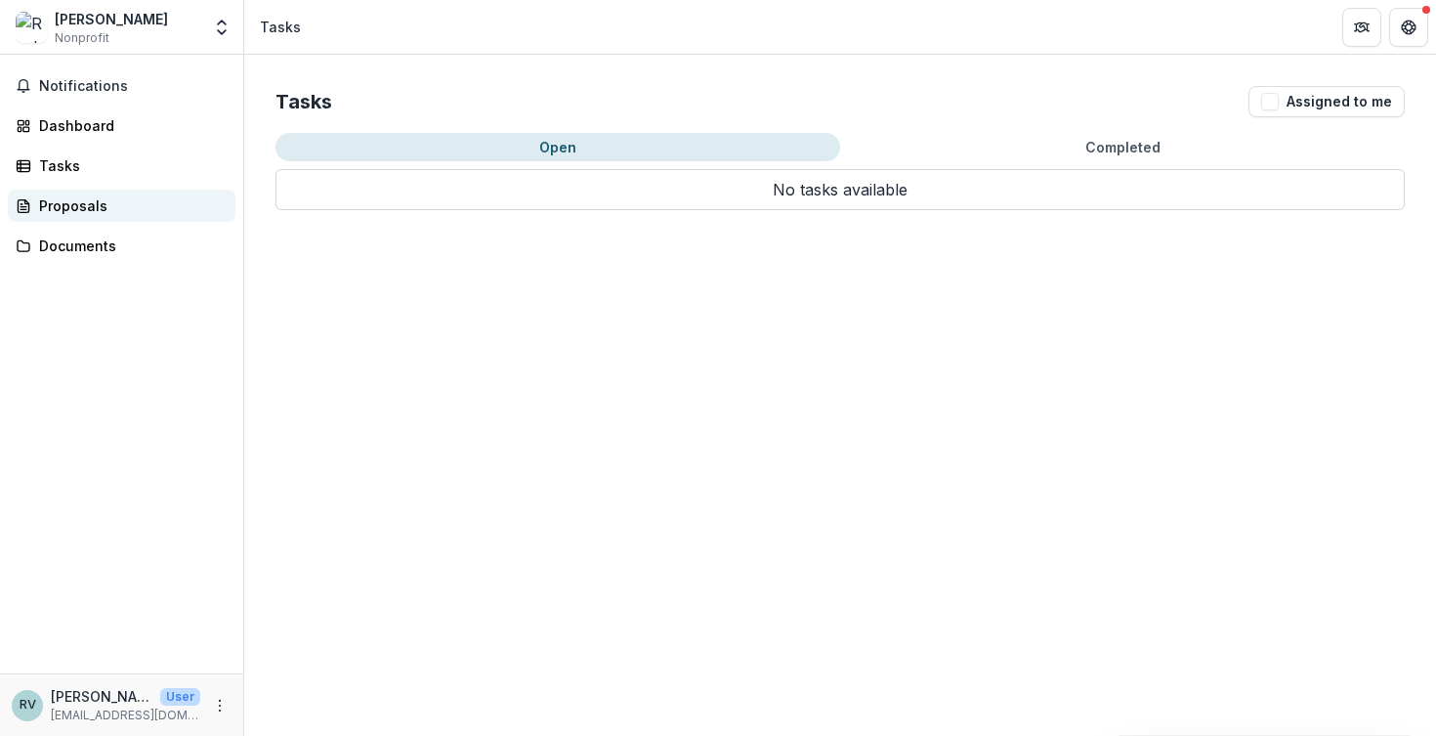
click at [127, 199] on div "Proposals" at bounding box center [129, 205] width 181 height 21
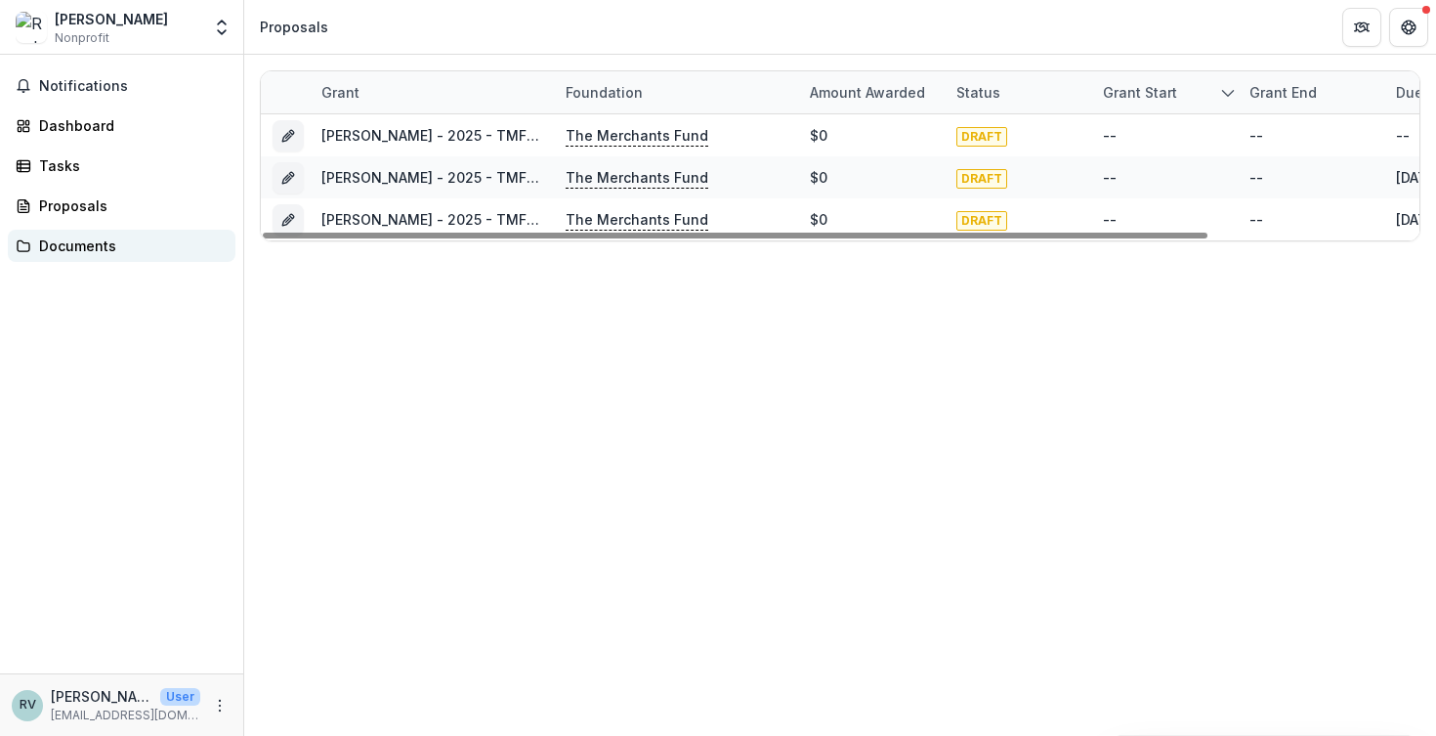
click at [126, 243] on div "Documents" at bounding box center [129, 245] width 181 height 21
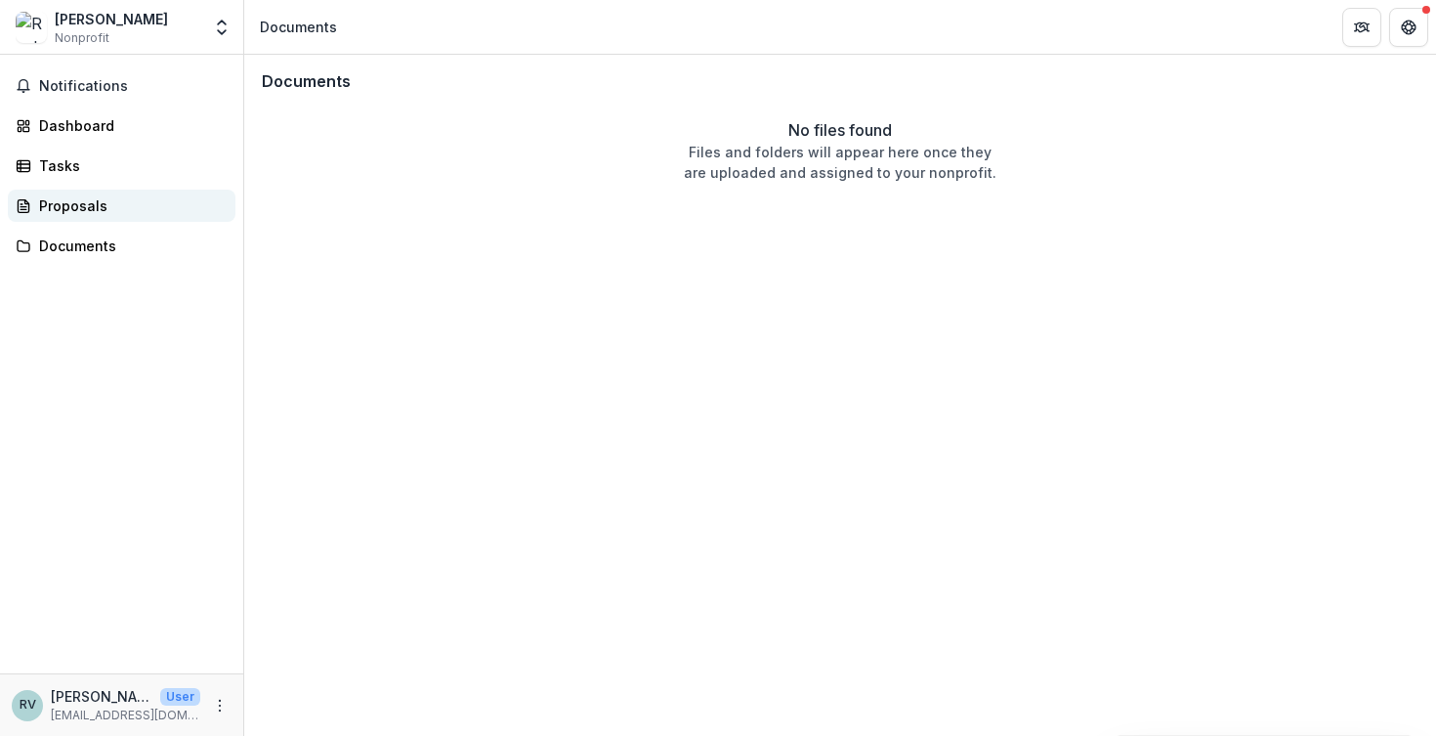
click at [116, 203] on div "Proposals" at bounding box center [129, 205] width 181 height 21
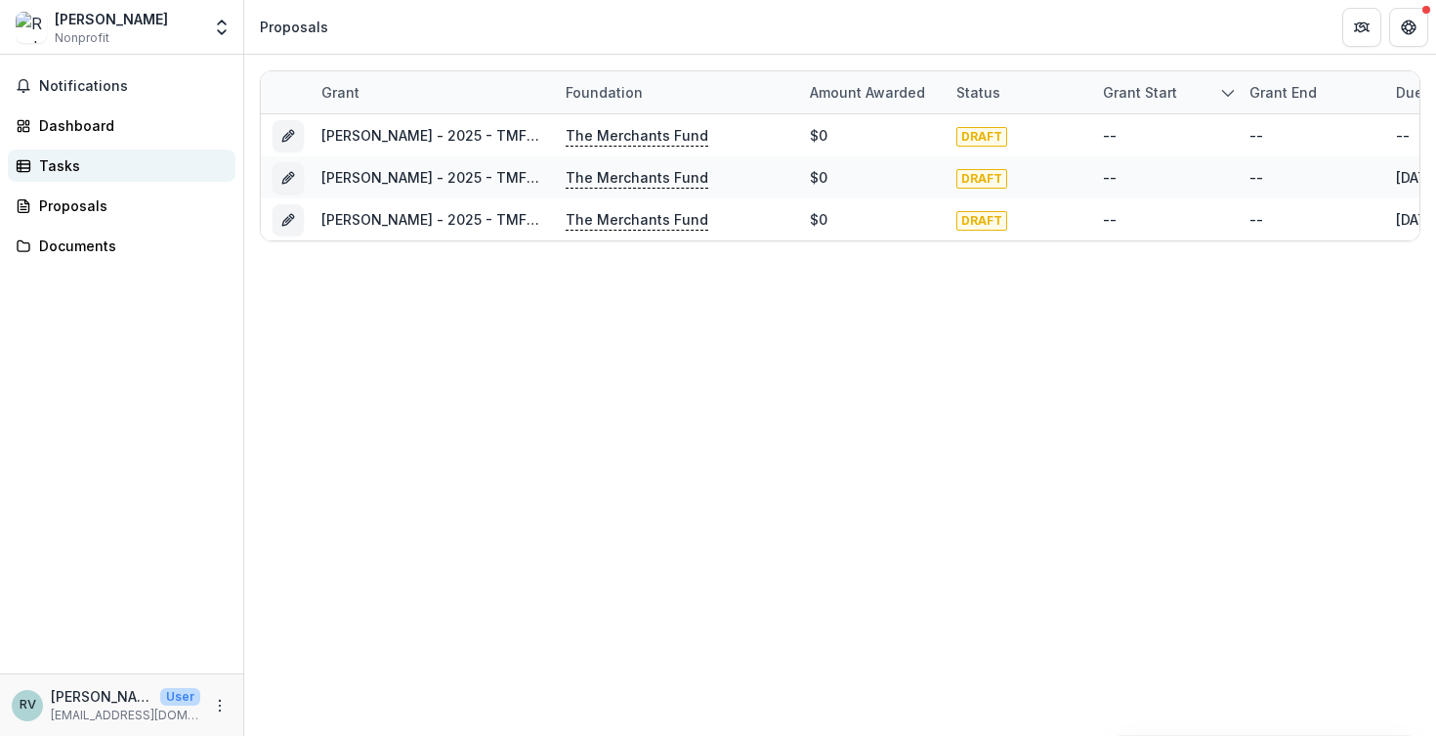
click at [111, 163] on div "Tasks" at bounding box center [129, 165] width 181 height 21
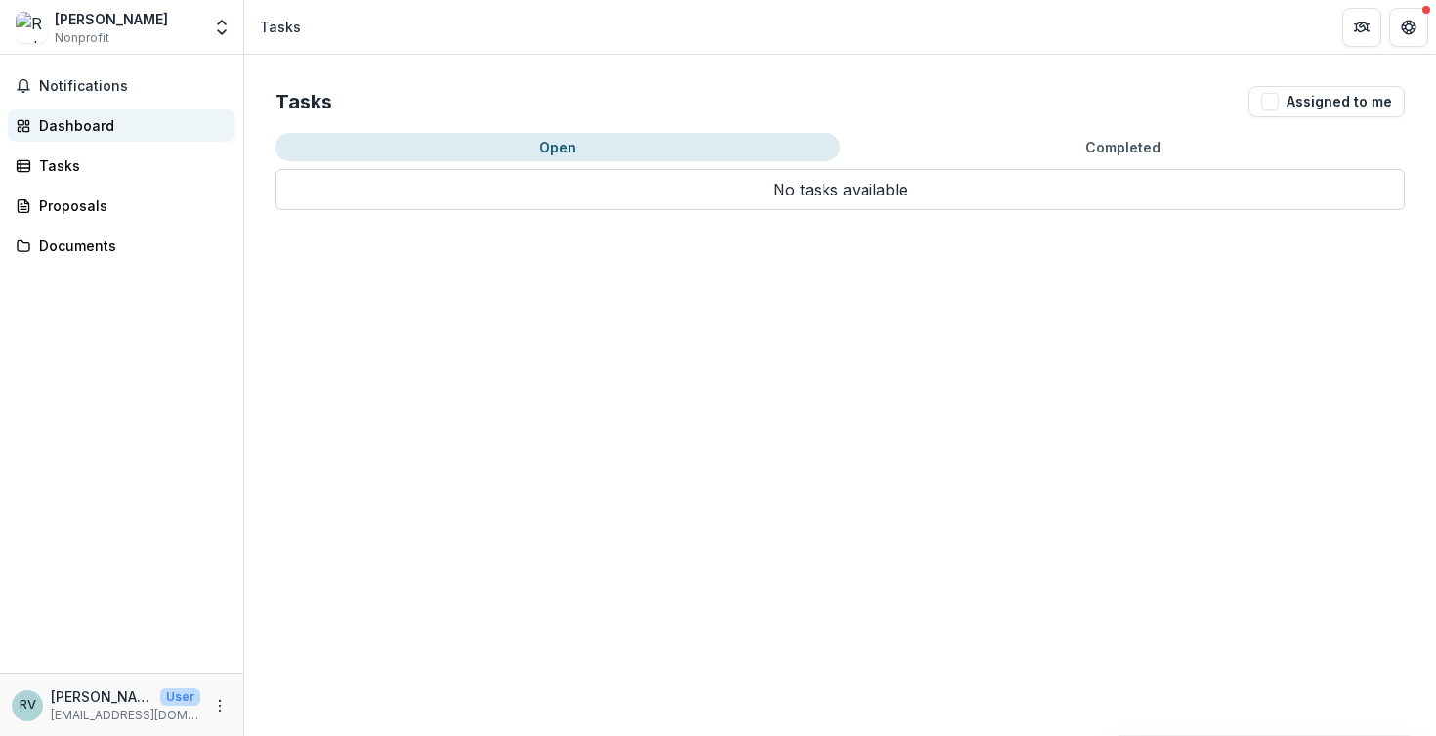
click at [112, 121] on div "Dashboard" at bounding box center [129, 125] width 181 height 21
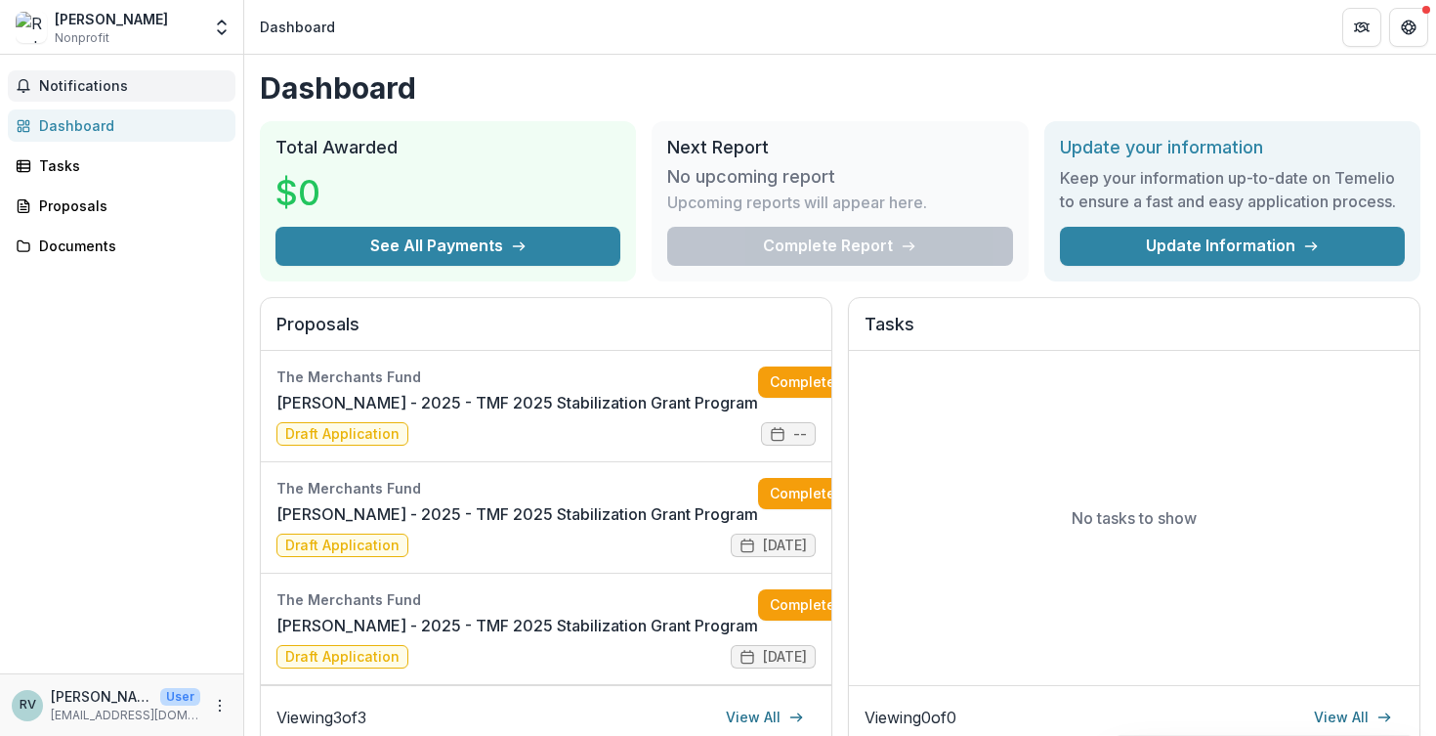
click at [111, 98] on button "Notifications" at bounding box center [122, 85] width 228 height 31
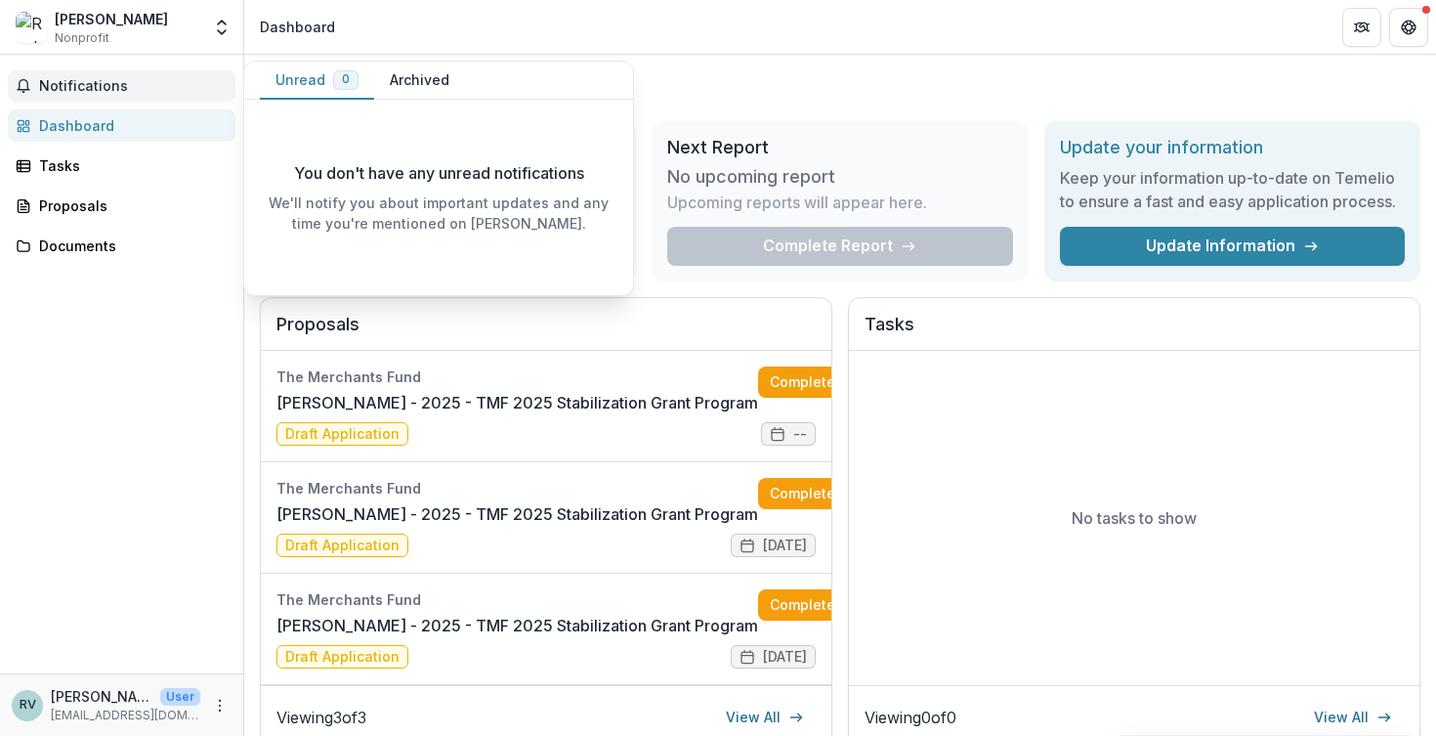
click at [127, 86] on span "Notifications" at bounding box center [133, 86] width 189 height 17
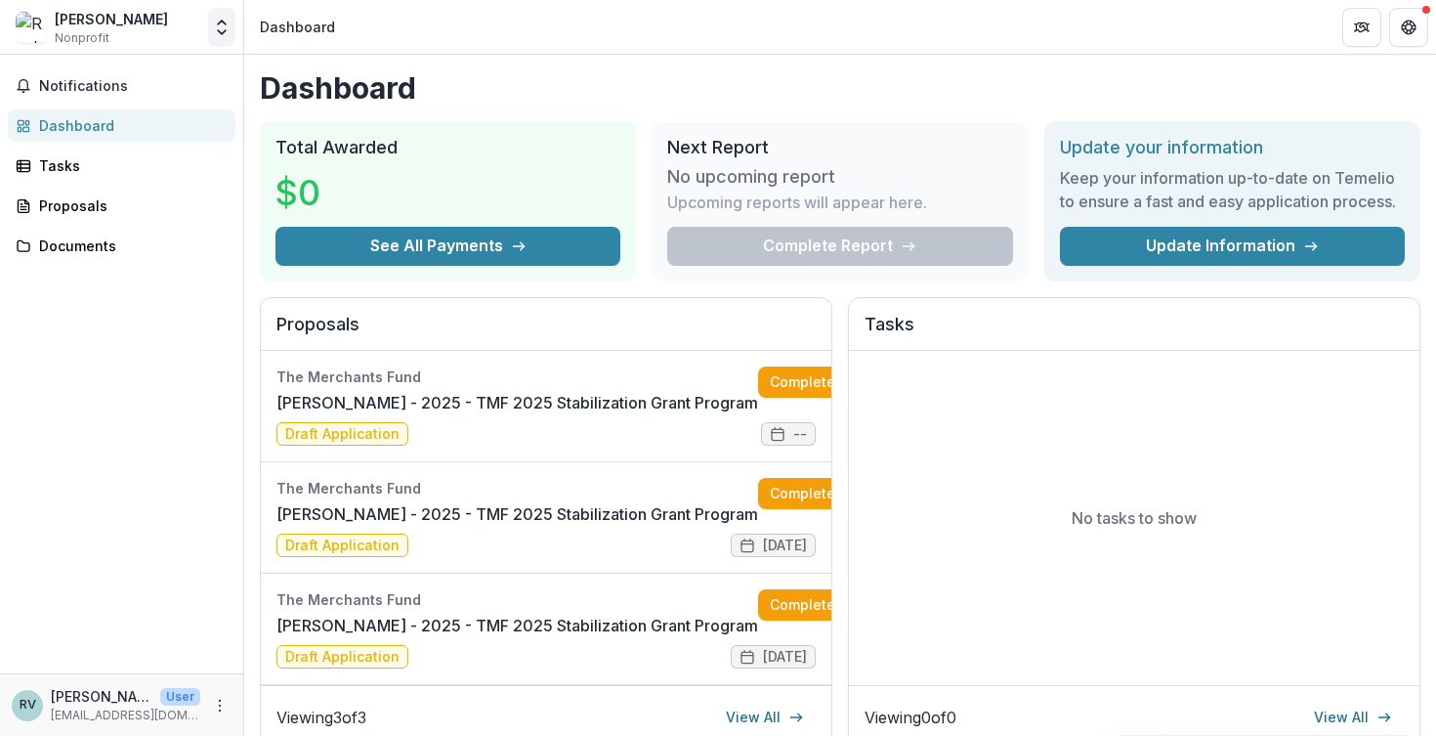
click at [225, 24] on polyline "Open entity switcher" at bounding box center [222, 23] width 8 height 4
click at [148, 552] on div "Notifications Dashboard Tasks Proposals Documents" at bounding box center [121, 364] width 243 height 618
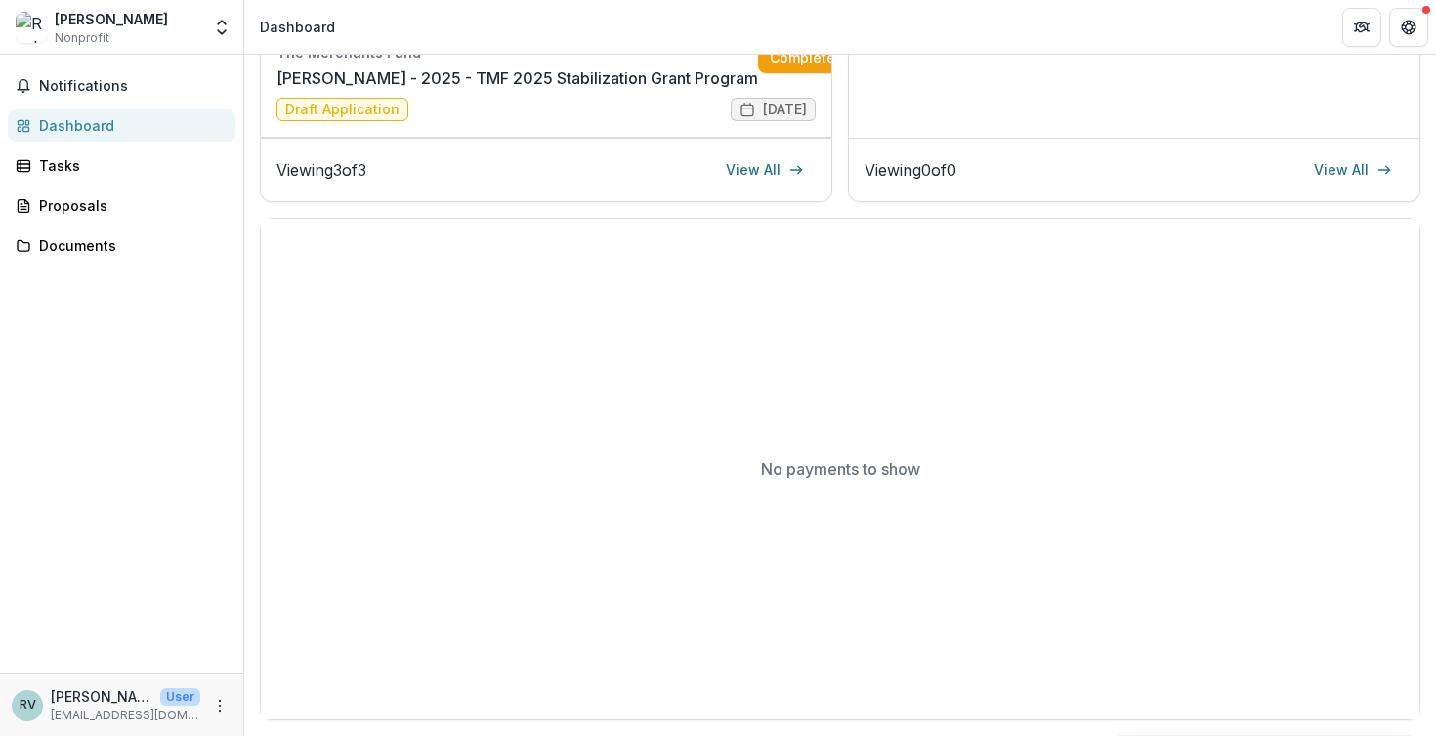
scroll to position [551, 0]
click at [220, 700] on circle "More" at bounding box center [220, 699] width 1 height 1
click at [319, 661] on link "Settings" at bounding box center [348, 664] width 209 height 32
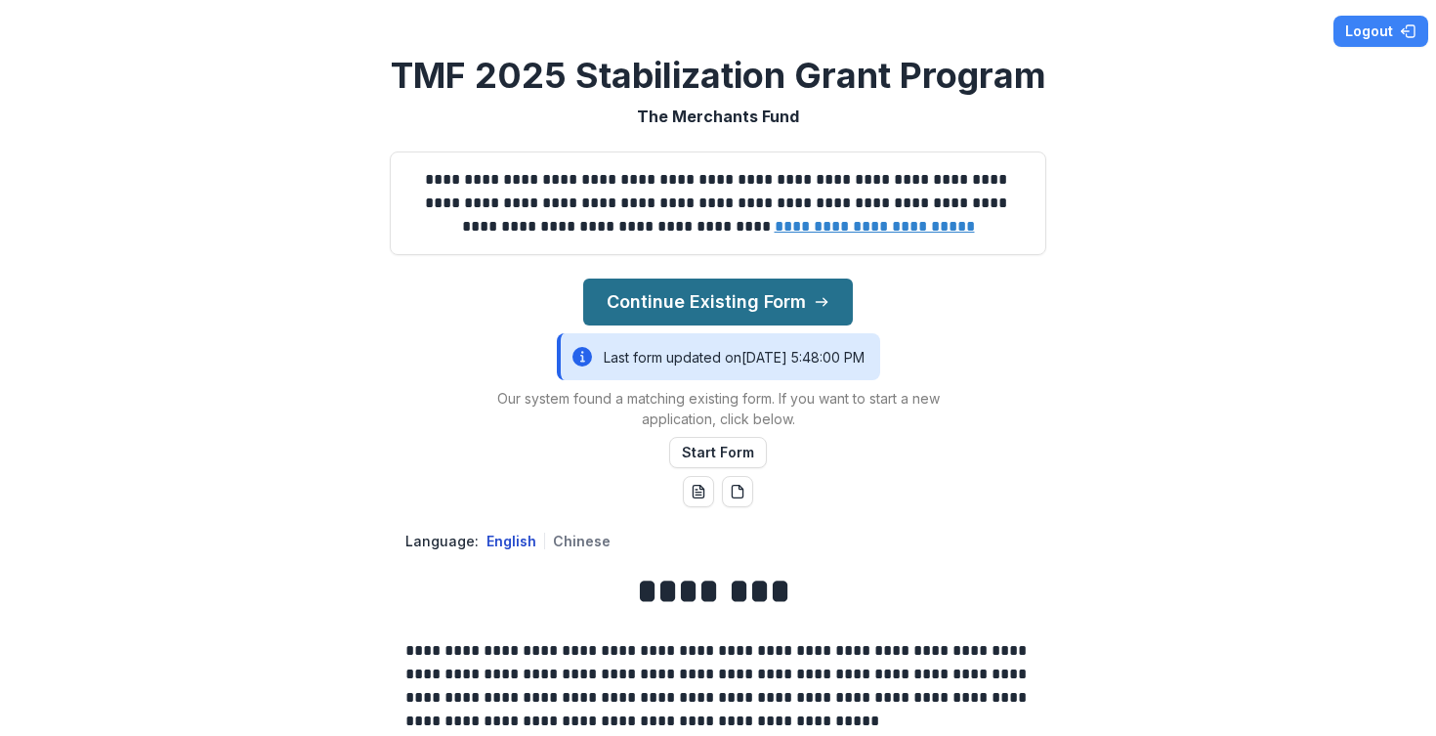
scroll to position [12, 0]
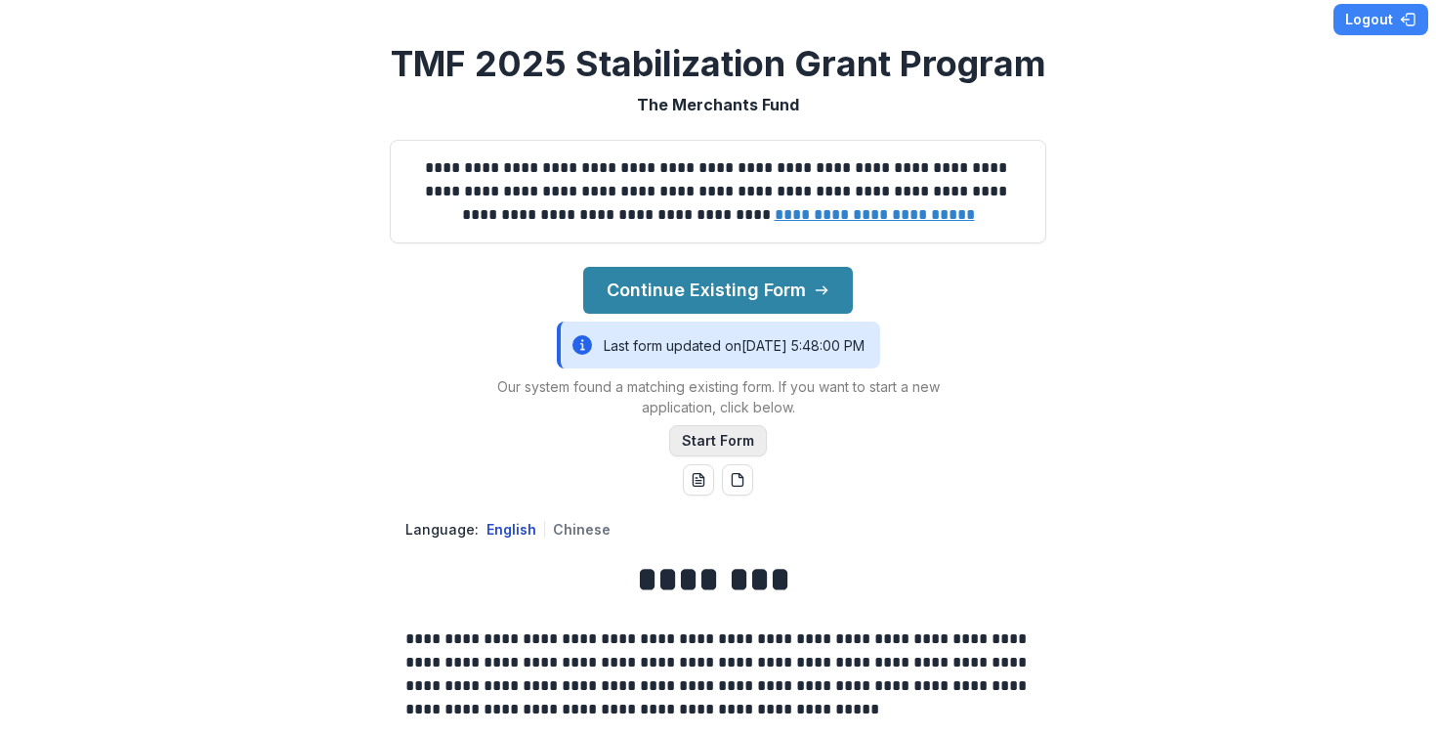
click at [746, 440] on button "Start Form" at bounding box center [718, 440] width 98 height 31
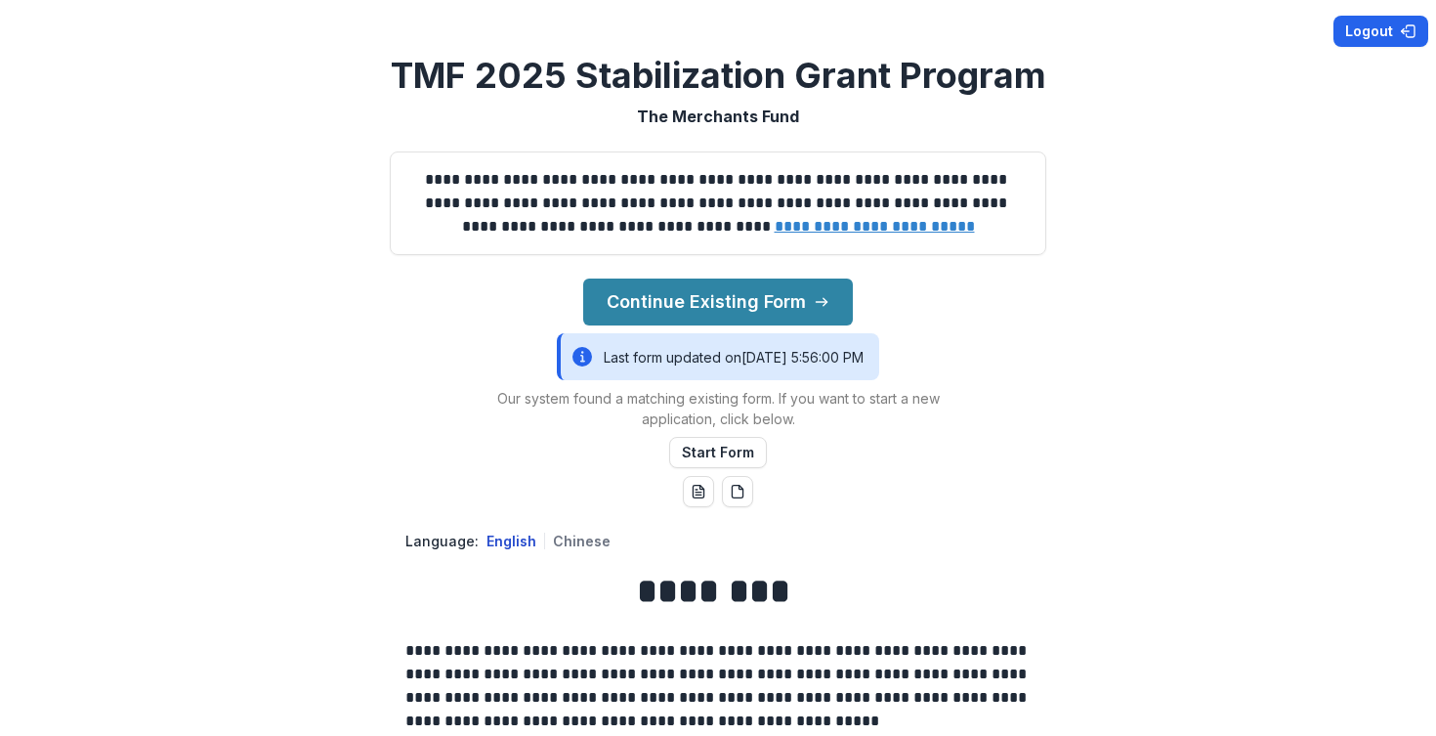
click at [1392, 35] on button "Logout" at bounding box center [1380, 31] width 95 height 31
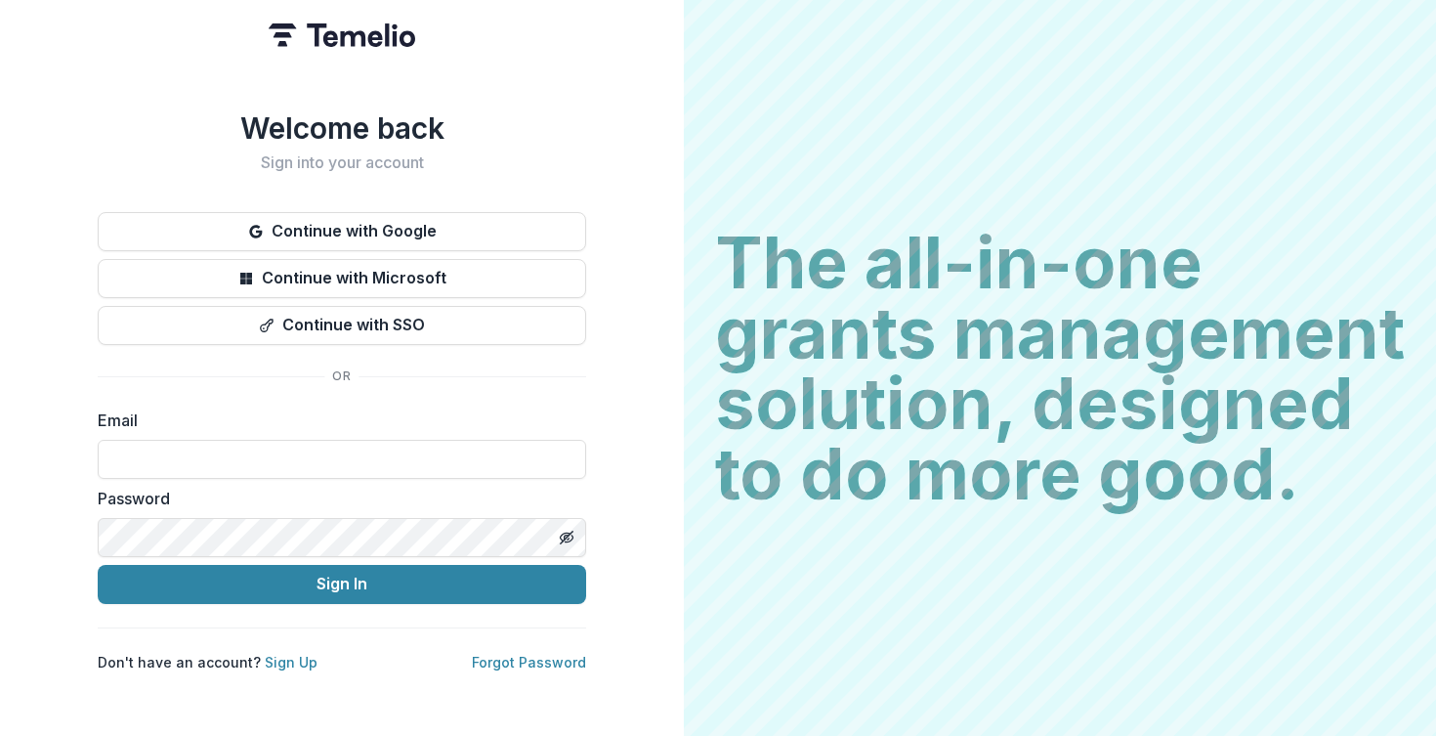
click at [0, 735] on com-1password-button at bounding box center [0, 736] width 0 height 0
click at [36, 224] on div "**********" at bounding box center [342, 368] width 684 height 736
click at [422, 422] on label "Email" at bounding box center [336, 419] width 477 height 23
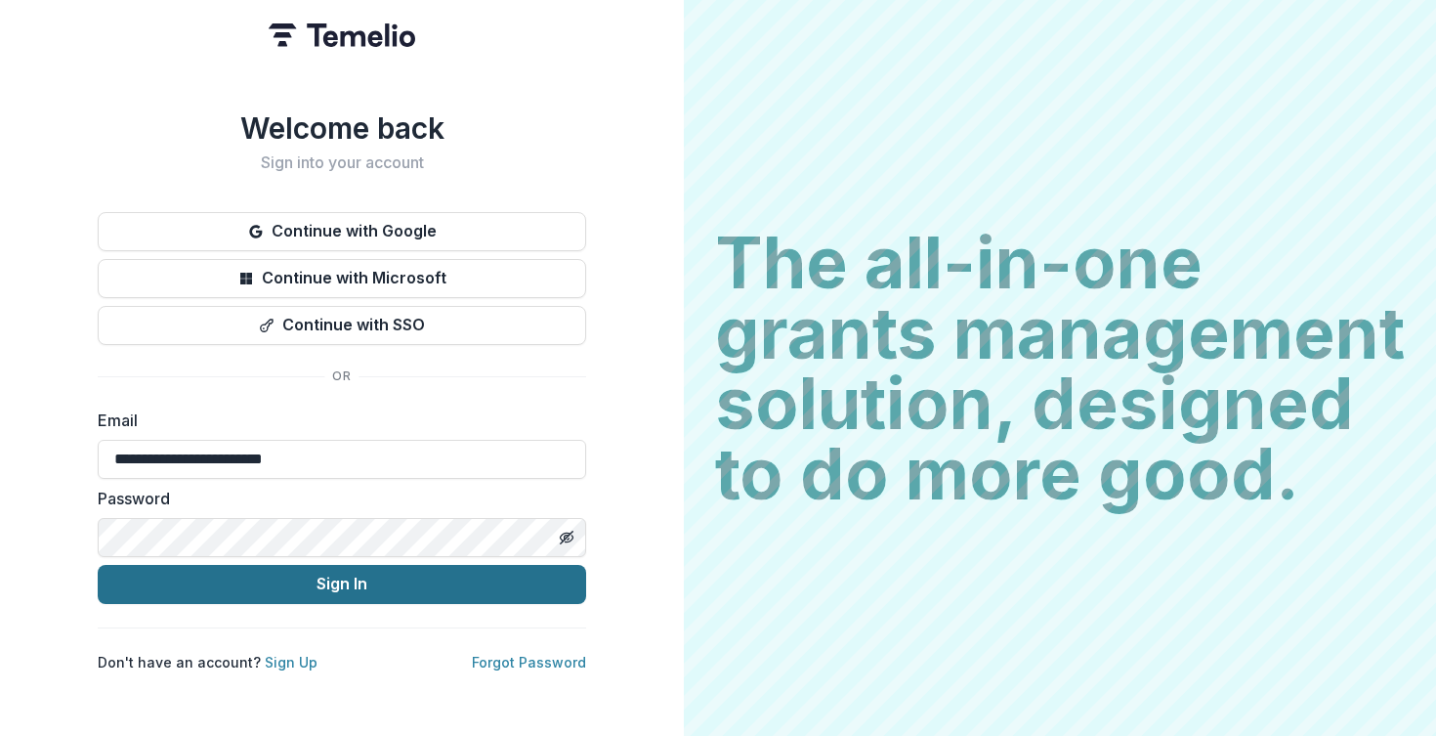
click at [484, 574] on button "Sign In" at bounding box center [342, 584] width 488 height 39
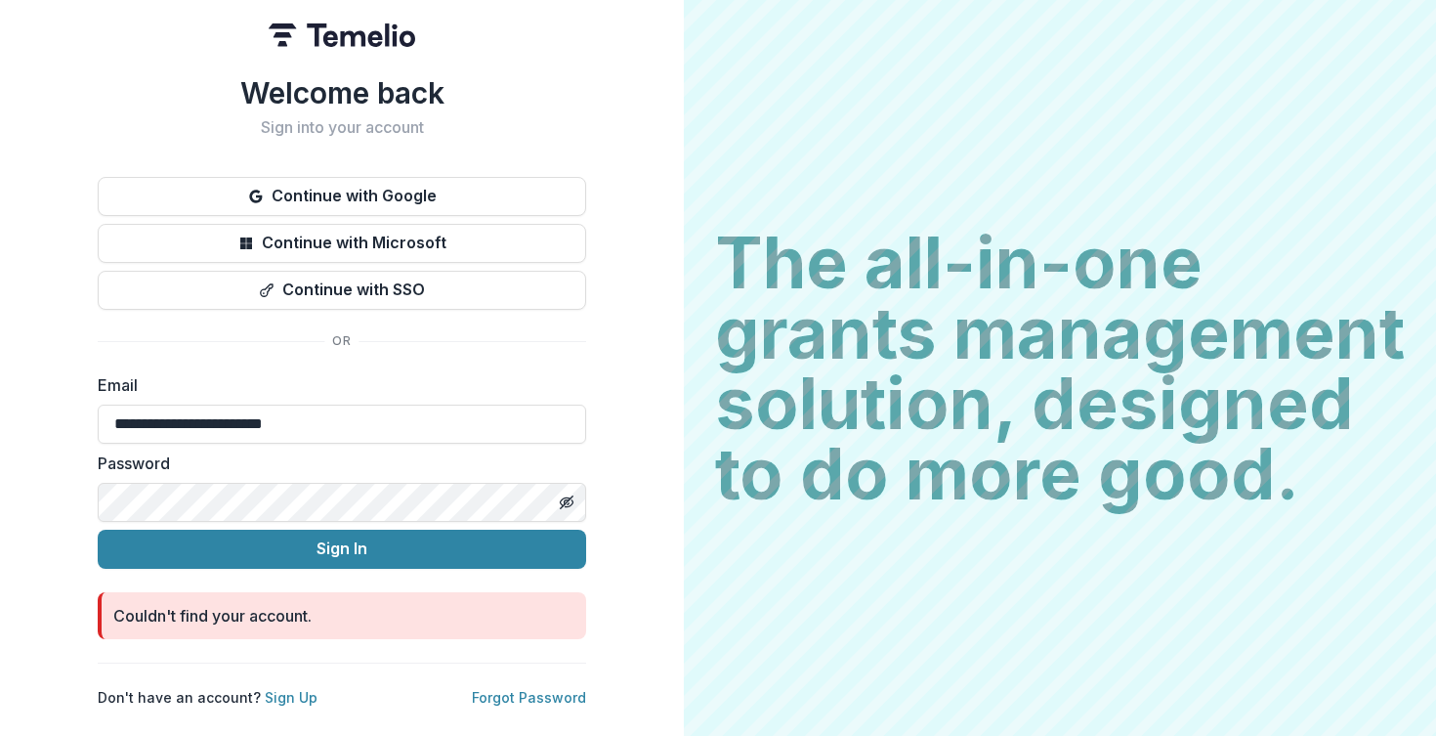
click at [96, 526] on div "**********" at bounding box center [342, 368] width 684 height 736
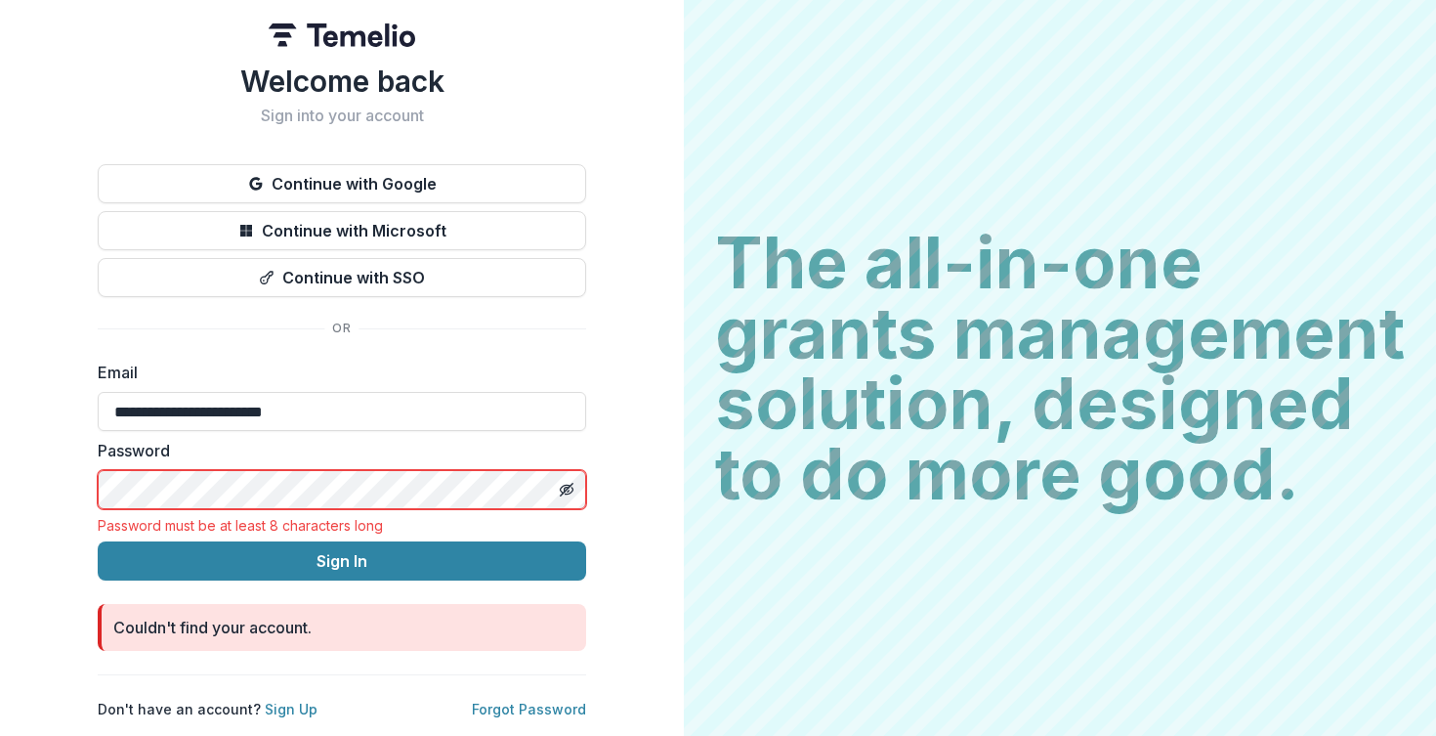
drag, startPoint x: 336, startPoint y: 416, endPoint x: 83, endPoint y: 423, distance: 253.1
click at [83, 423] on div "**********" at bounding box center [342, 368] width 684 height 736
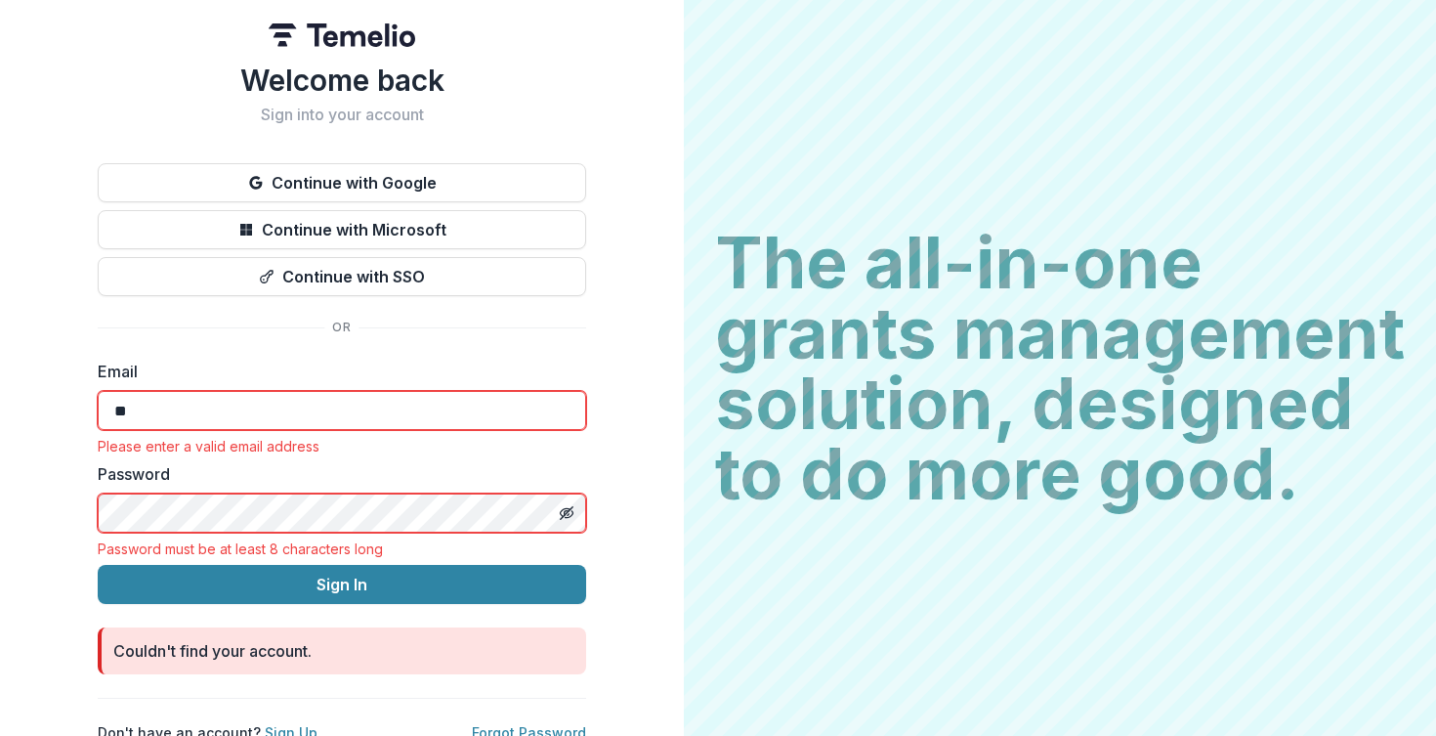
type input "*"
